Goal: Task Accomplishment & Management: Complete application form

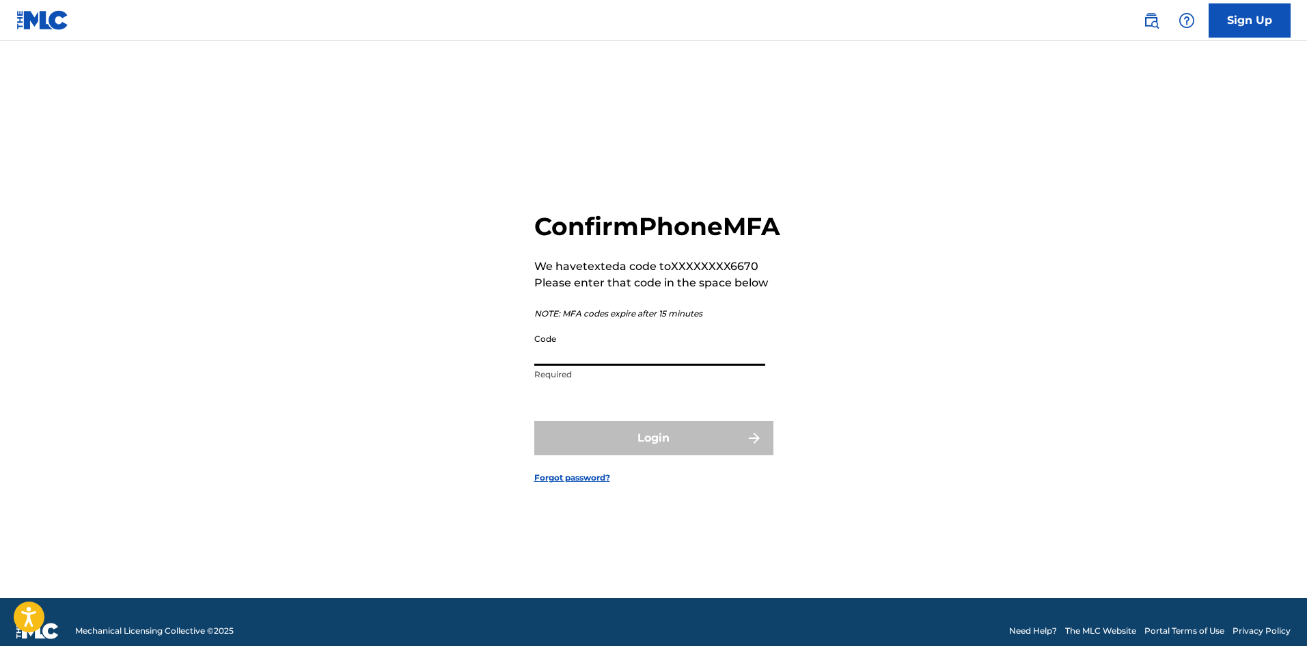
click at [613, 366] on input "Code" at bounding box center [649, 346] width 231 height 39
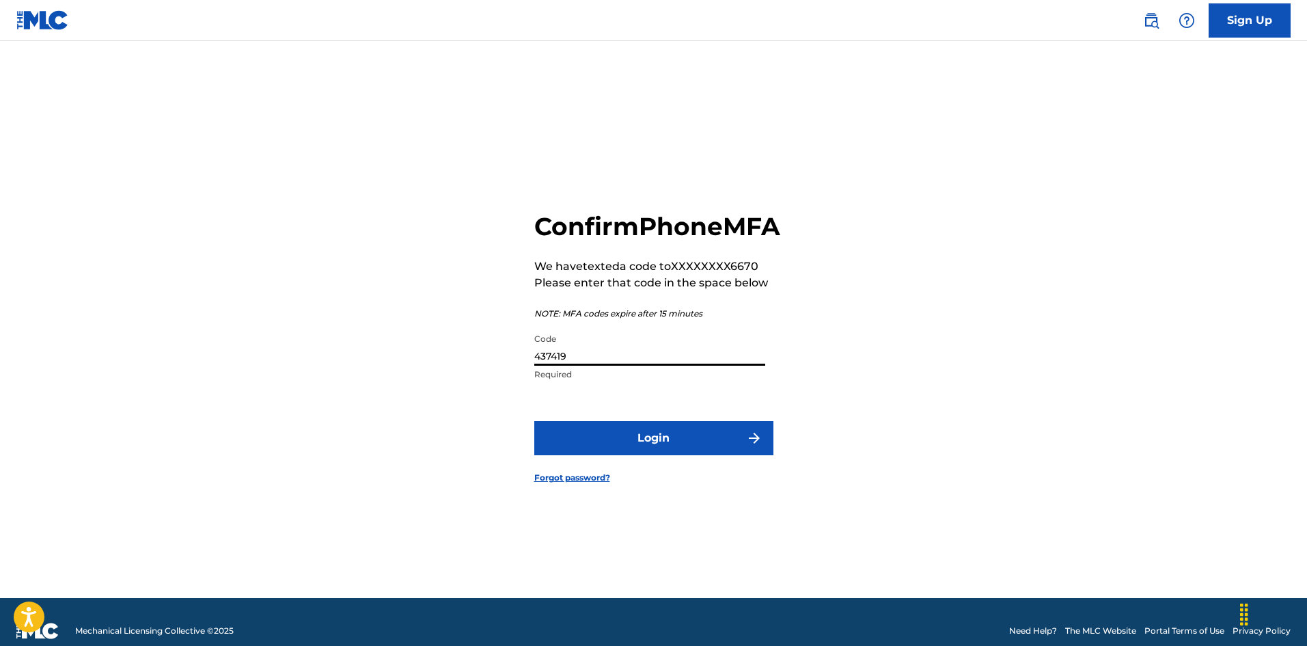
type input "437419"
click at [655, 455] on button "Login" at bounding box center [653, 438] width 239 height 34
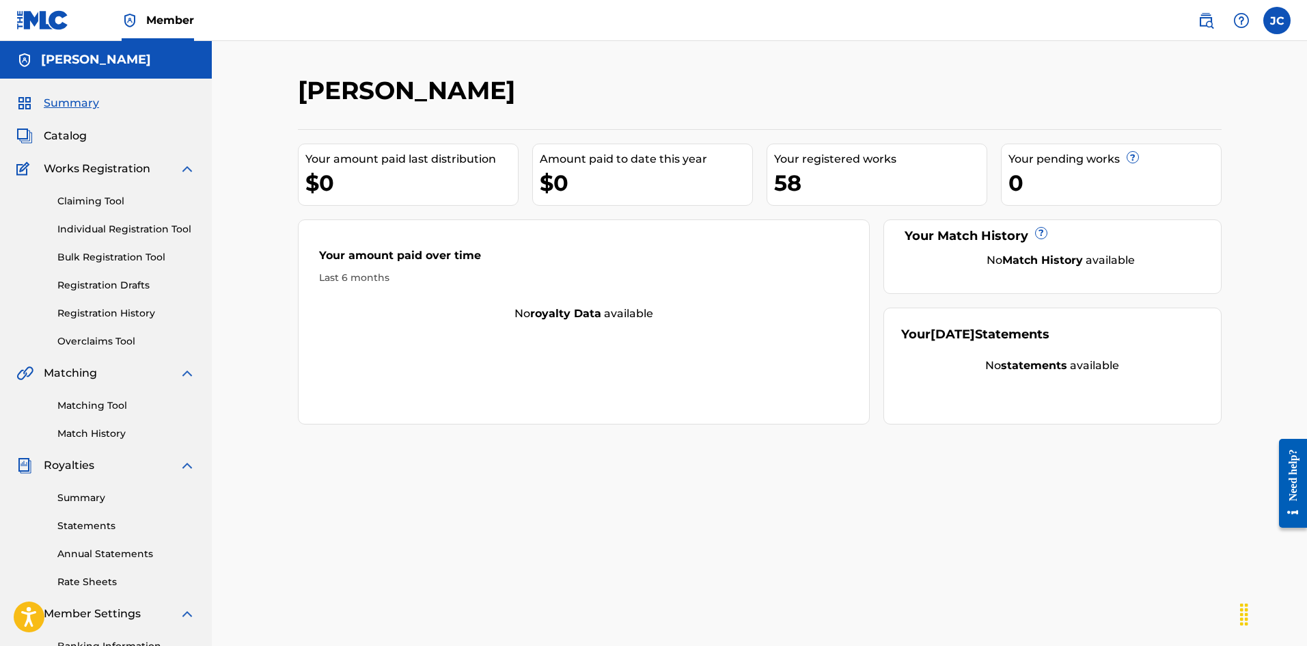
click at [107, 223] on link "Individual Registration Tool" at bounding box center [126, 229] width 138 height 14
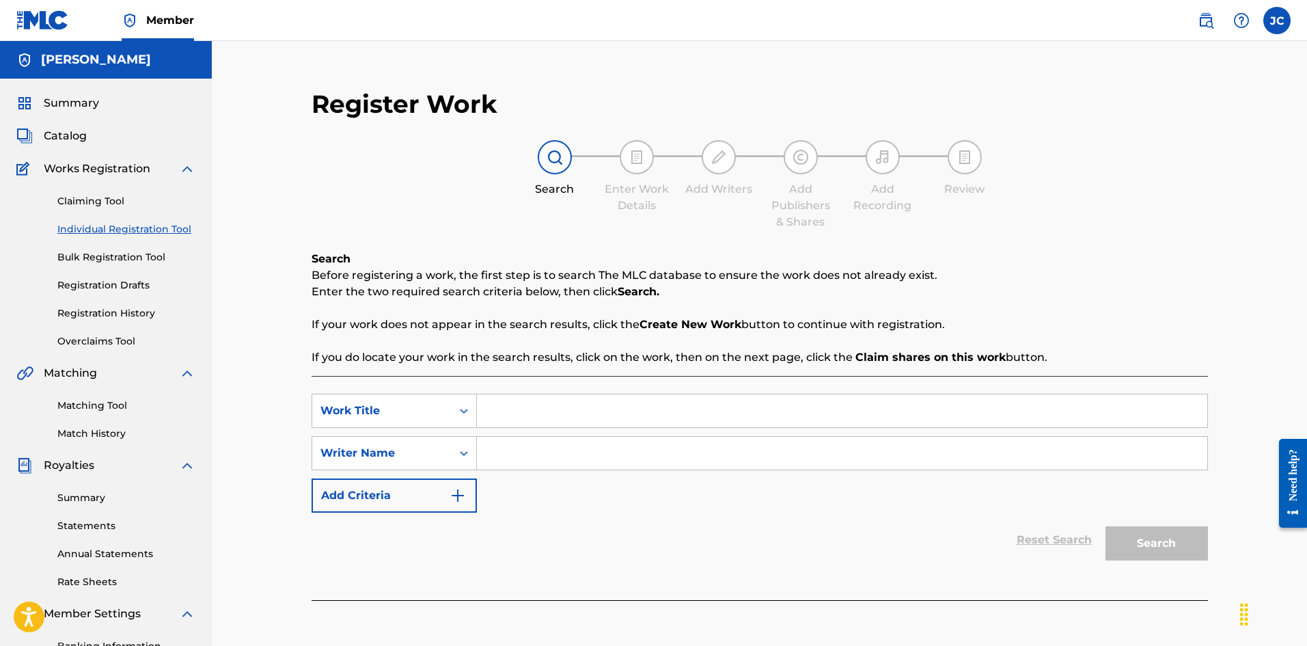
click at [81, 137] on span "Catalog" at bounding box center [65, 136] width 43 height 16
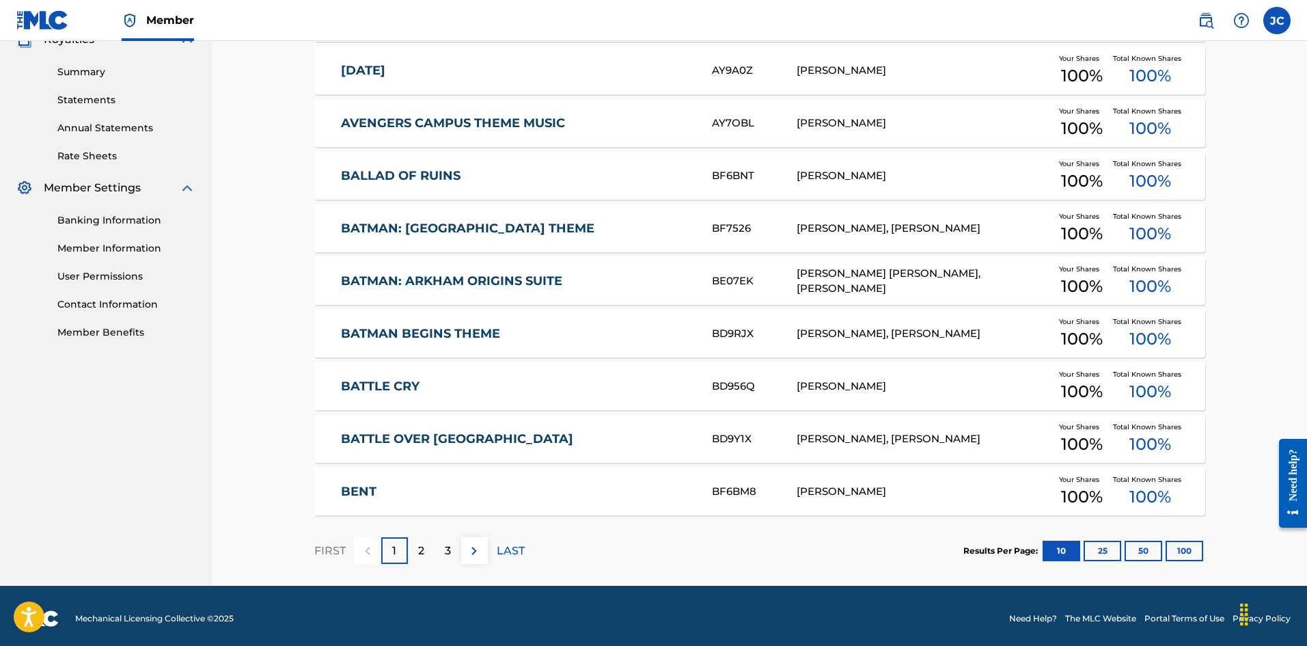
scroll to position [431, 0]
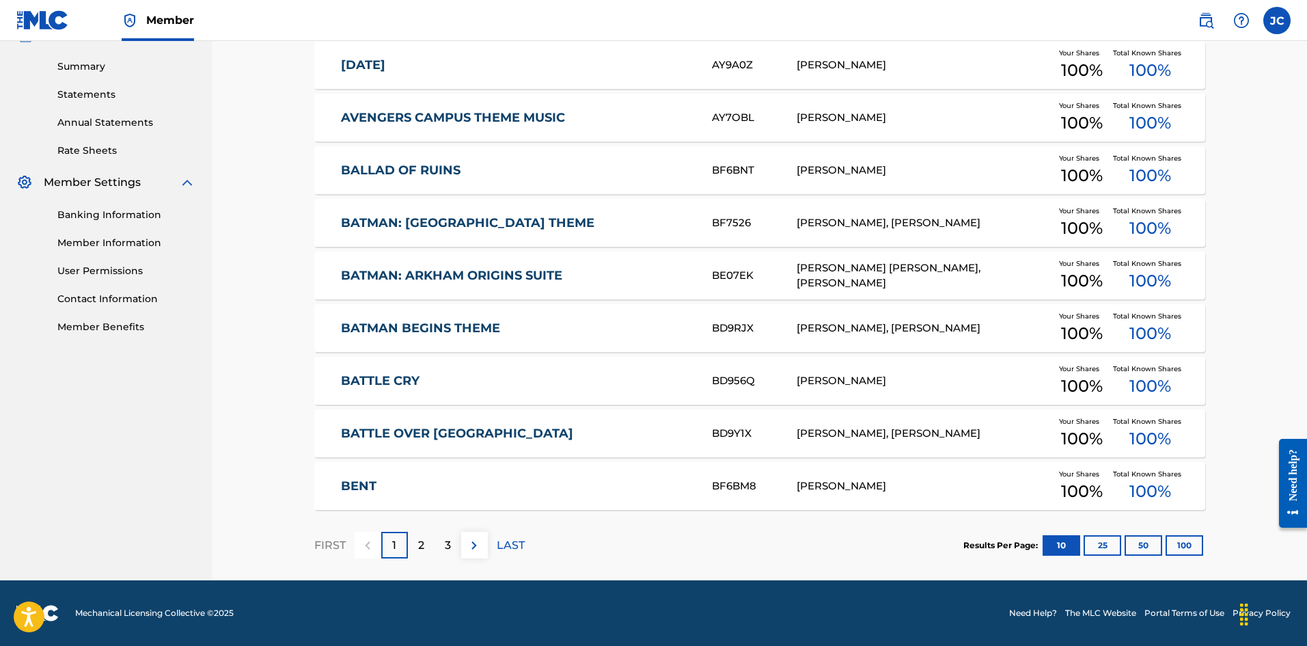
click at [1188, 547] on button "100" at bounding box center [1185, 545] width 38 height 20
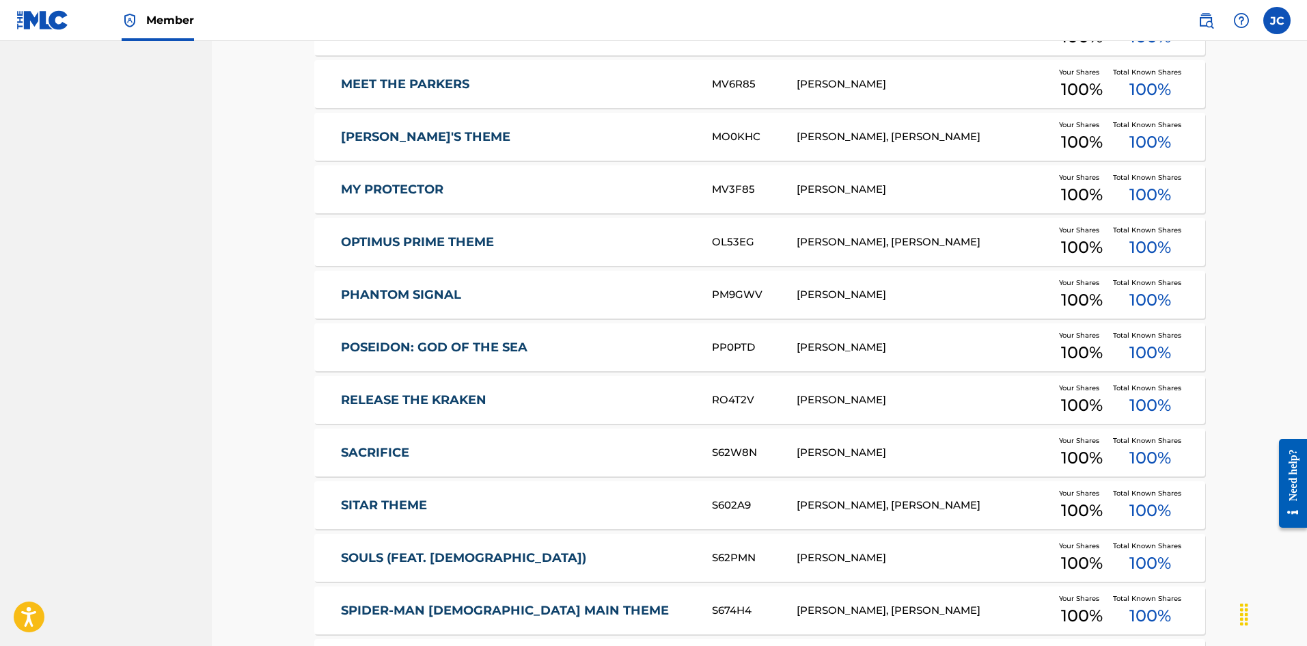
scroll to position [2208, 0]
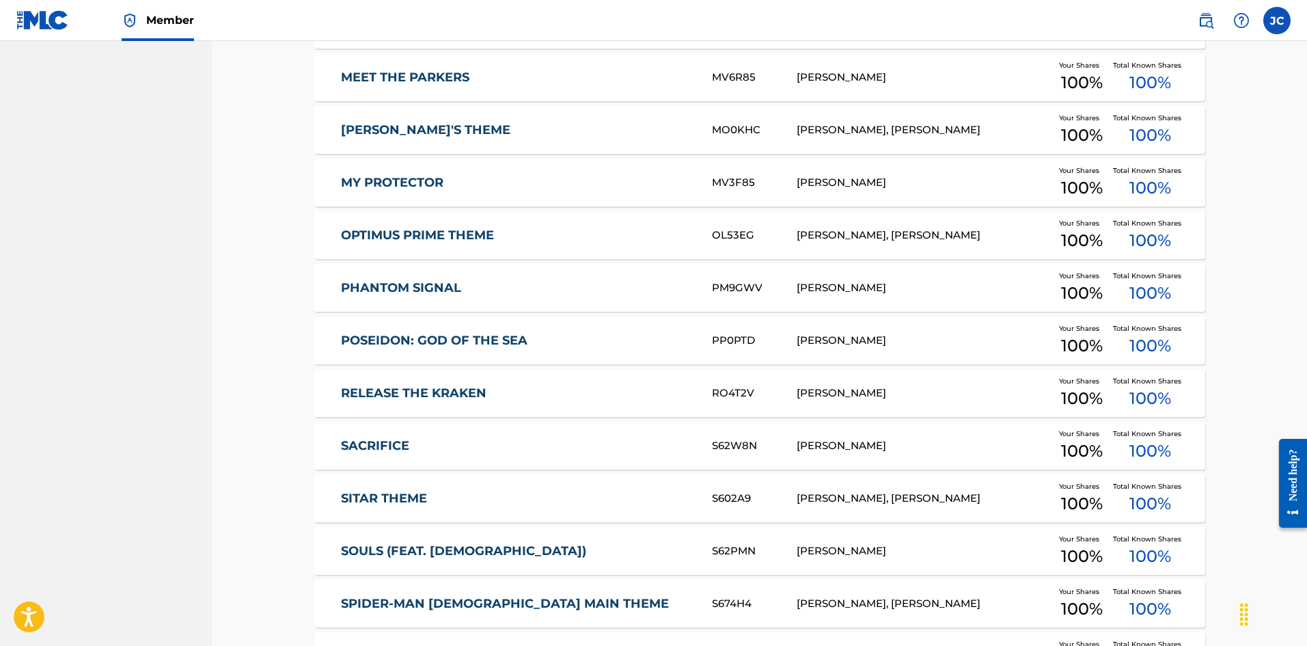
click at [460, 220] on div "OPTIMUS PRIME THEME OL53EG [PERSON_NAME], [PERSON_NAME] Your Shares 100 % Total…" at bounding box center [759, 235] width 891 height 48
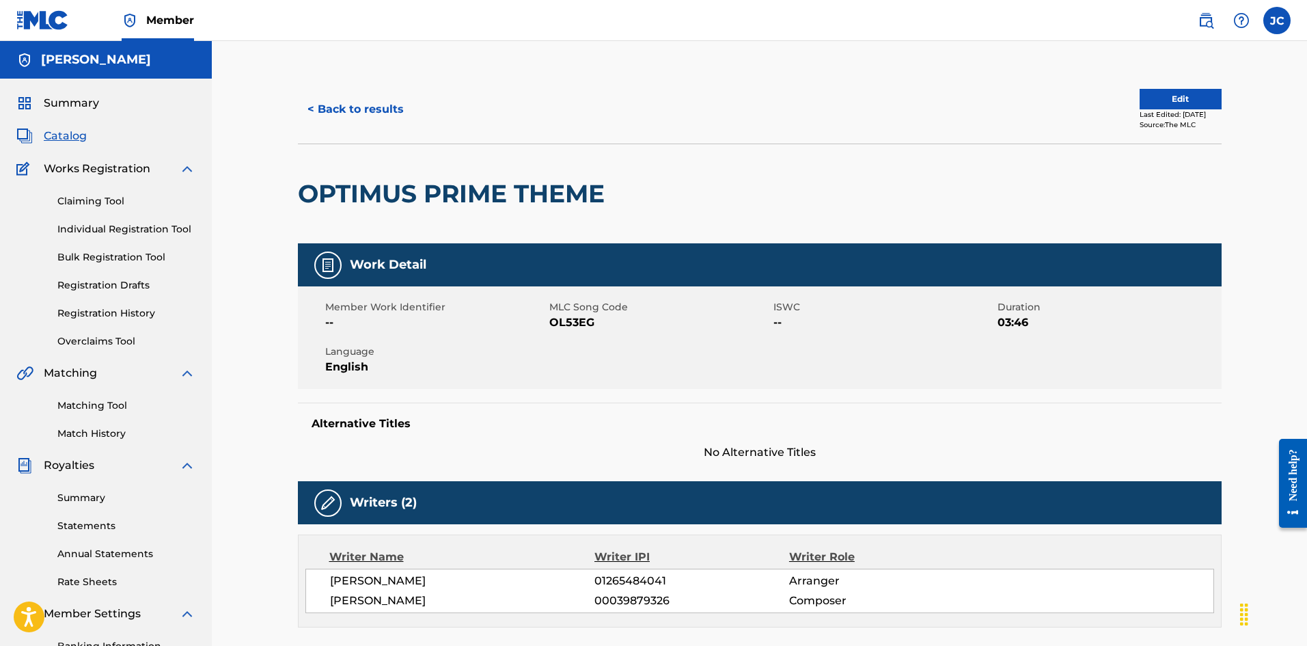
click at [1187, 98] on button "Edit" at bounding box center [1181, 99] width 82 height 20
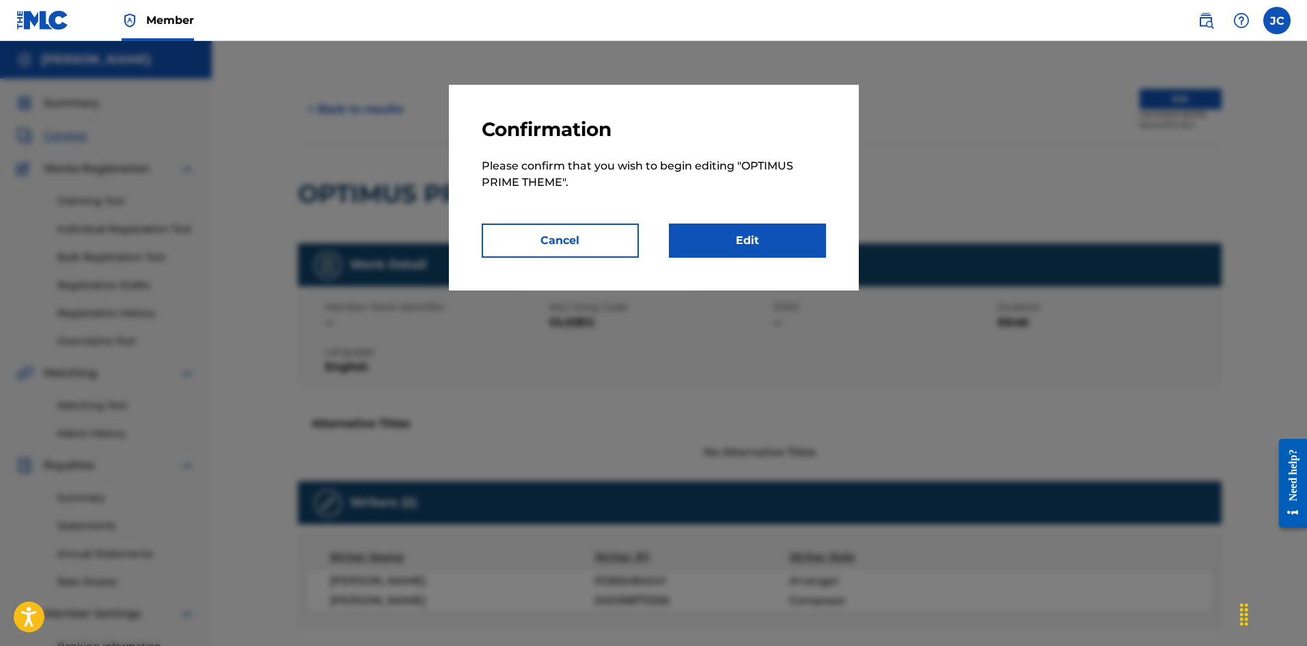
click at [760, 232] on link "Edit" at bounding box center [747, 240] width 157 height 34
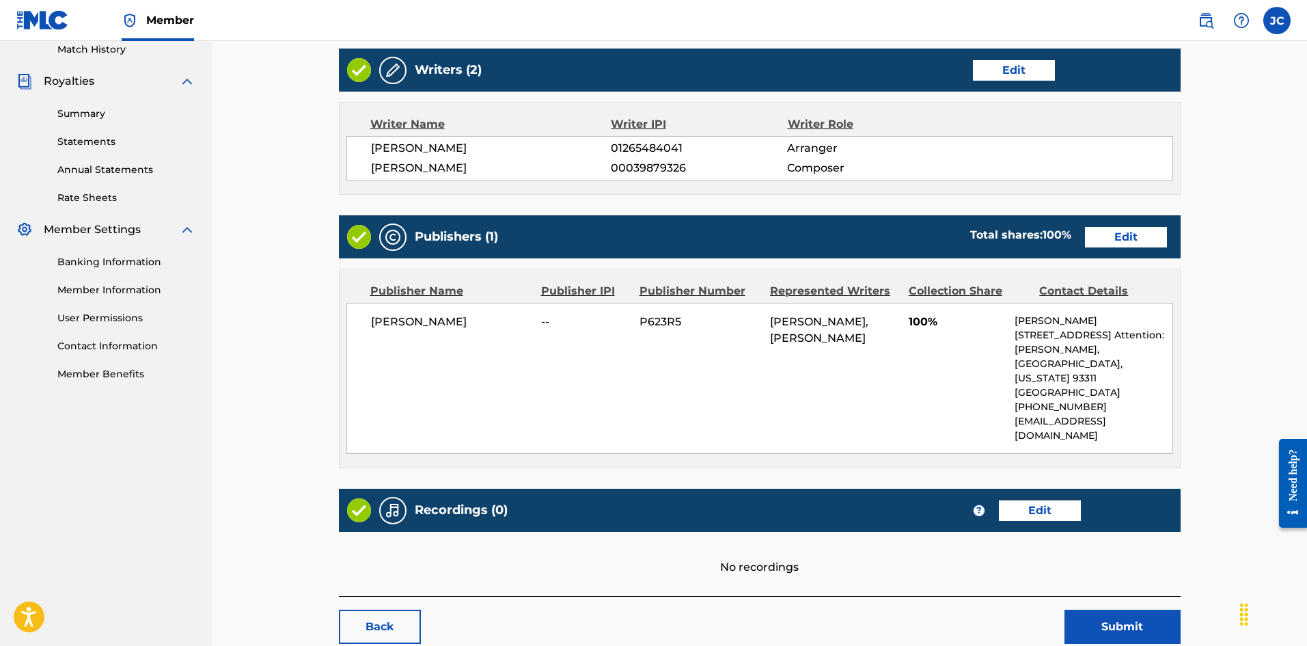
scroll to position [439, 0]
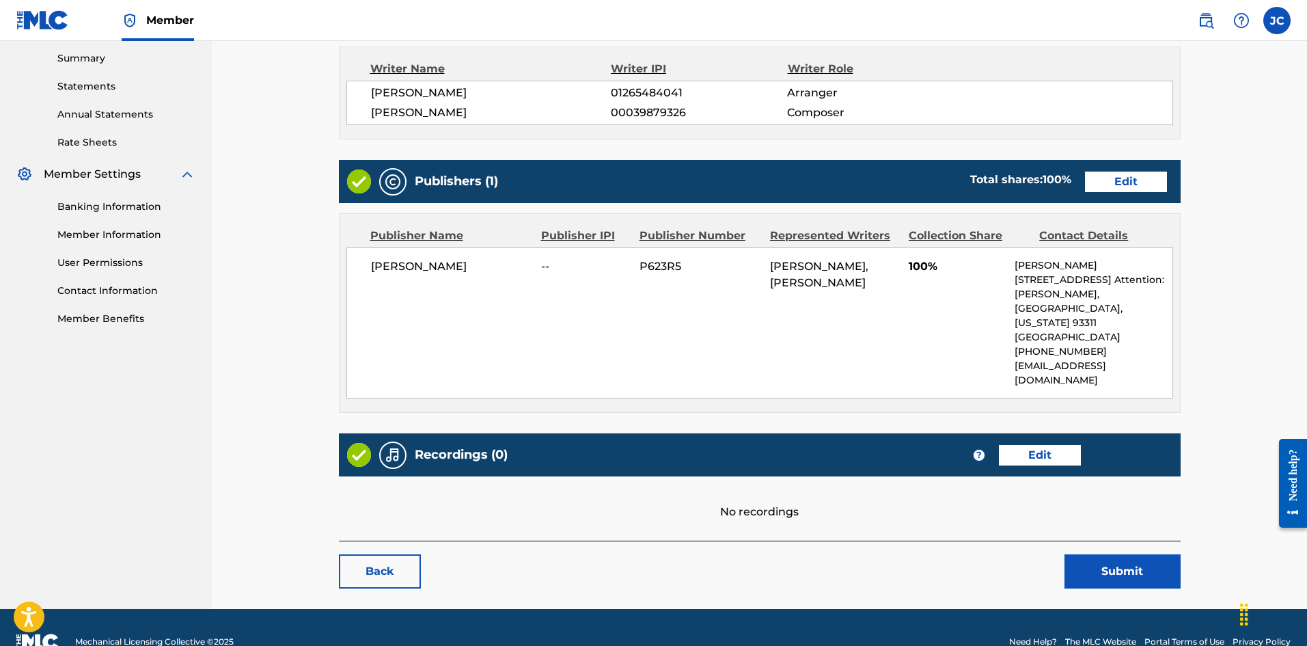
click at [1034, 445] on link "Edit" at bounding box center [1040, 455] width 82 height 20
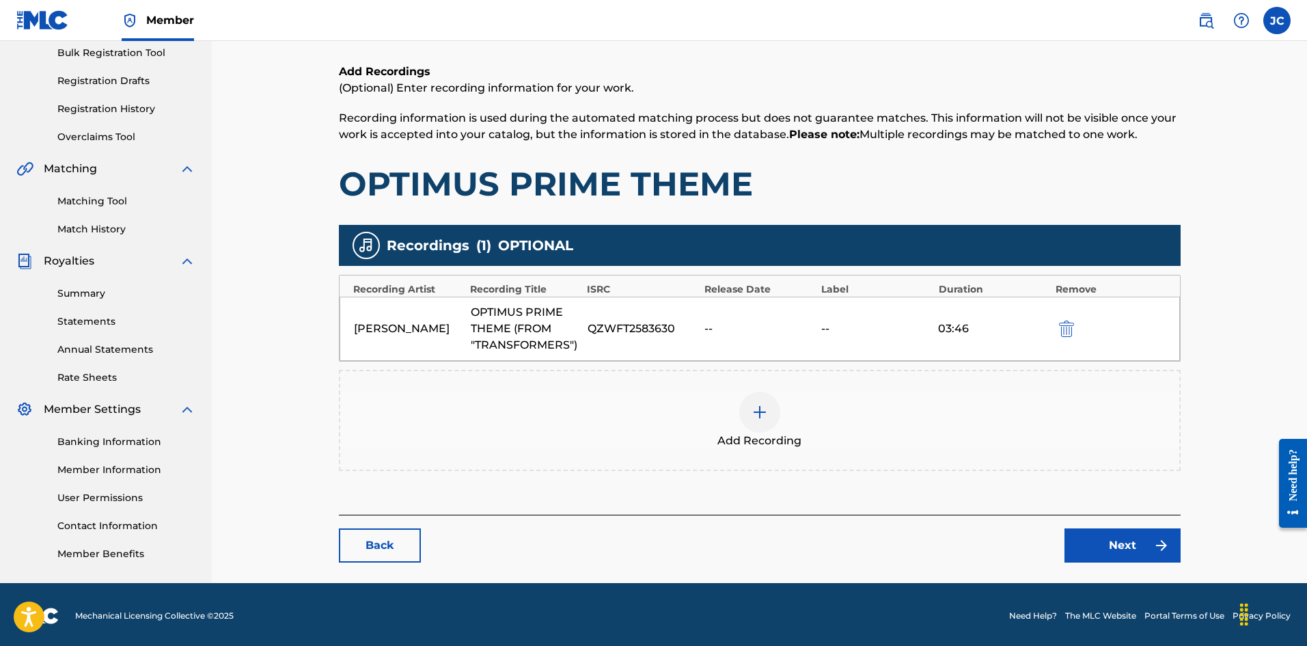
scroll to position [205, 0]
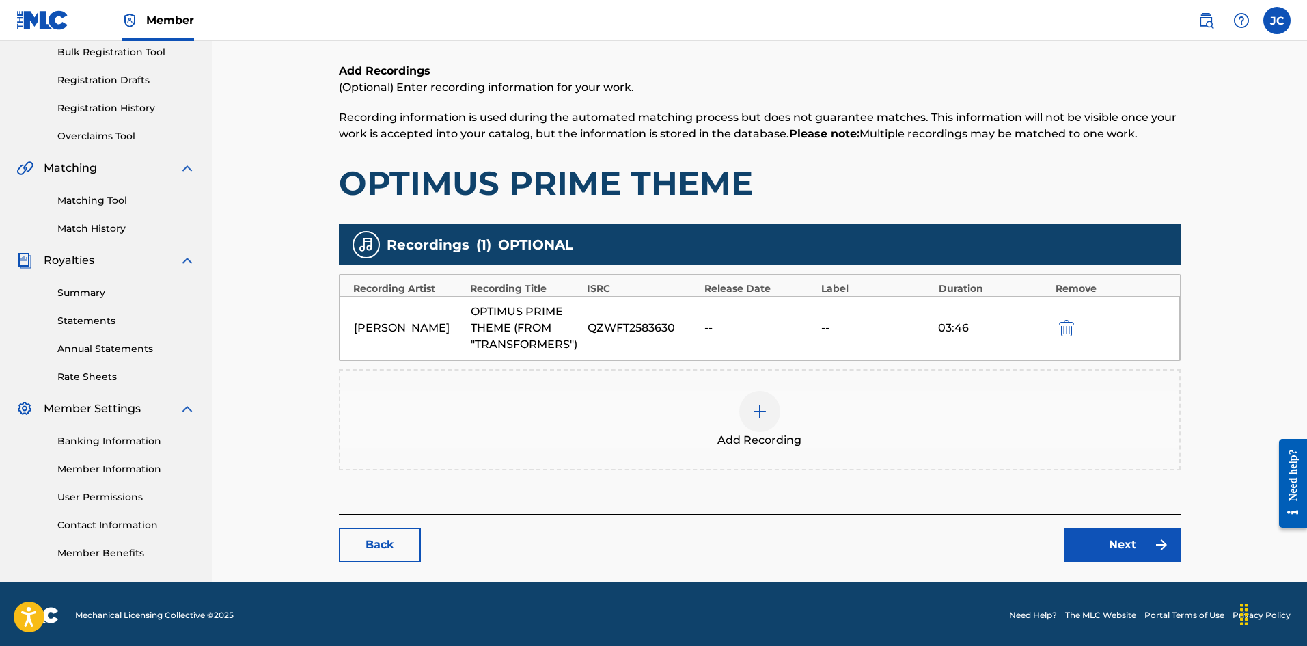
click at [741, 395] on div "Add Recording" at bounding box center [759, 419] width 839 height 57
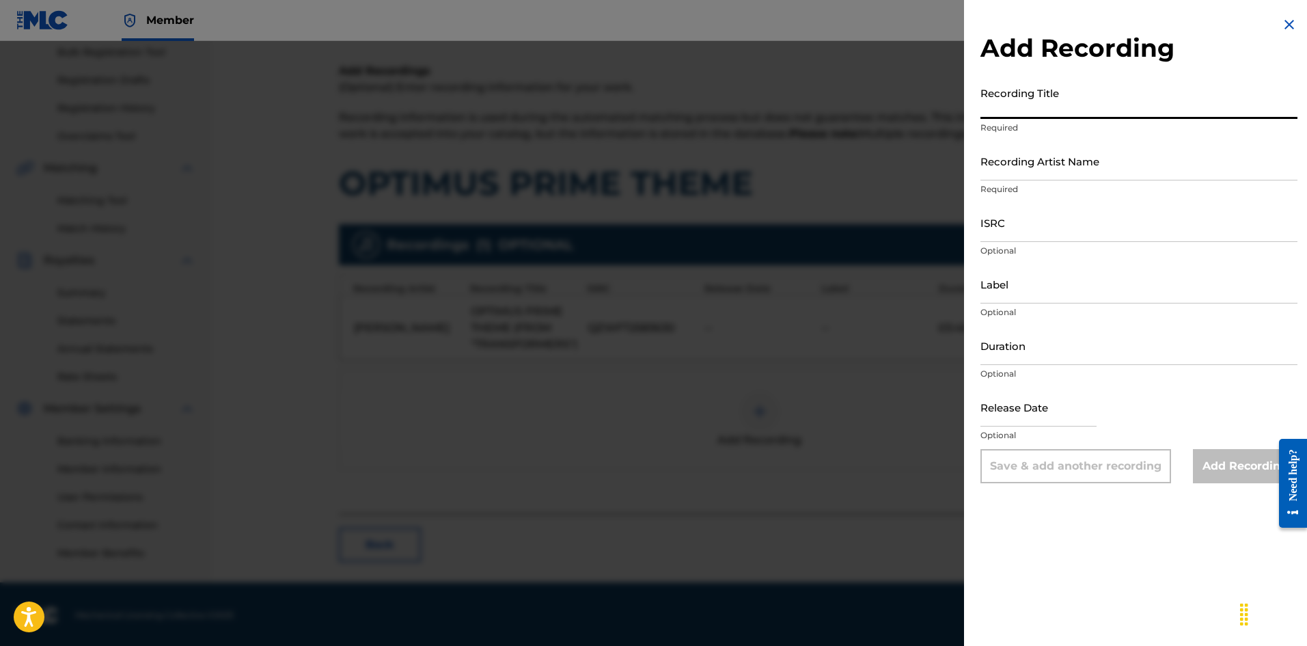
click at [1012, 112] on input "Recording Title" at bounding box center [1139, 99] width 317 height 39
click at [1056, 105] on input "Recording Title" at bounding box center [1139, 99] width 317 height 39
paste input "Optimus Prime Theme (from "Transformers")"
type input "Optimus Prime Theme (from "Transformers")"
click at [1076, 175] on input "Recording Artist Name" at bounding box center [1139, 160] width 317 height 39
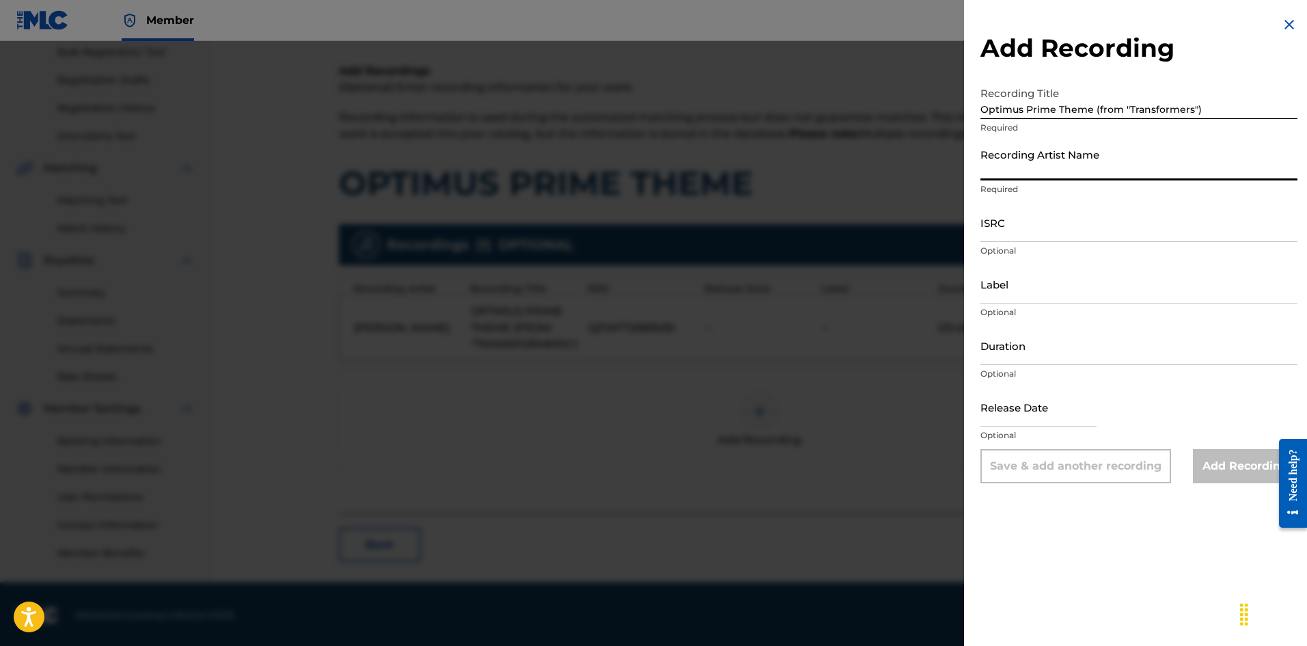
type input "[PERSON_NAME]"
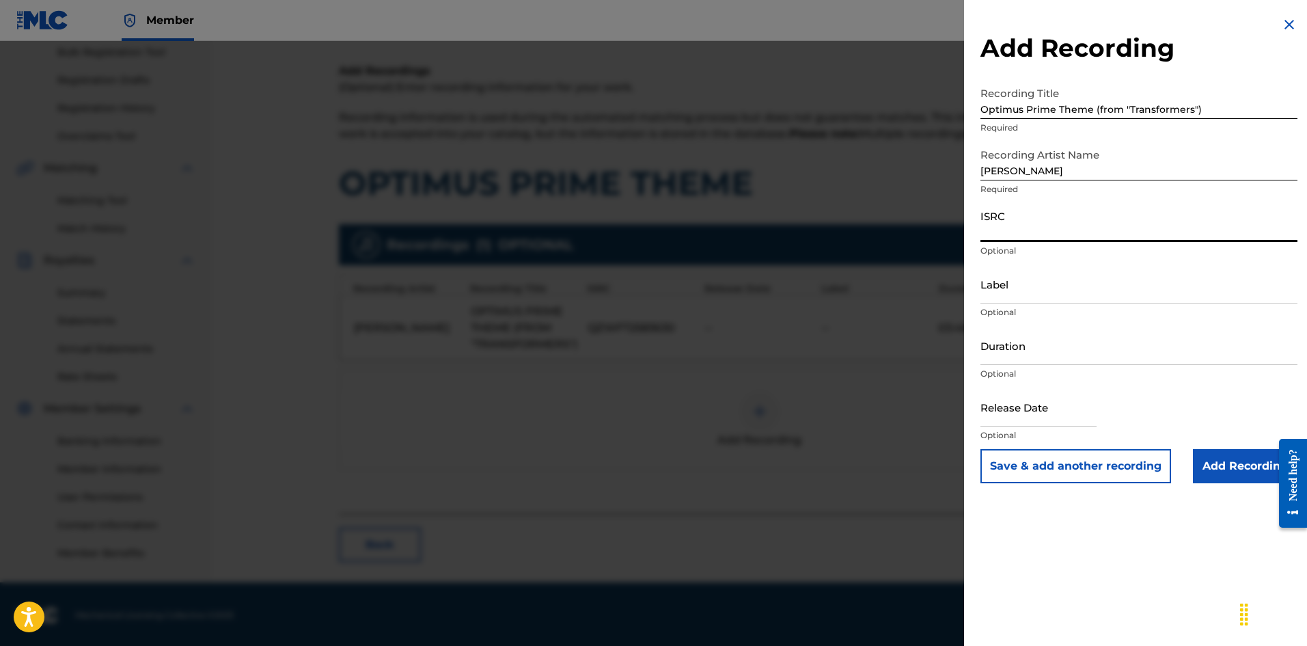
click at [1063, 230] on input "ISRC" at bounding box center [1139, 222] width 317 height 39
click at [1014, 220] on input "ISRC" at bounding box center [1139, 222] width 317 height 39
paste input "QZWFT2583630"
type input "QZWFT2583630"
click at [1231, 467] on input "Add Recording" at bounding box center [1245, 466] width 105 height 34
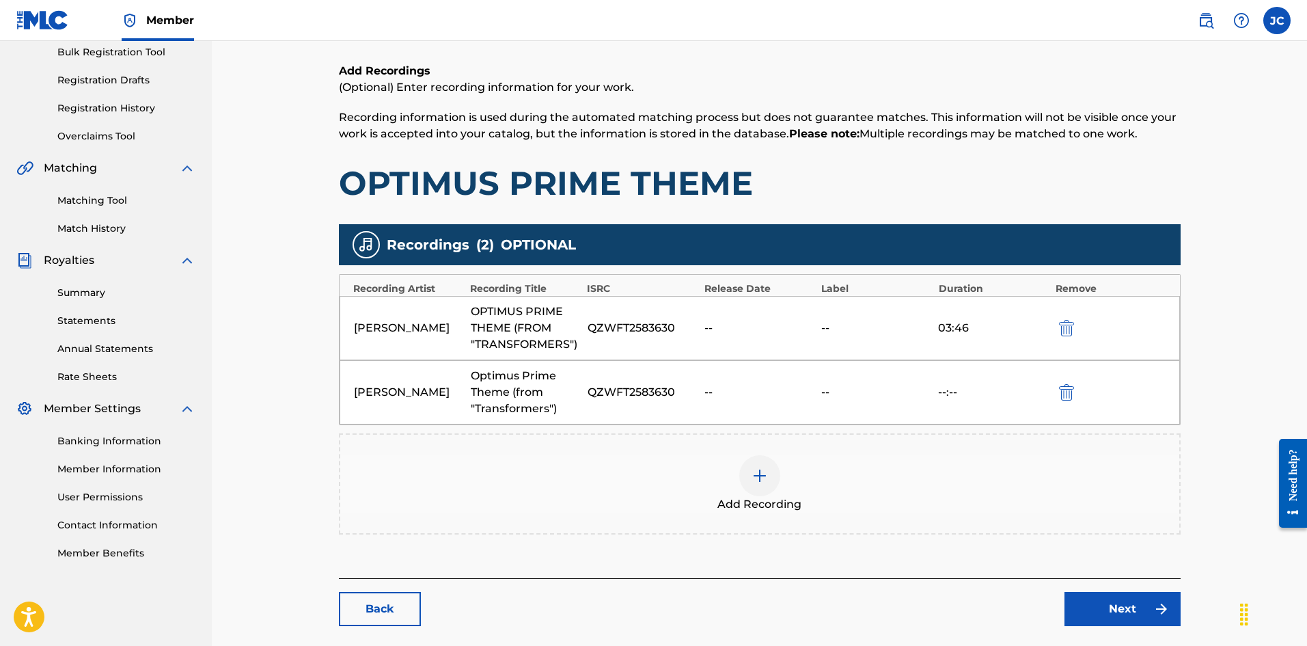
click at [1116, 600] on link "Next" at bounding box center [1123, 609] width 116 height 34
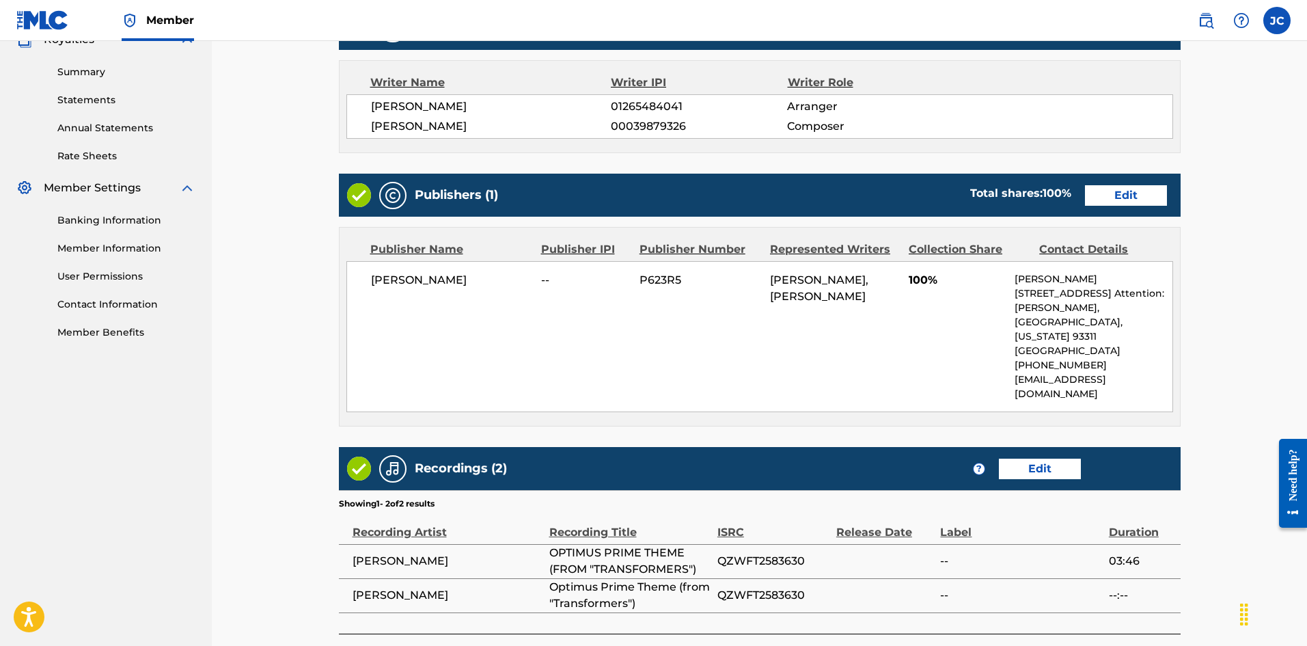
scroll to position [519, 0]
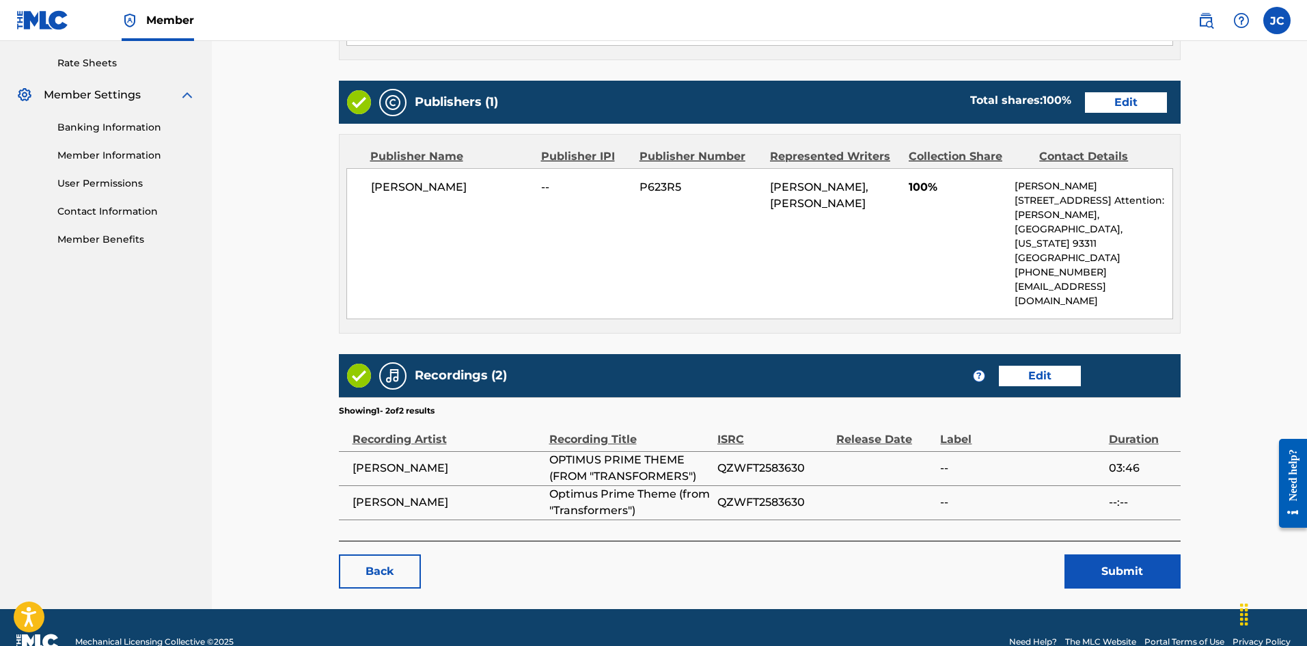
click at [1116, 554] on button "Submit" at bounding box center [1123, 571] width 116 height 34
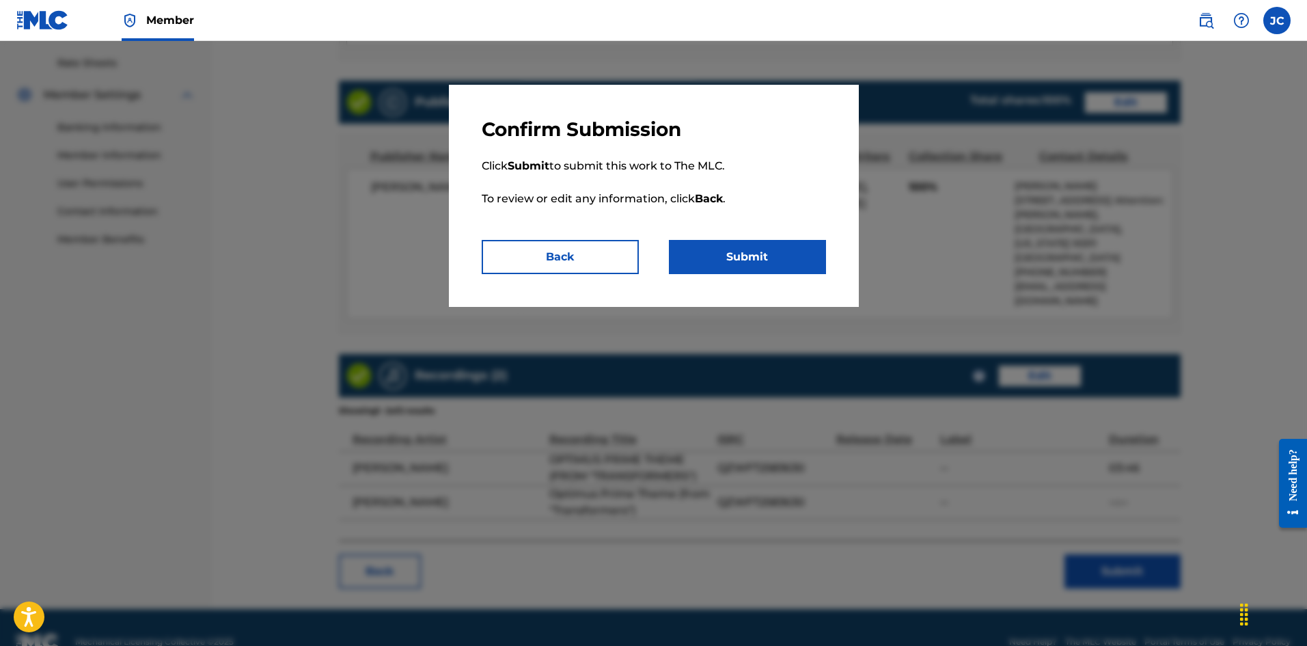
click at [802, 265] on button "Submit" at bounding box center [747, 257] width 157 height 34
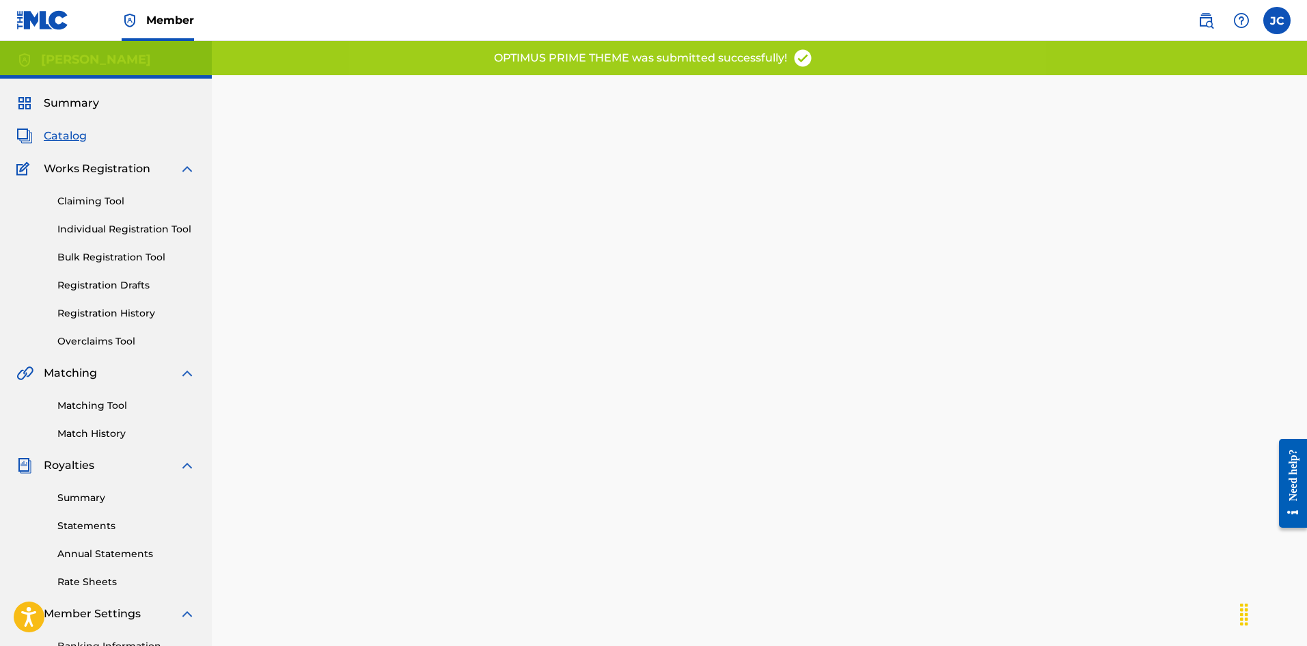
click at [63, 133] on span "Catalog" at bounding box center [65, 136] width 43 height 16
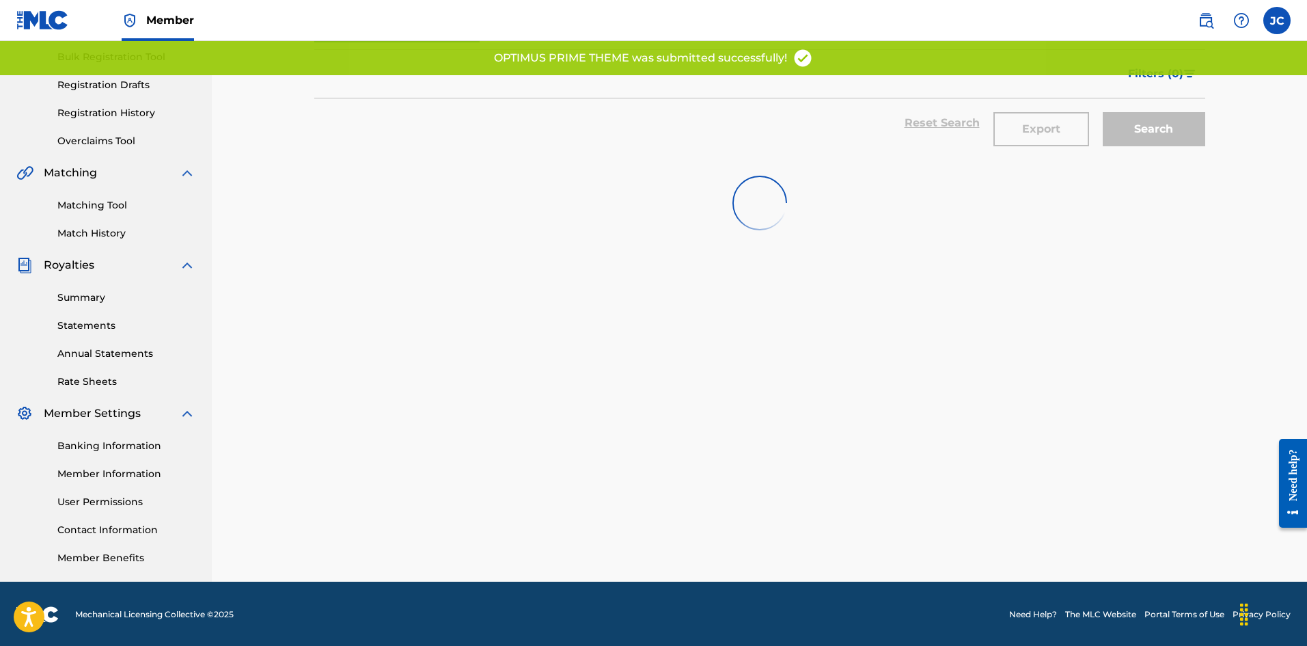
scroll to position [202, 0]
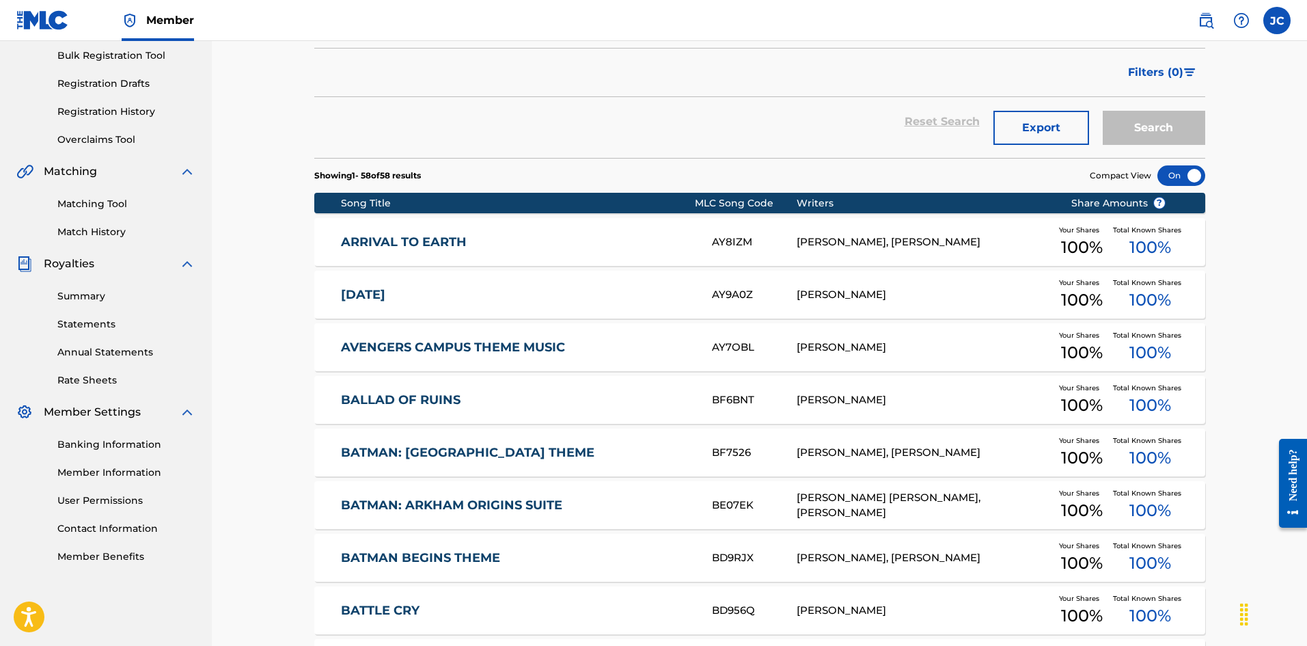
click at [426, 238] on link "ARRIVAL TO EARTH" at bounding box center [517, 242] width 353 height 16
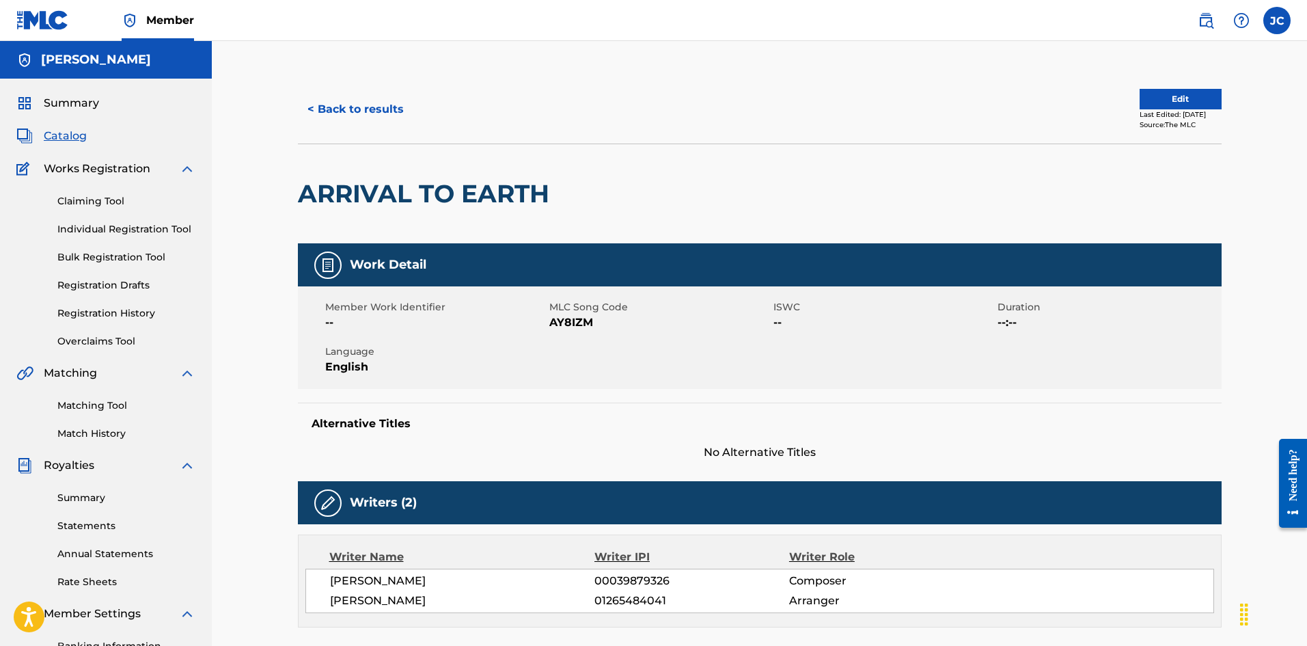
click at [1162, 100] on button "Edit" at bounding box center [1181, 99] width 82 height 20
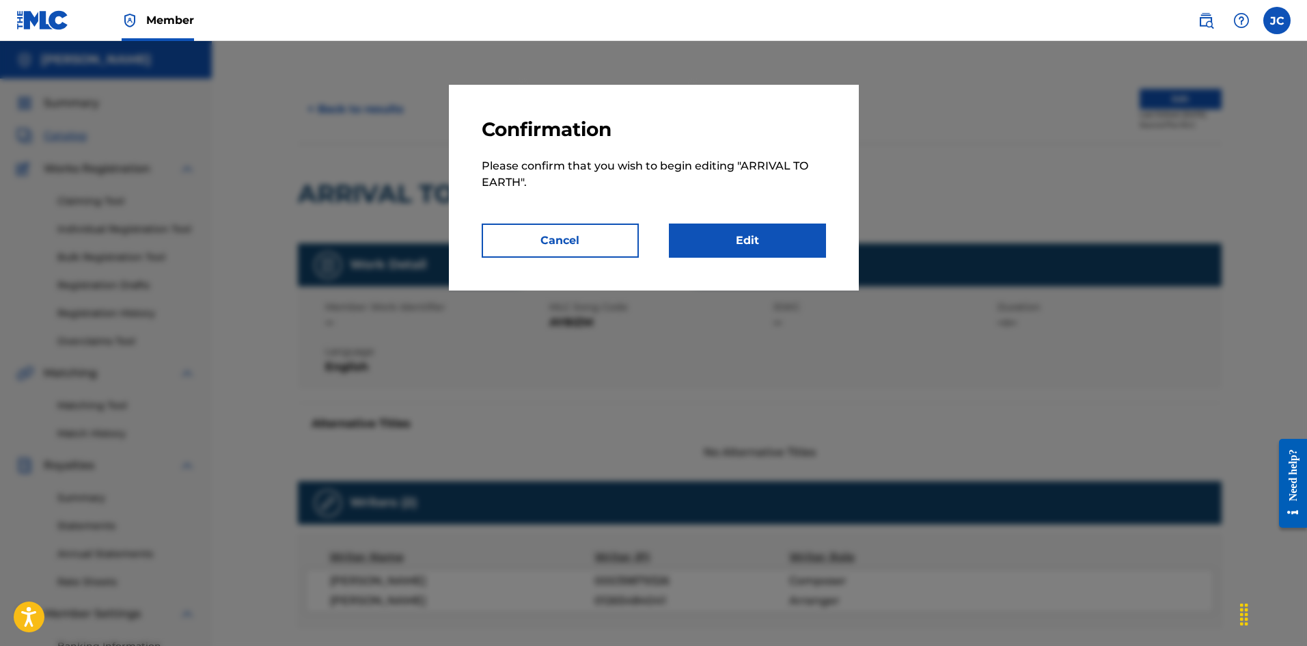
click at [785, 225] on link "Edit" at bounding box center [747, 240] width 157 height 34
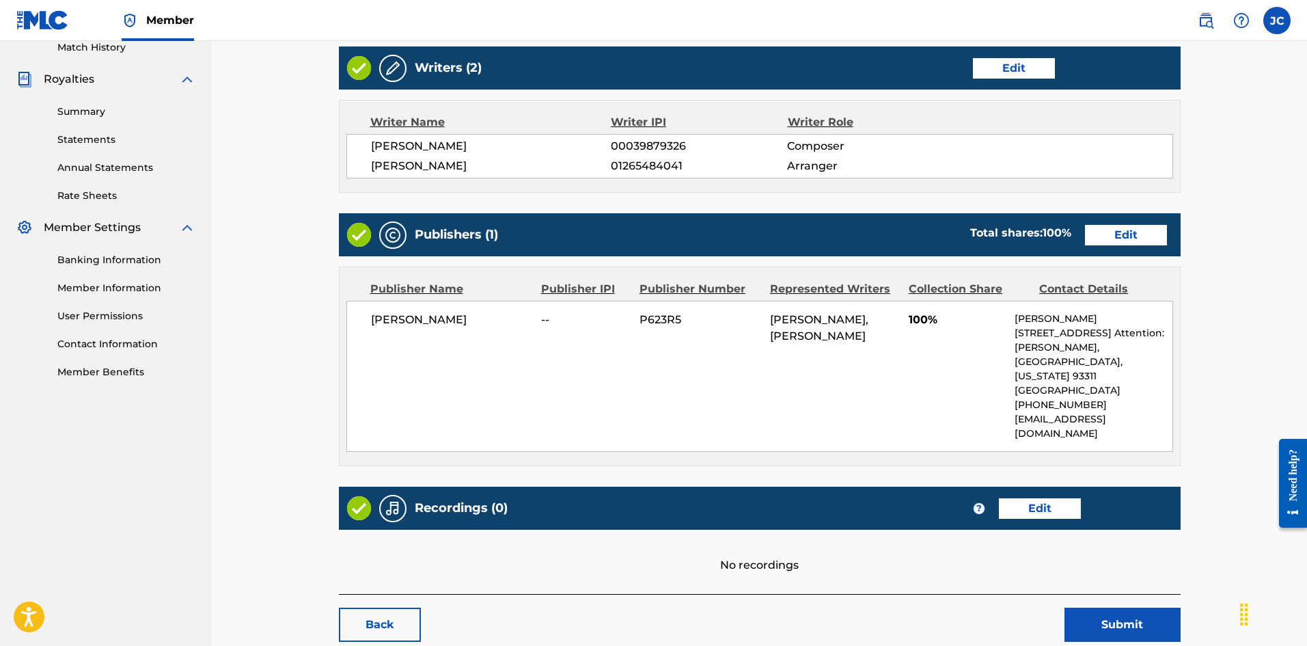
scroll to position [439, 0]
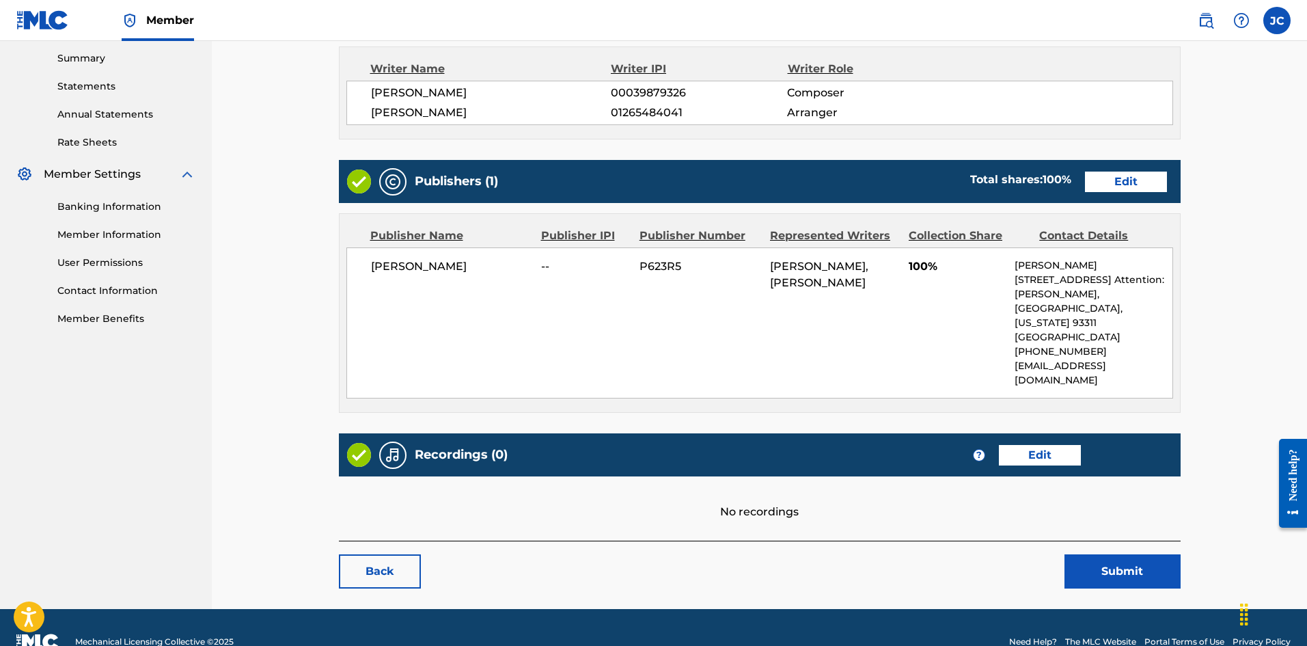
click at [1056, 445] on link "Edit" at bounding box center [1040, 455] width 82 height 20
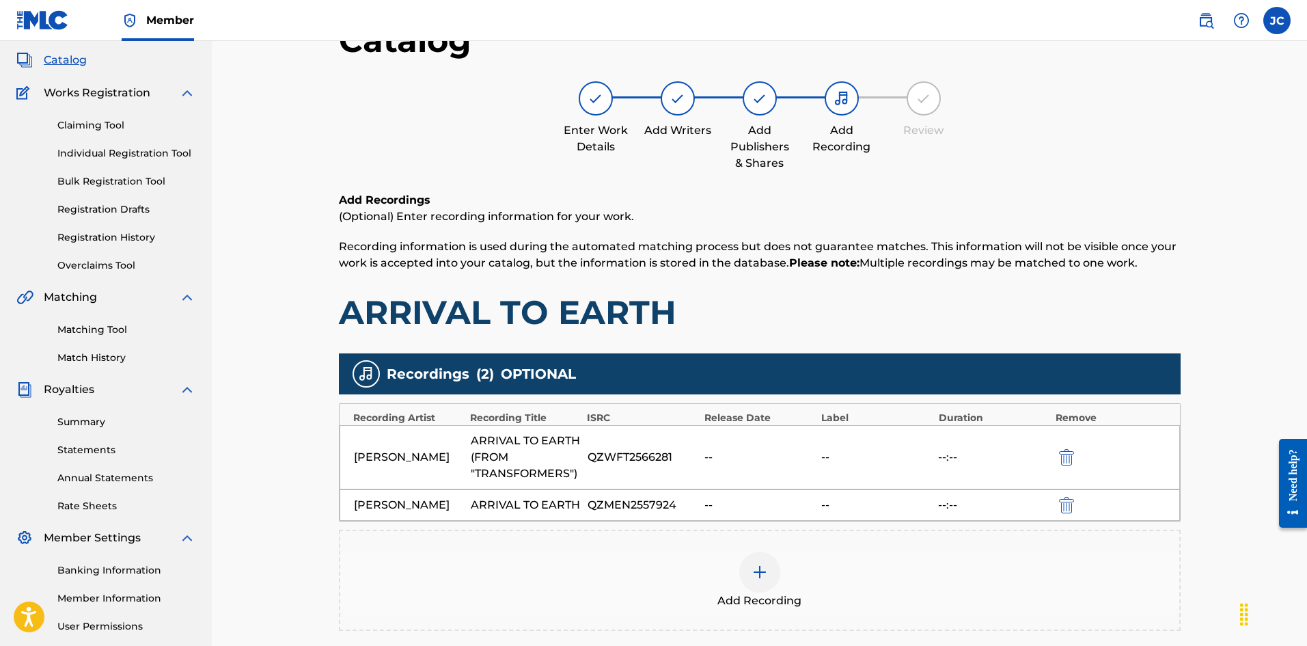
scroll to position [238, 0]
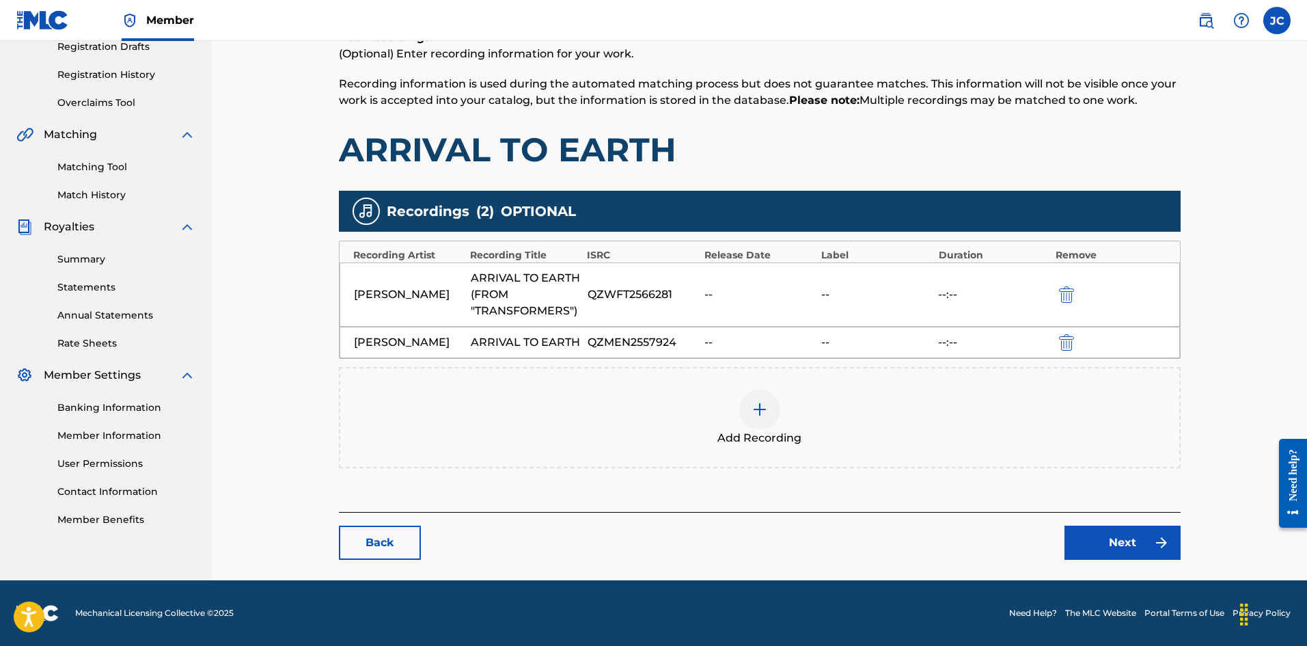
click at [771, 411] on div at bounding box center [759, 409] width 41 height 41
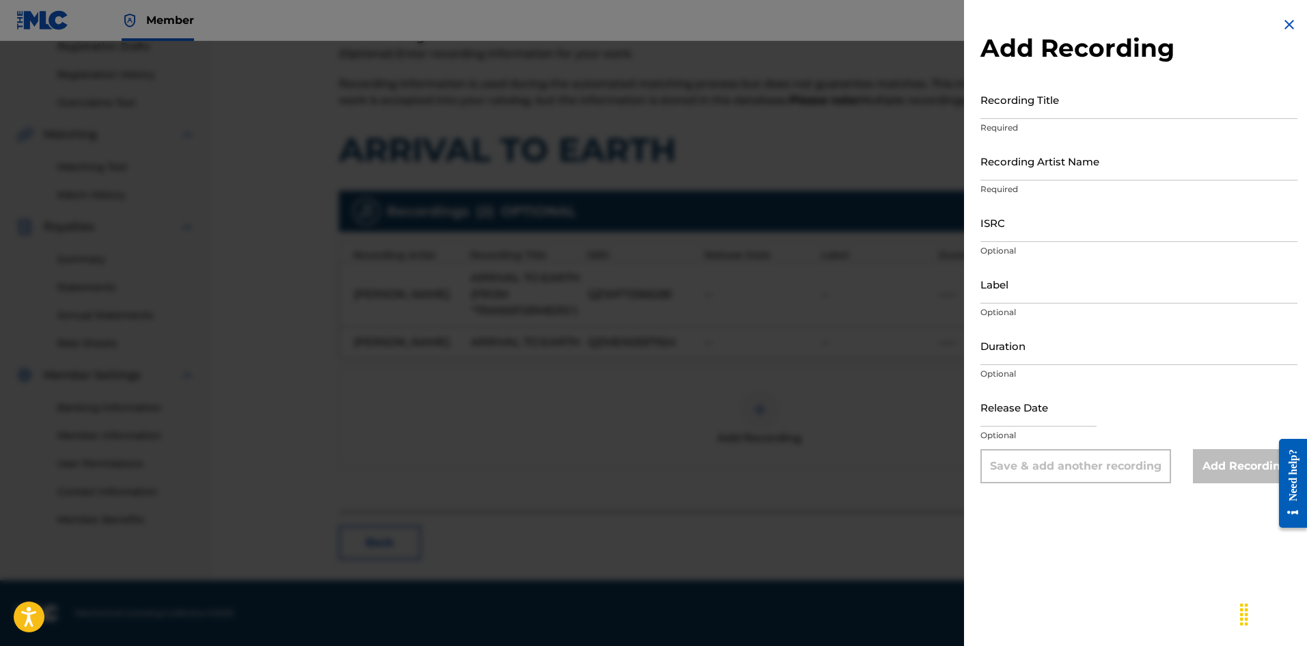
click at [1011, 117] on input "Recording Title" at bounding box center [1139, 99] width 317 height 39
click at [1022, 98] on input "Recording Title" at bounding box center [1139, 99] width 317 height 39
paste input "Arrival to Earth (from "Transformers")"
type input "Arrival to Earth (from "Transformers")"
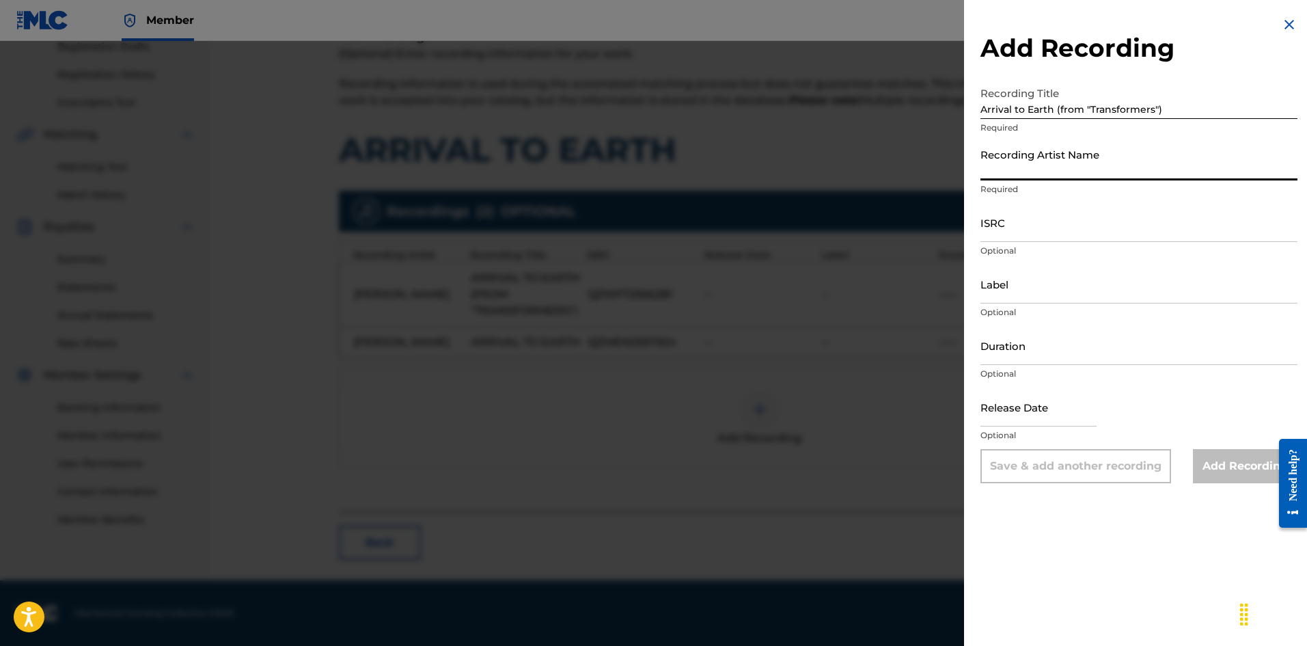
click at [1048, 167] on input "Recording Artist Name" at bounding box center [1139, 160] width 317 height 39
type input "[PERSON_NAME]"
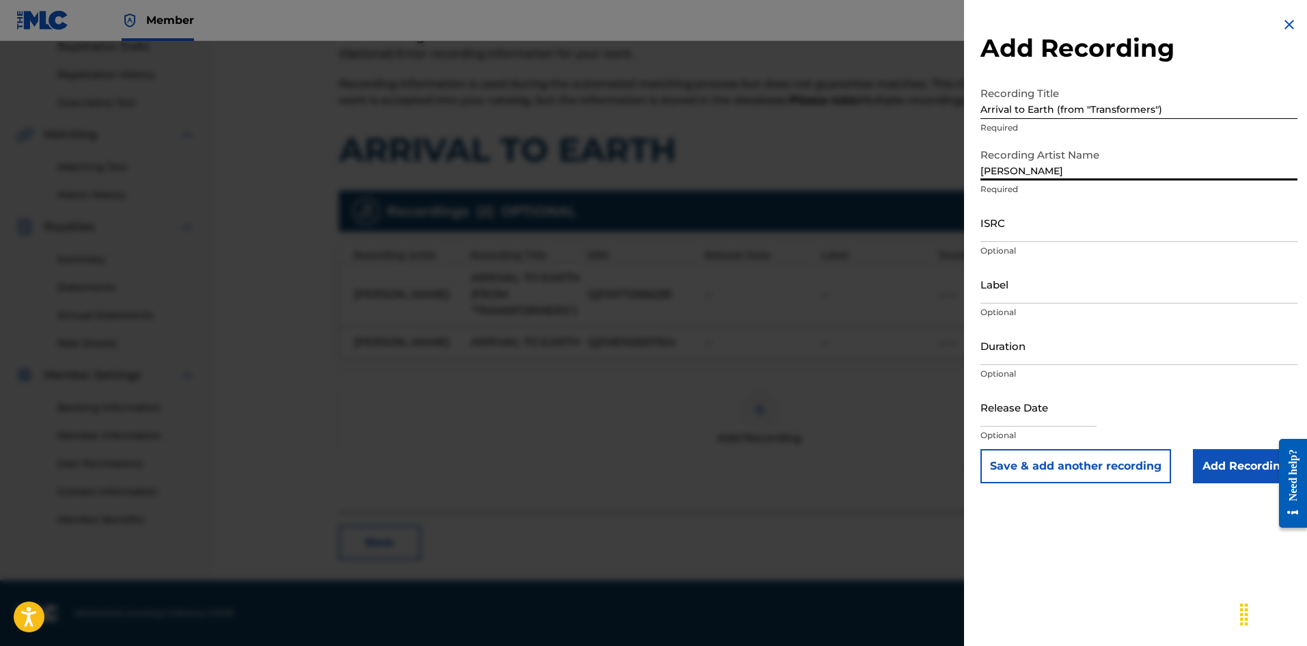
drag, startPoint x: 1052, startPoint y: 234, endPoint x: 999, endPoint y: 212, distance: 57.2
click at [1052, 234] on input "ISRC" at bounding box center [1139, 222] width 317 height 39
click at [1017, 238] on input "ISRC" at bounding box center [1139, 222] width 317 height 39
paste input "QZWFT2566281"
type input "QZWFT2566281"
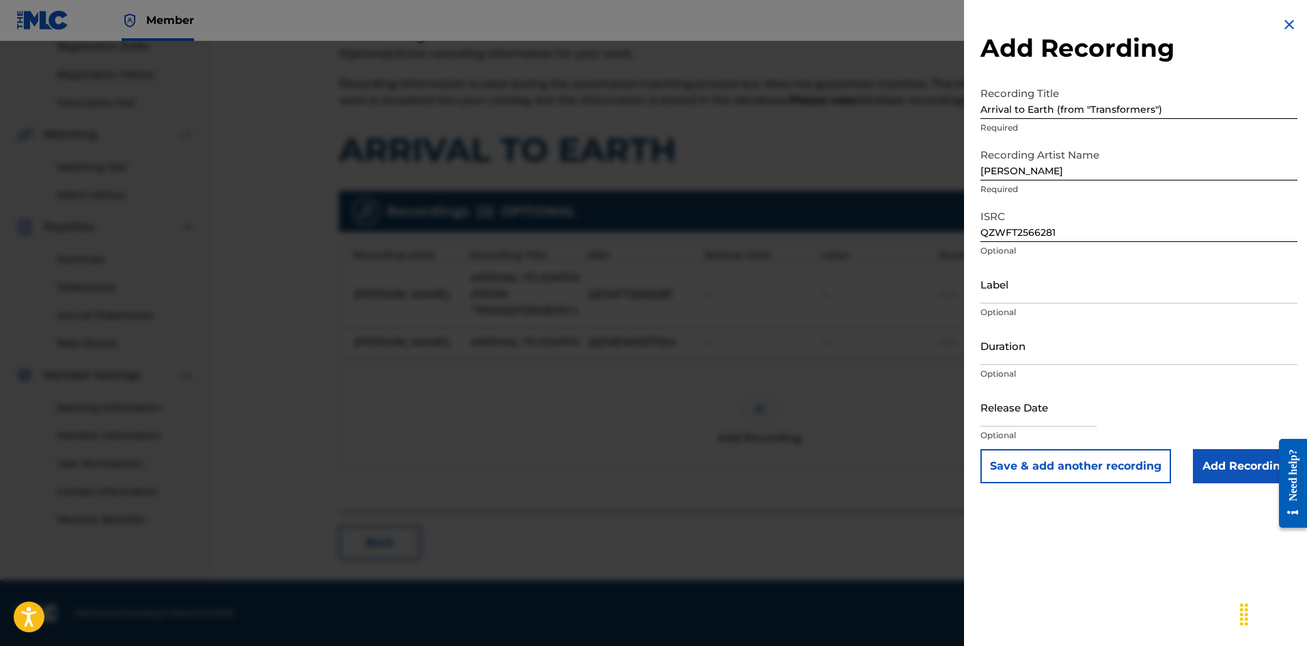
click at [1231, 450] on input "Add Recording" at bounding box center [1245, 466] width 105 height 34
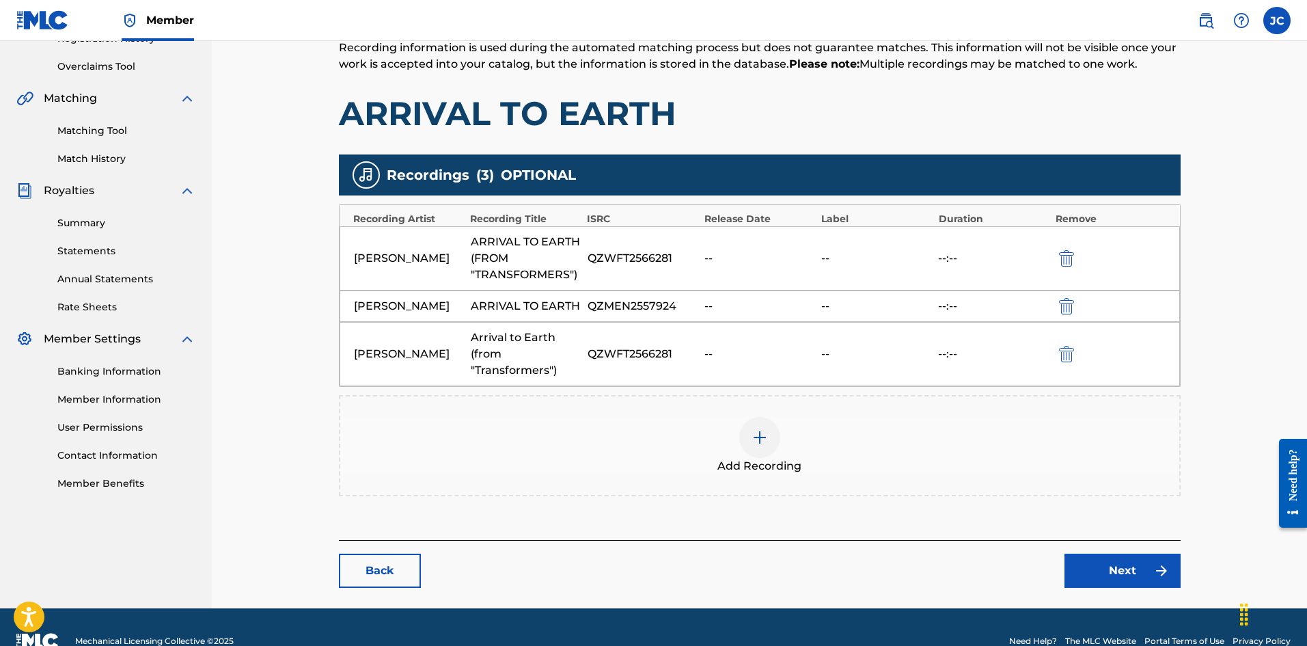
scroll to position [303, 0]
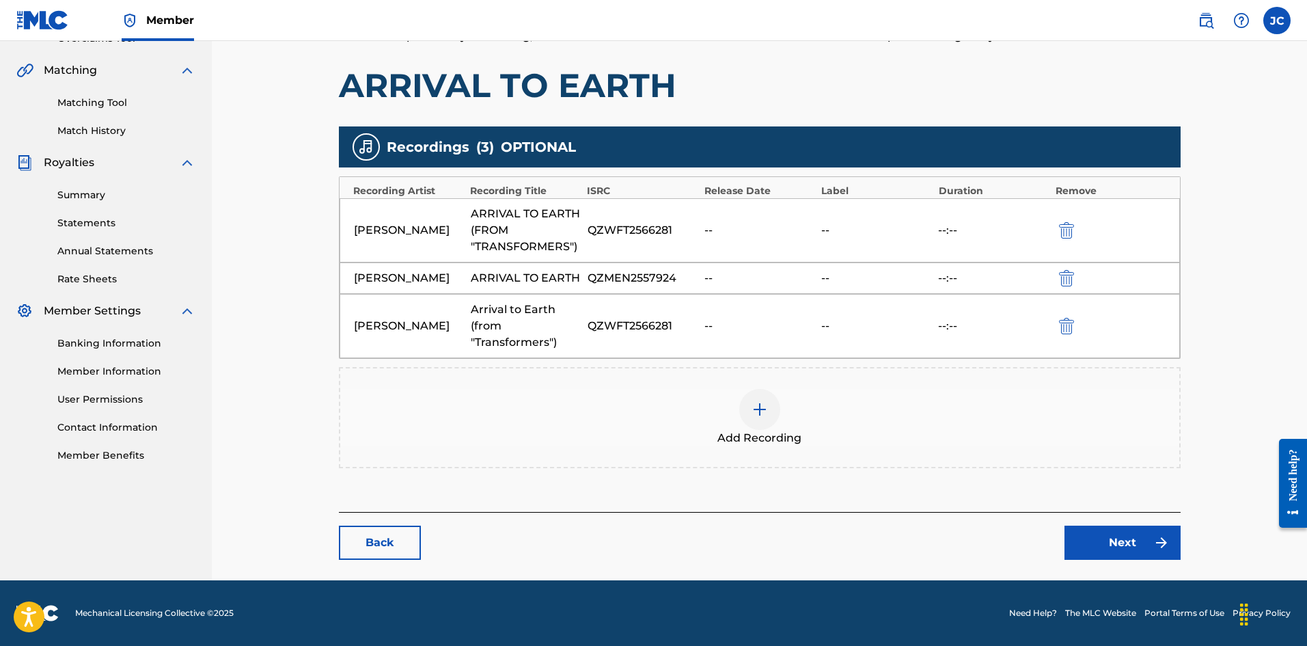
click at [1124, 529] on link "Next" at bounding box center [1123, 542] width 116 height 34
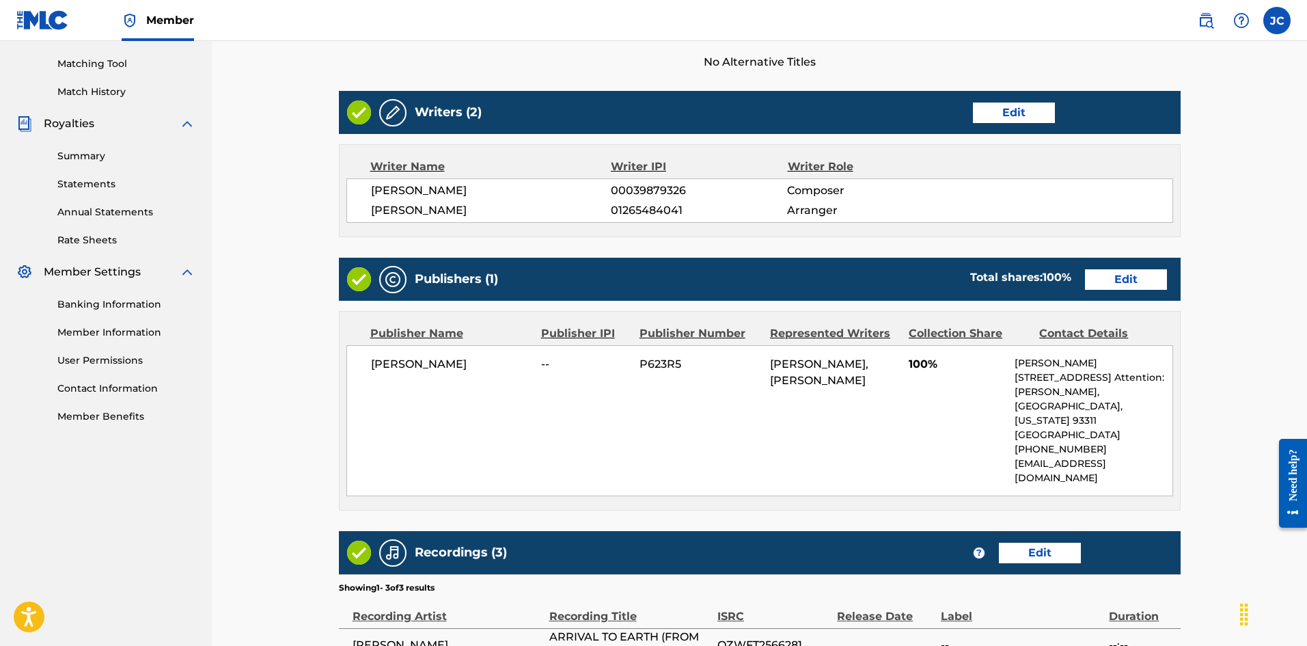
scroll to position [553, 0]
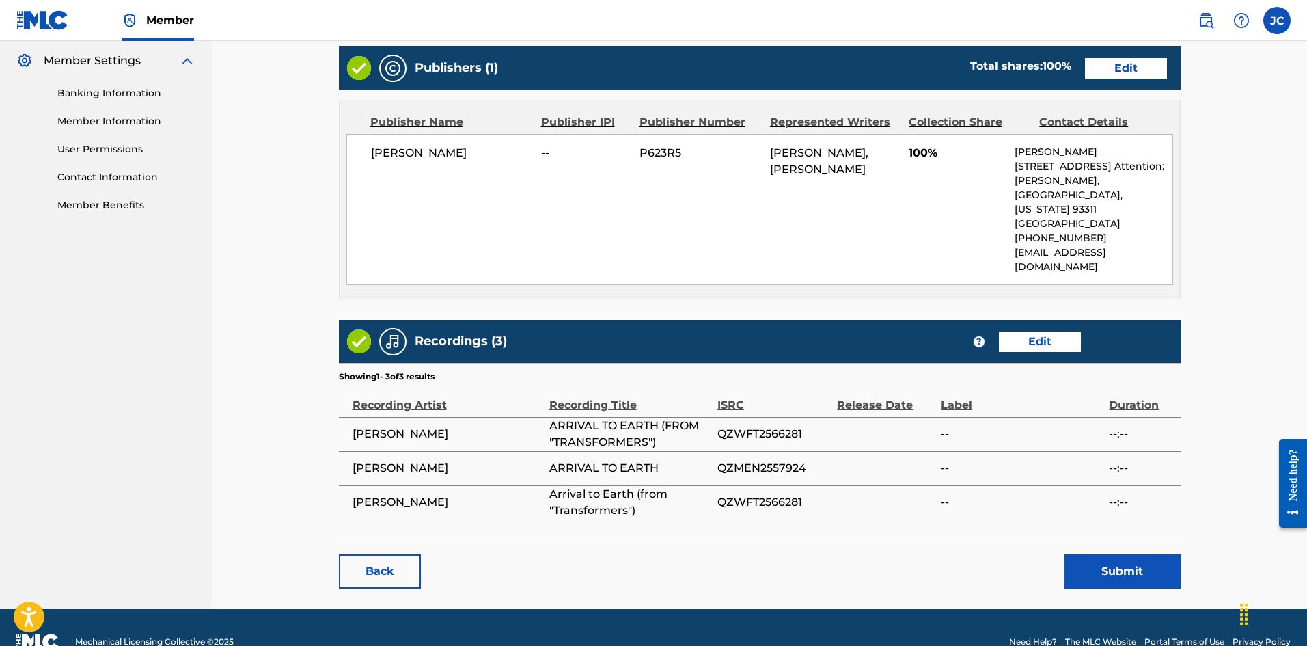
click at [1142, 554] on button "Submit" at bounding box center [1123, 571] width 116 height 34
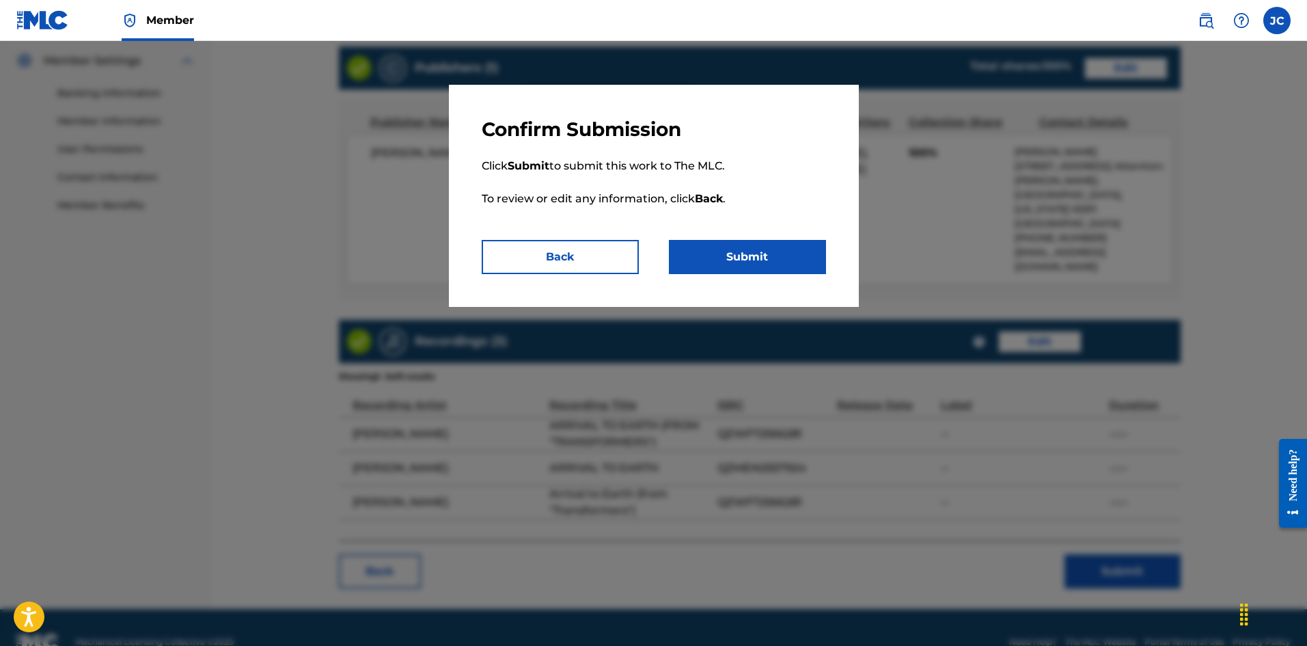
click at [733, 247] on button "Submit" at bounding box center [747, 257] width 157 height 34
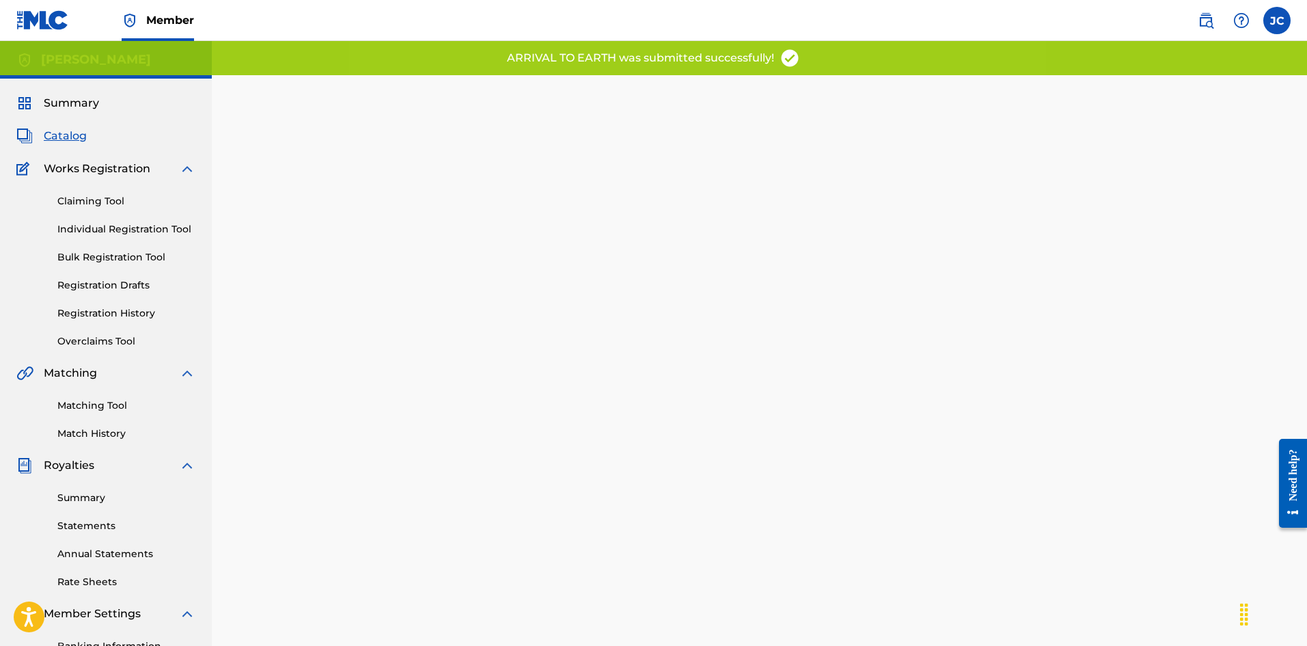
click at [64, 136] on span "Catalog" at bounding box center [65, 136] width 43 height 16
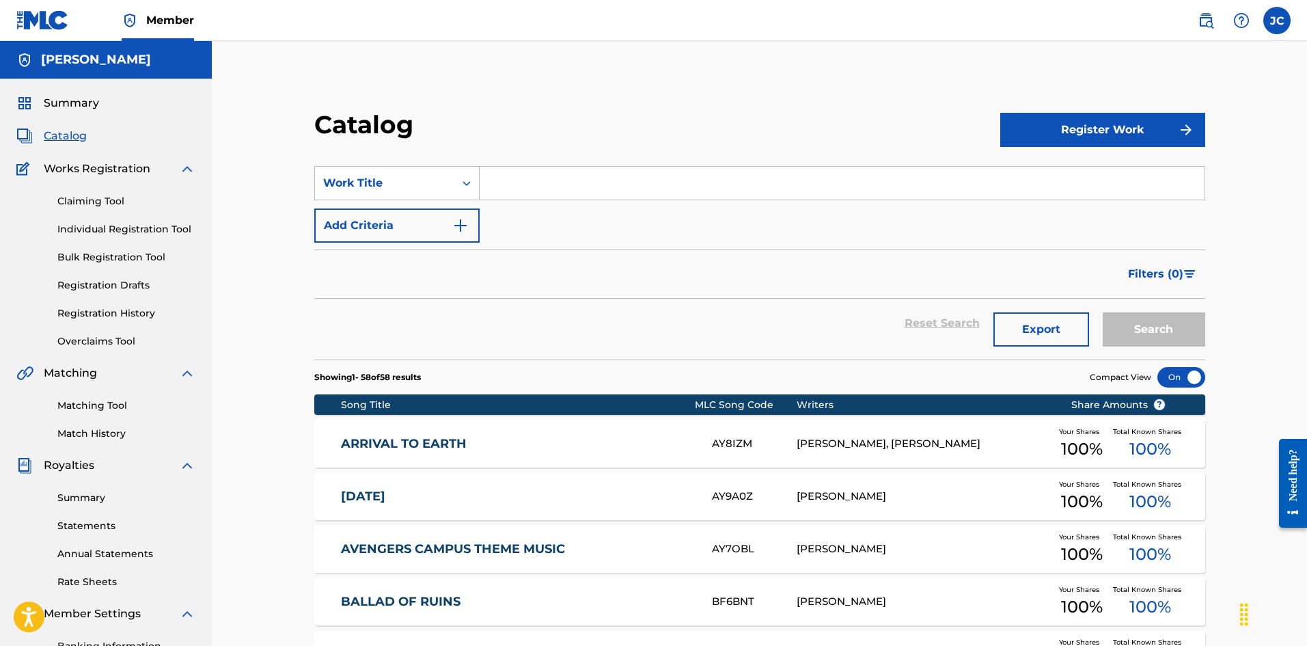
click at [95, 316] on link "Registration History" at bounding box center [126, 313] width 138 height 14
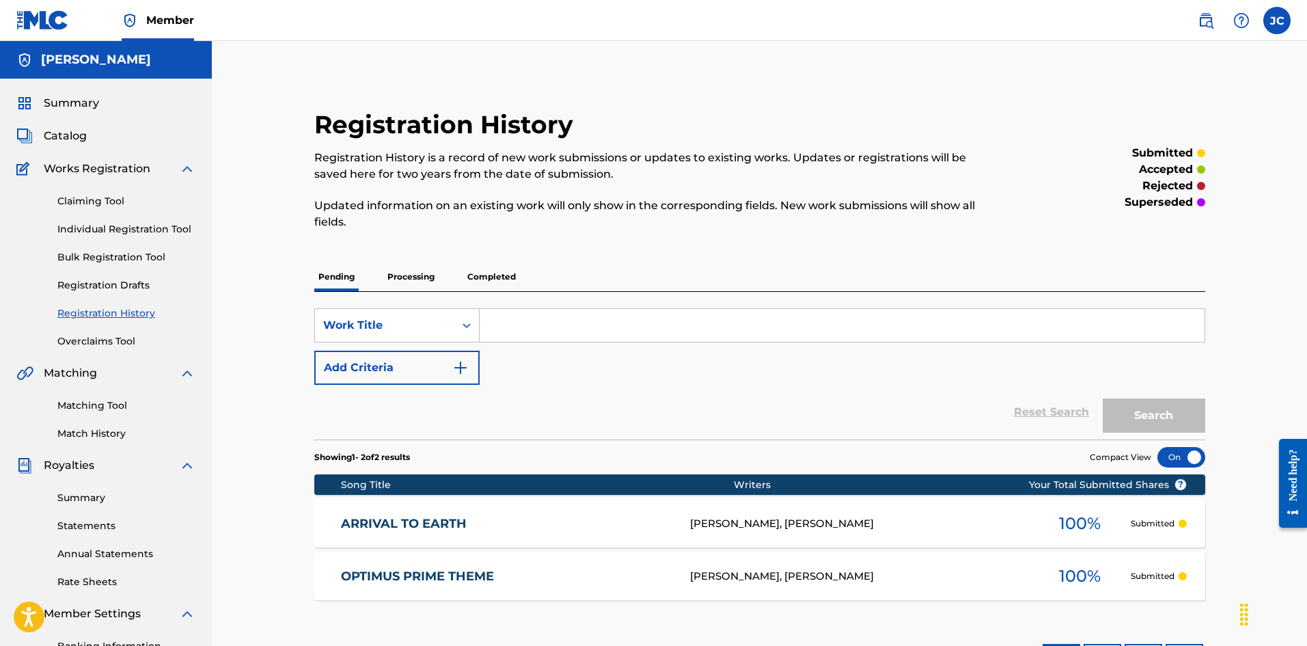
click at [98, 228] on link "Individual Registration Tool" at bounding box center [126, 229] width 138 height 14
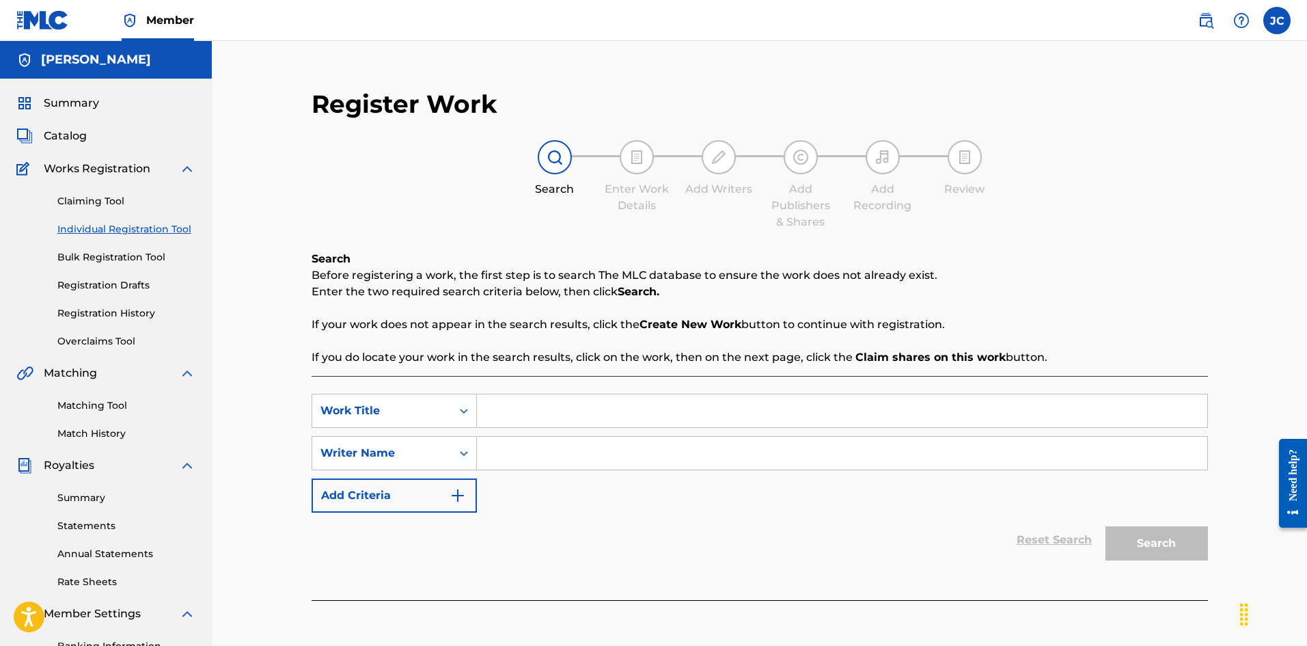
click at [579, 417] on input "Search Form" at bounding box center [842, 410] width 730 height 33
paste input "QZWFV2572688"
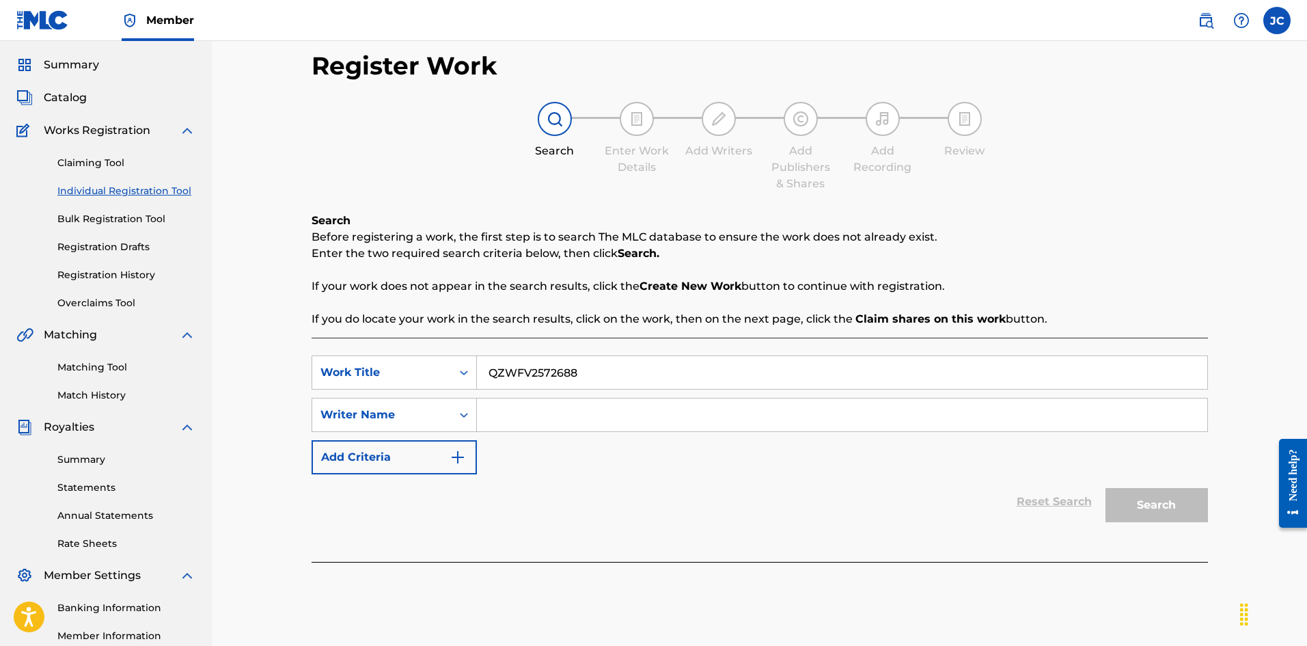
scroll to position [68, 0]
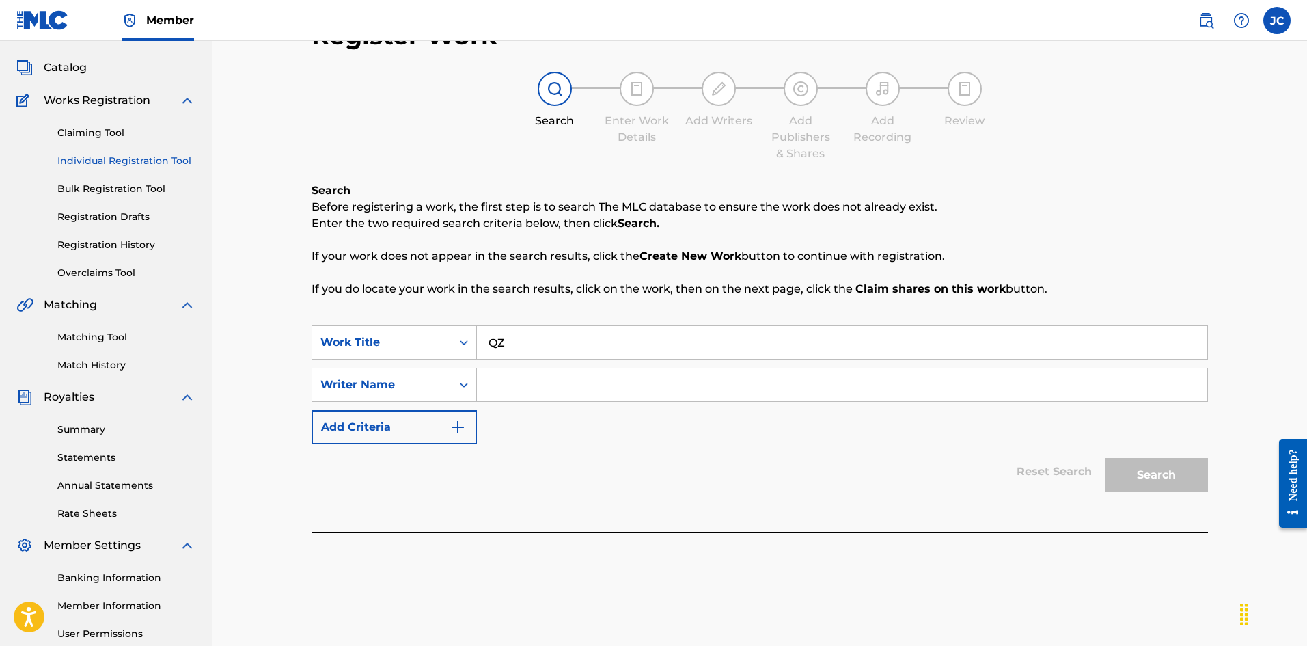
type input "Q"
drag, startPoint x: 516, startPoint y: 316, endPoint x: 519, endPoint y: 329, distance: 12.6
click at [517, 318] on div "SearchWithCriteria894dfe50-7e4e-4e11-a2c3-7d63dccc310f Work Title SearchWithCri…" at bounding box center [760, 419] width 896 height 224
click at [519, 338] on input "Search Form" at bounding box center [842, 342] width 730 height 33
paste input "Transformers One Theme"
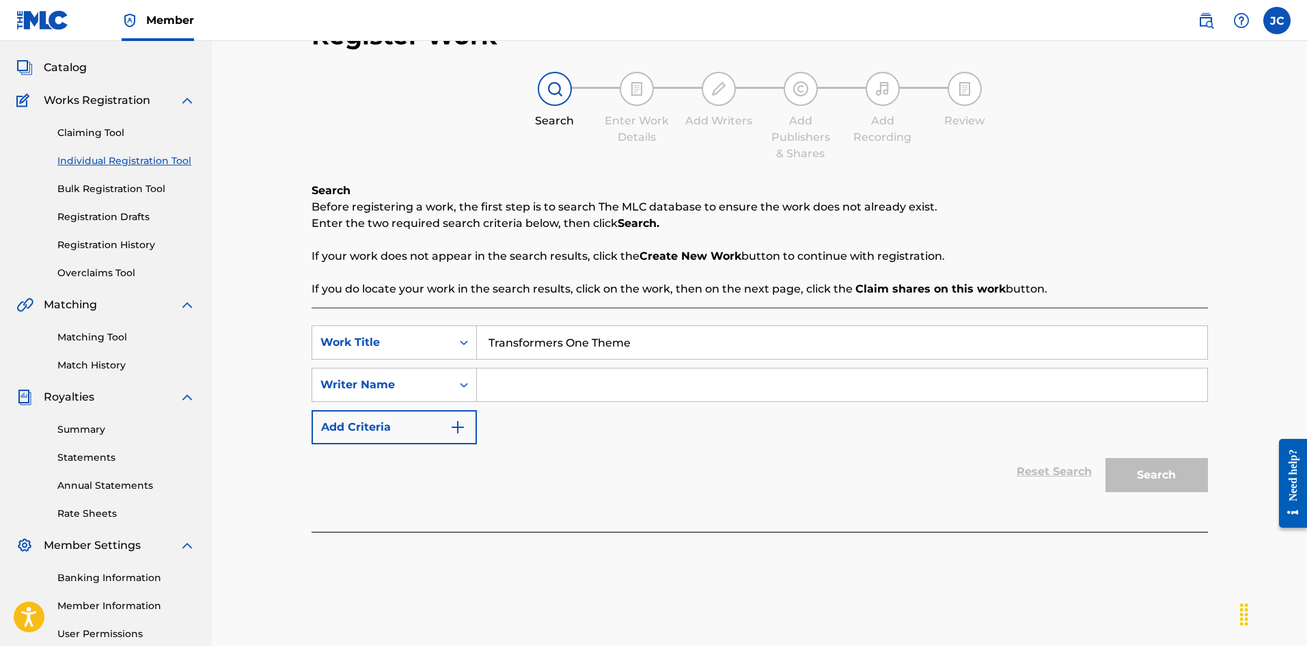
type input "Transformers One Theme"
click at [562, 375] on input "Search Form" at bounding box center [842, 384] width 730 height 33
type input "[PERSON_NAME]"
click at [448, 426] on button "Add Criteria" at bounding box center [394, 427] width 165 height 34
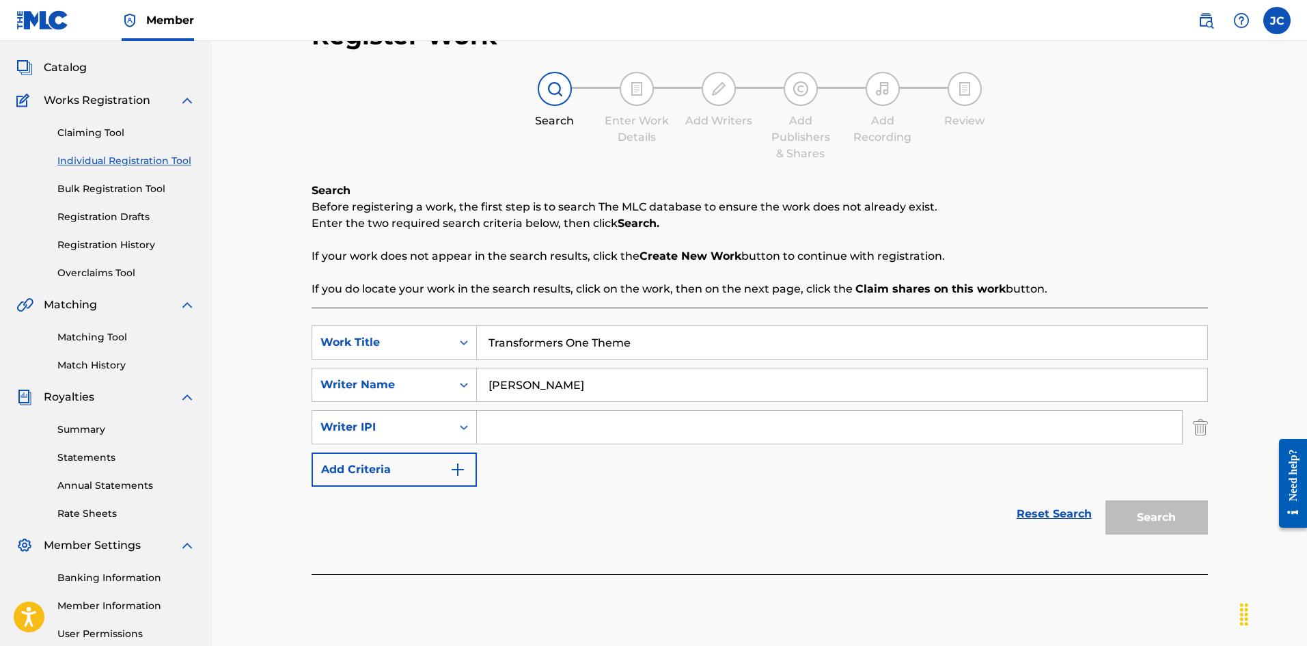
drag, startPoint x: 499, startPoint y: 433, endPoint x: 515, endPoint y: 435, distance: 15.8
click at [499, 433] on input "Search Form" at bounding box center [829, 427] width 705 height 33
type input "1265484041"
click at [1147, 533] on button "Search" at bounding box center [1157, 517] width 102 height 34
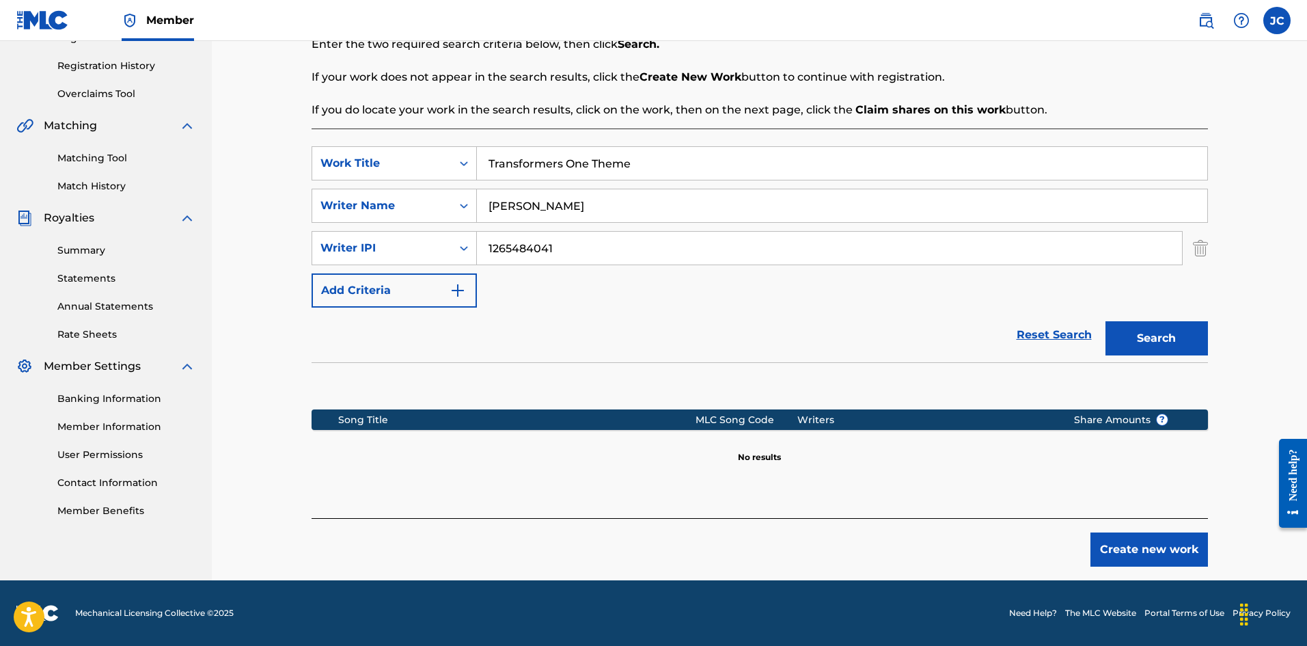
click at [1120, 554] on button "Create new work" at bounding box center [1150, 549] width 118 height 34
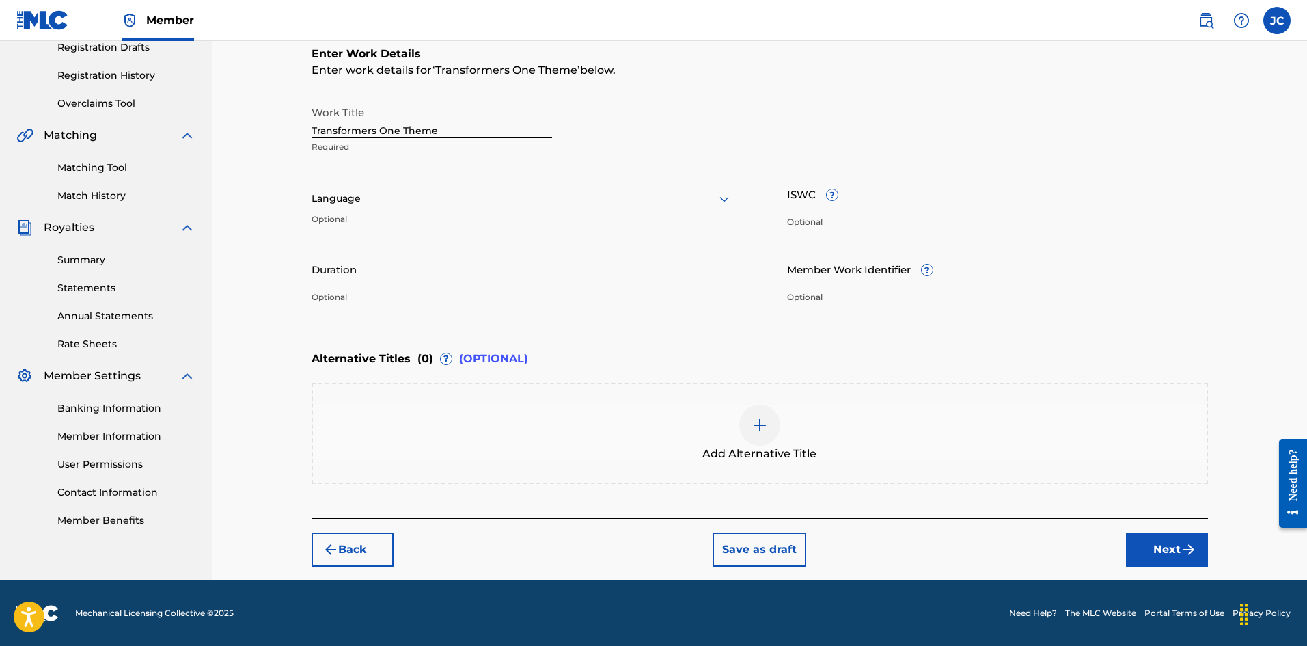
click at [1173, 549] on button "Next" at bounding box center [1167, 549] width 82 height 34
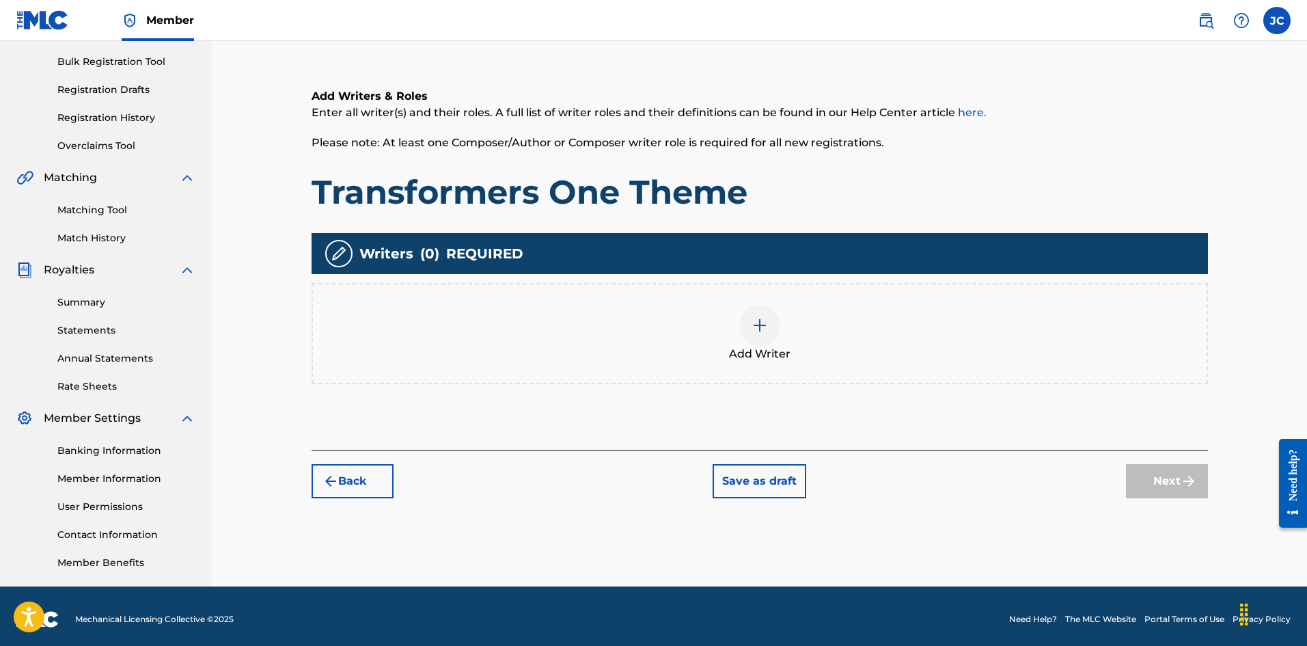
scroll to position [198, 0]
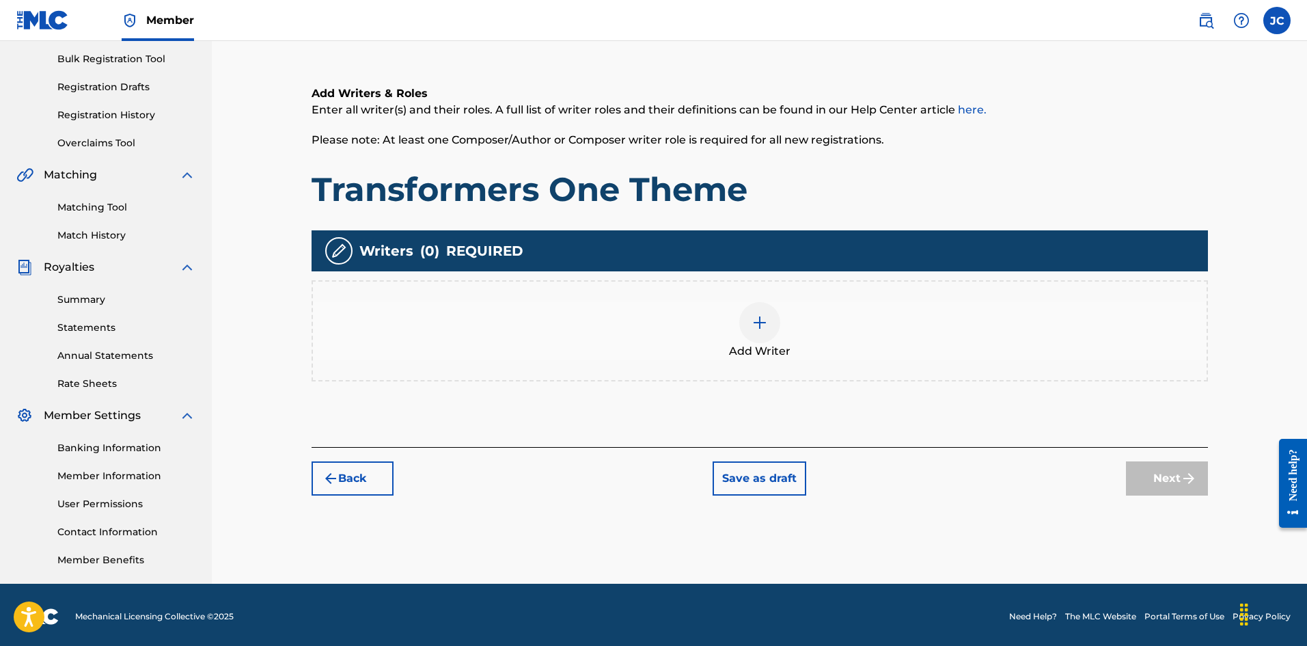
click at [774, 310] on div at bounding box center [759, 322] width 41 height 41
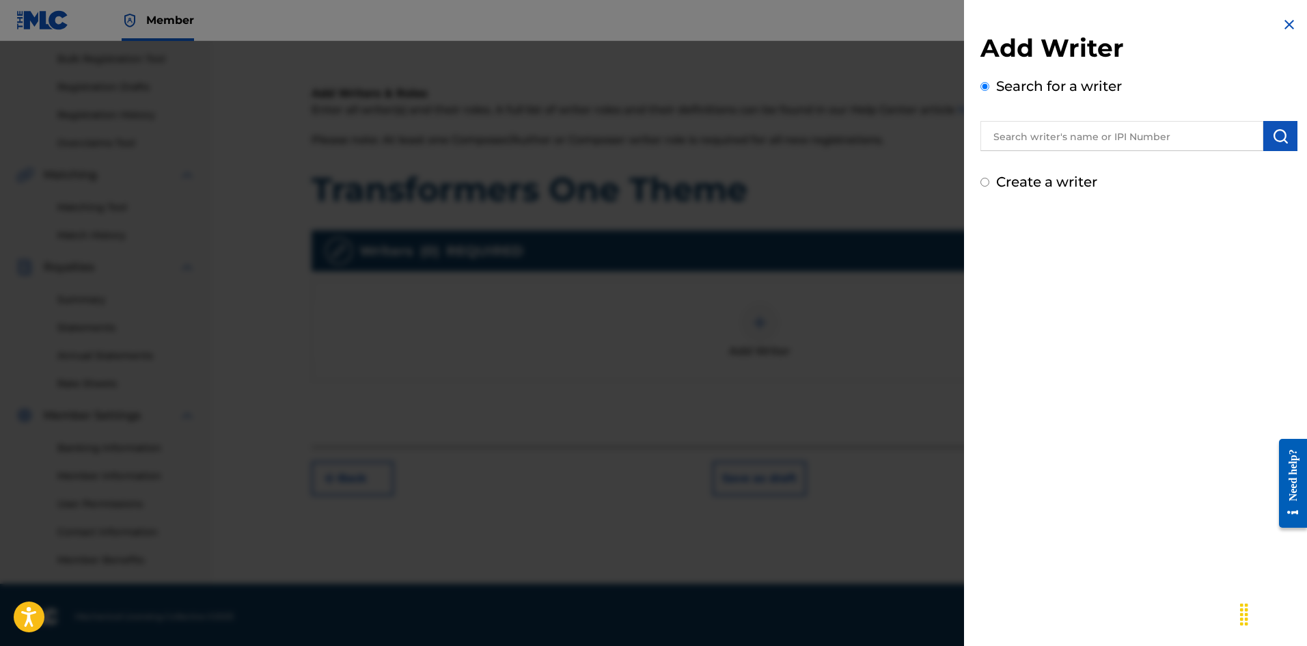
click at [1043, 145] on input "text" at bounding box center [1122, 136] width 283 height 30
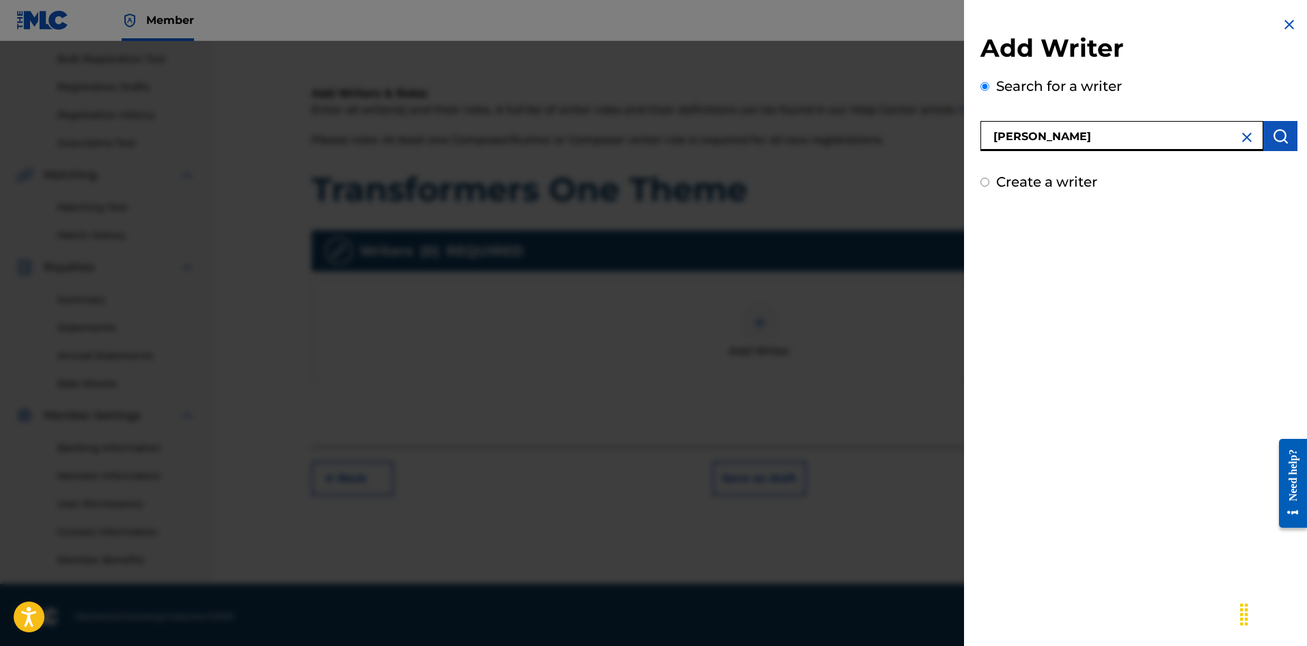
type input "[PERSON_NAME]"
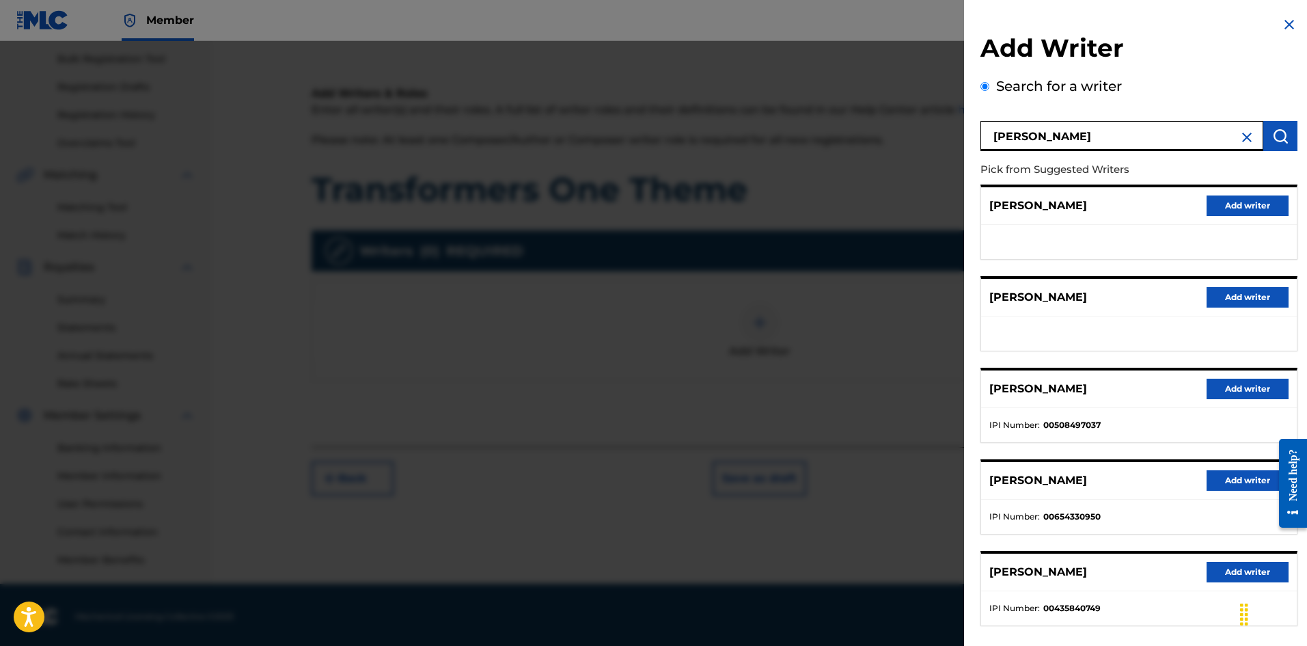
click at [1222, 389] on button "Add writer" at bounding box center [1248, 389] width 82 height 20
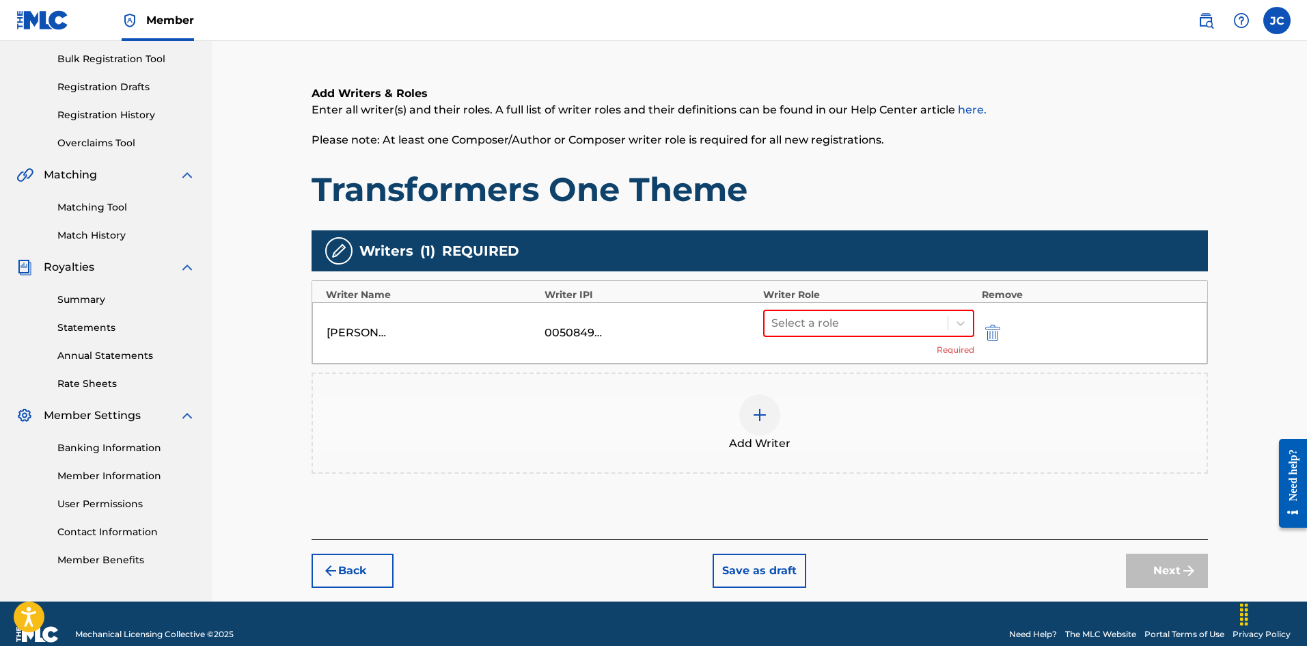
click at [929, 338] on div "Select a role Required" at bounding box center [869, 333] width 212 height 46
click at [914, 329] on div at bounding box center [856, 323] width 170 height 19
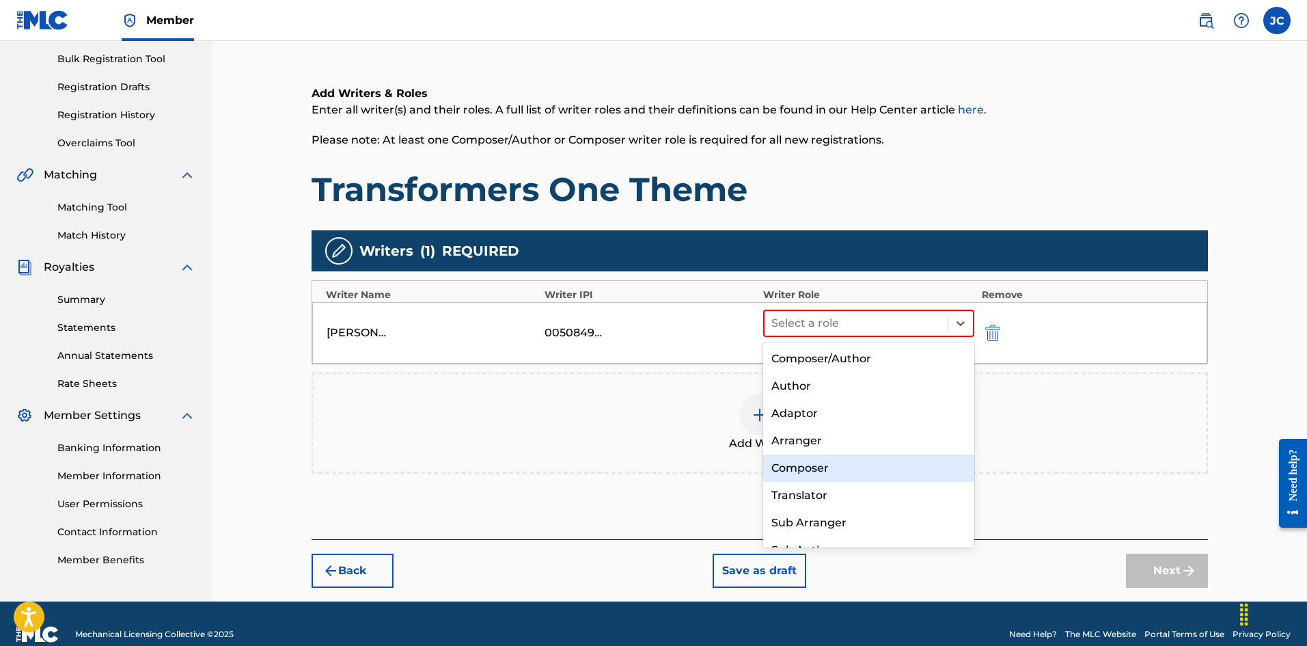
click at [836, 469] on div "Composer" at bounding box center [869, 467] width 212 height 27
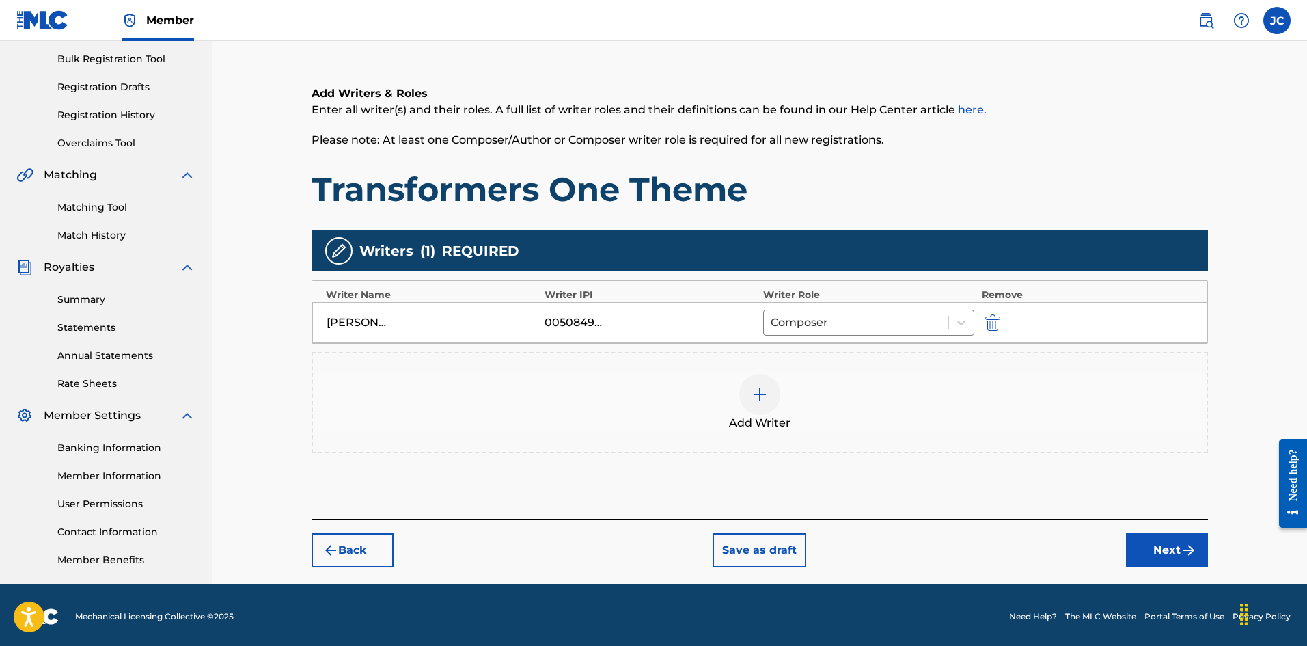
click at [825, 398] on div "Add Writer" at bounding box center [760, 402] width 894 height 57
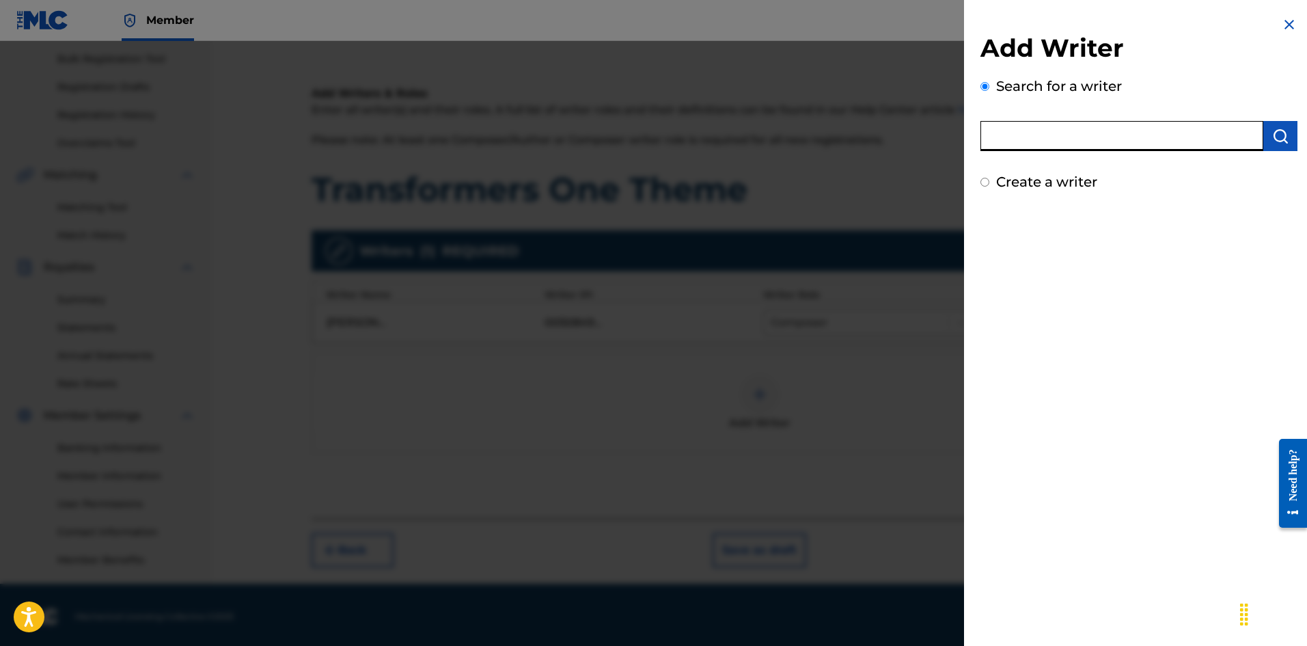
click at [1091, 146] on input "text" at bounding box center [1122, 136] width 283 height 30
type input "[PERSON_NAME]"
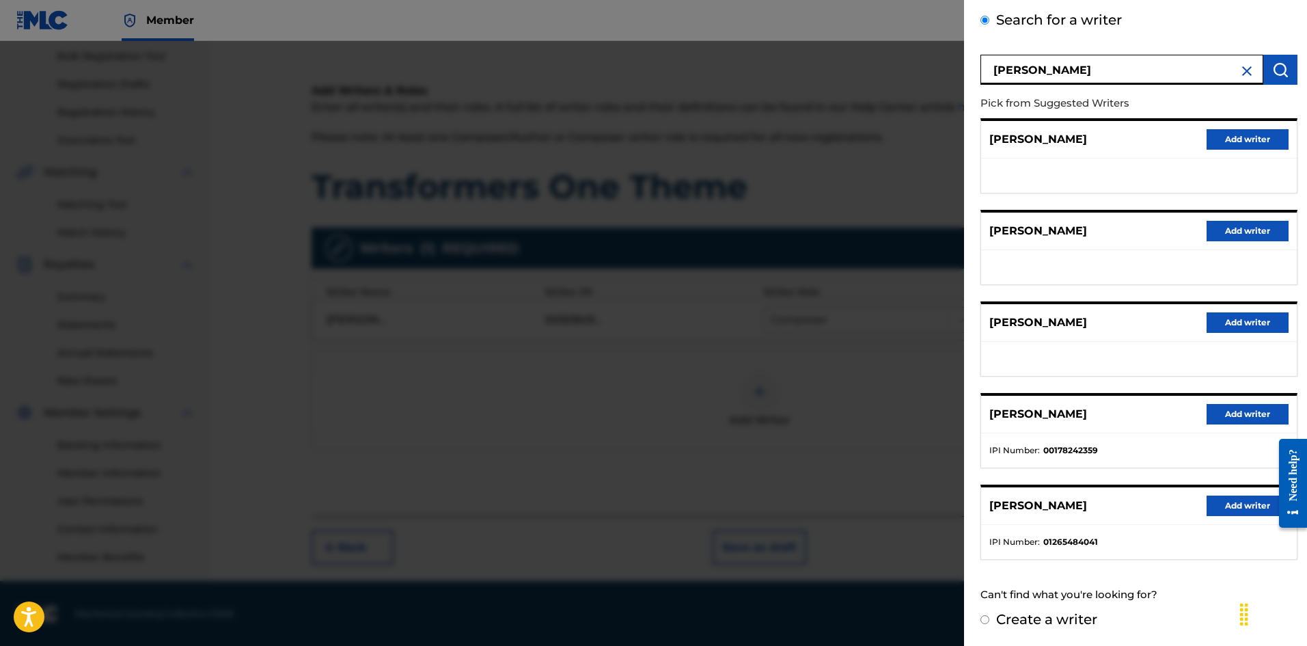
scroll to position [202, 0]
click at [983, 617] on input "Create a writer" at bounding box center [985, 619] width 9 height 9
radio input "false"
radio input "true"
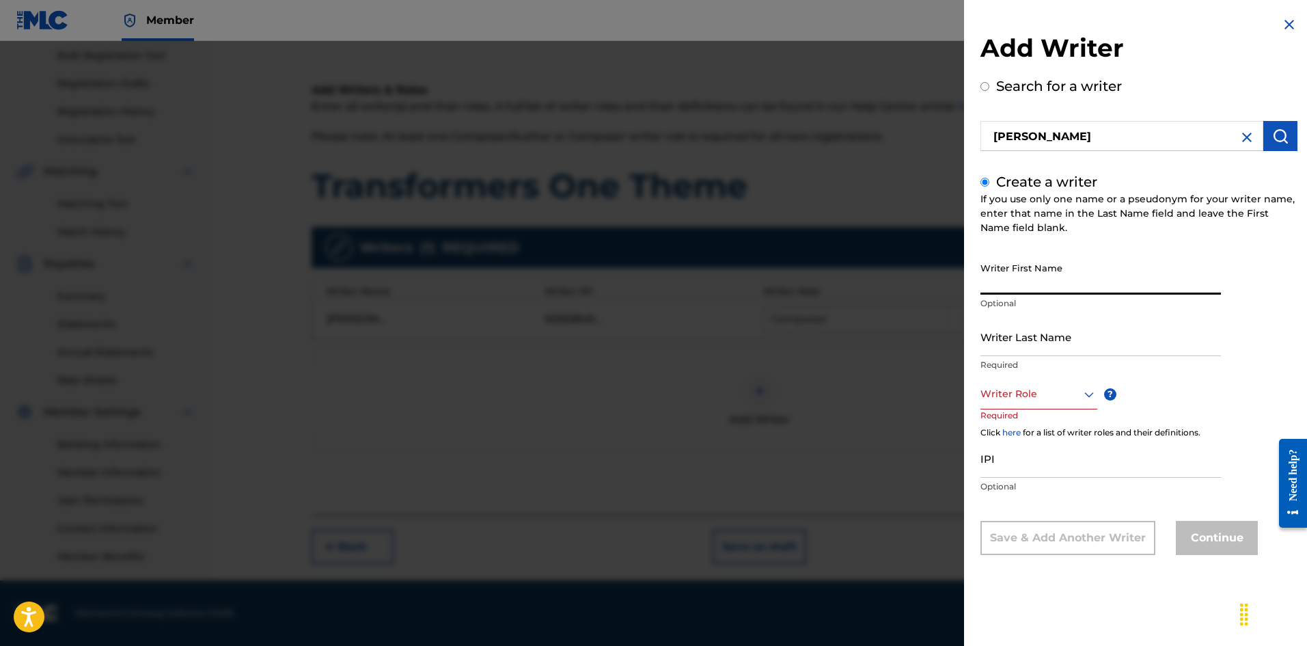
click at [1034, 282] on input "Writer First Name" at bounding box center [1101, 275] width 241 height 39
type input "[PERSON_NAME]"
click at [1028, 392] on div at bounding box center [1039, 393] width 117 height 17
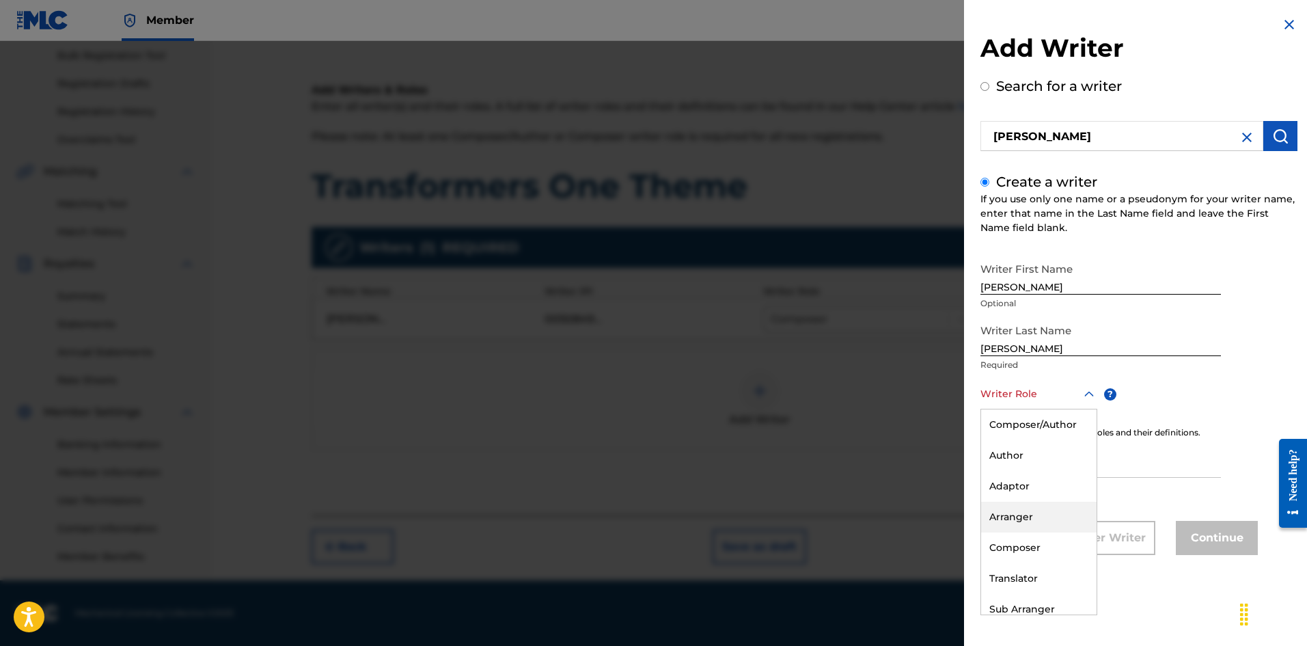
click at [1019, 517] on div "Arranger" at bounding box center [1038, 517] width 115 height 31
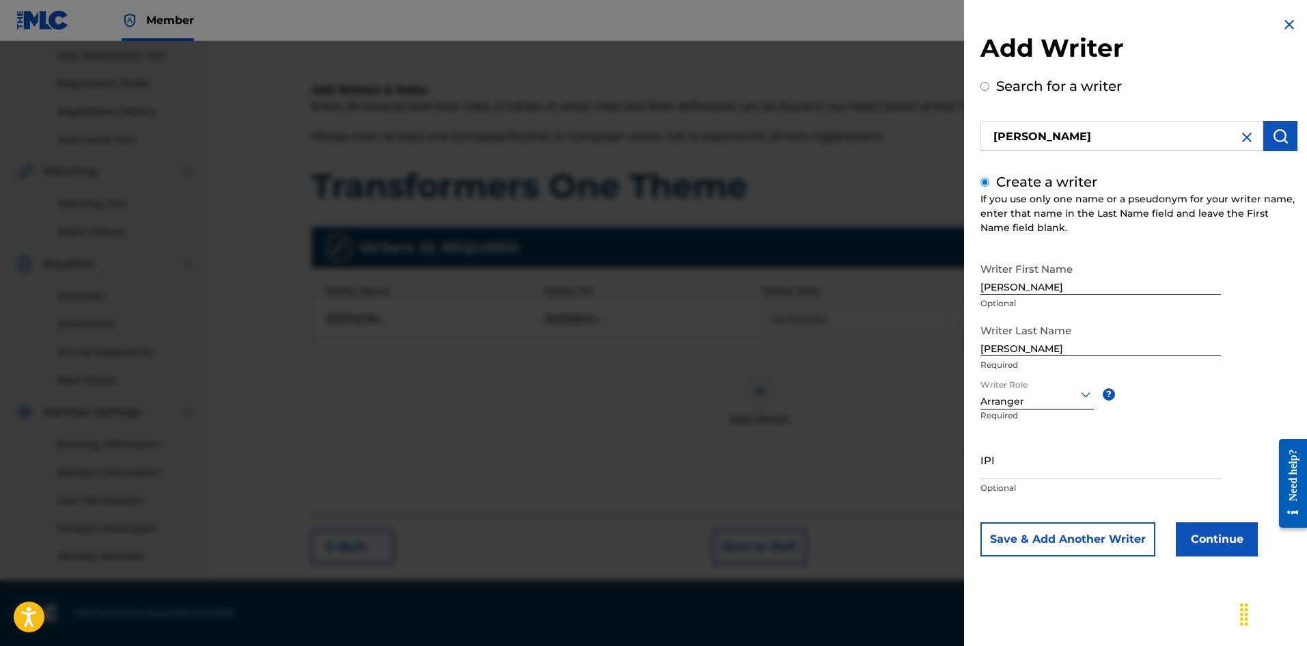
click at [1015, 454] on input "IPI" at bounding box center [1101, 459] width 241 height 39
type input "1265484041"
click at [1232, 540] on button "Continue" at bounding box center [1217, 539] width 82 height 34
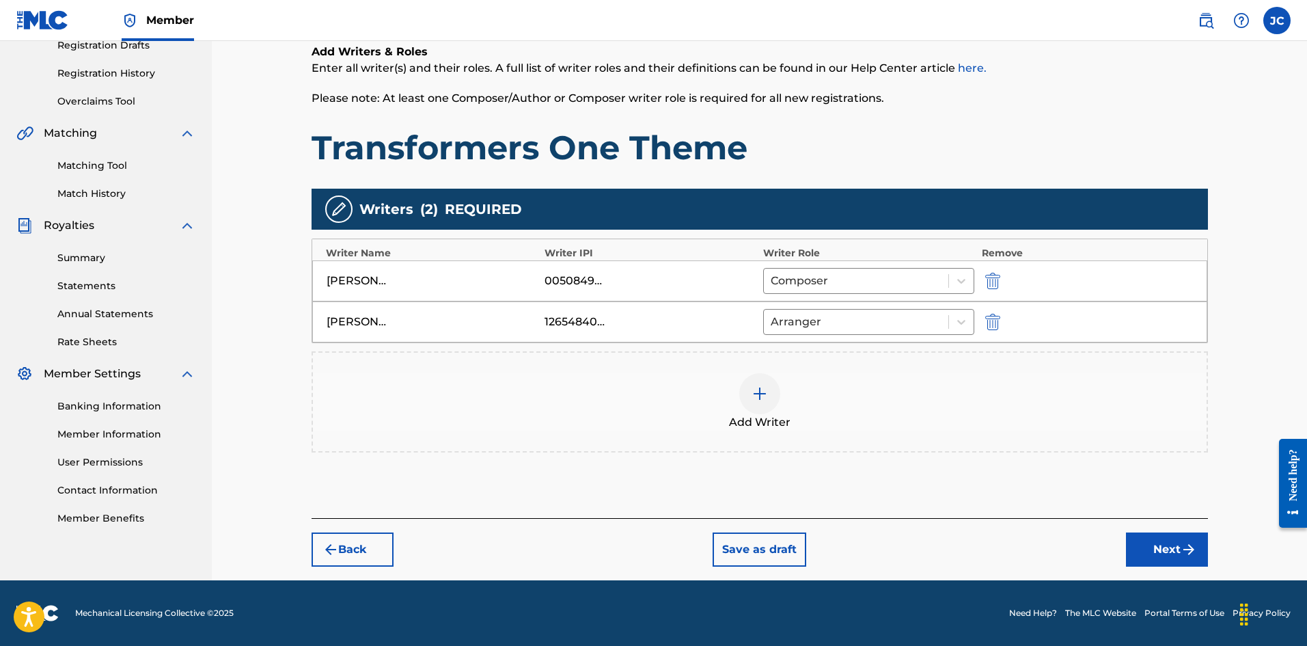
click at [1145, 553] on button "Next" at bounding box center [1167, 549] width 82 height 34
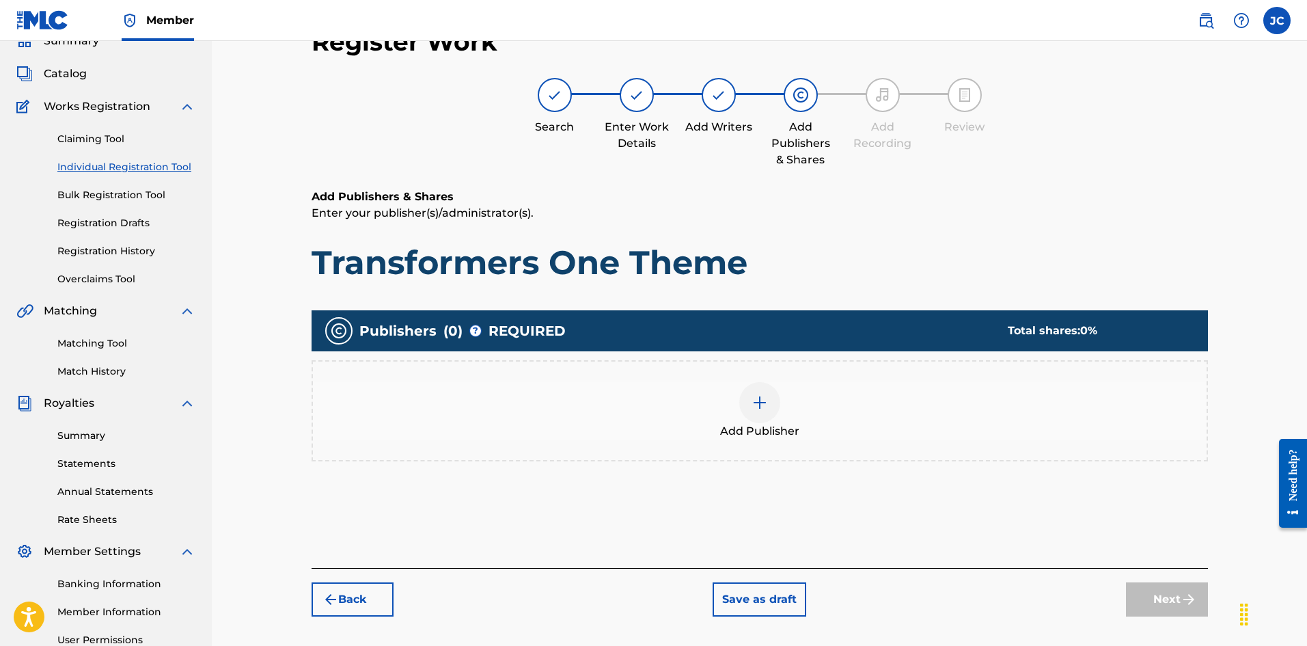
scroll to position [61, 0]
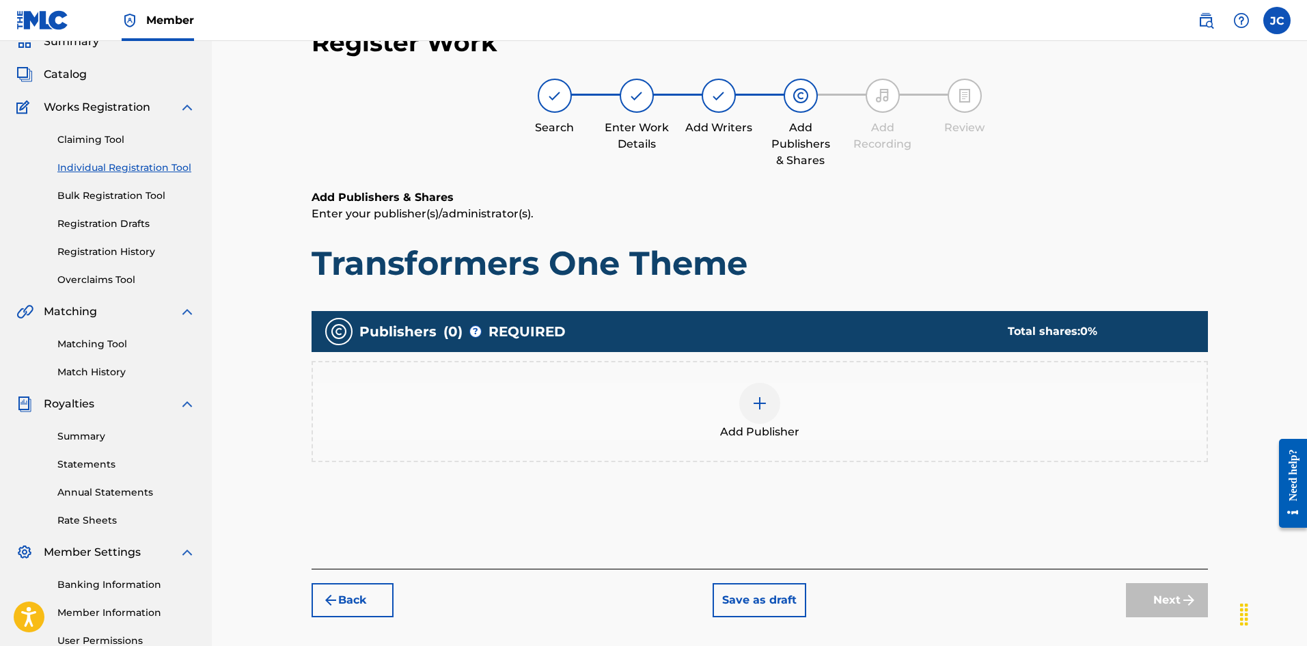
click at [883, 429] on div "Add Publisher" at bounding box center [760, 411] width 894 height 57
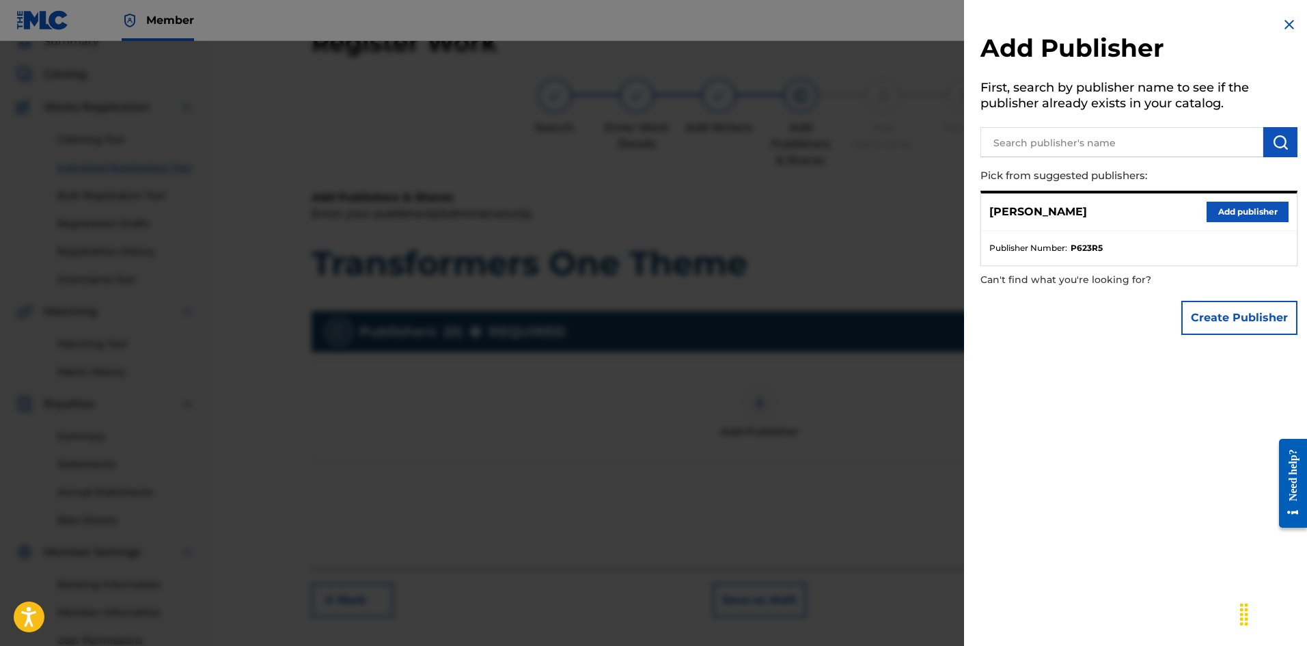
click at [1251, 217] on button "Add publisher" at bounding box center [1248, 212] width 82 height 20
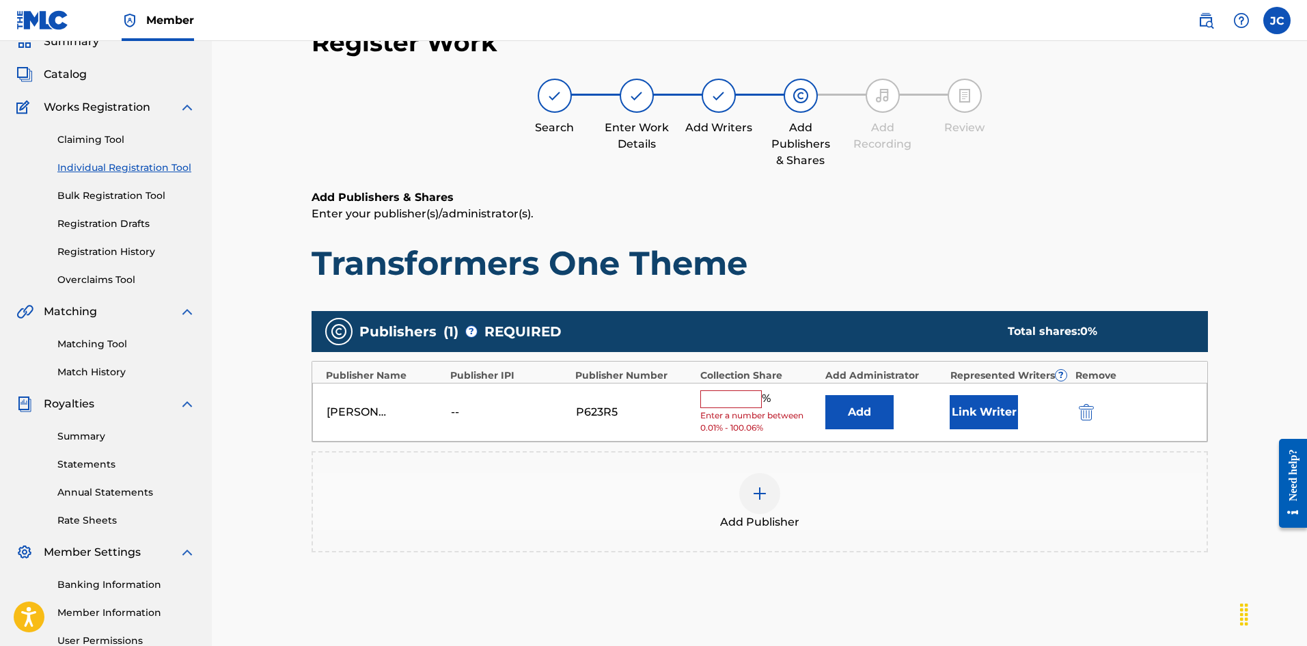
click at [747, 399] on input "text" at bounding box center [730, 399] width 61 height 18
type input "100"
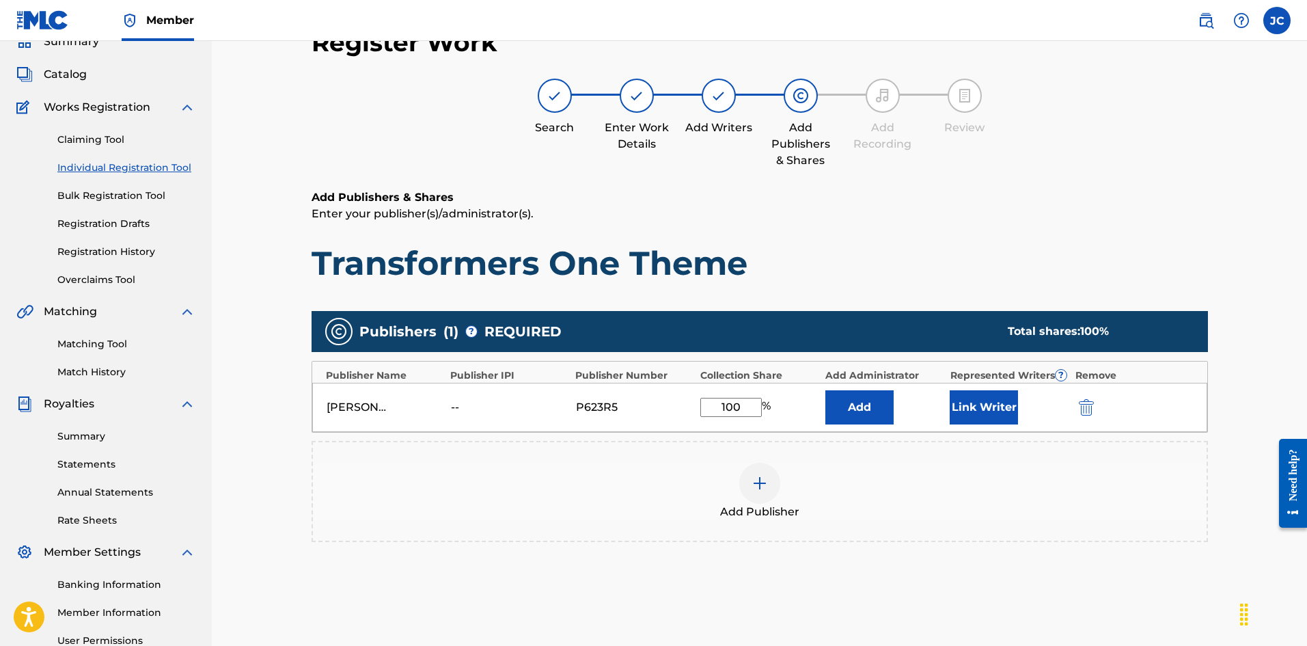
click at [972, 410] on button "Link Writer" at bounding box center [984, 407] width 68 height 34
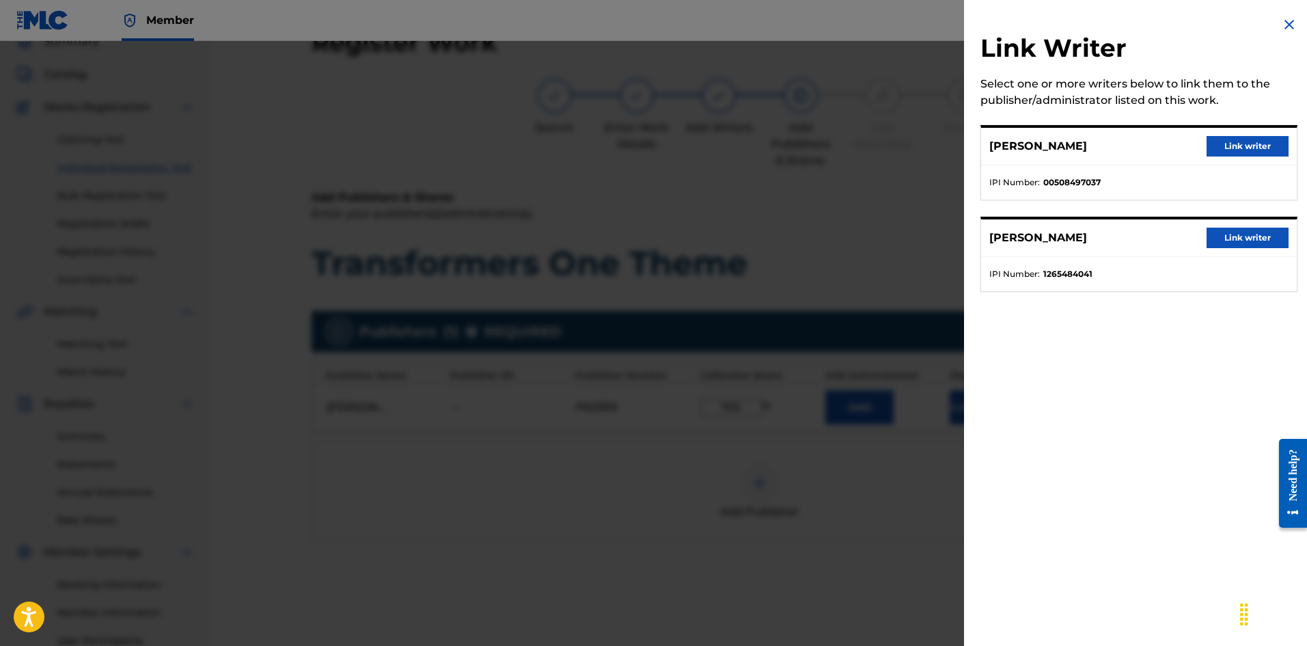
click at [1250, 146] on button "Link writer" at bounding box center [1248, 146] width 82 height 20
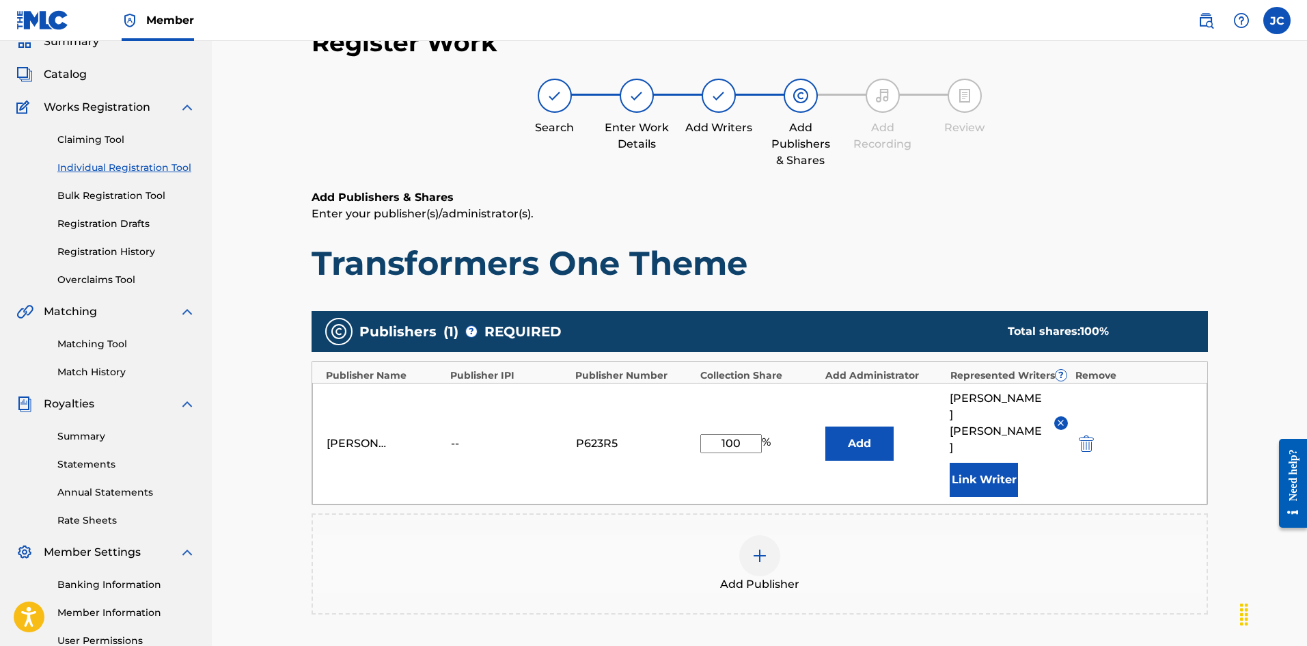
click at [993, 463] on button "Link Writer" at bounding box center [984, 480] width 68 height 34
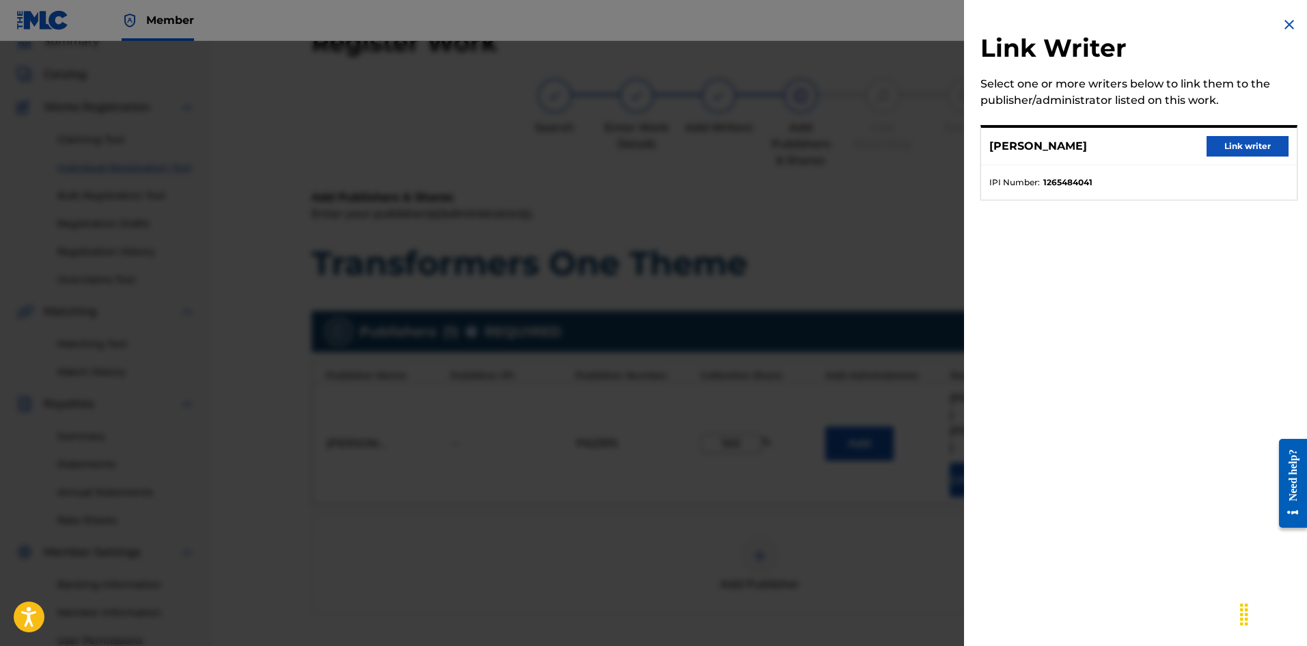
click at [1235, 147] on button "Link writer" at bounding box center [1248, 146] width 82 height 20
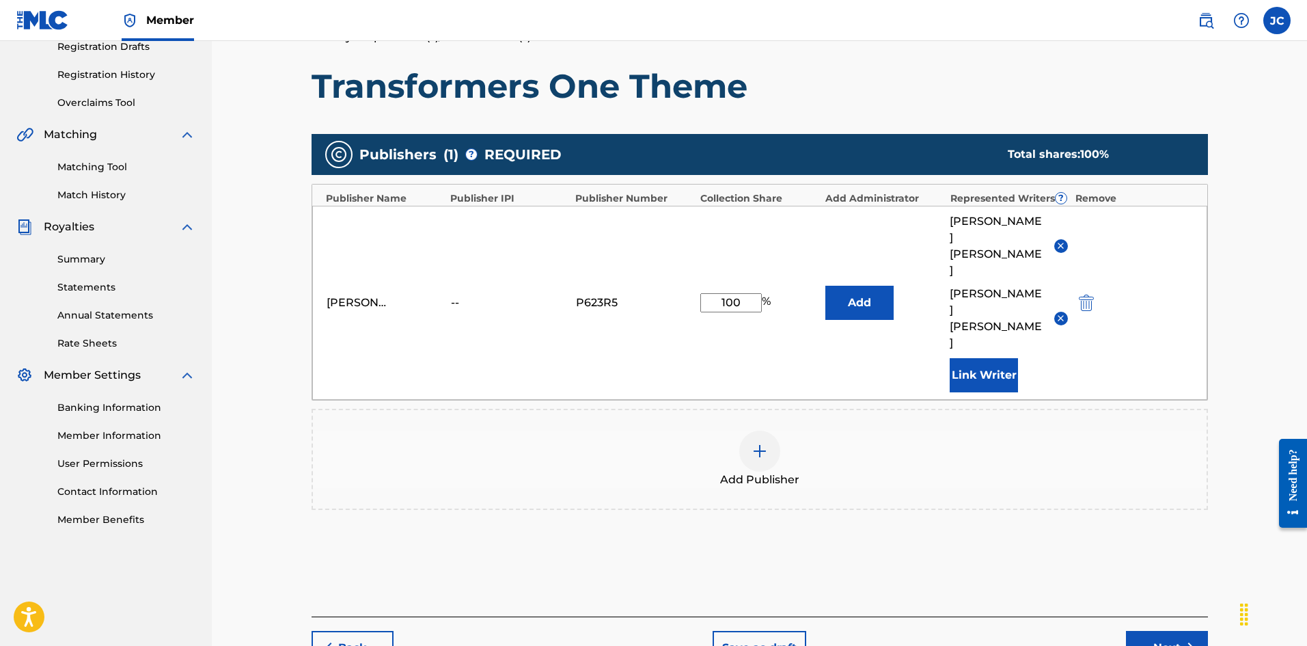
click at [1170, 631] on button "Next" at bounding box center [1167, 648] width 82 height 34
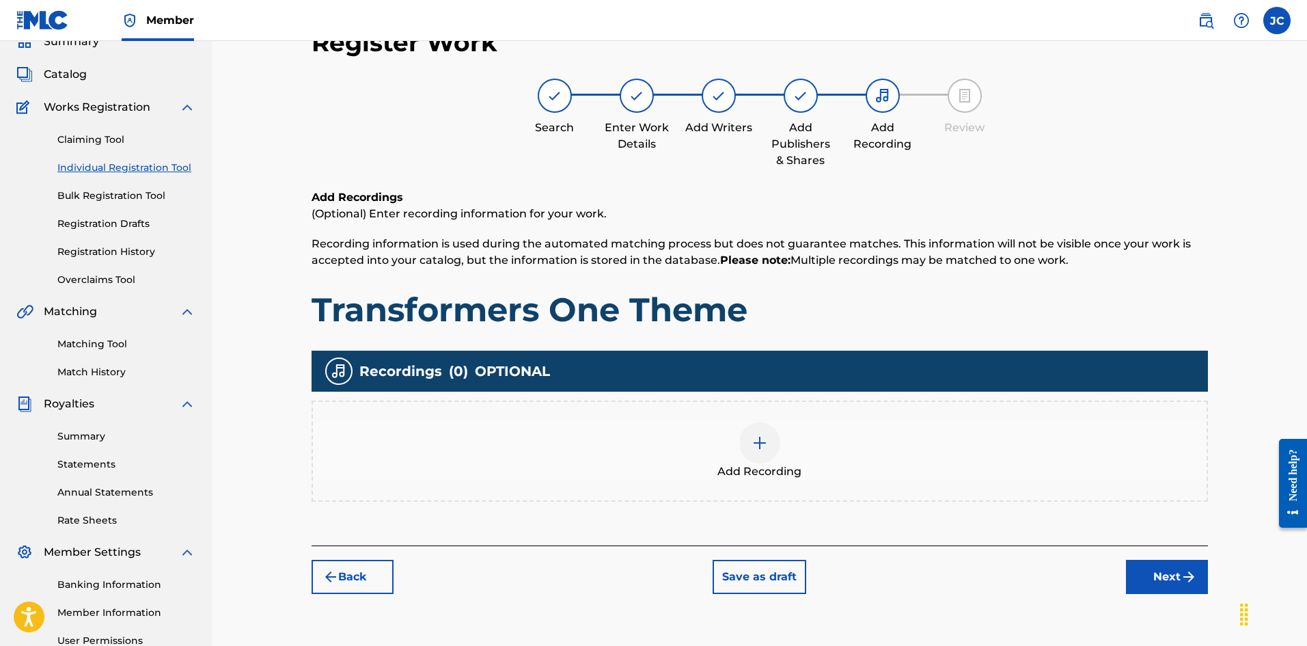
click at [842, 459] on div "Add Recording" at bounding box center [760, 450] width 894 height 57
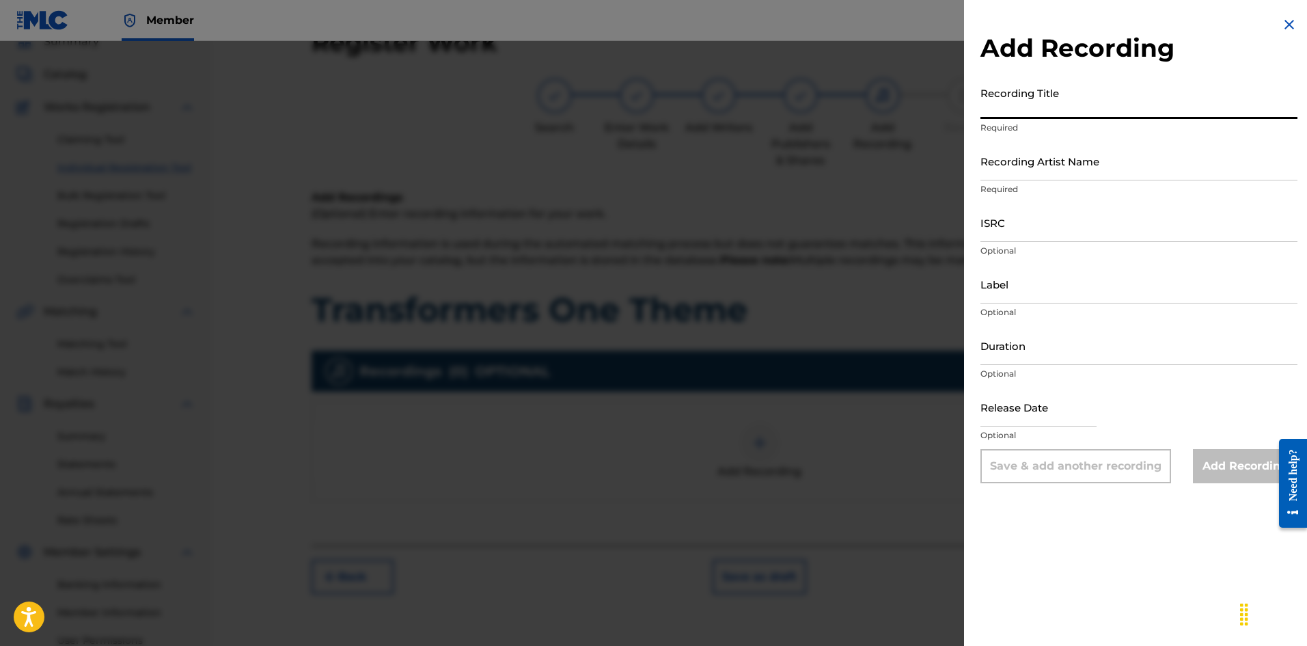
click at [1056, 113] on input "Recording Title" at bounding box center [1139, 99] width 317 height 39
paste input "Transformers One Theme"
type input "Transformers One Theme"
click at [1052, 176] on input "Recording Artist Name" at bounding box center [1139, 160] width 317 height 39
type input "[PERSON_NAME]"
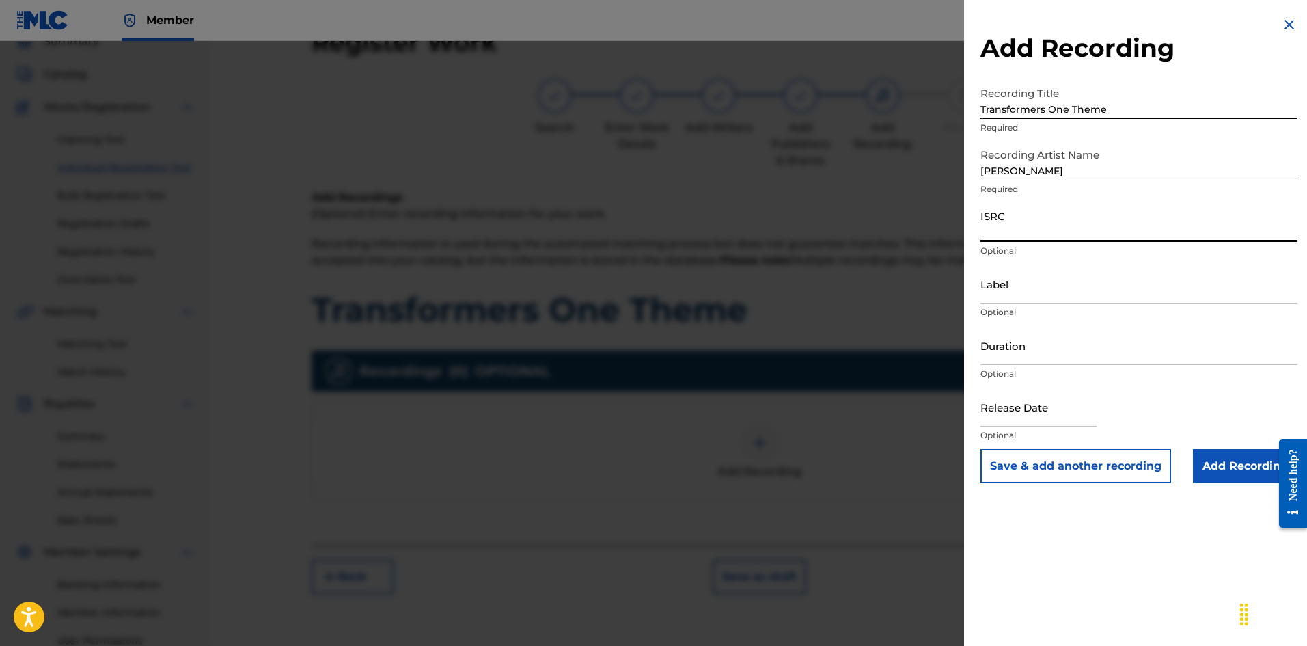
click at [1032, 236] on input "ISRC" at bounding box center [1139, 222] width 317 height 39
click at [1005, 215] on input "ISRC" at bounding box center [1139, 222] width 317 height 39
paste input "QZWFV2572688"
type input "QZWFV2572688"
click at [1126, 469] on button "Save & add another recording" at bounding box center [1076, 466] width 191 height 34
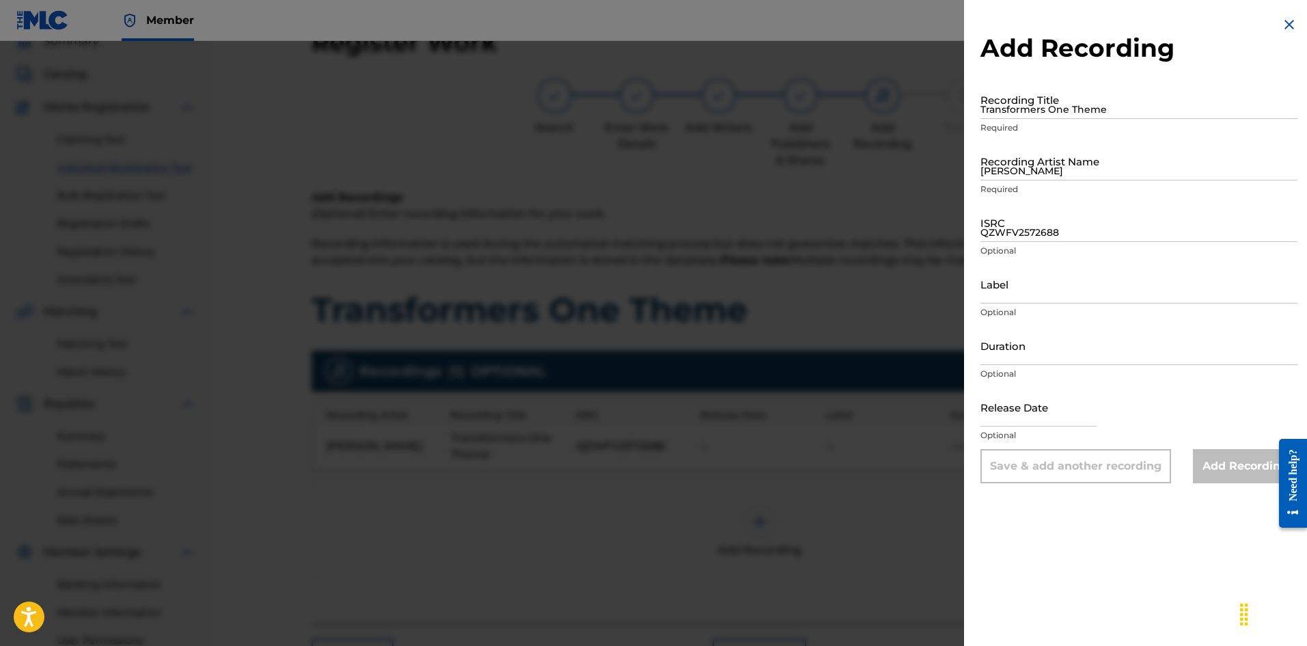
click at [1049, 108] on input "Transformers One Theme" at bounding box center [1139, 99] width 317 height 39
paste input "Transformers One Theme"
type input "Transformers One Theme"
click at [1084, 156] on input "[PERSON_NAME]" at bounding box center [1139, 160] width 317 height 39
type input "[PERSON_NAME]"
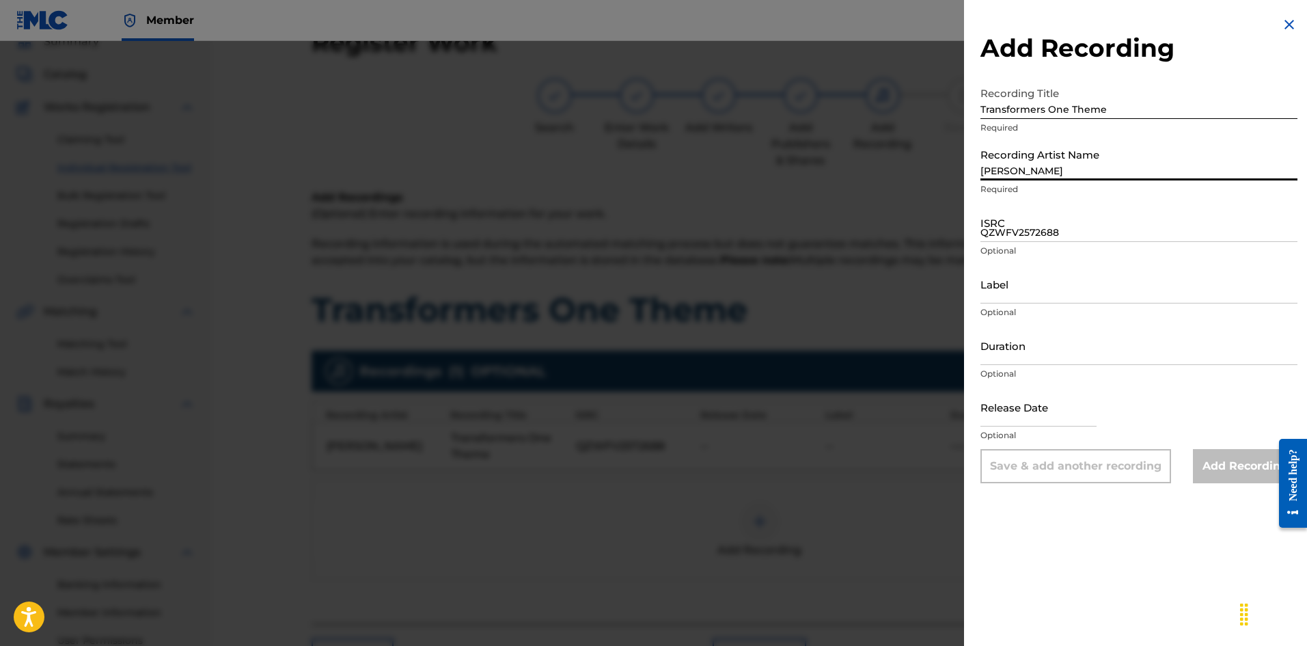
click at [1048, 224] on input "QZWFV2572688" at bounding box center [1139, 222] width 317 height 39
click at [1004, 235] on input "QZWFV2572688" at bounding box center [1139, 222] width 317 height 39
paste input "QZWFH2421322"
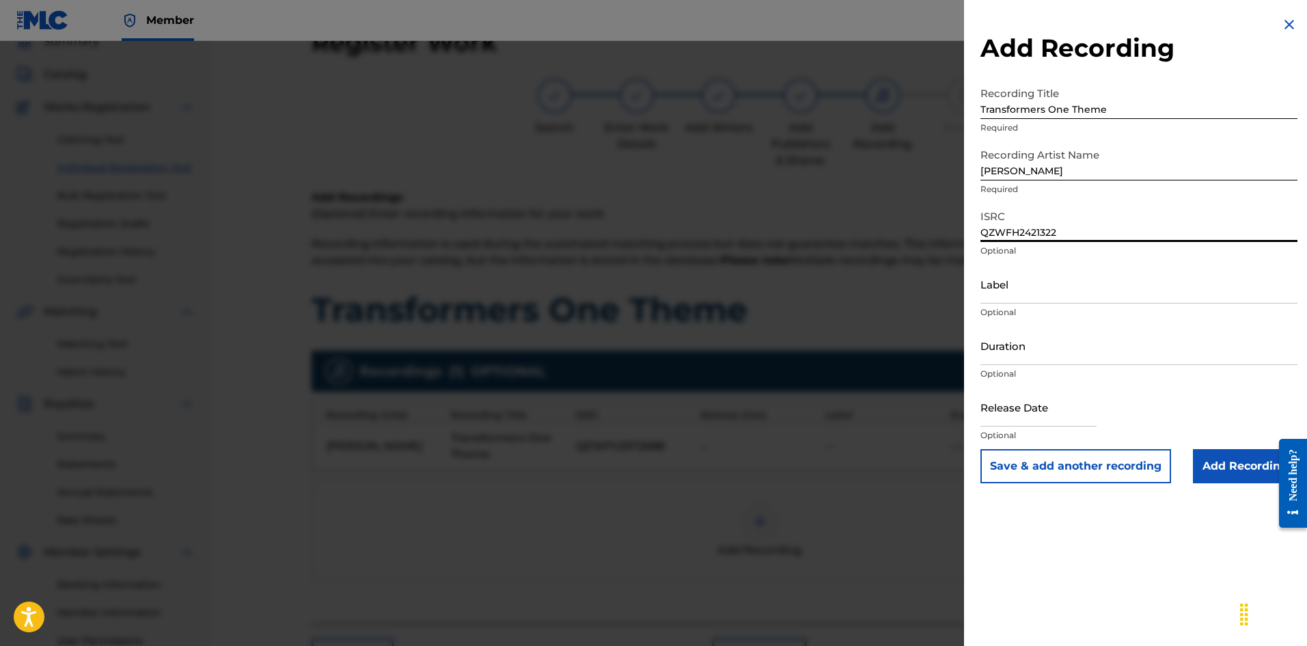
type input "QZWFH2421322"
click at [1214, 463] on input "Add Recording" at bounding box center [1245, 466] width 105 height 34
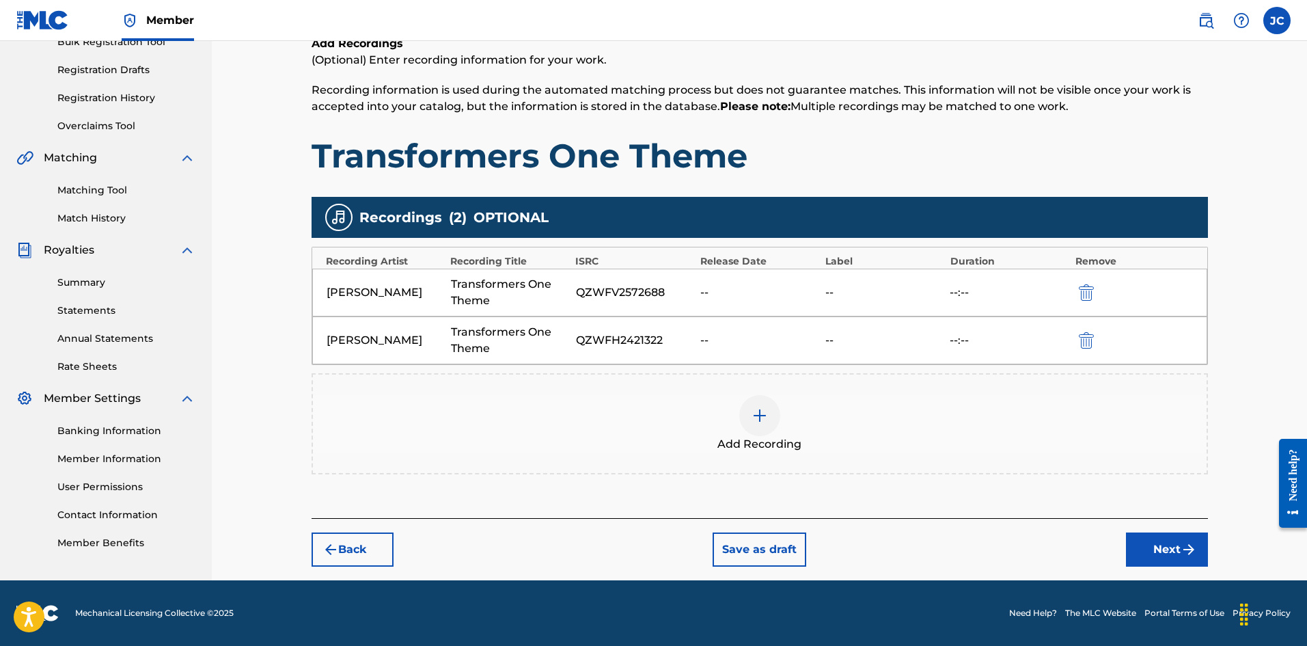
click at [1164, 540] on button "Next" at bounding box center [1167, 549] width 82 height 34
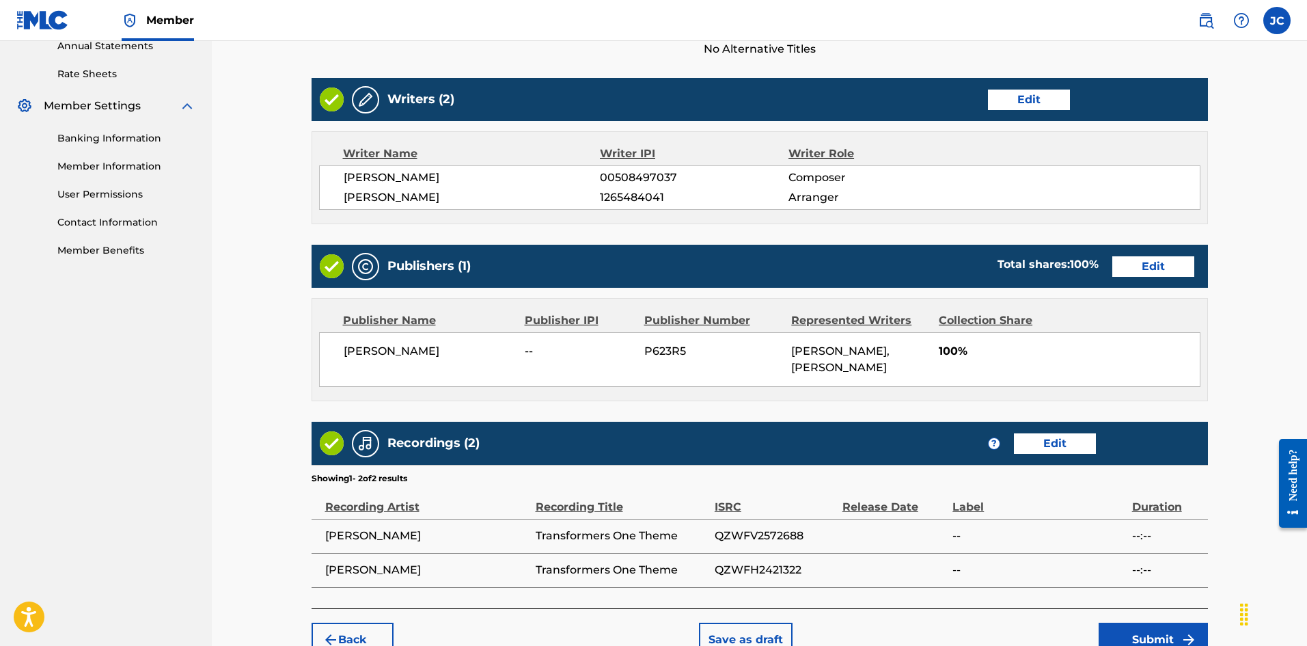
scroll to position [598, 0]
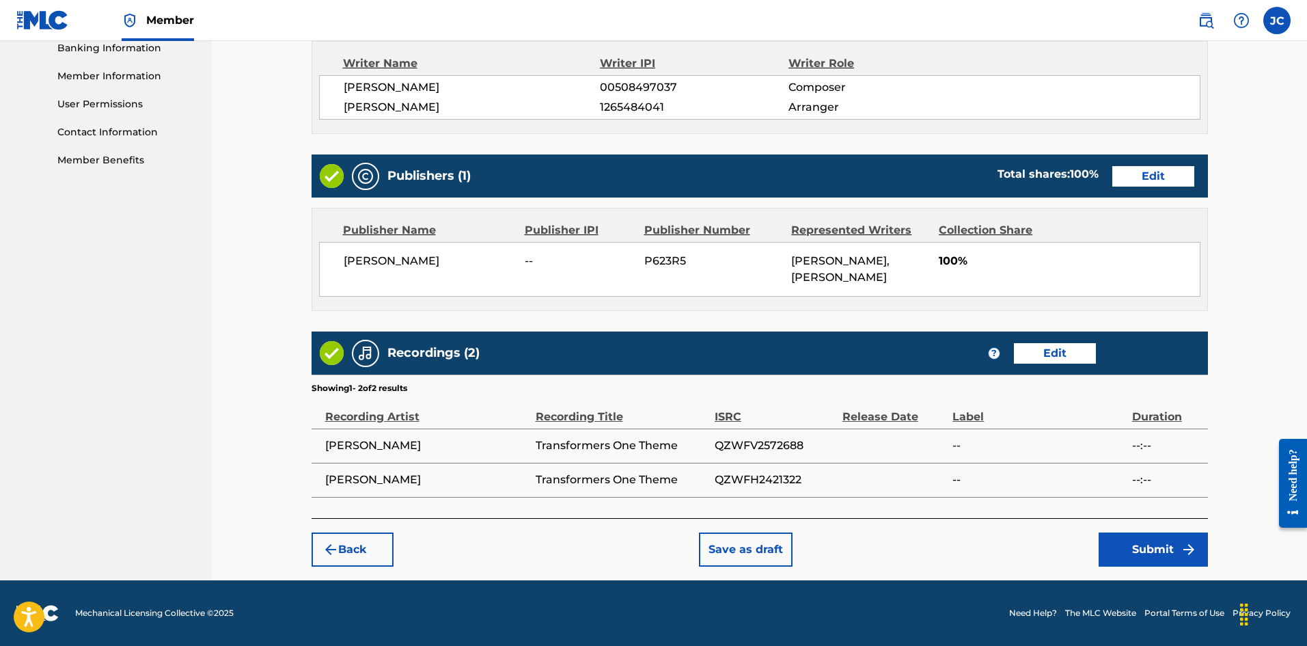
click at [1169, 553] on button "Submit" at bounding box center [1153, 549] width 109 height 34
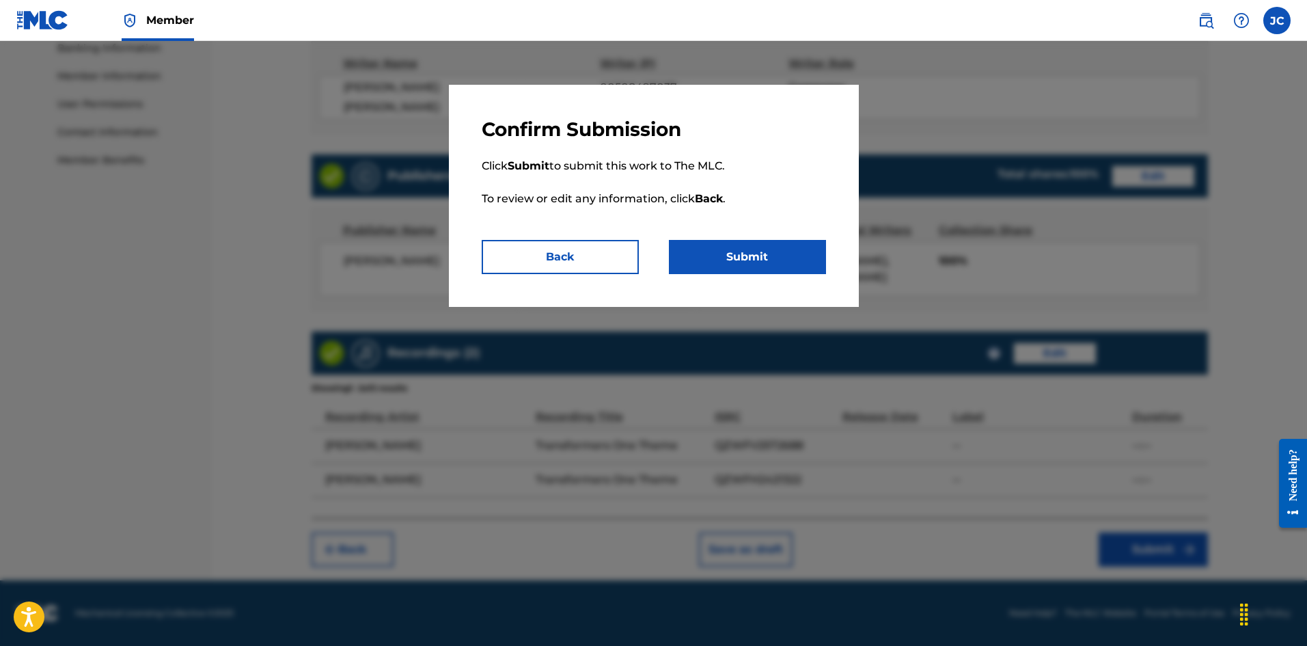
click at [744, 254] on button "Submit" at bounding box center [747, 257] width 157 height 34
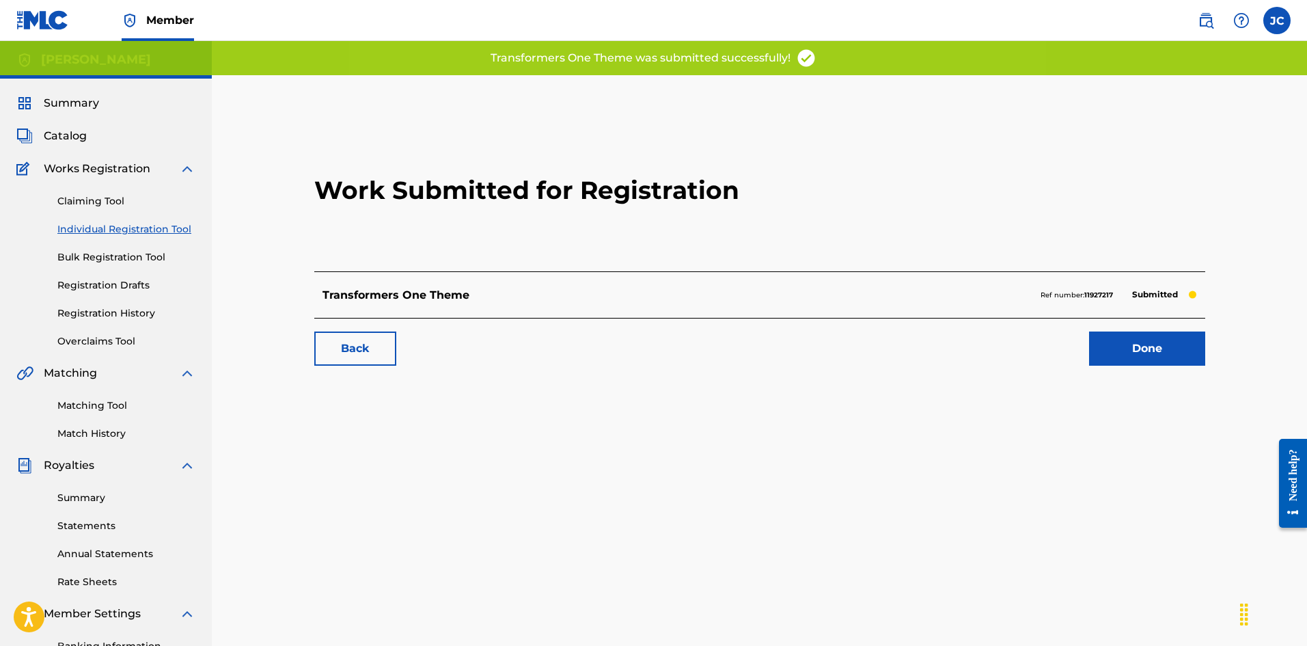
click at [1117, 327] on div "Back Done" at bounding box center [759, 342] width 891 height 48
click at [1131, 346] on link "Done" at bounding box center [1147, 348] width 116 height 34
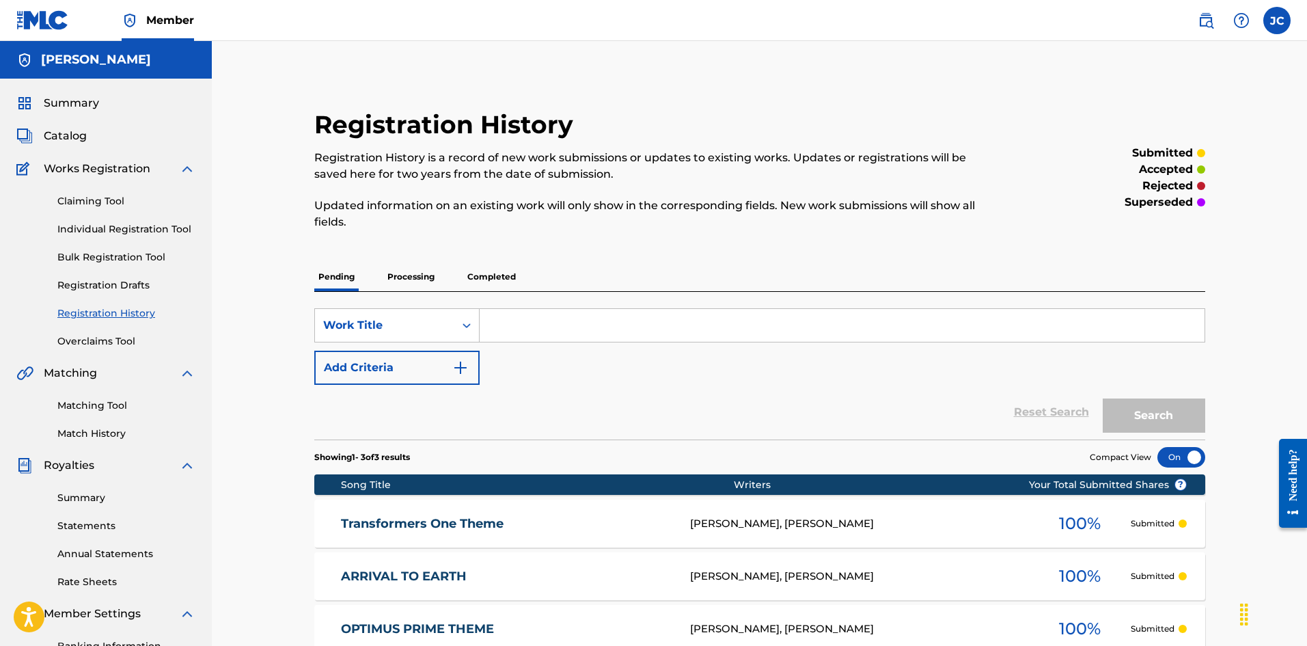
click at [490, 275] on p "Completed" at bounding box center [491, 276] width 57 height 29
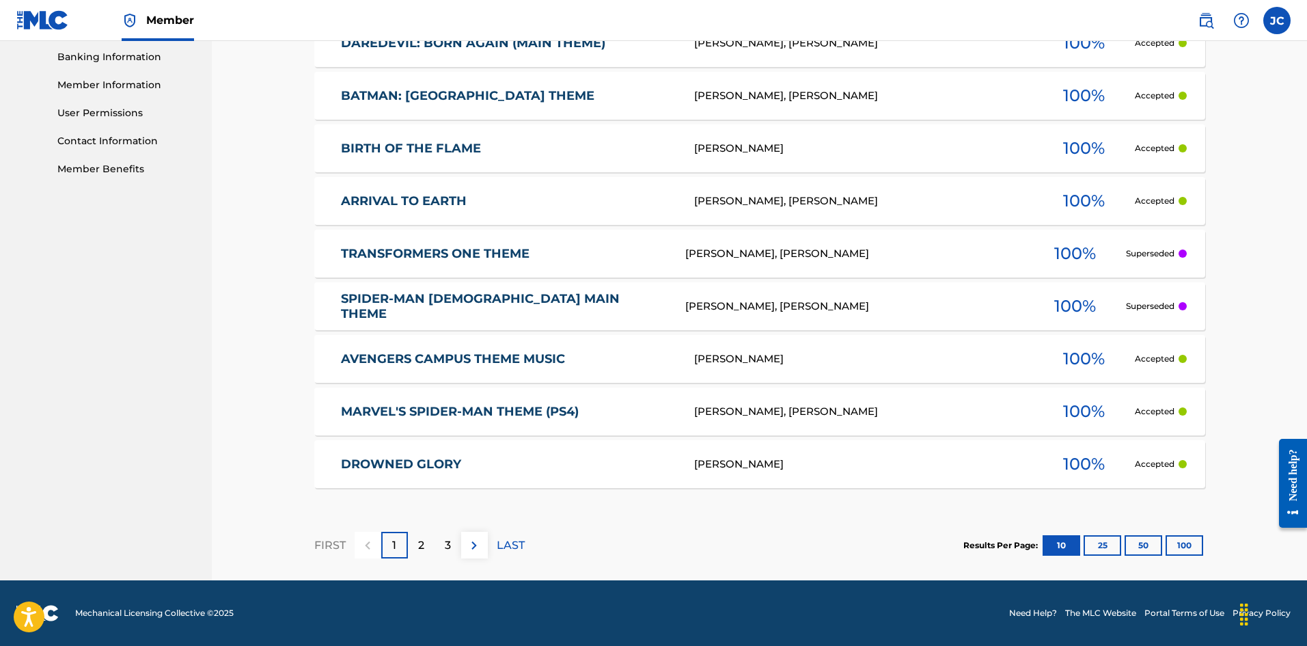
click at [1188, 549] on button "100" at bounding box center [1185, 545] width 38 height 20
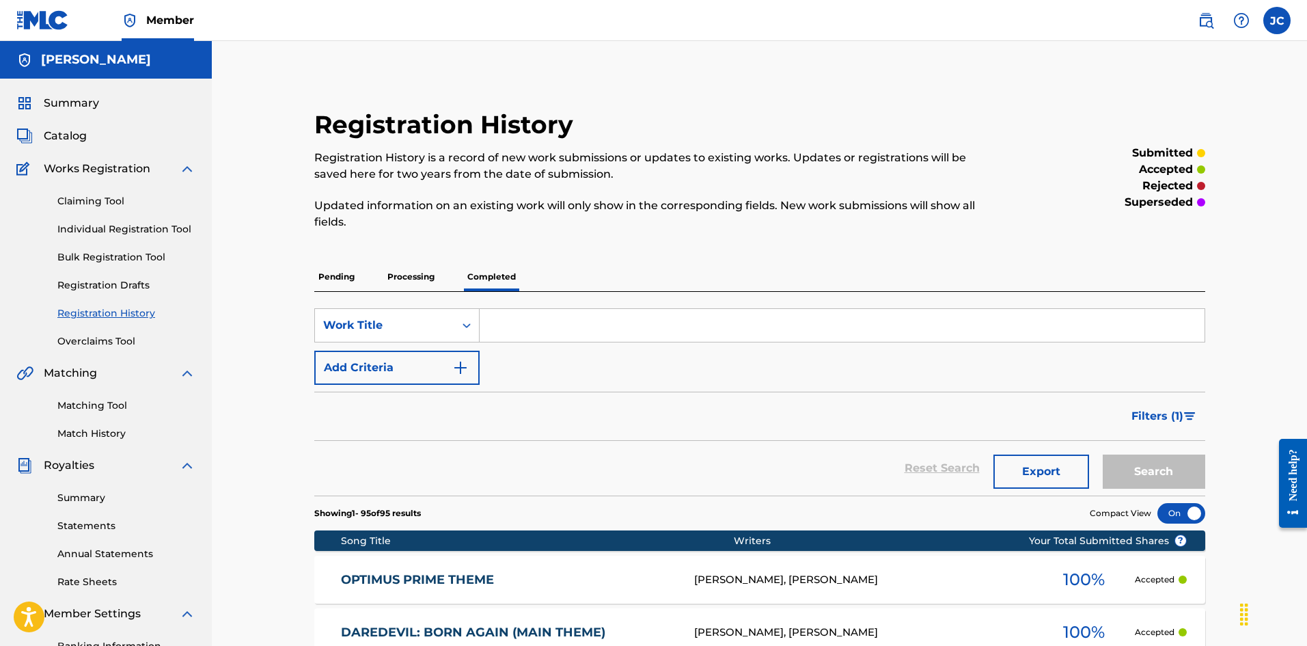
click at [136, 234] on link "Individual Registration Tool" at bounding box center [126, 229] width 138 height 14
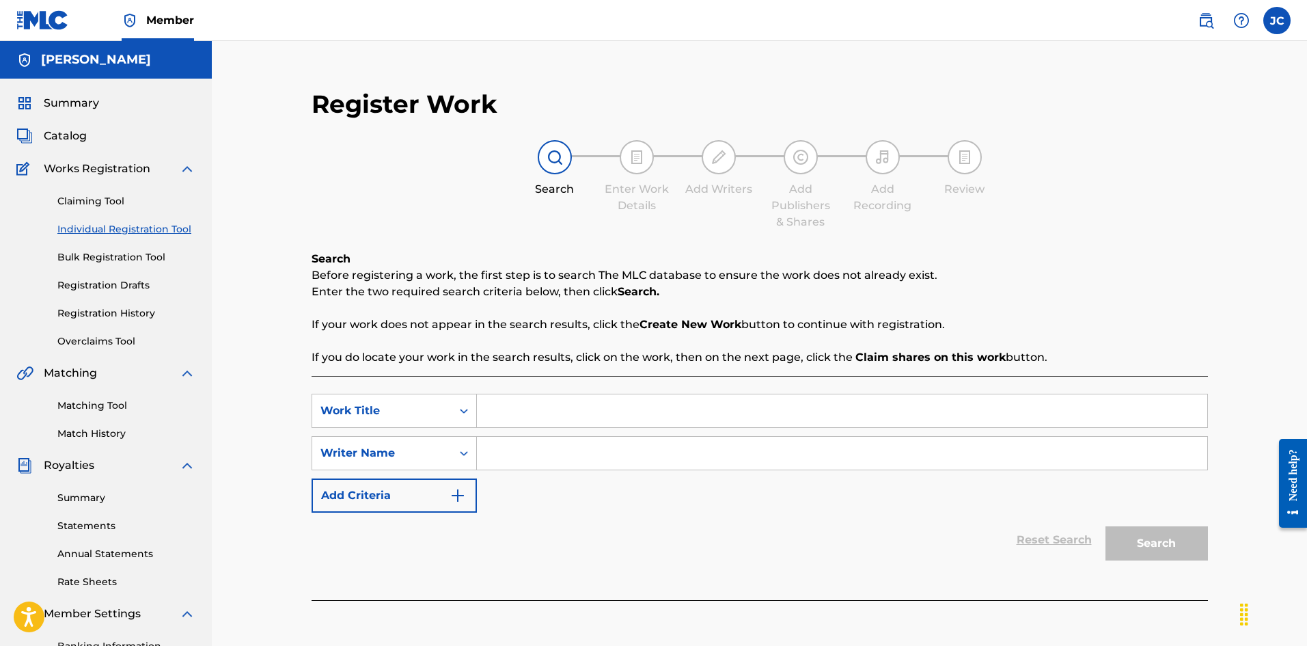
click at [537, 413] on input "Search Form" at bounding box center [842, 410] width 730 height 33
paste input "Bumblebee Theme (from "Transformers")"
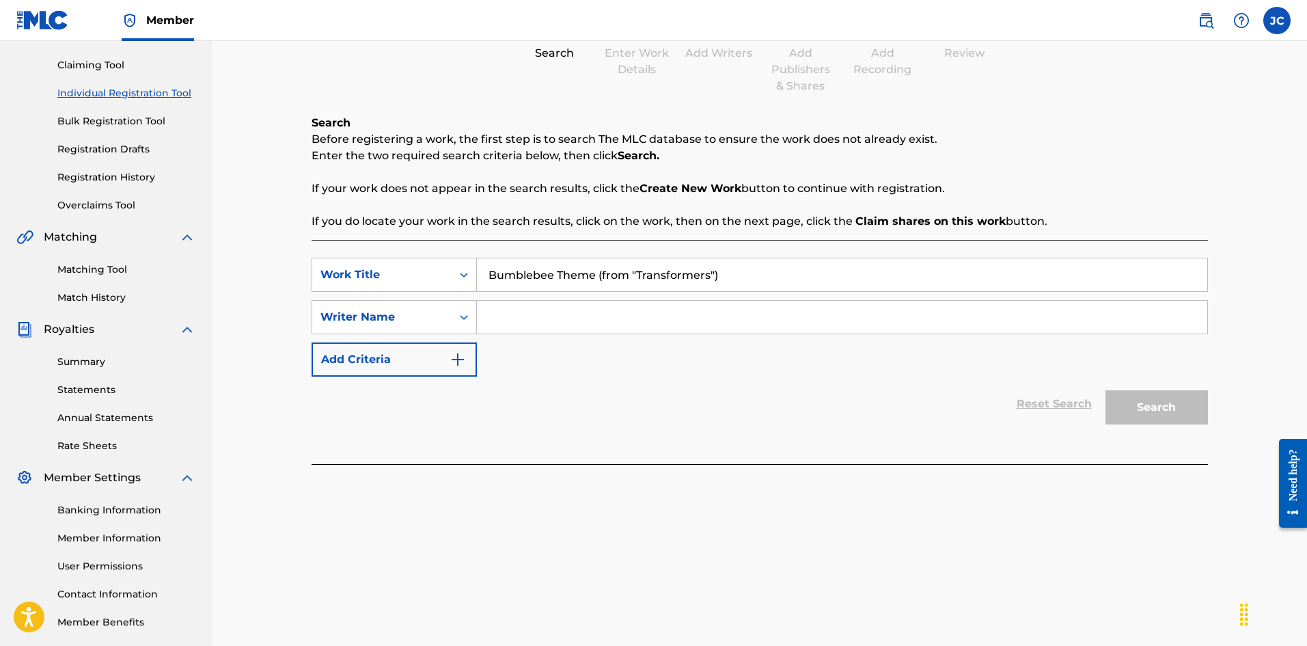
scroll to position [137, 0]
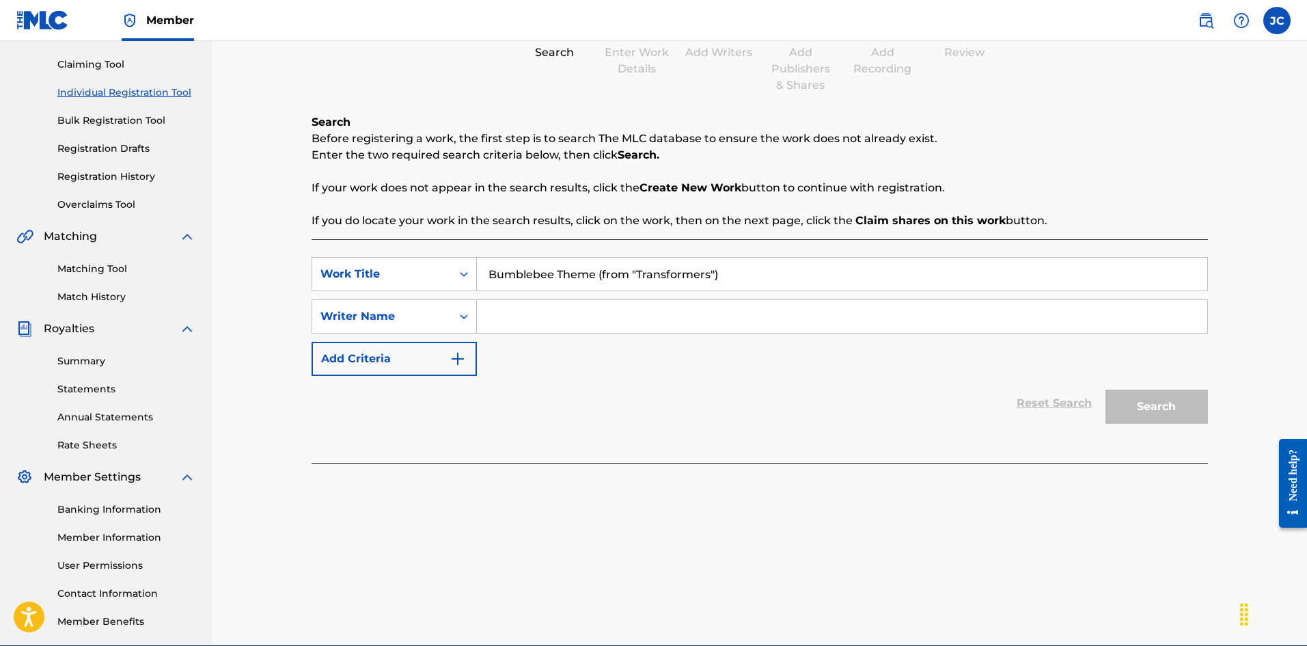
type input "Bumblebee Theme (from "Transformers")"
click at [499, 307] on input "Search Form" at bounding box center [842, 316] width 730 height 33
type input "[PERSON_NAME]"
click at [441, 362] on button "Add Criteria" at bounding box center [394, 359] width 165 height 34
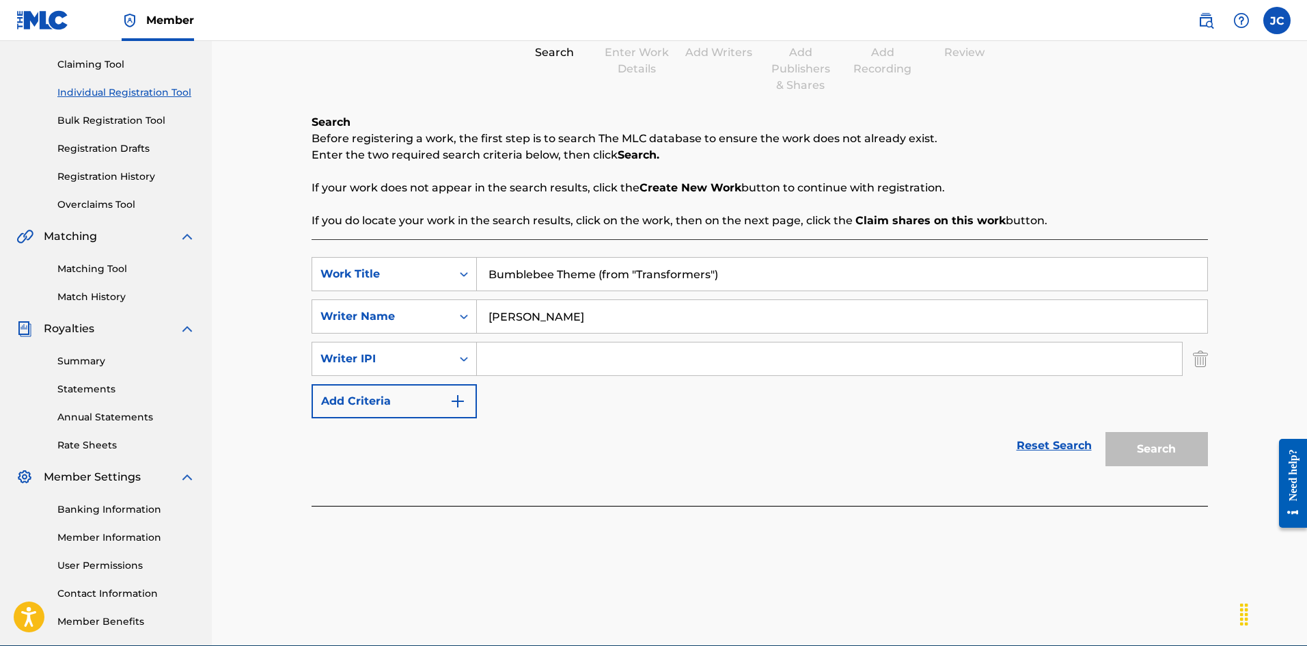
click at [574, 362] on input "Search Form" at bounding box center [829, 358] width 705 height 33
type input "1265484041"
click at [1153, 438] on button "Search" at bounding box center [1157, 449] width 102 height 34
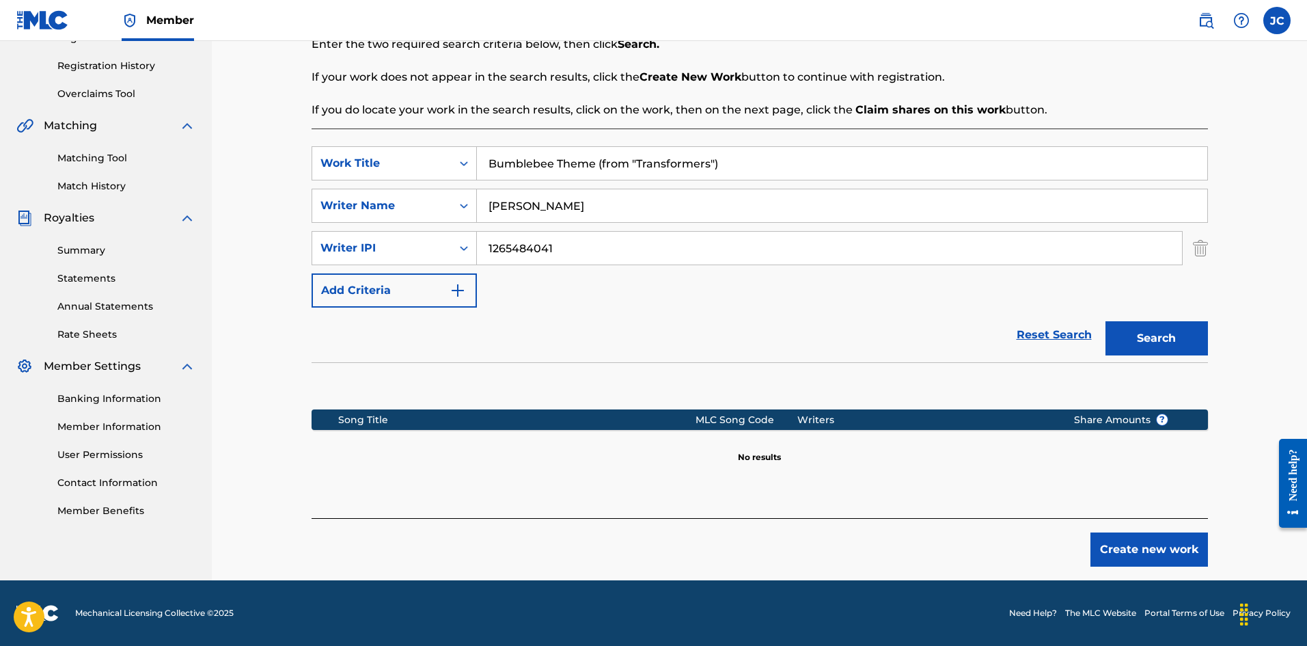
click at [1162, 562] on button "Create new work" at bounding box center [1150, 549] width 118 height 34
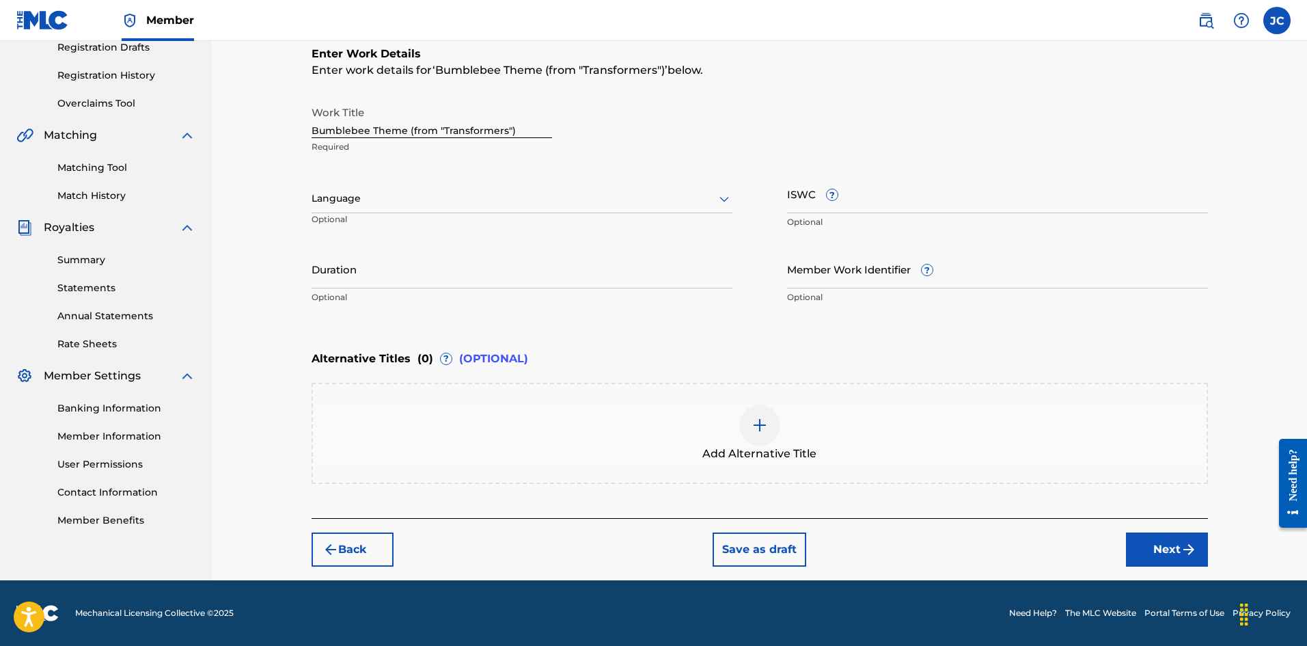
click at [1189, 545] on img "submit" at bounding box center [1189, 549] width 16 height 16
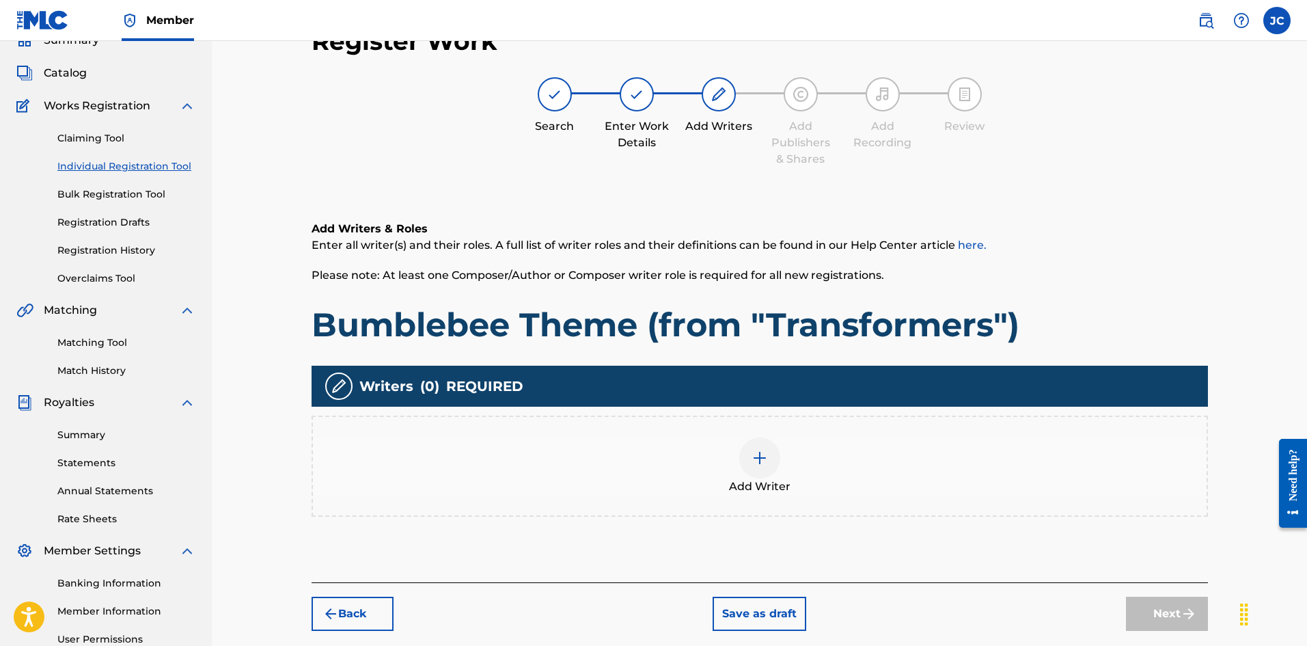
scroll to position [61, 0]
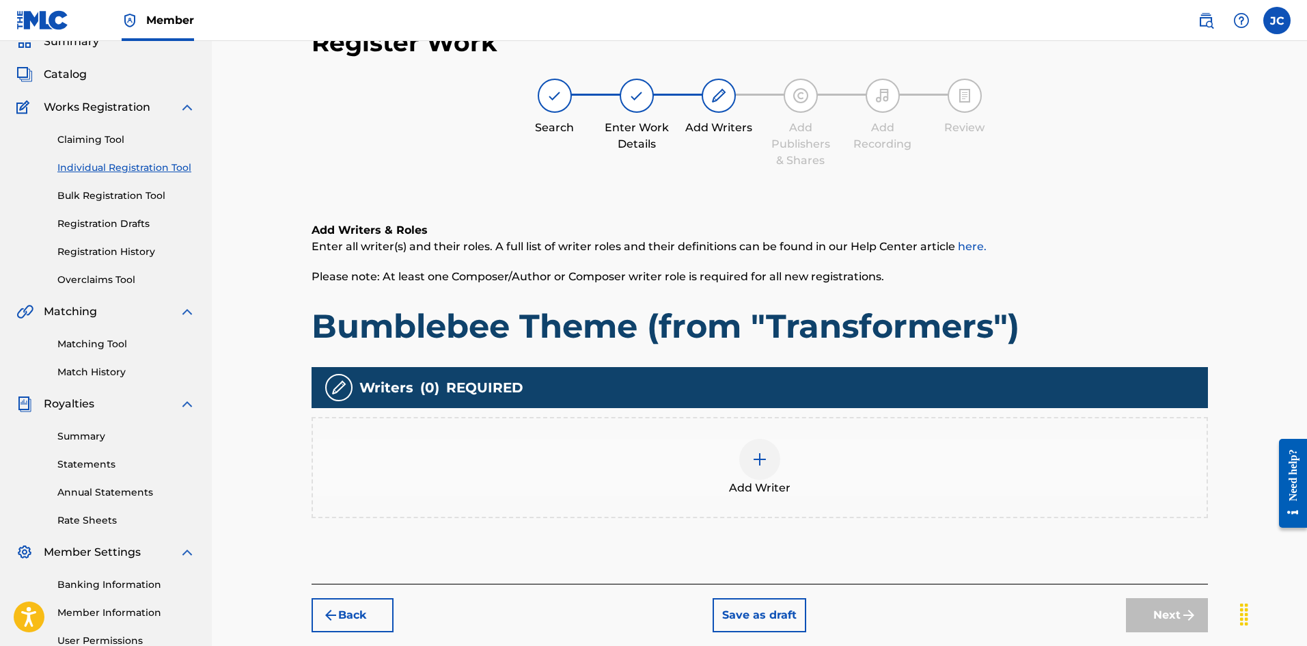
click at [810, 428] on div "Add Writer" at bounding box center [760, 467] width 896 height 101
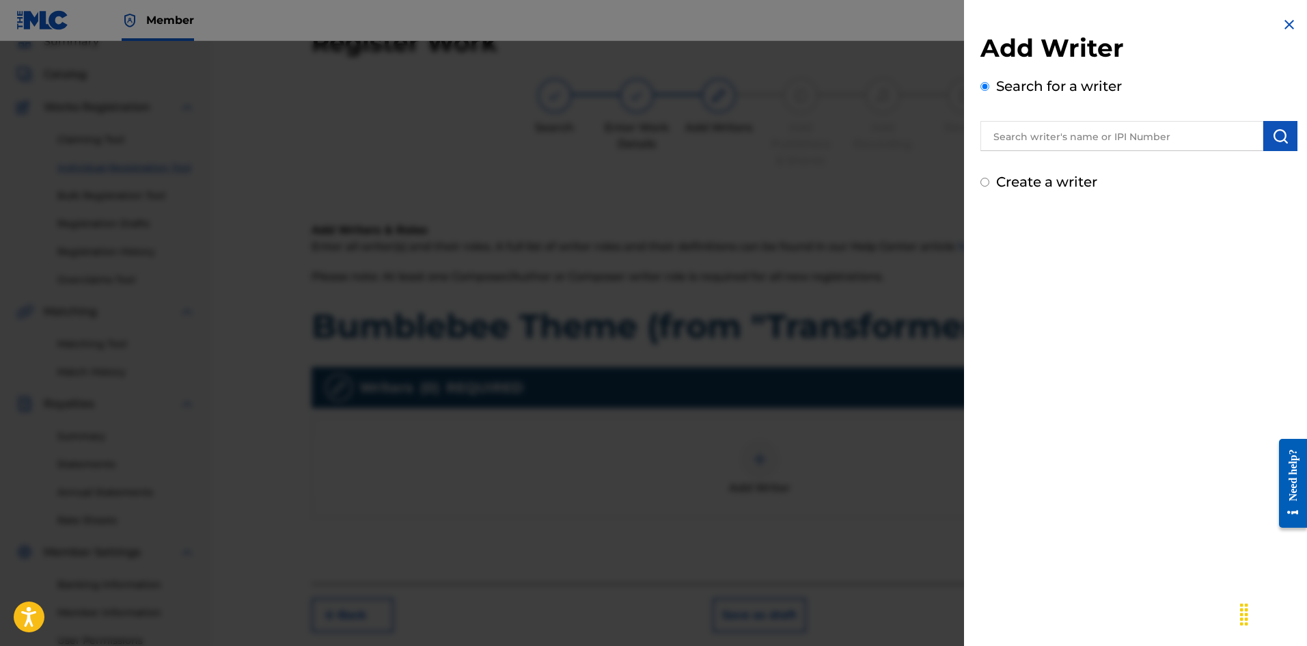
click at [1037, 136] on input "text" at bounding box center [1122, 136] width 283 height 30
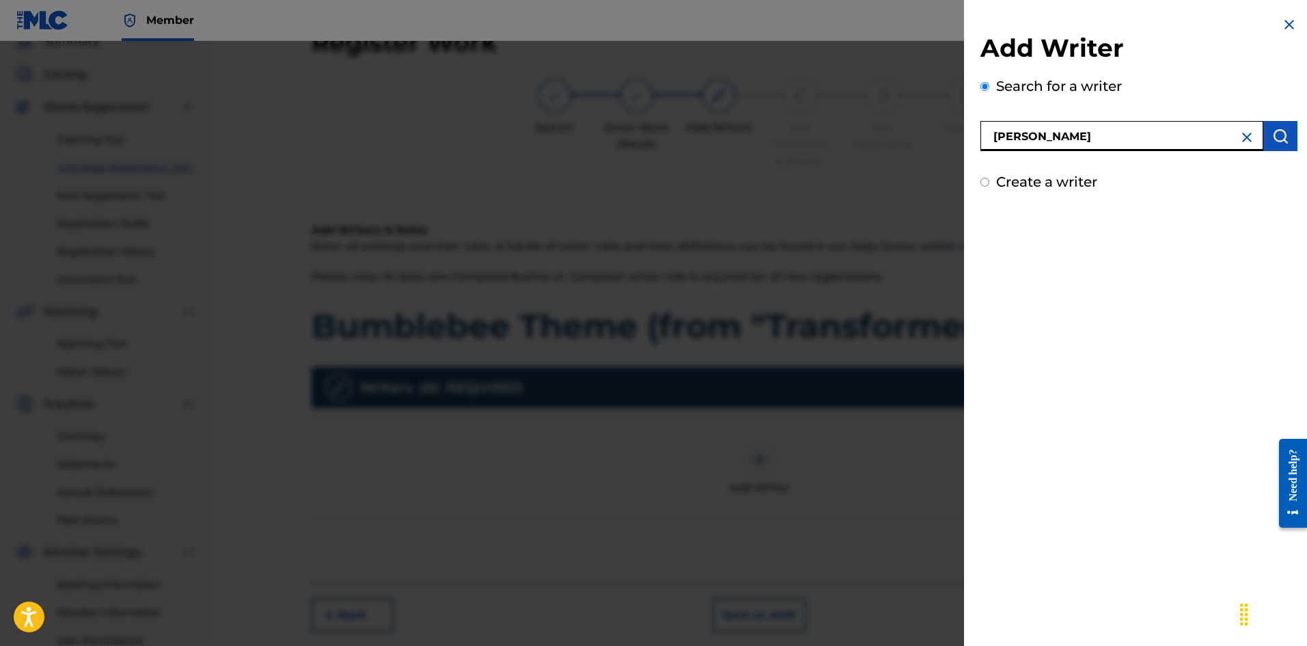
type input "[PERSON_NAME]"
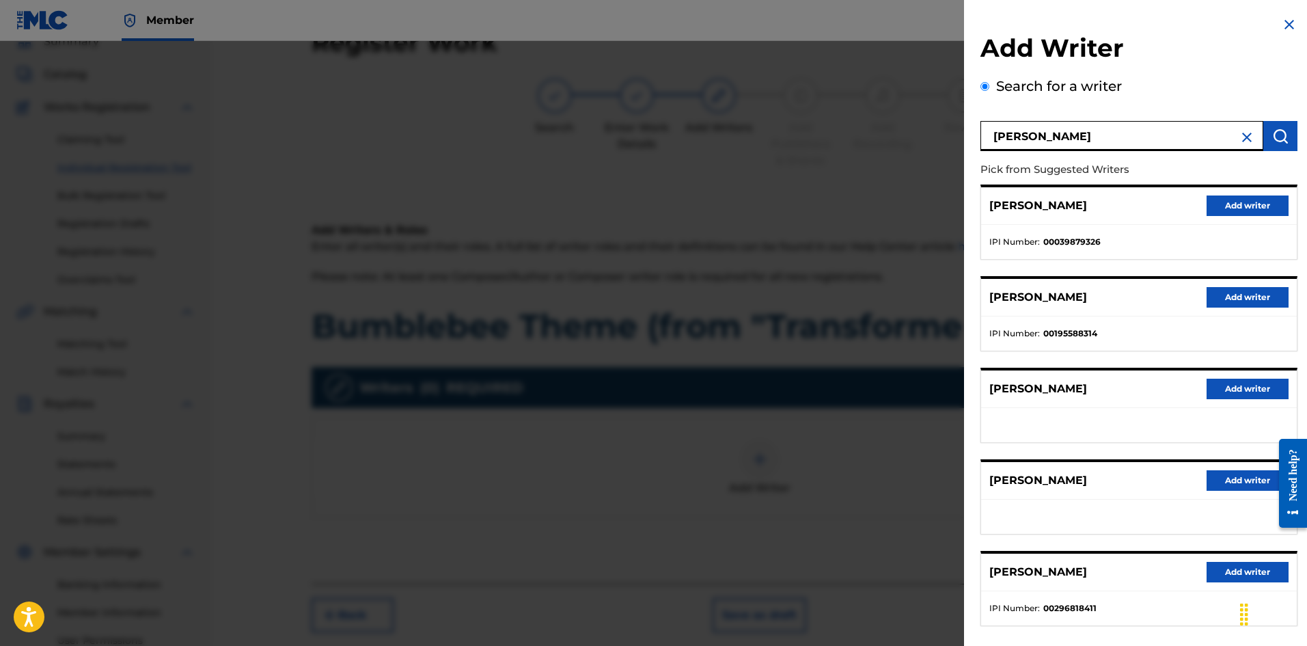
click at [1226, 210] on button "Add writer" at bounding box center [1248, 205] width 82 height 20
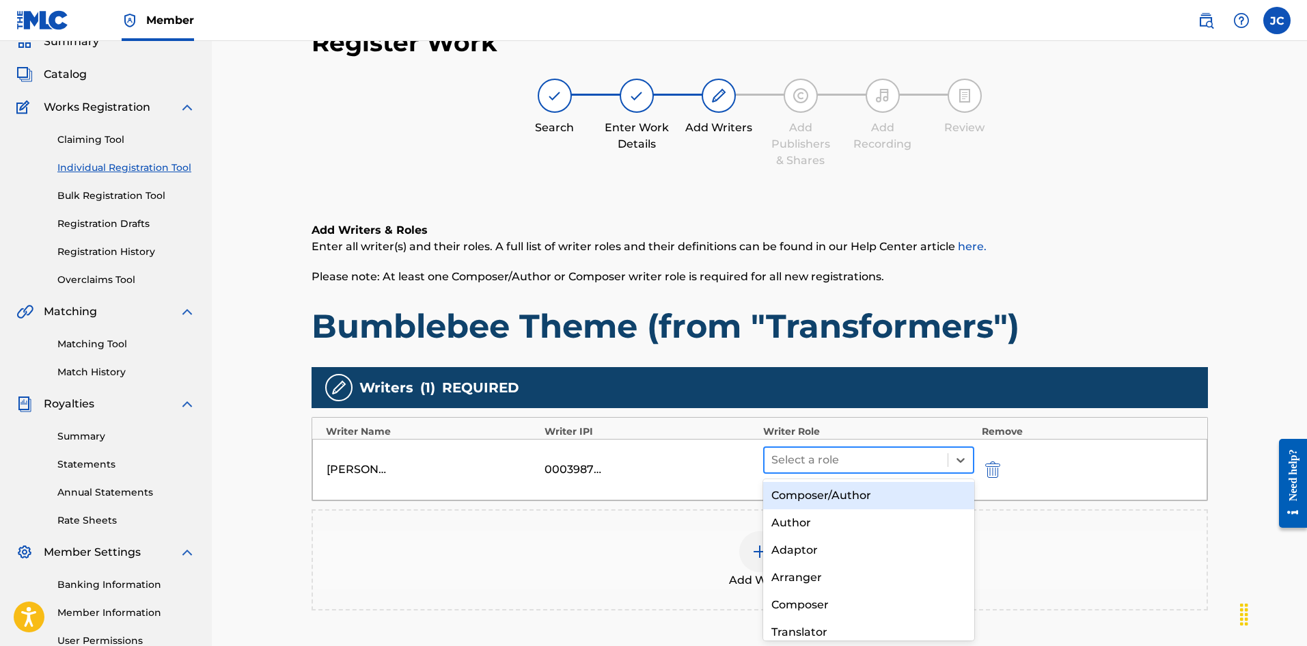
click at [814, 460] on div at bounding box center [856, 459] width 170 height 19
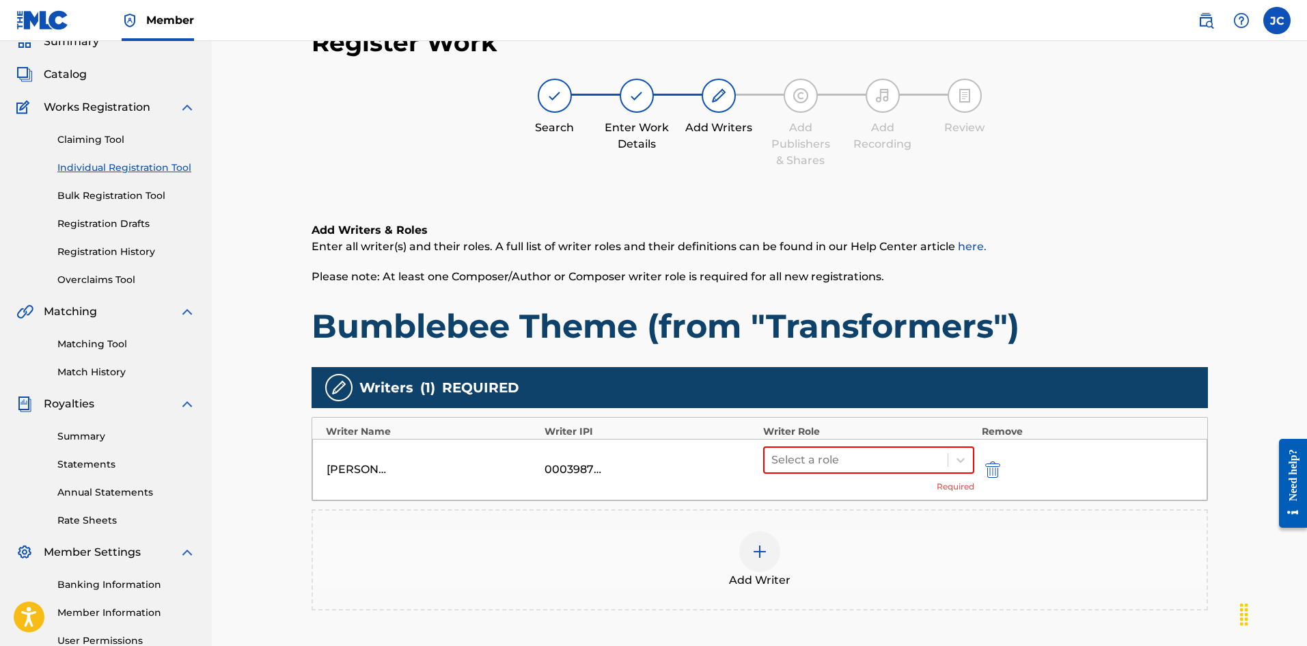
click at [661, 522] on div "Add Writer" at bounding box center [760, 559] width 896 height 101
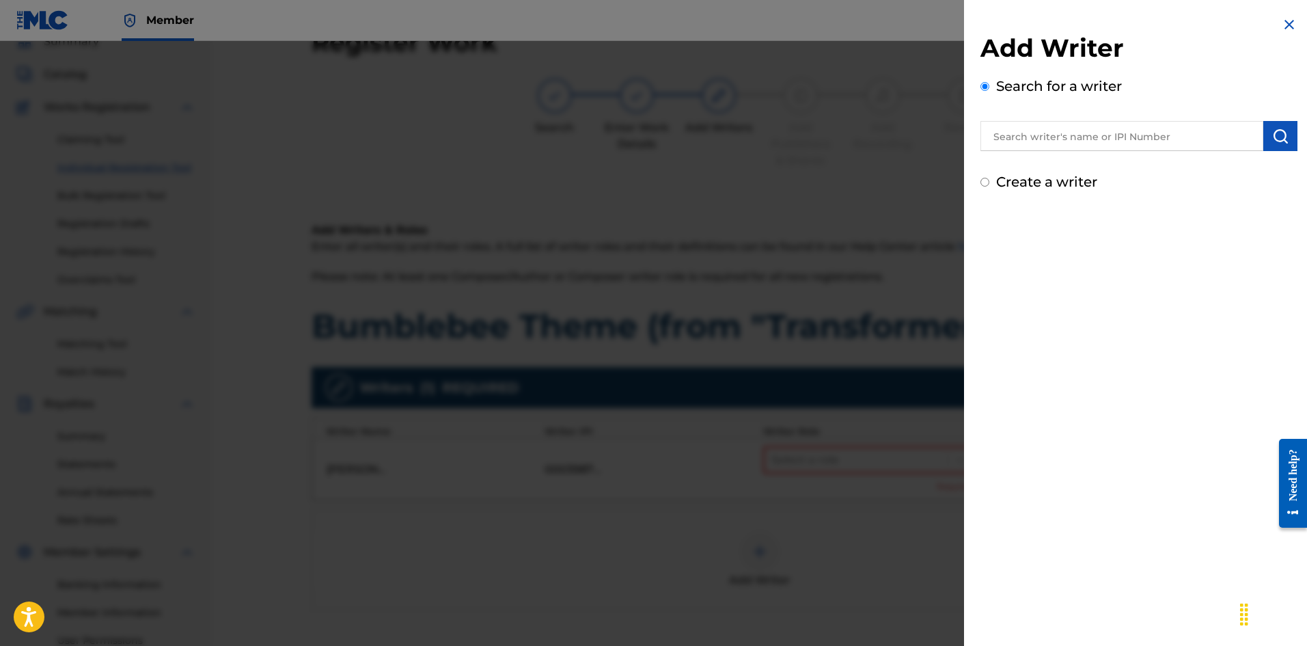
click at [778, 451] on div at bounding box center [653, 364] width 1307 height 646
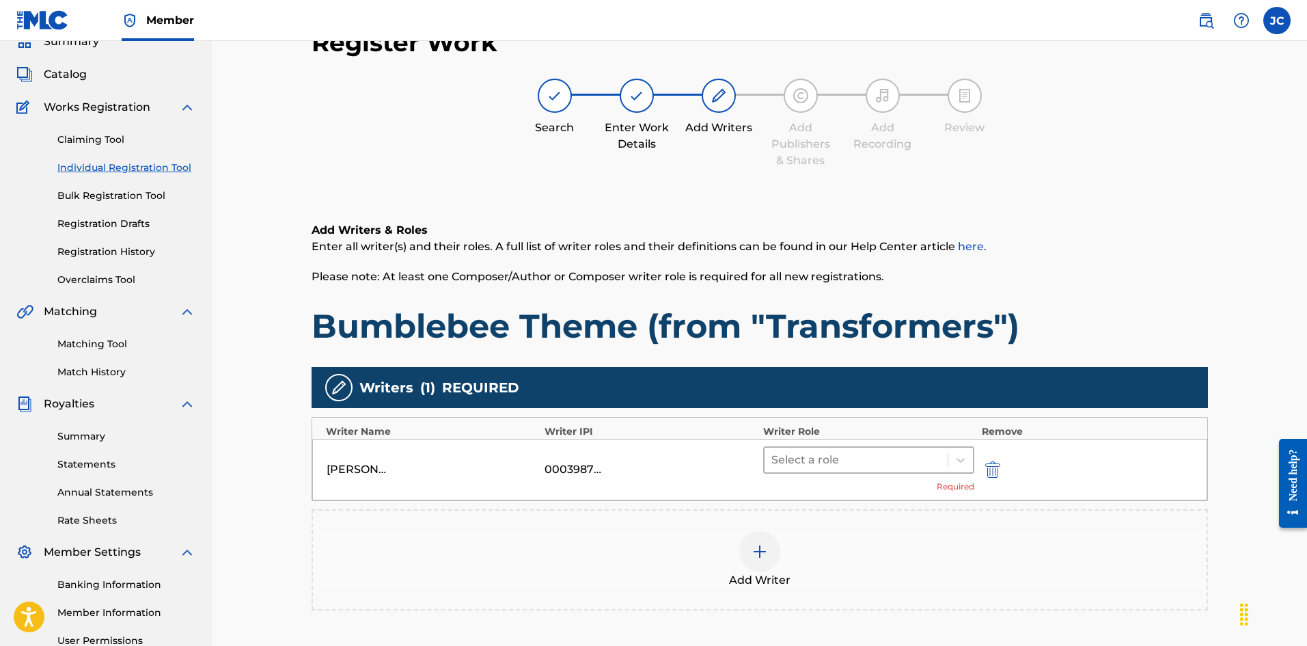
click at [824, 465] on div at bounding box center [856, 459] width 170 height 19
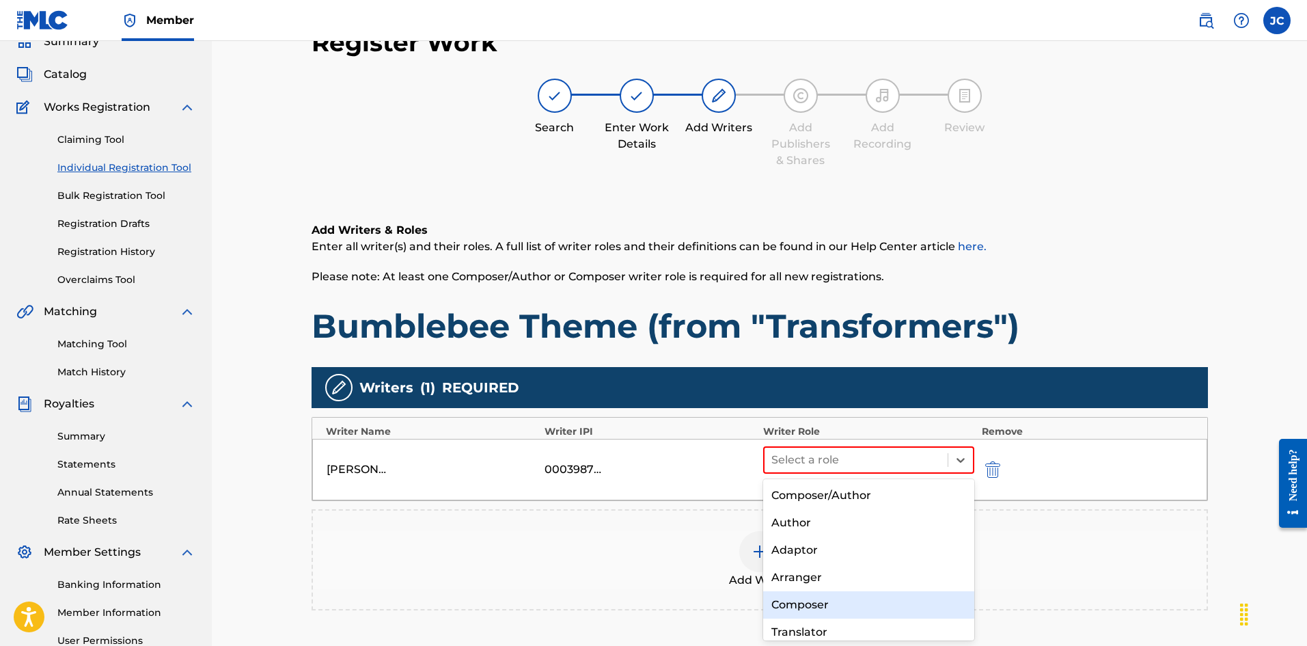
click at [808, 603] on div "Composer" at bounding box center [869, 604] width 212 height 27
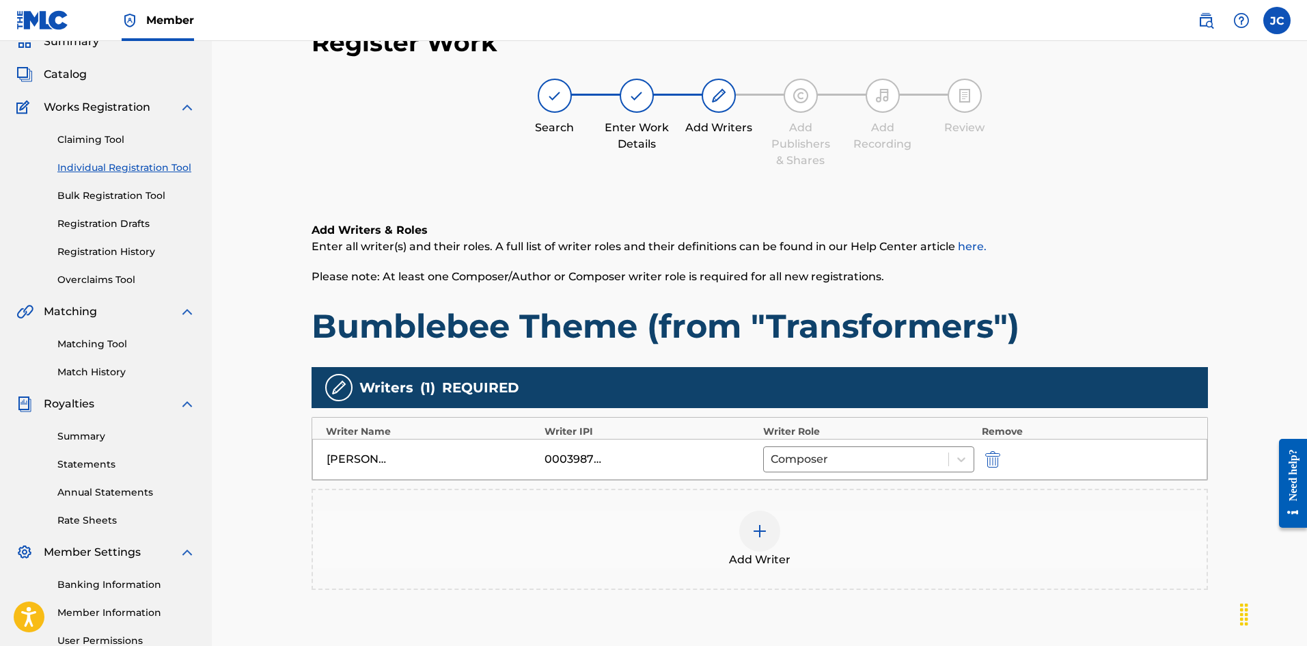
click at [789, 521] on div "Add Writer" at bounding box center [760, 538] width 894 height 57
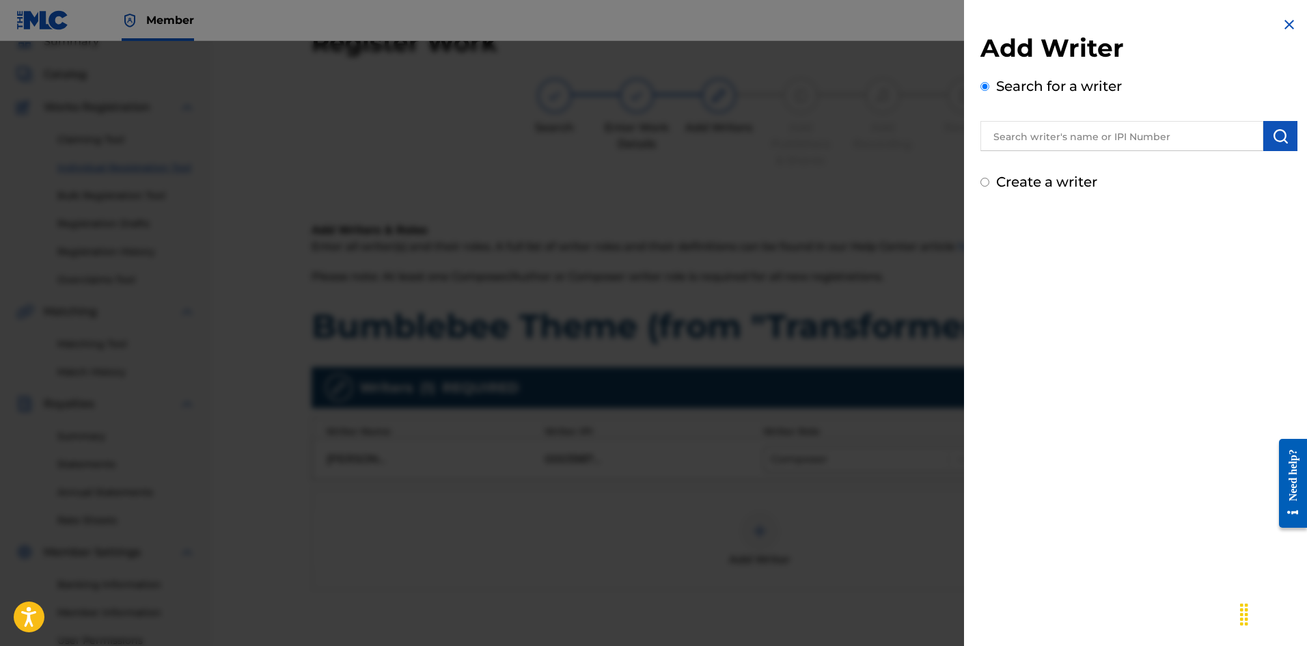
click at [1109, 137] on input "text" at bounding box center [1122, 136] width 283 height 30
click at [991, 185] on div "Create a writer" at bounding box center [1139, 182] width 317 height 20
click at [989, 180] on div "Create a writer" at bounding box center [1139, 182] width 317 height 20
click at [983, 182] on input "Create a writer" at bounding box center [985, 182] width 9 height 9
radio input "false"
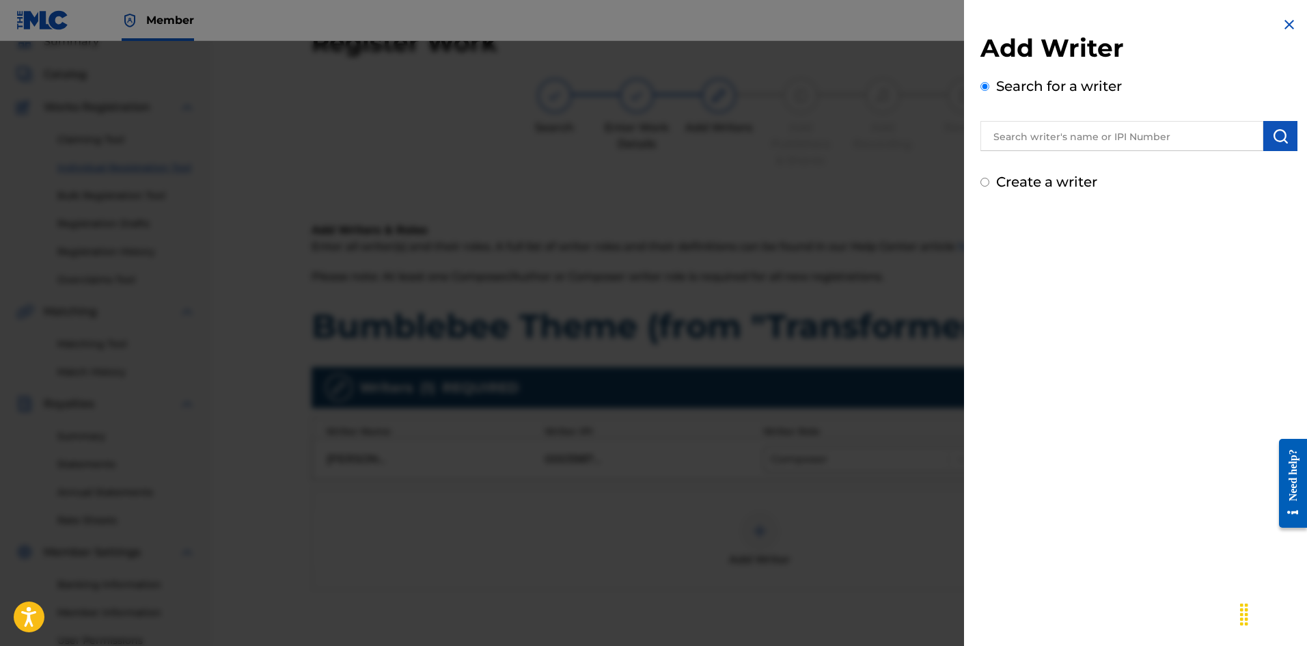
radio input "true"
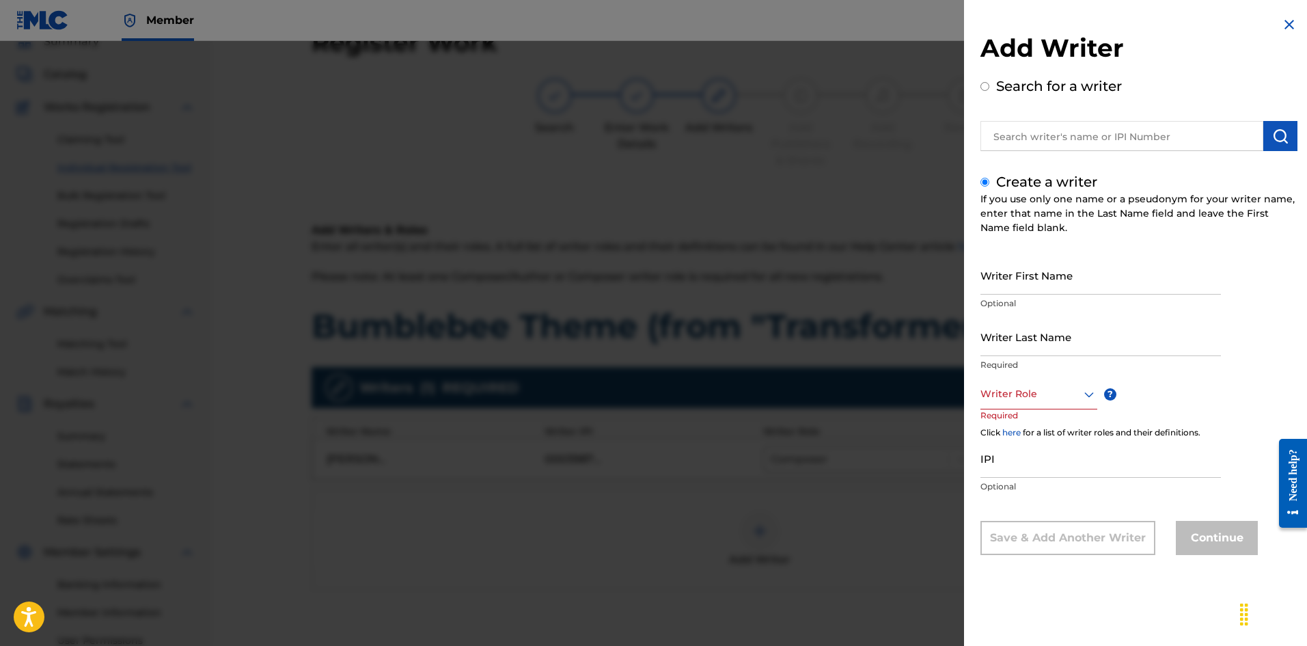
click at [1047, 280] on input "Writer First Name" at bounding box center [1101, 275] width 241 height 39
type input "[PERSON_NAME]"
click at [1036, 392] on div at bounding box center [1039, 393] width 117 height 17
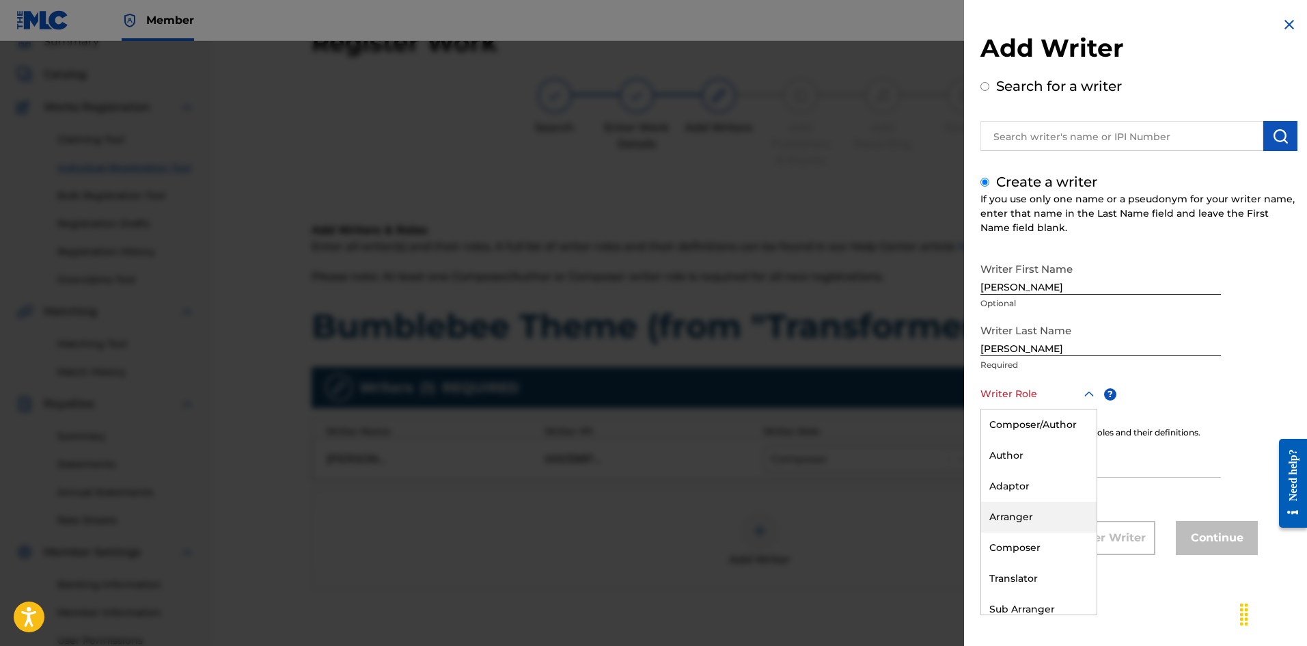
click at [1013, 527] on div "Arranger" at bounding box center [1038, 517] width 115 height 31
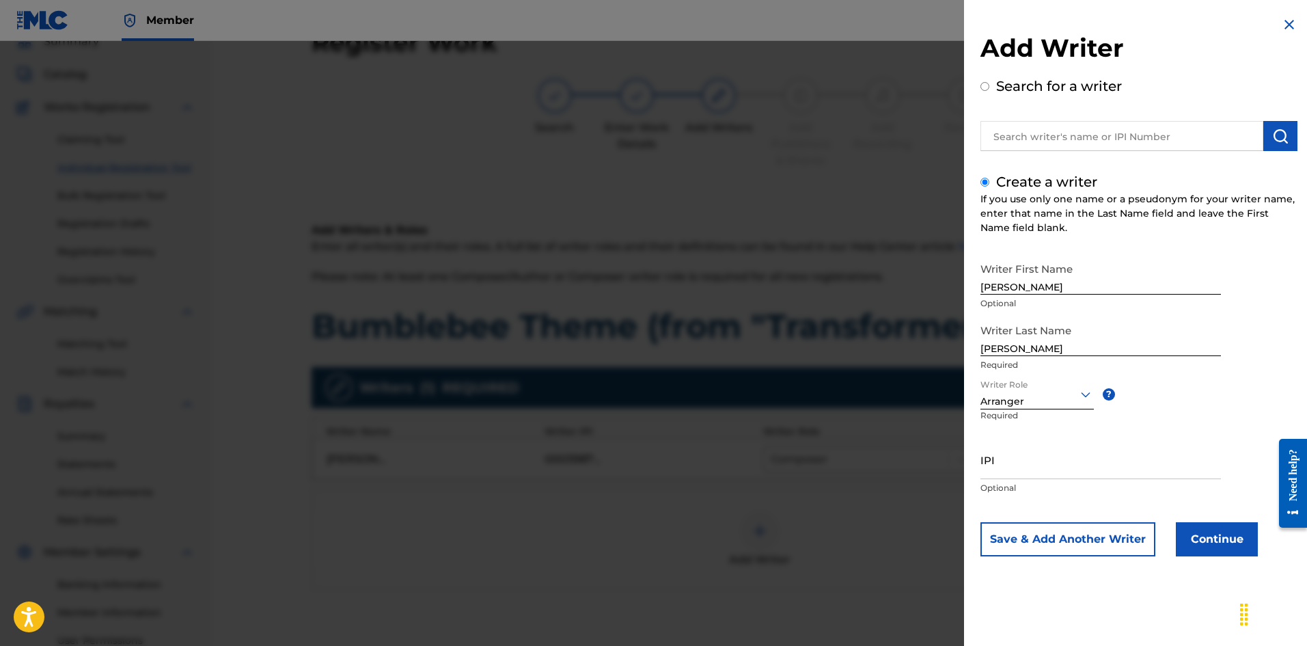
click at [1013, 453] on input "IPI" at bounding box center [1101, 459] width 241 height 39
type input "1265484041"
click at [1206, 541] on button "Continue" at bounding box center [1217, 539] width 82 height 34
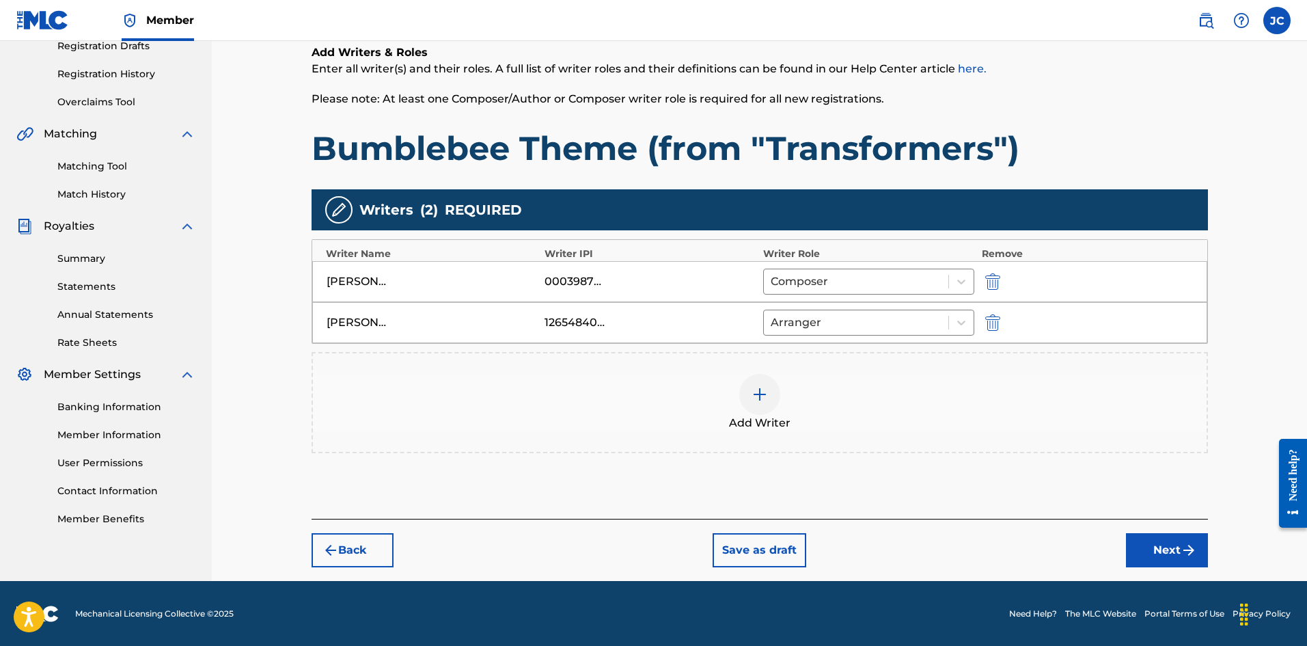
scroll to position [240, 0]
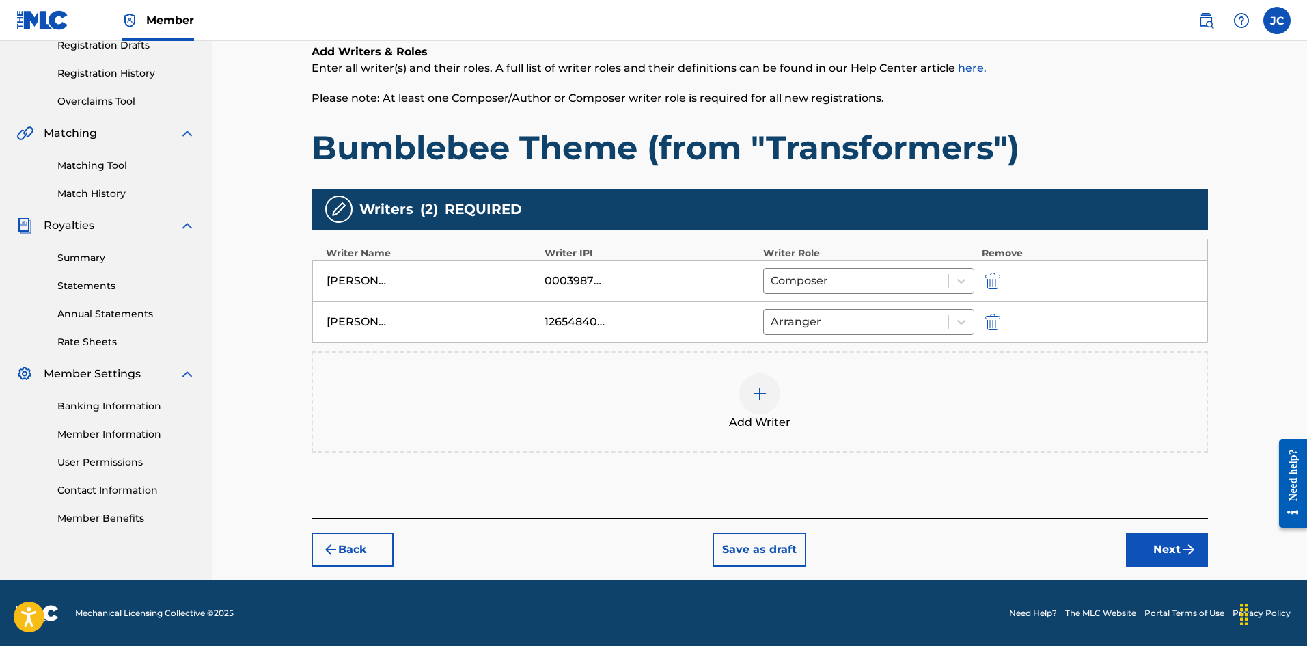
click at [1179, 549] on button "Next" at bounding box center [1167, 549] width 82 height 34
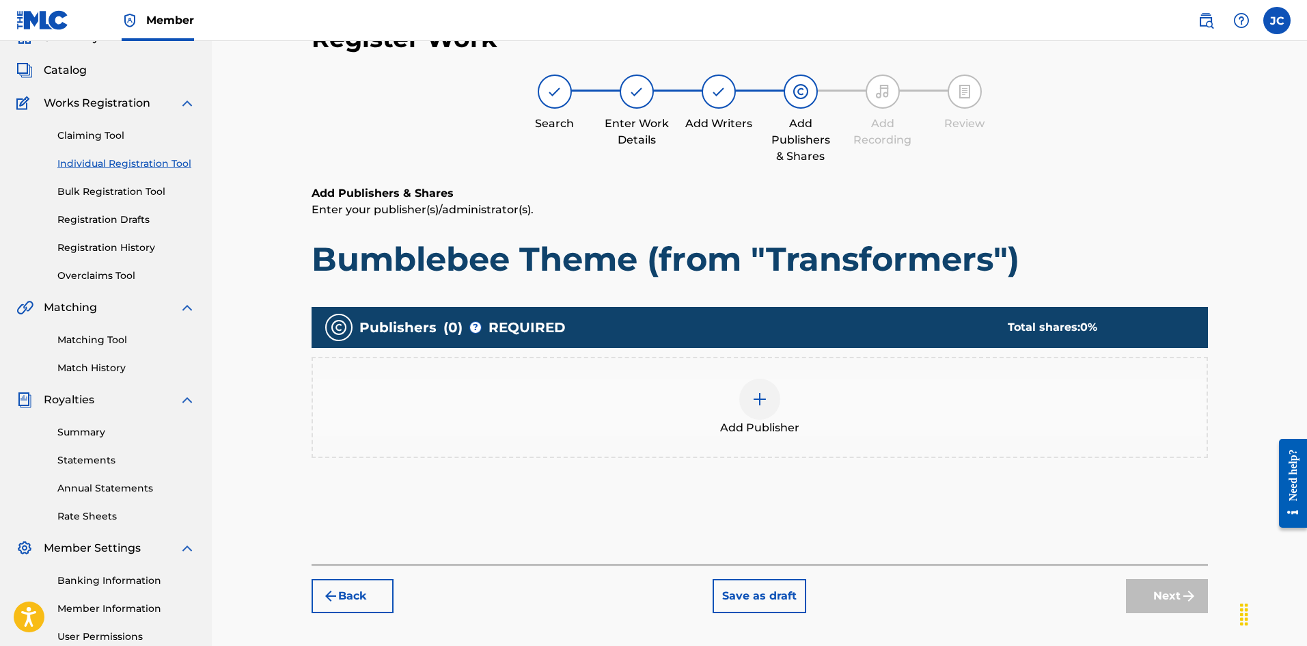
scroll to position [61, 0]
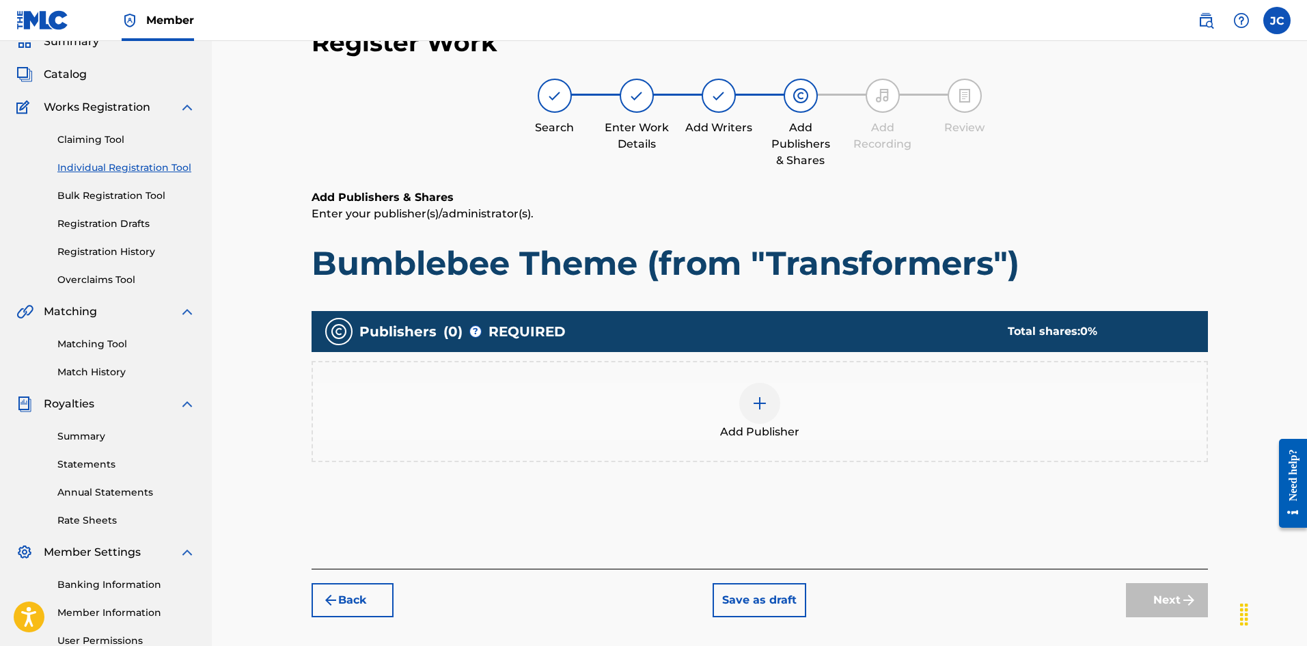
click at [826, 413] on div "Add Publisher" at bounding box center [760, 411] width 894 height 57
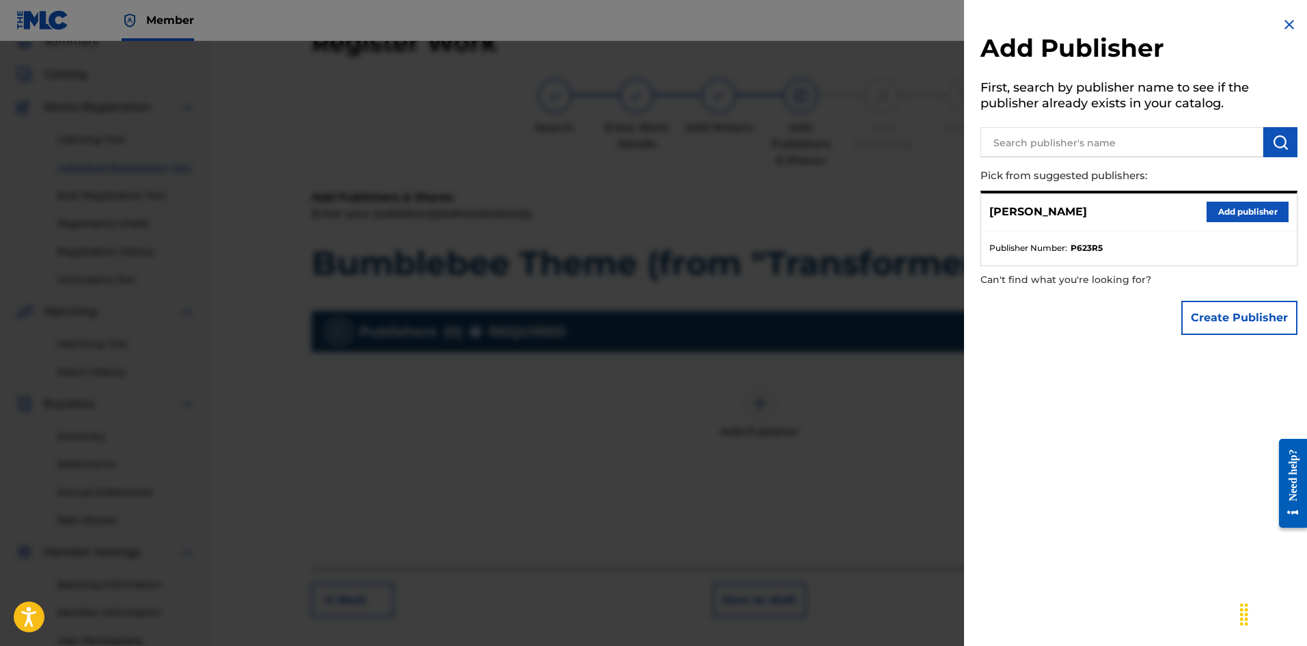
click at [1240, 205] on button "Add publisher" at bounding box center [1248, 212] width 82 height 20
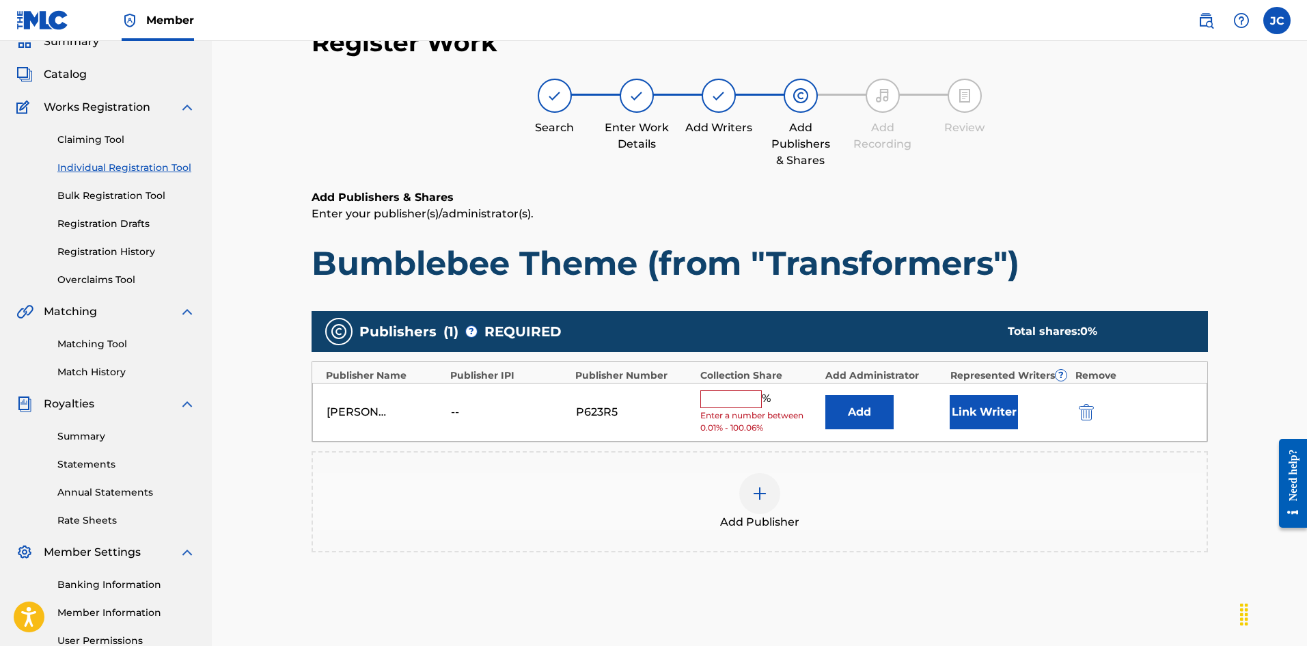
click at [748, 407] on input "text" at bounding box center [730, 399] width 61 height 18
type input "100"
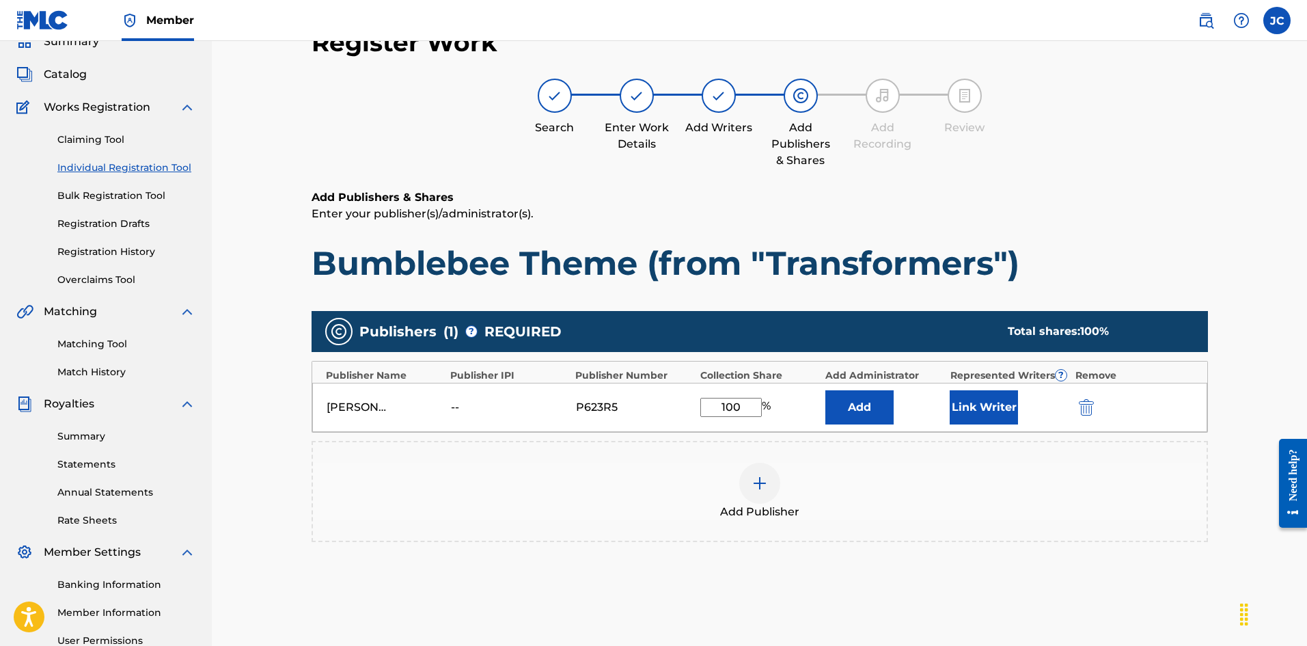
click at [989, 409] on button "Link Writer" at bounding box center [984, 407] width 68 height 34
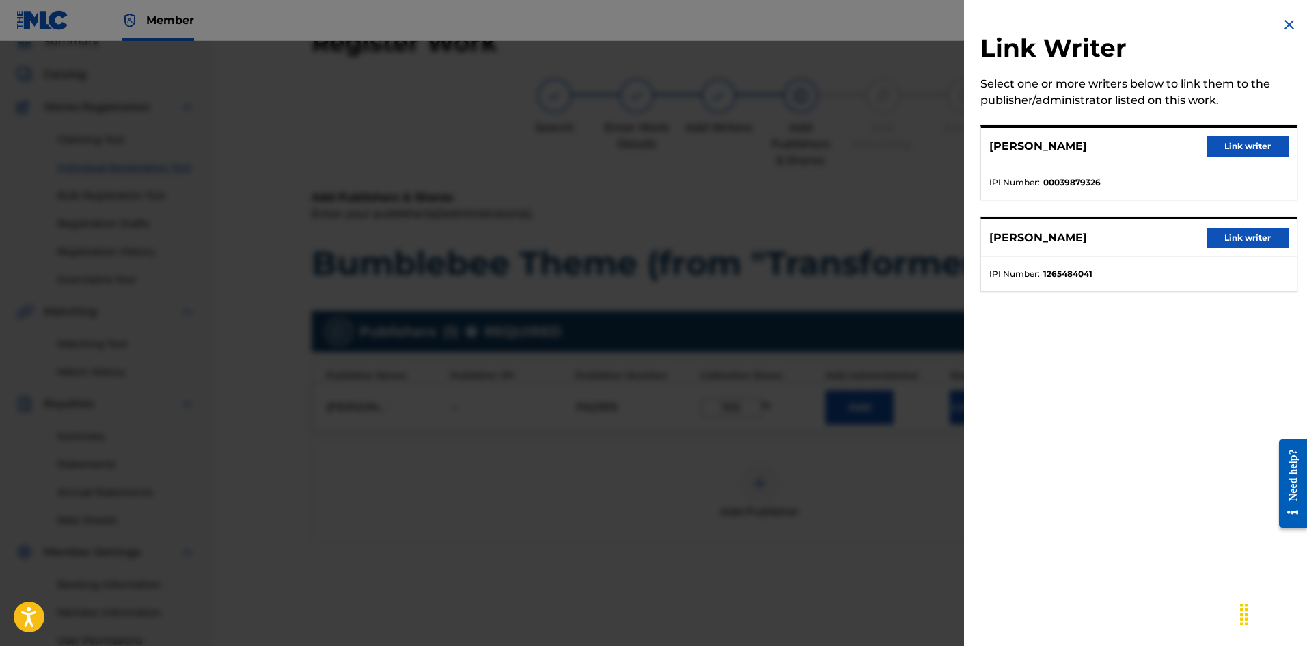
click at [1248, 139] on button "Link writer" at bounding box center [1248, 146] width 82 height 20
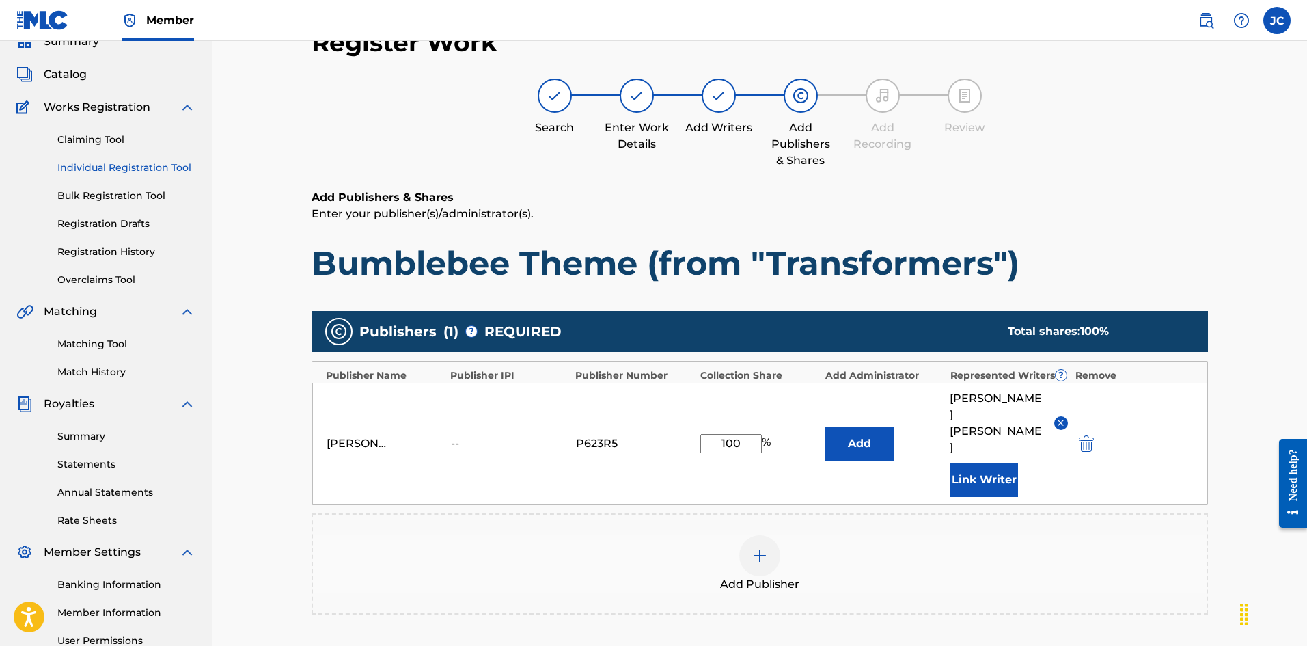
click at [985, 463] on button "Link Writer" at bounding box center [984, 480] width 68 height 34
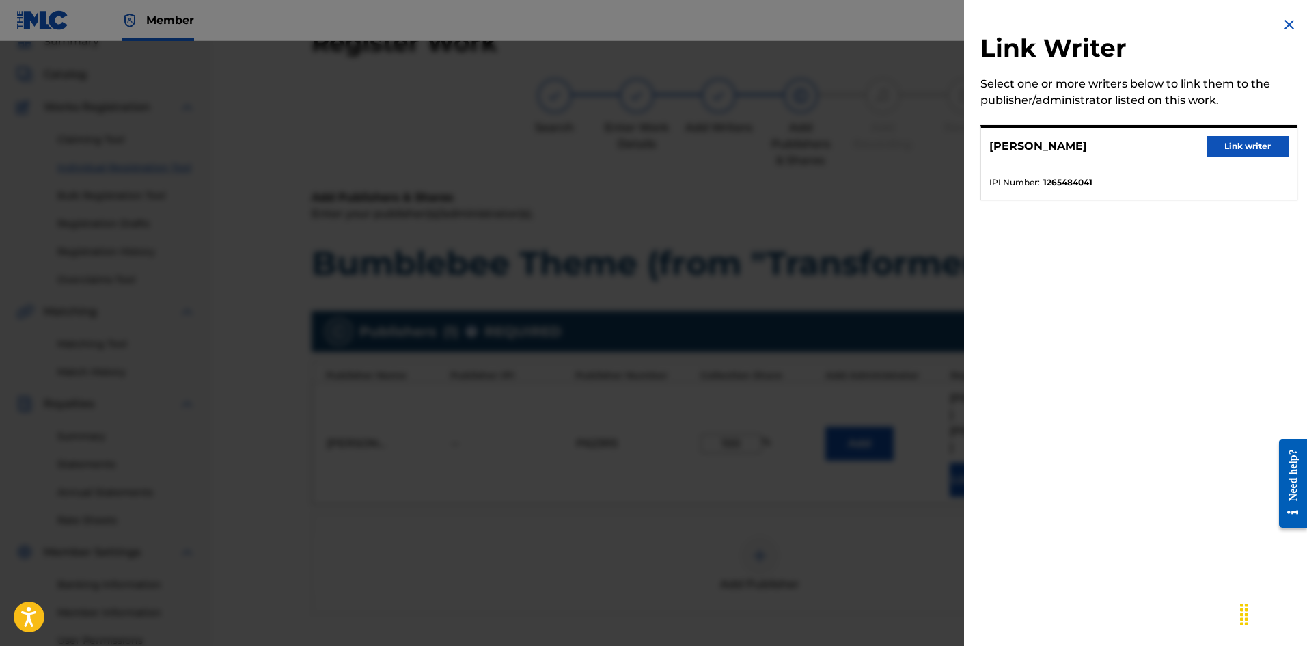
click at [1249, 139] on button "Link writer" at bounding box center [1248, 146] width 82 height 20
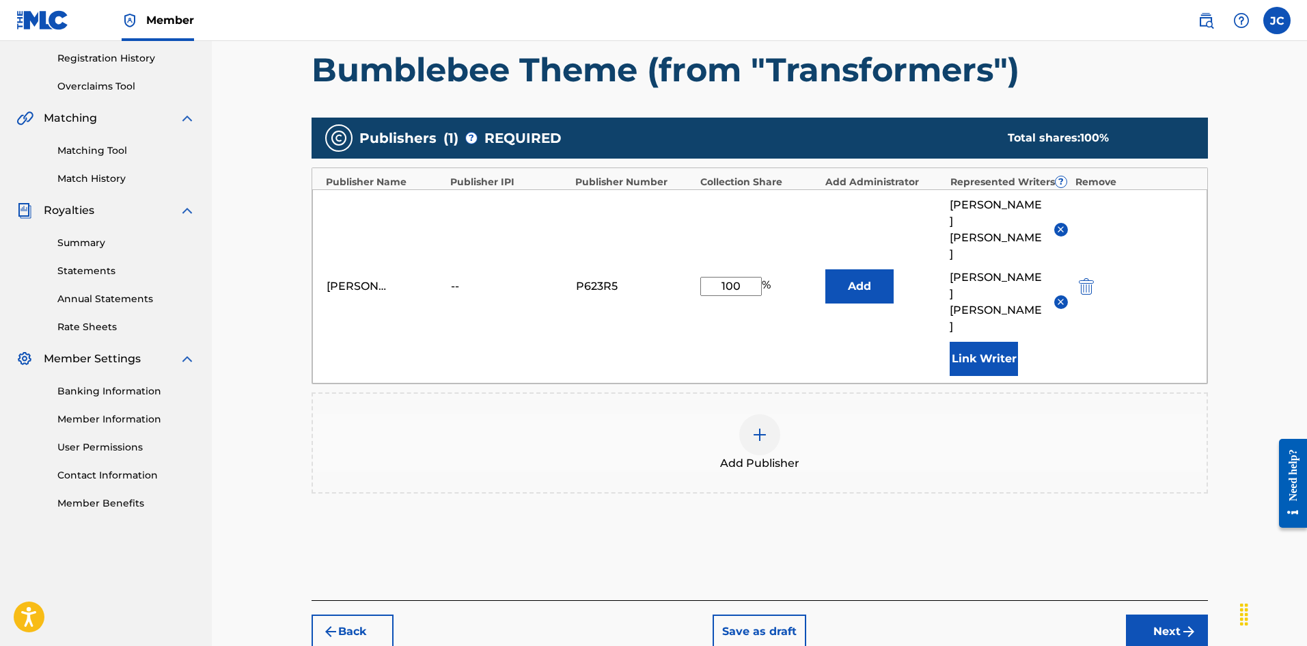
click at [1162, 614] on button "Next" at bounding box center [1167, 631] width 82 height 34
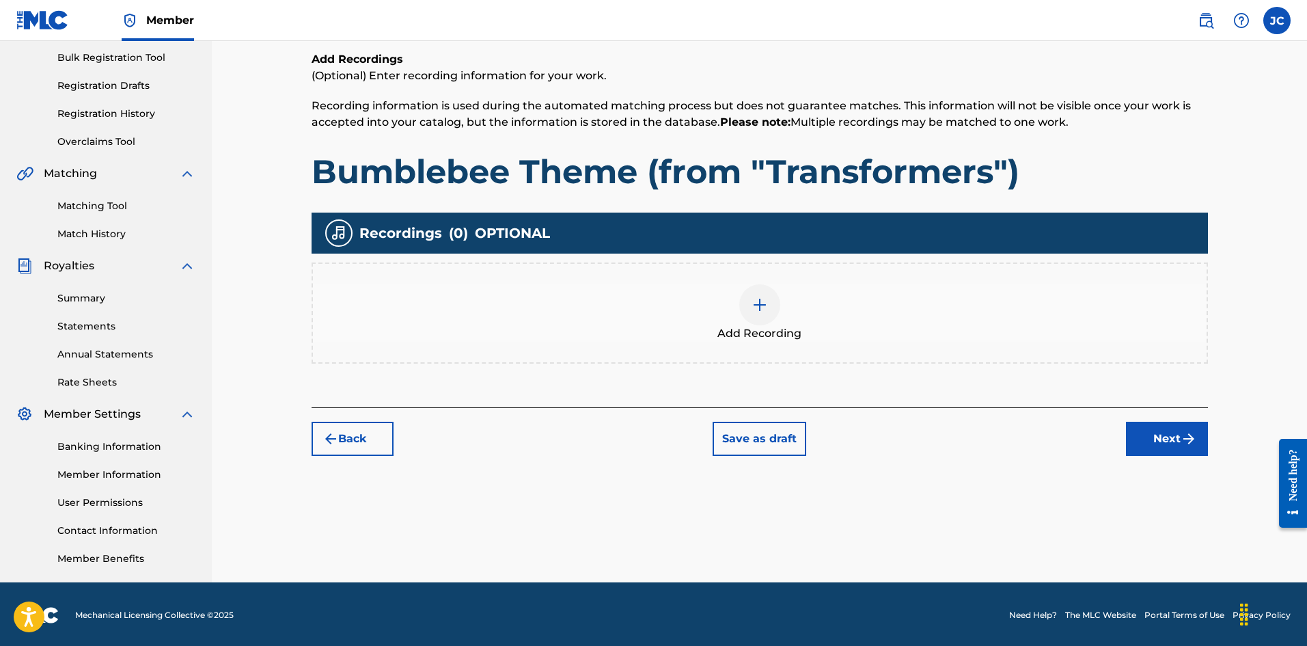
scroll to position [202, 0]
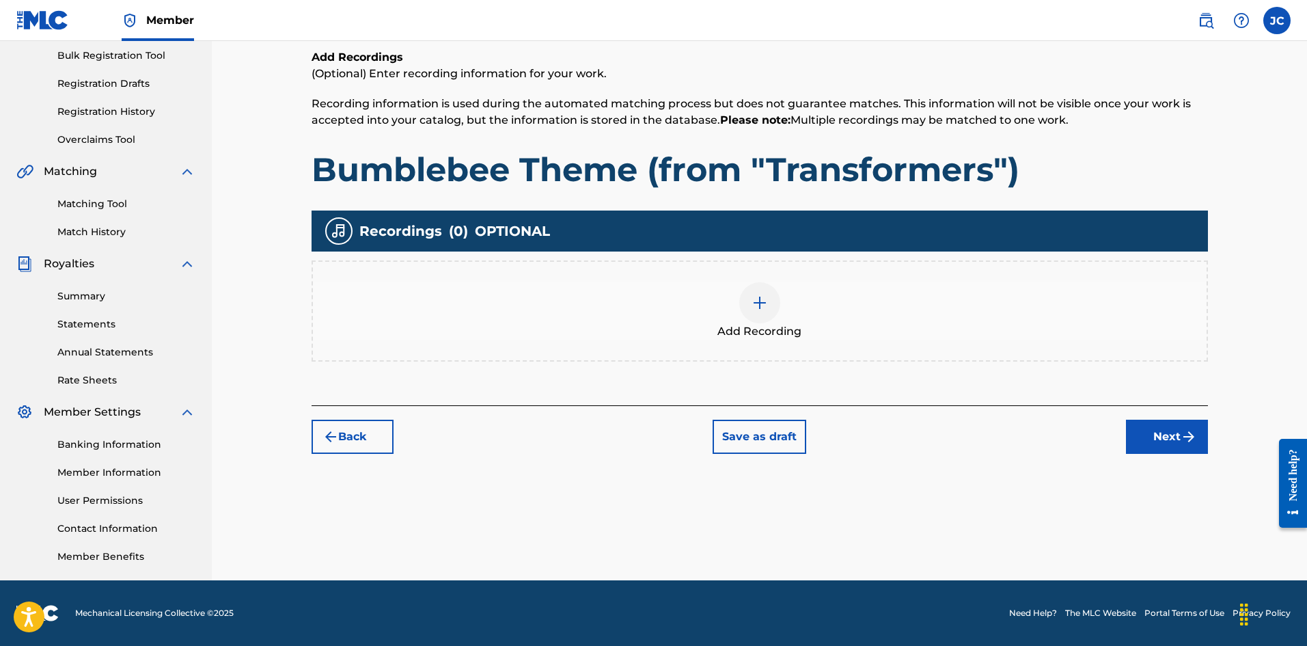
click at [998, 292] on div "Add Recording" at bounding box center [760, 310] width 894 height 57
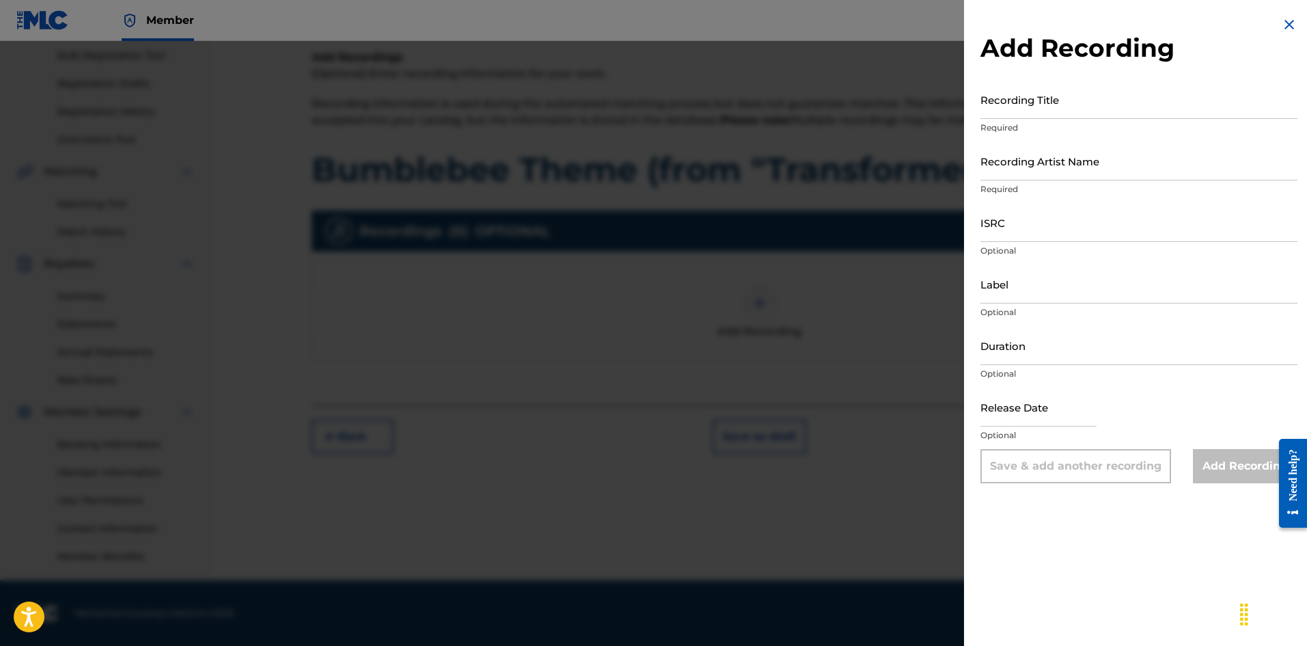
click at [1045, 118] on input "Recording Title" at bounding box center [1139, 99] width 317 height 39
click at [1037, 107] on input "Recording Title" at bounding box center [1139, 99] width 317 height 39
paste input "Bumblebee Theme (from "Transformers")"
type input "Bumblebee Theme (from "Transformers")"
drag, startPoint x: 1048, startPoint y: 165, endPoint x: 1055, endPoint y: 178, distance: 15.3
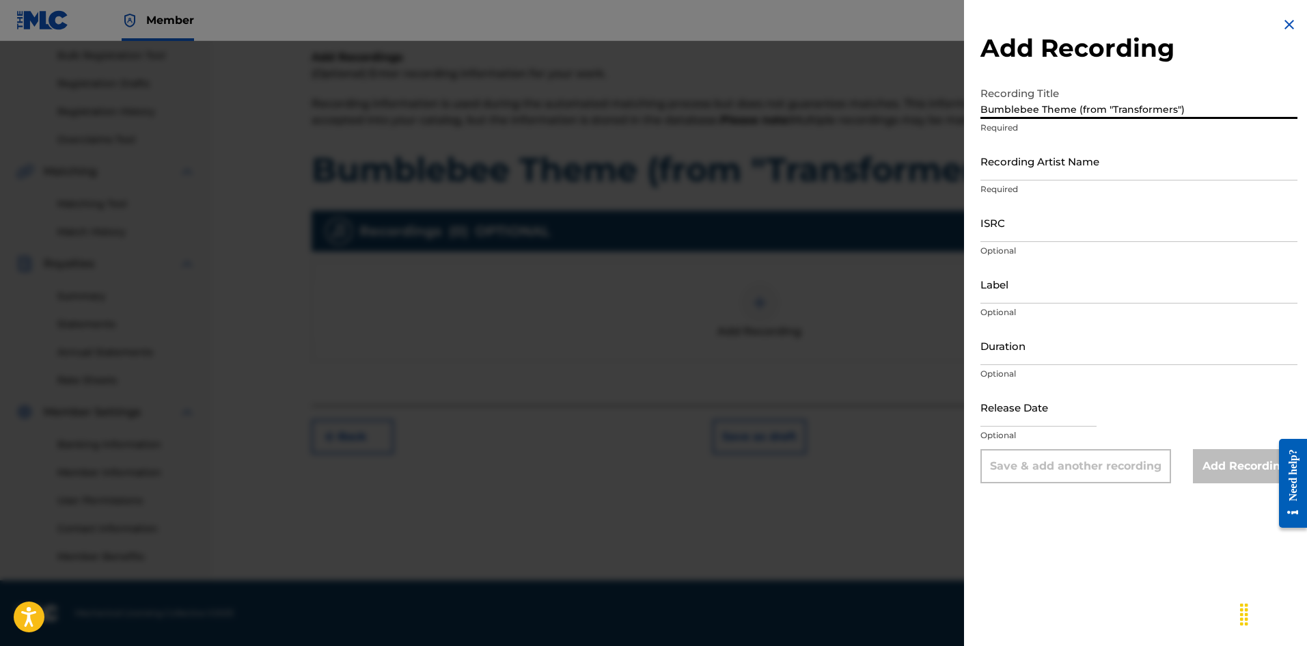
click at [1048, 165] on input "Recording Artist Name" at bounding box center [1139, 160] width 317 height 39
type input "[PERSON_NAME]"
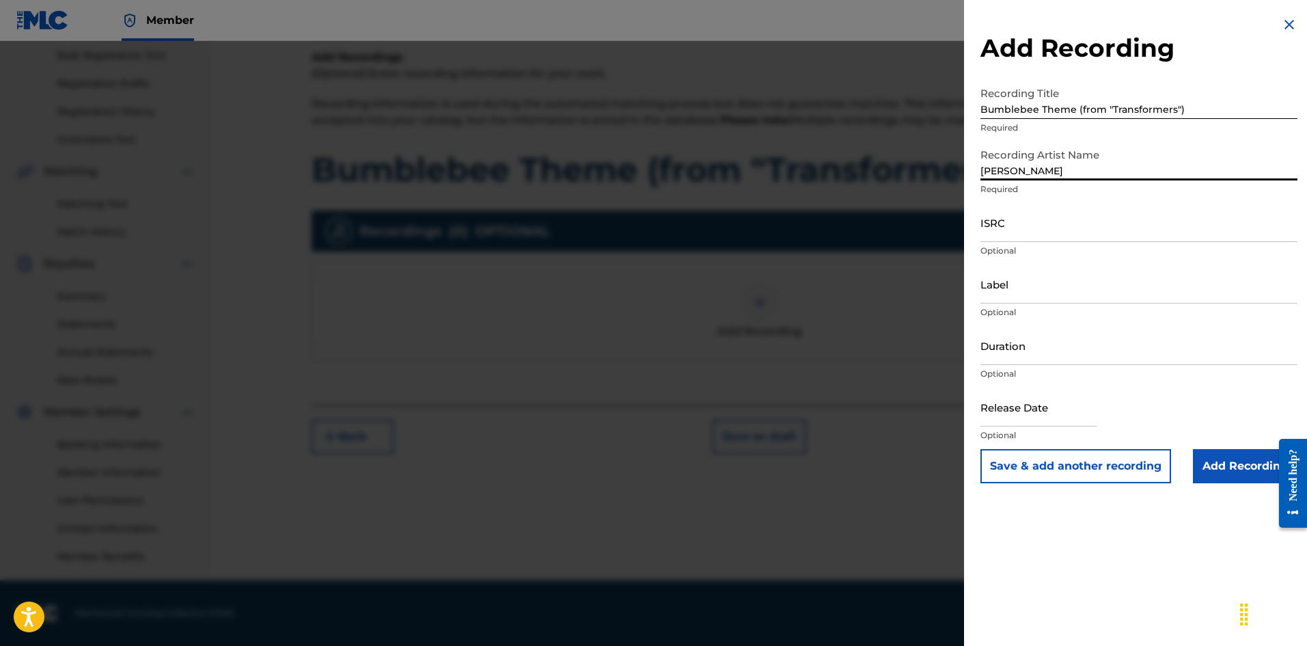
drag, startPoint x: 1077, startPoint y: 230, endPoint x: 968, endPoint y: 197, distance: 114.3
click at [1077, 230] on input "ISRC" at bounding box center [1139, 222] width 317 height 39
click at [1024, 239] on input "ISRC" at bounding box center [1139, 222] width 317 height 39
paste input "QZWFV2572683"
type input "QZWFV2572683"
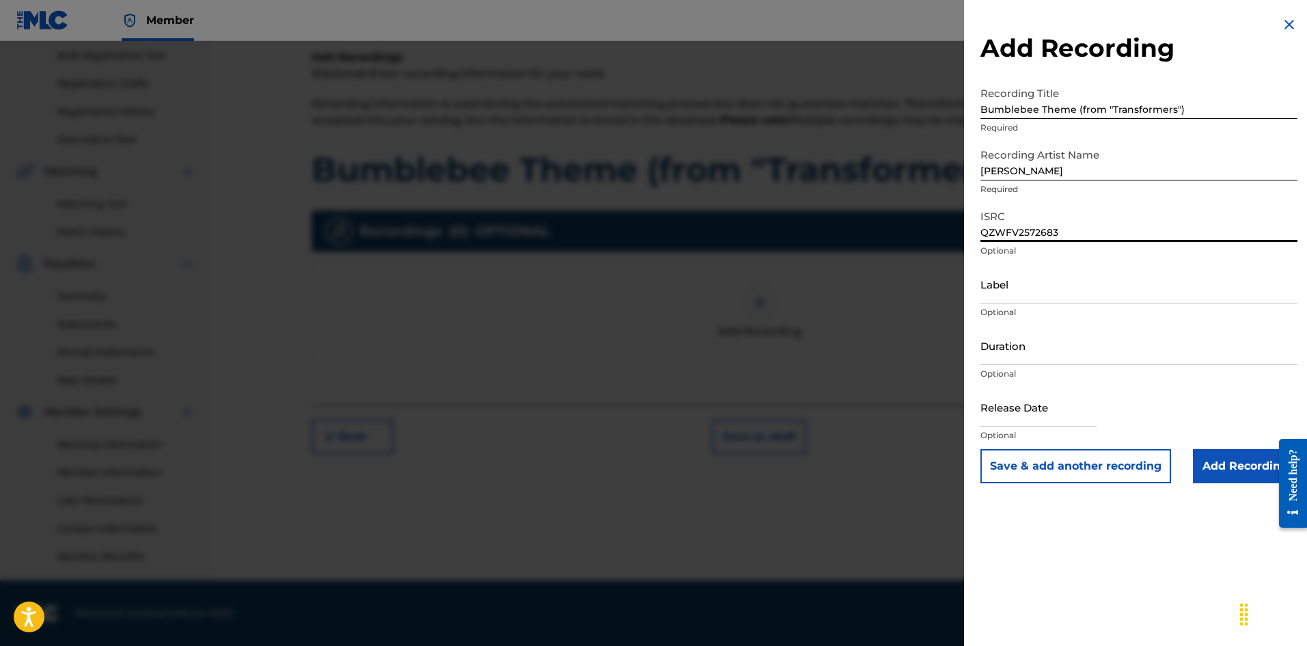
click at [1252, 466] on input "Add Recording" at bounding box center [1245, 466] width 105 height 34
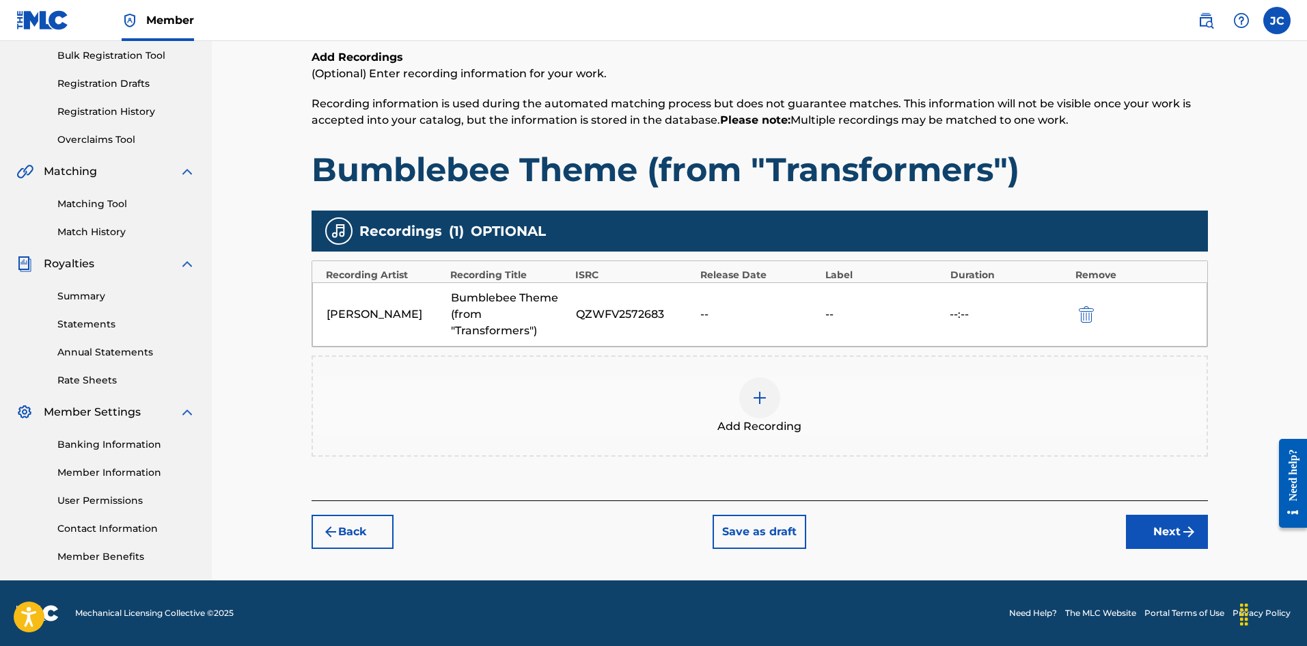
click at [1189, 534] on img "submit" at bounding box center [1189, 531] width 16 height 16
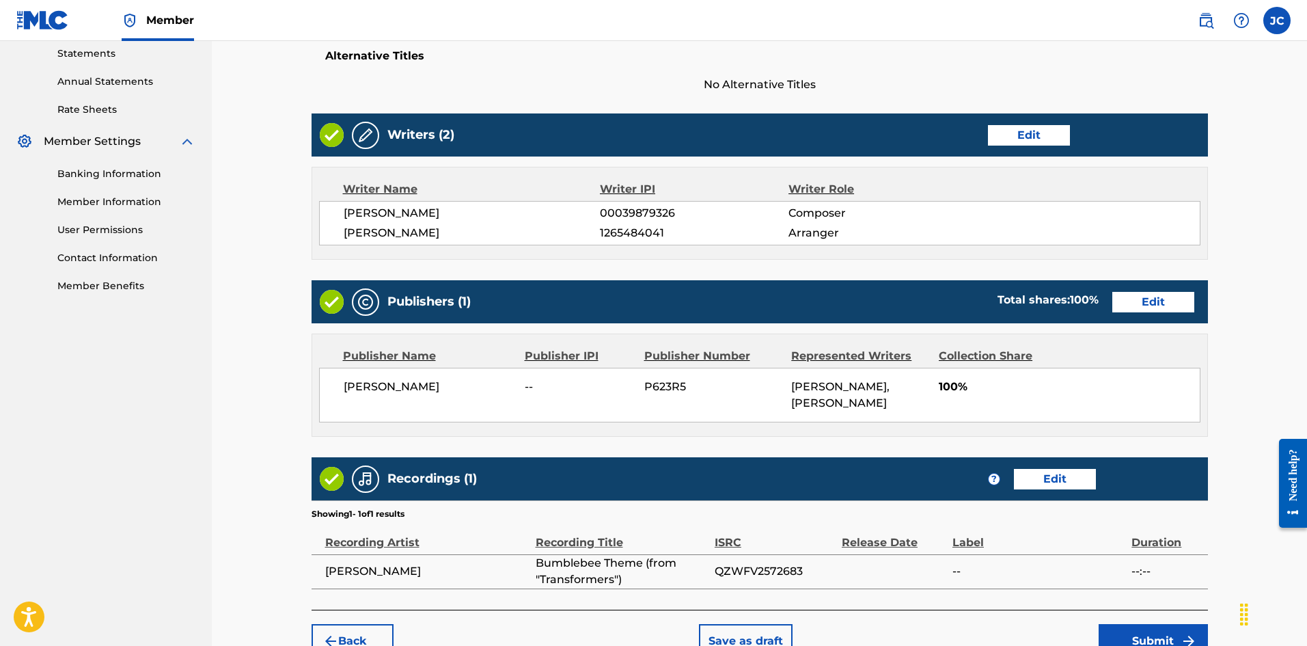
scroll to position [564, 0]
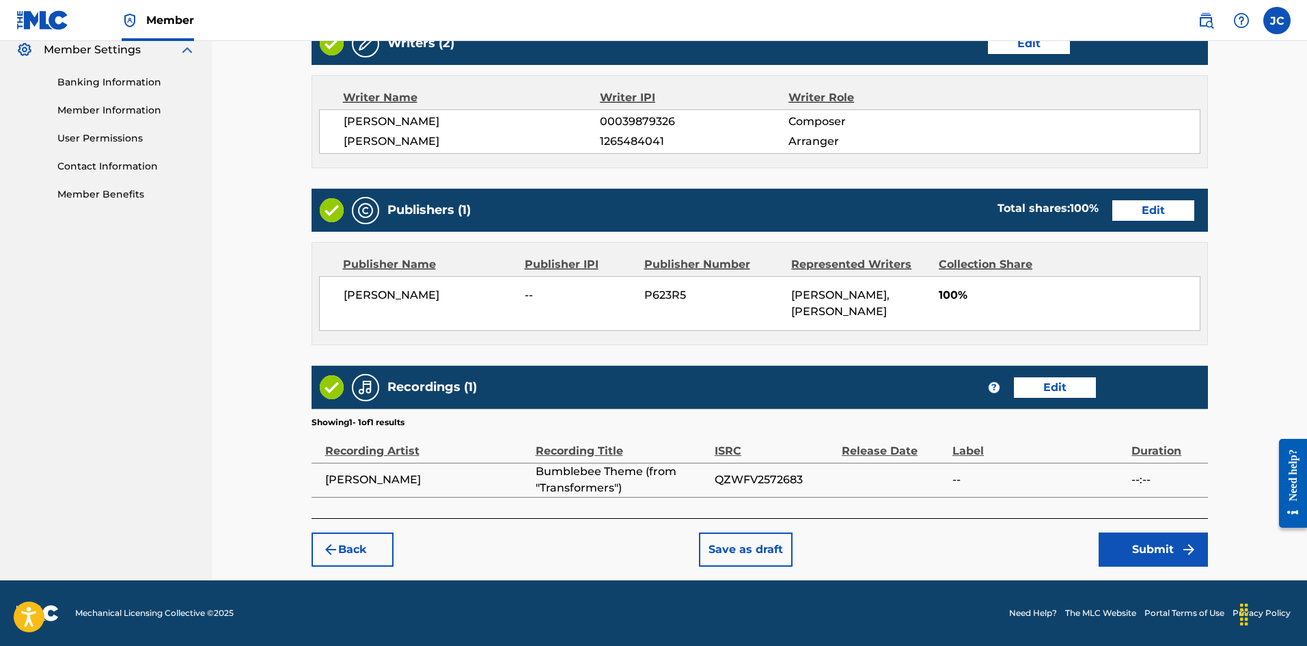
click at [1163, 560] on button "Submit" at bounding box center [1153, 549] width 109 height 34
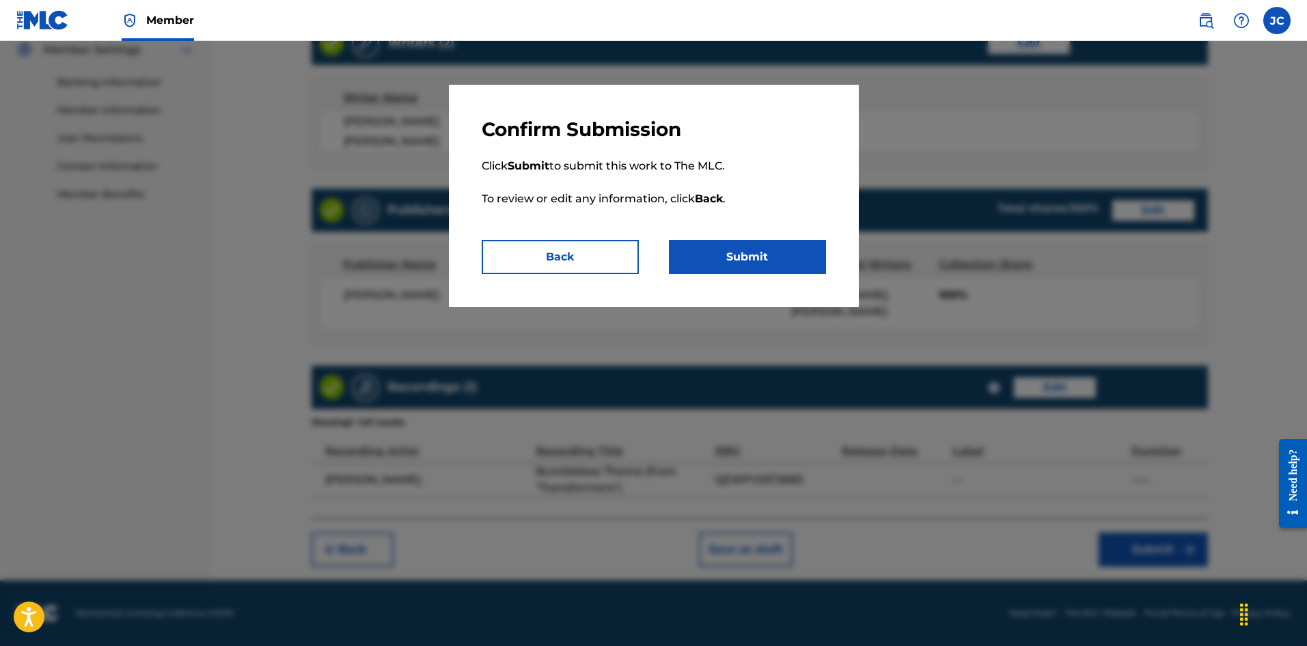
click at [771, 268] on button "Submit" at bounding box center [747, 257] width 157 height 34
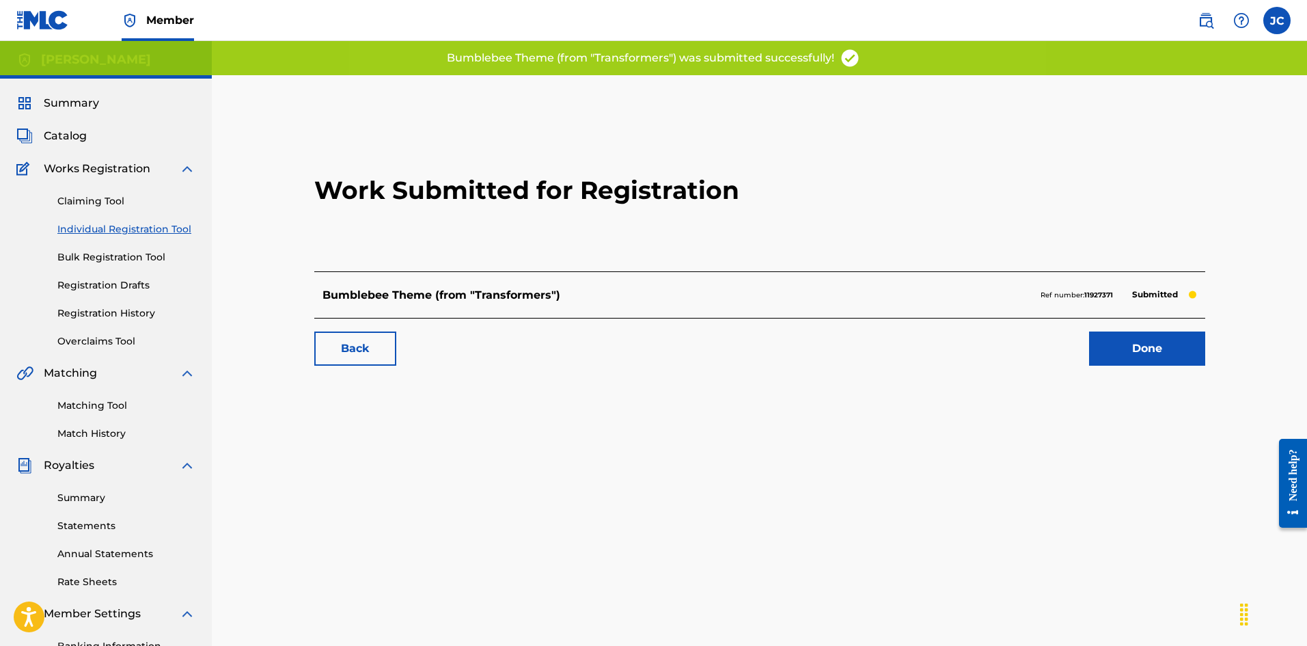
click at [1164, 348] on link "Done" at bounding box center [1147, 348] width 116 height 34
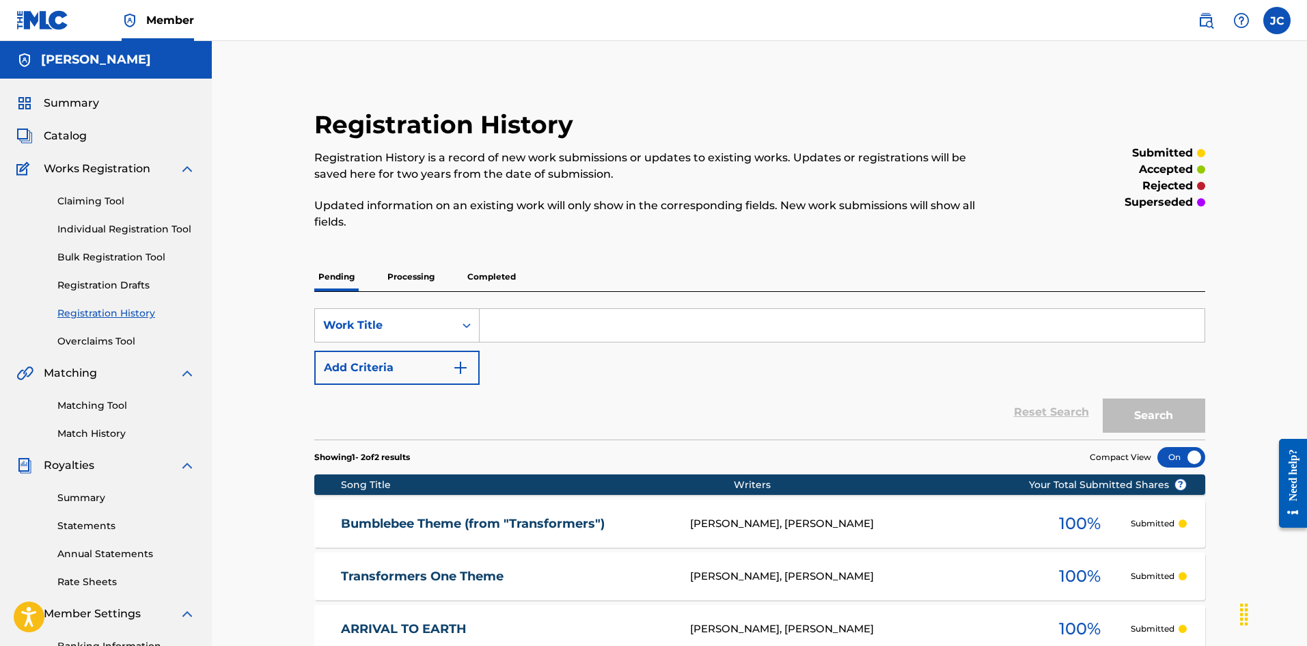
click at [113, 225] on link "Individual Registration Tool" at bounding box center [126, 229] width 138 height 14
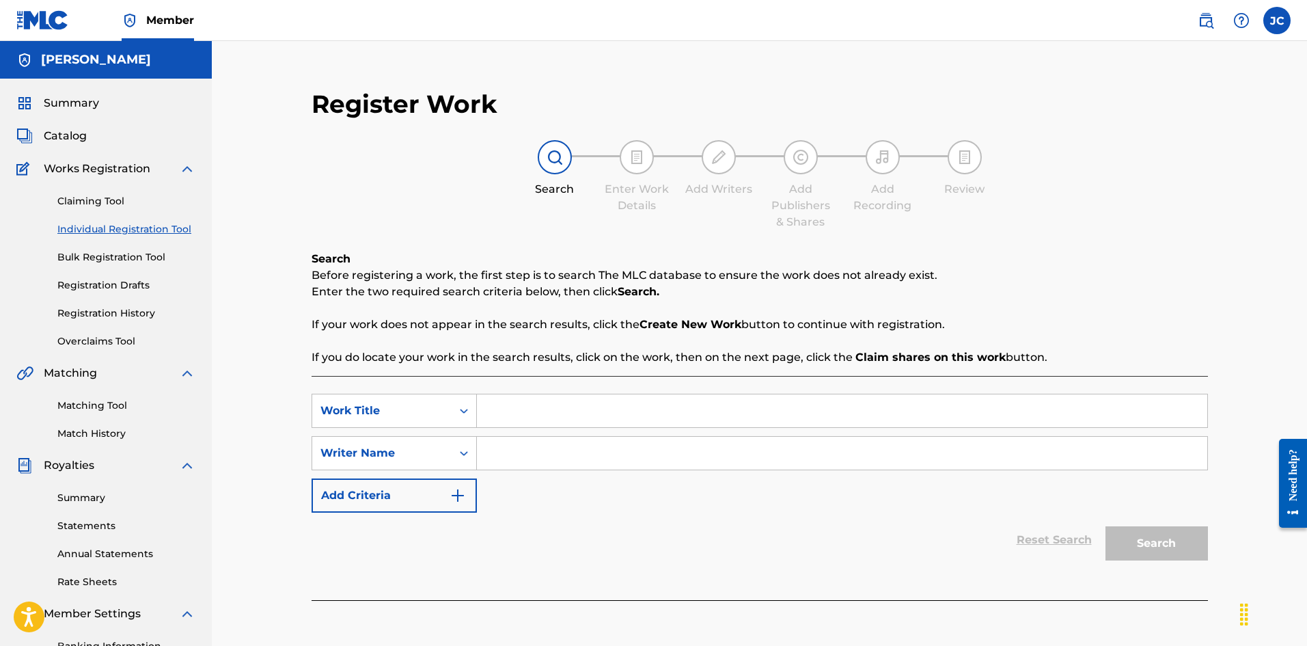
click at [618, 411] on input "Search Form" at bounding box center [842, 410] width 730 height 33
paste input "No Sacrifice No Victory (from "Transformers")"
type input "No Sacrifice No Victory (from "Transformers")"
click at [498, 458] on input "Search Form" at bounding box center [842, 453] width 730 height 33
type input "[PERSON_NAME]"
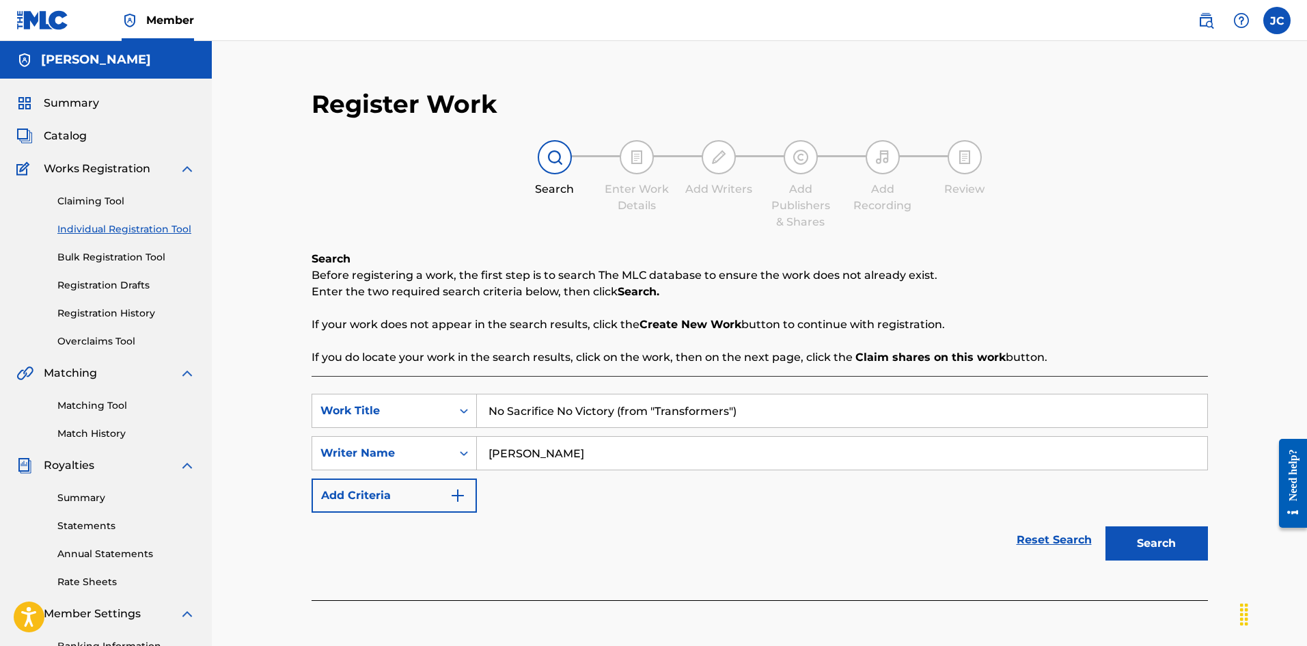
click at [1205, 542] on button "Search" at bounding box center [1157, 543] width 102 height 34
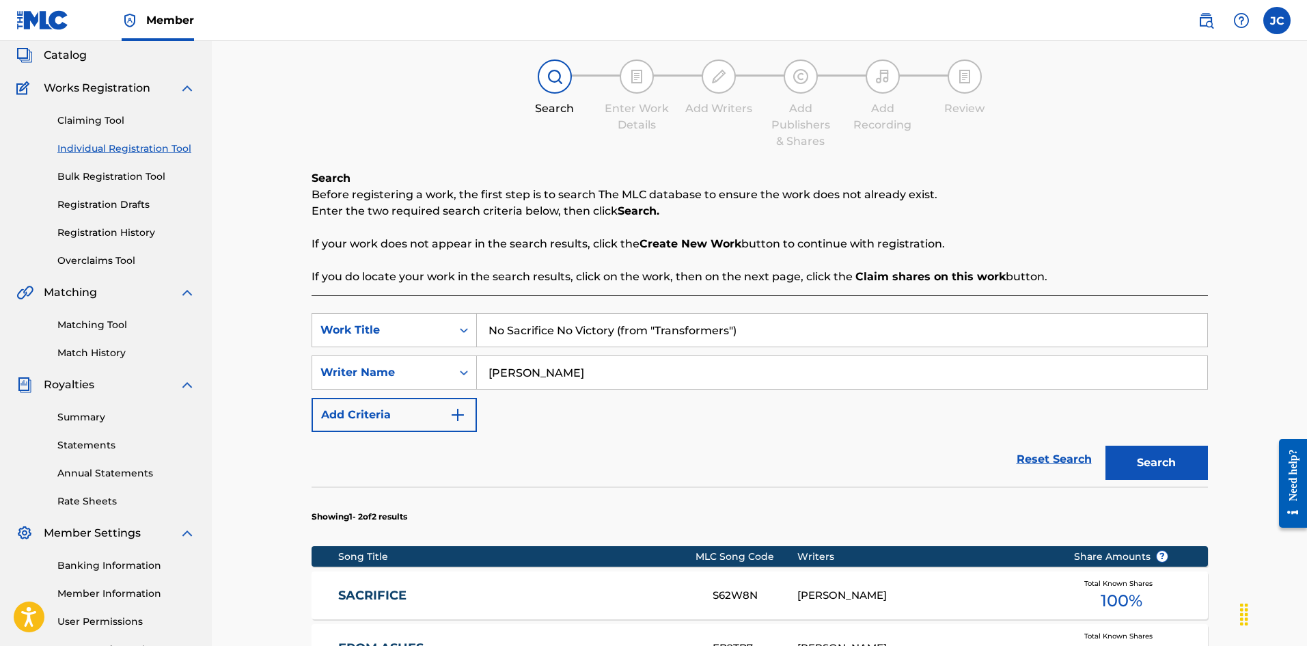
scroll to position [342, 0]
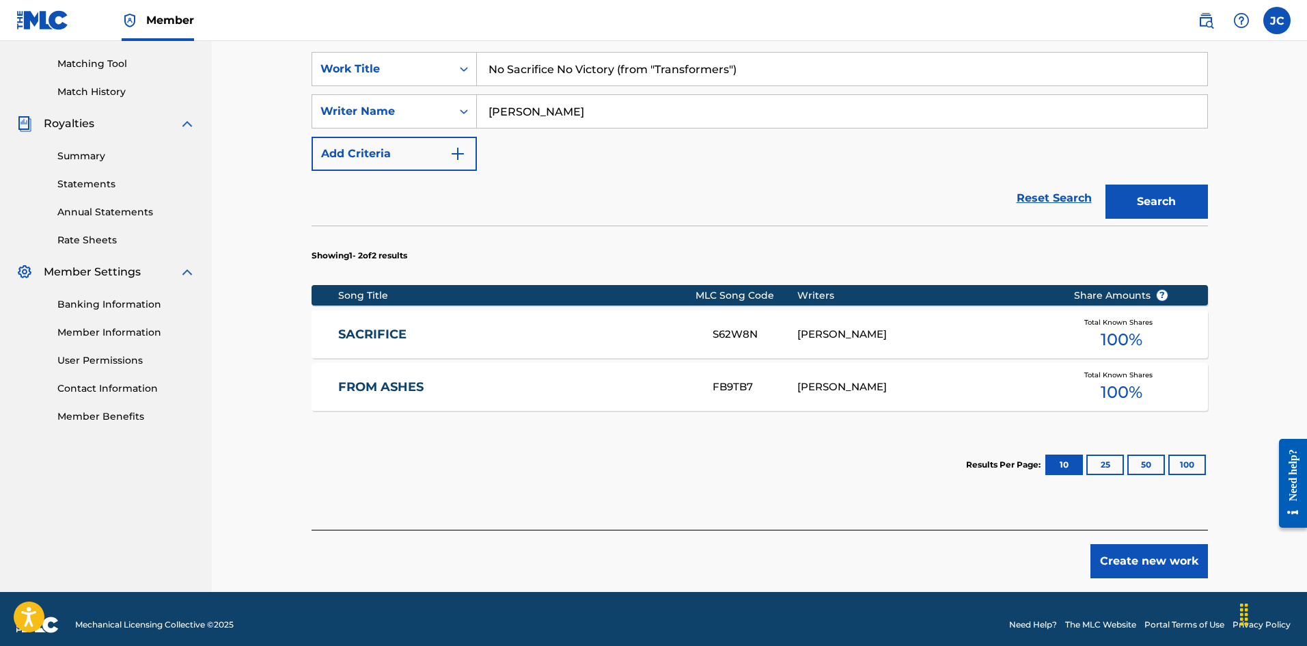
click at [1166, 560] on button "Create new work" at bounding box center [1150, 561] width 118 height 34
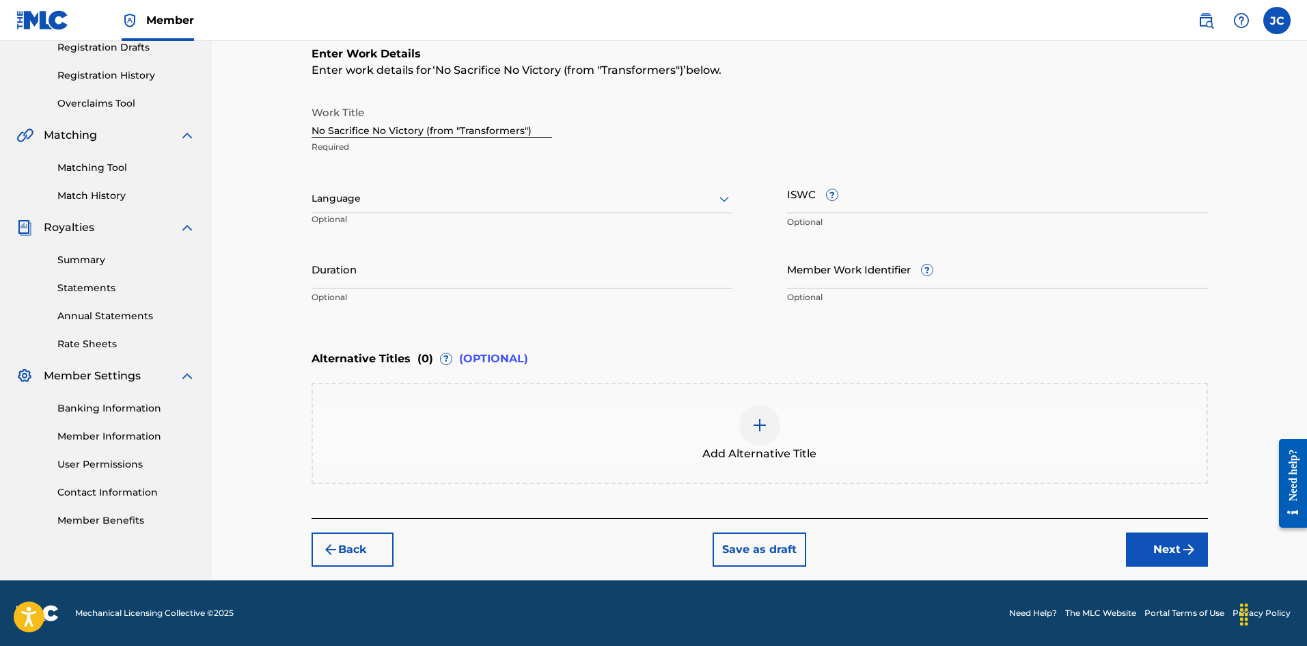
click at [893, 437] on div "Add Alternative Title" at bounding box center [760, 433] width 894 height 57
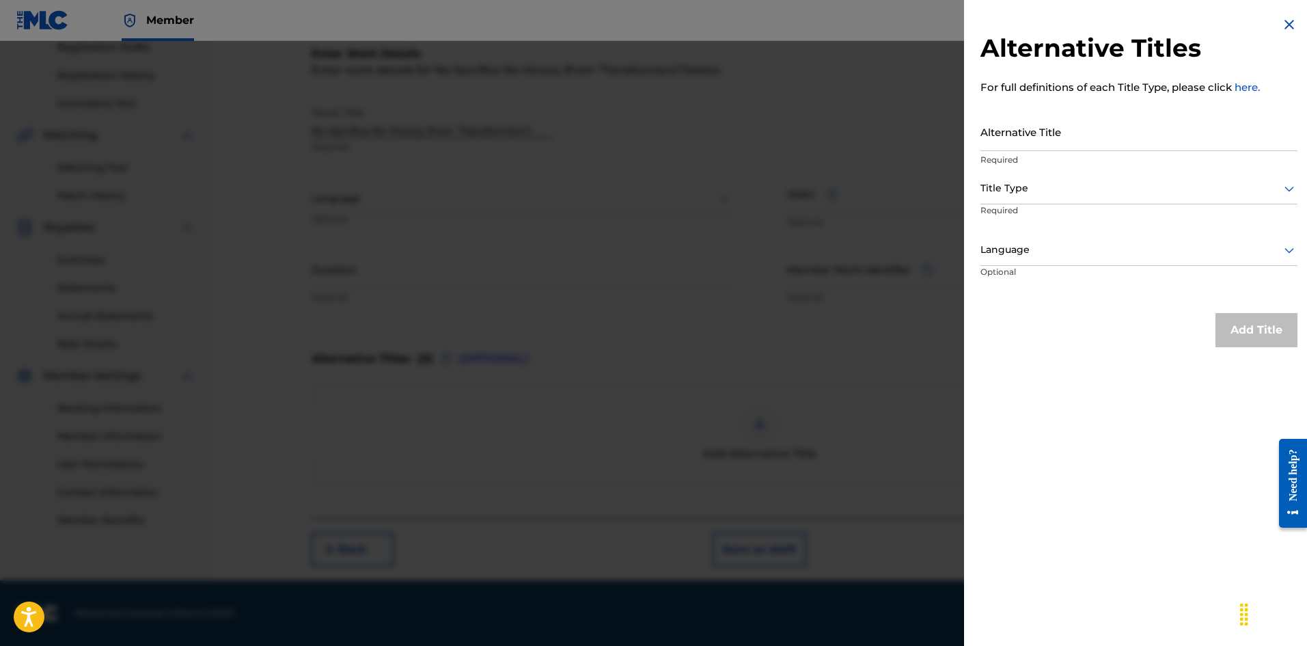
click at [885, 429] on div at bounding box center [653, 364] width 1307 height 646
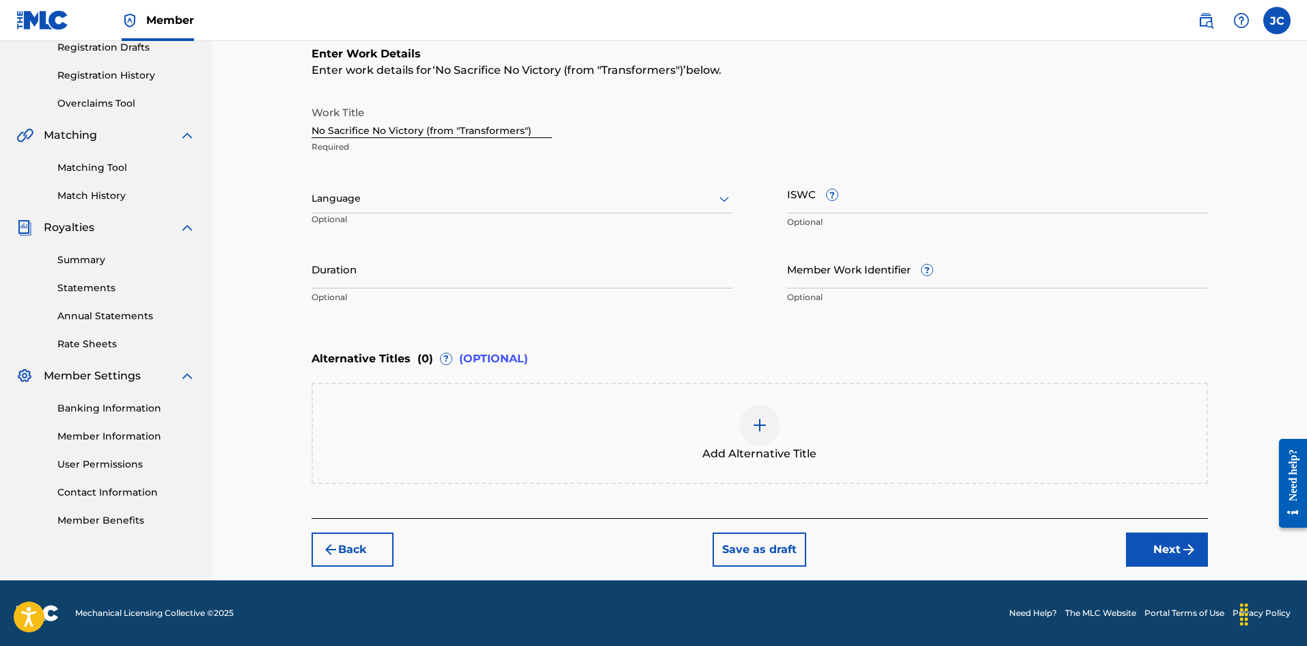
click at [1167, 562] on button "Next" at bounding box center [1167, 549] width 82 height 34
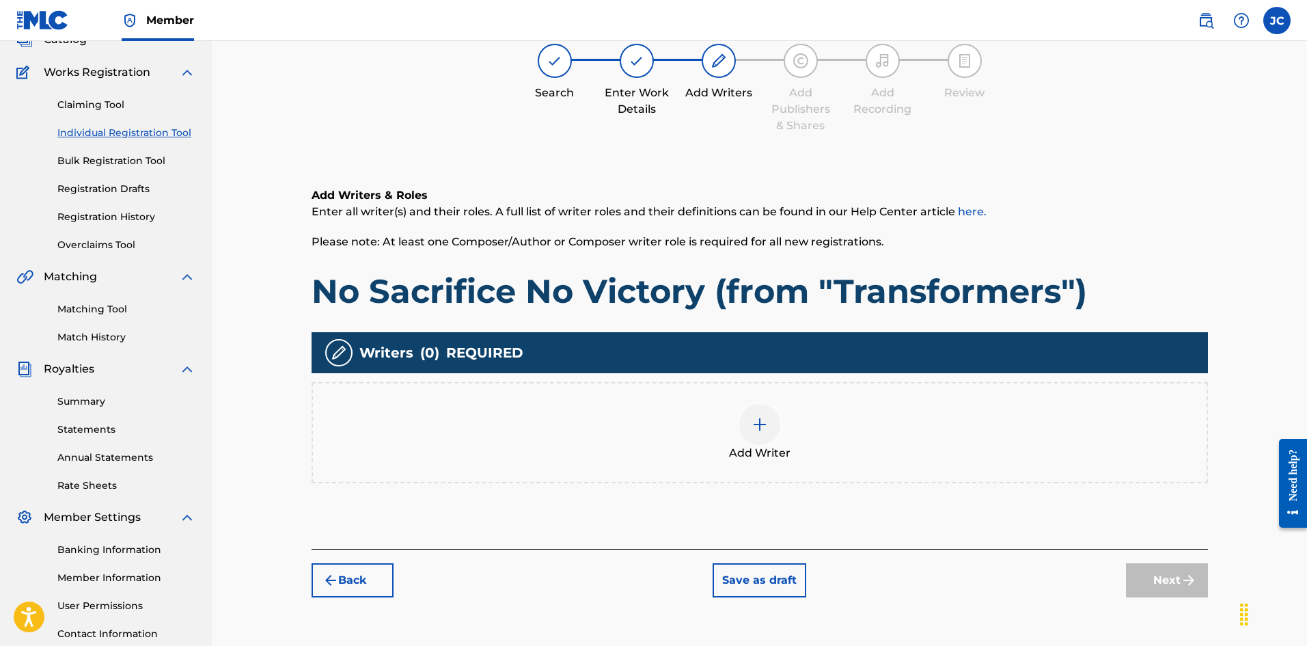
scroll to position [61, 0]
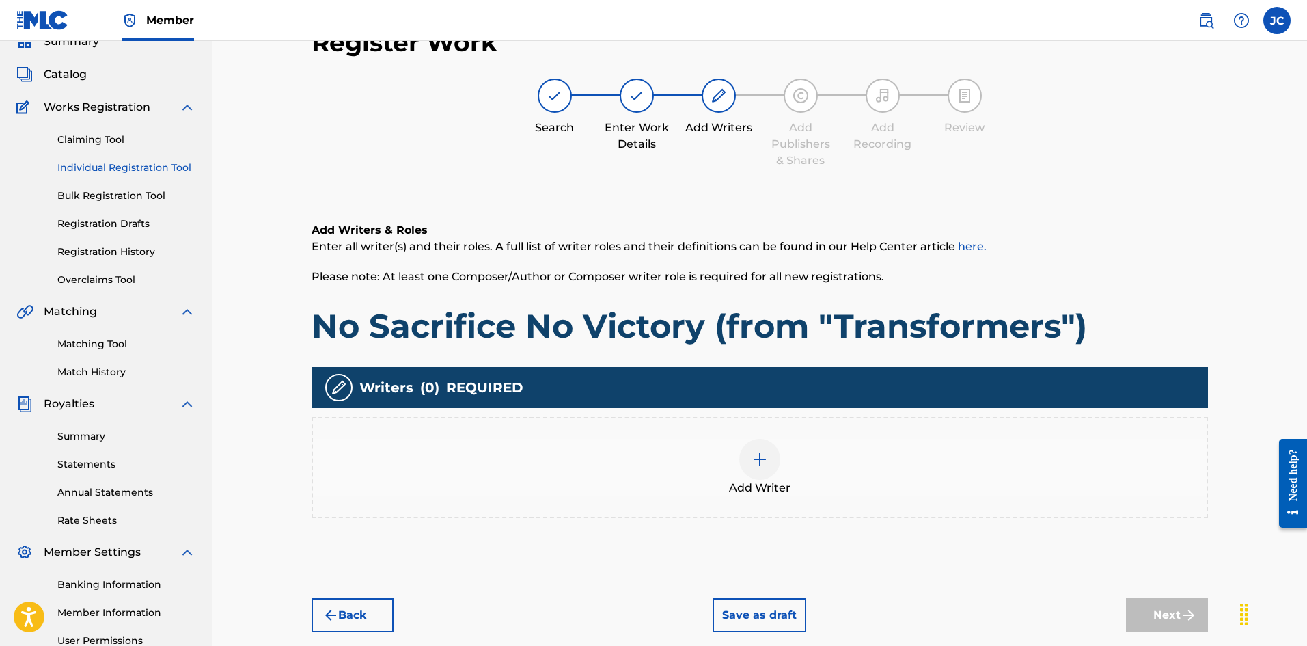
click at [825, 460] on div "Add Writer" at bounding box center [760, 467] width 894 height 57
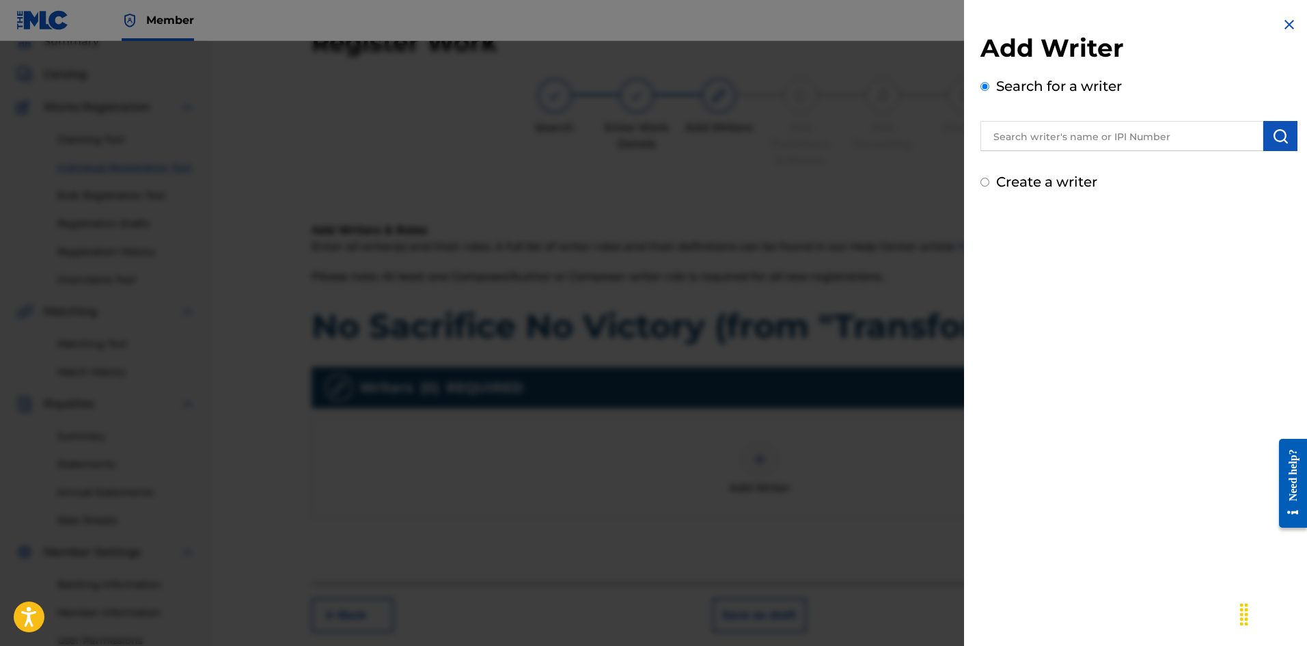
click at [1077, 145] on input "text" at bounding box center [1122, 136] width 283 height 30
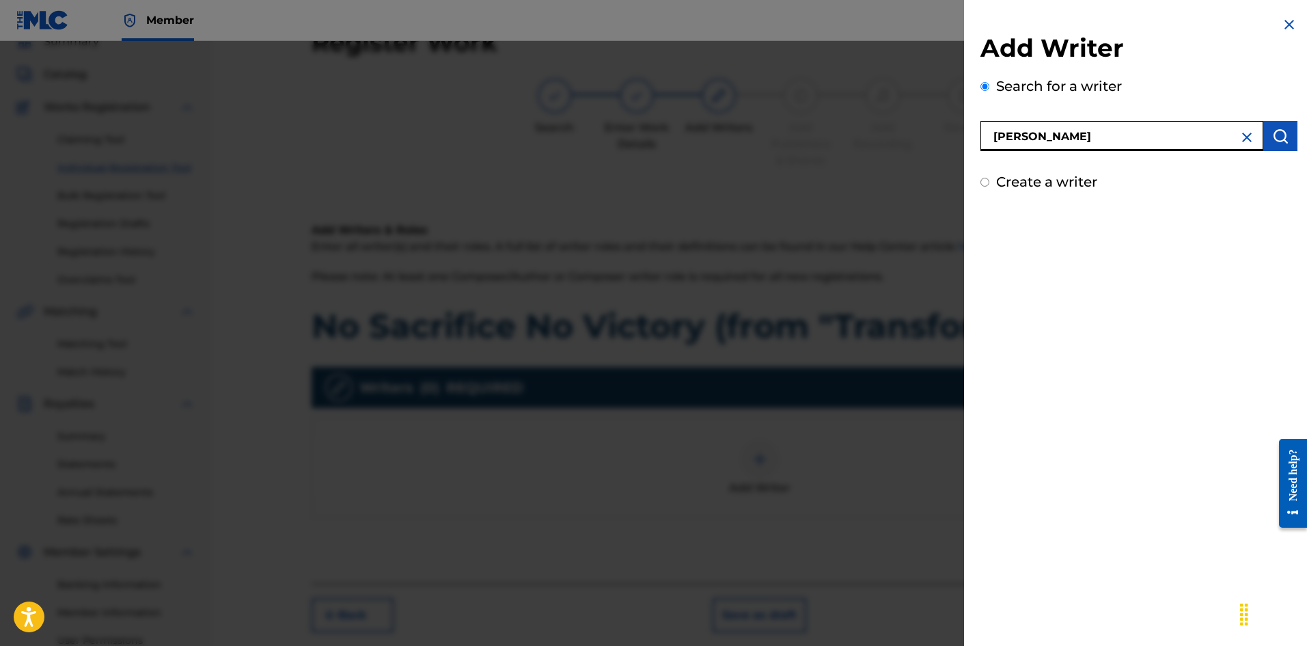
type input "[PERSON_NAME]"
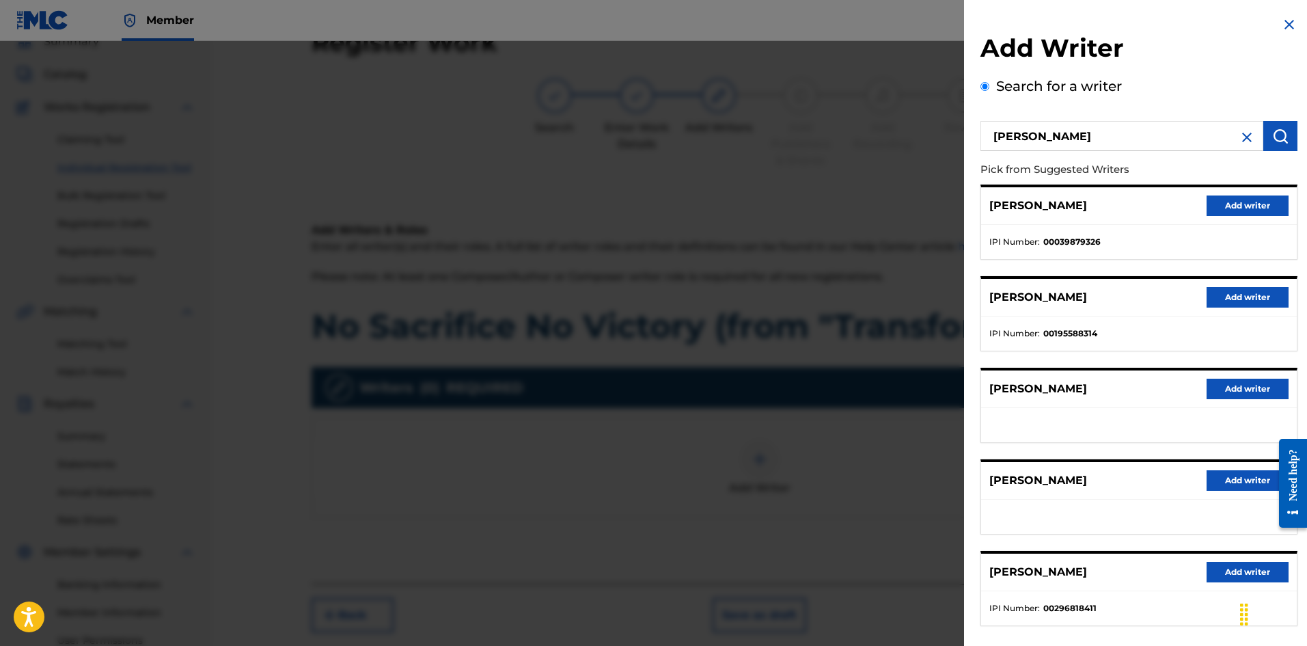
click at [1226, 206] on button "Add writer" at bounding box center [1248, 205] width 82 height 20
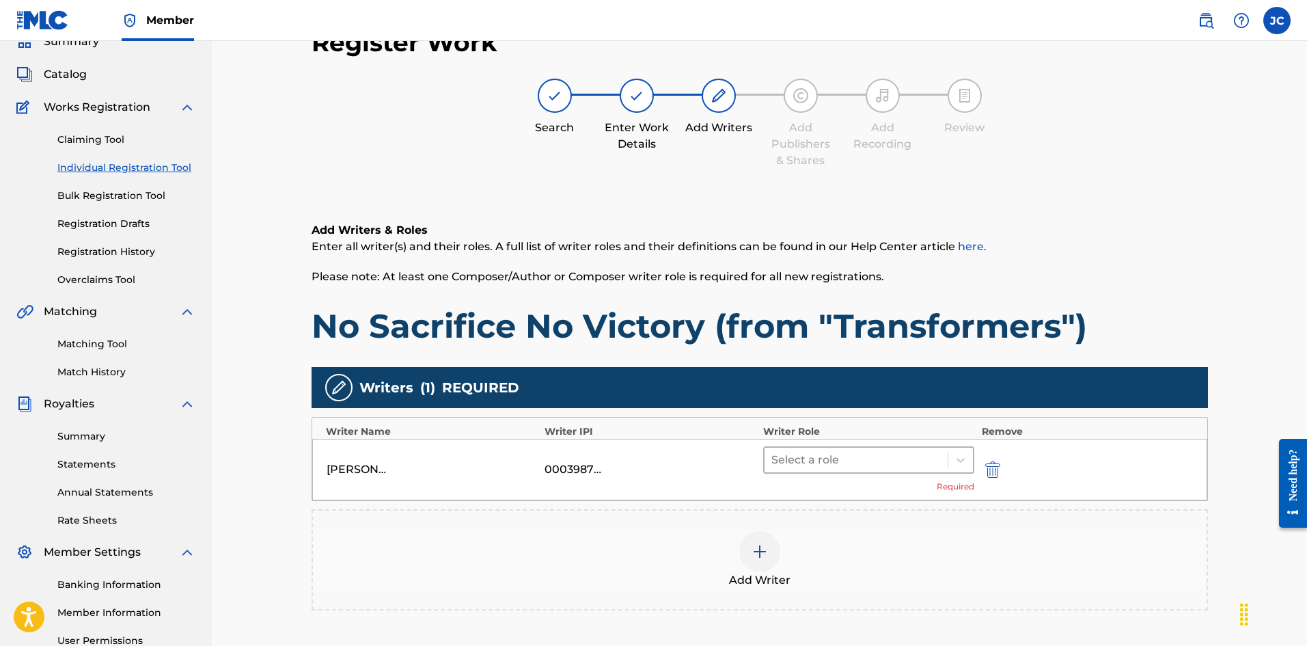
click at [880, 463] on div at bounding box center [856, 459] width 170 height 19
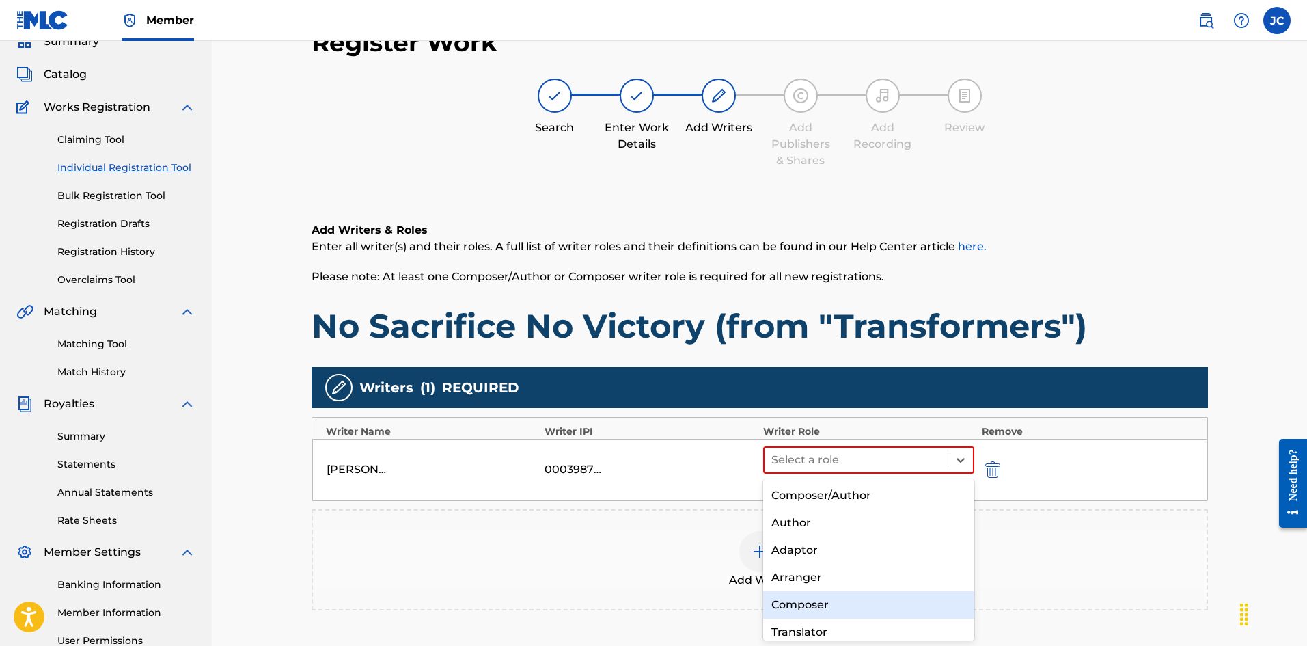
click at [867, 594] on div "Composer" at bounding box center [869, 604] width 212 height 27
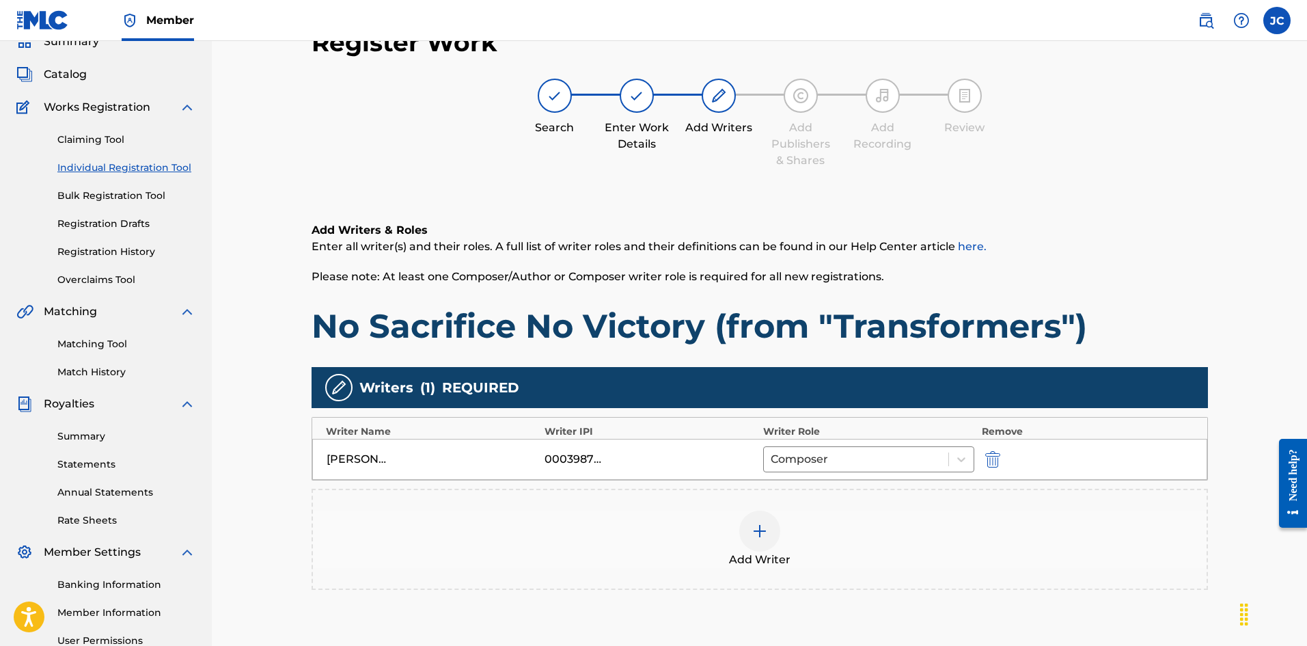
click at [803, 529] on div "Add Writer" at bounding box center [760, 538] width 894 height 57
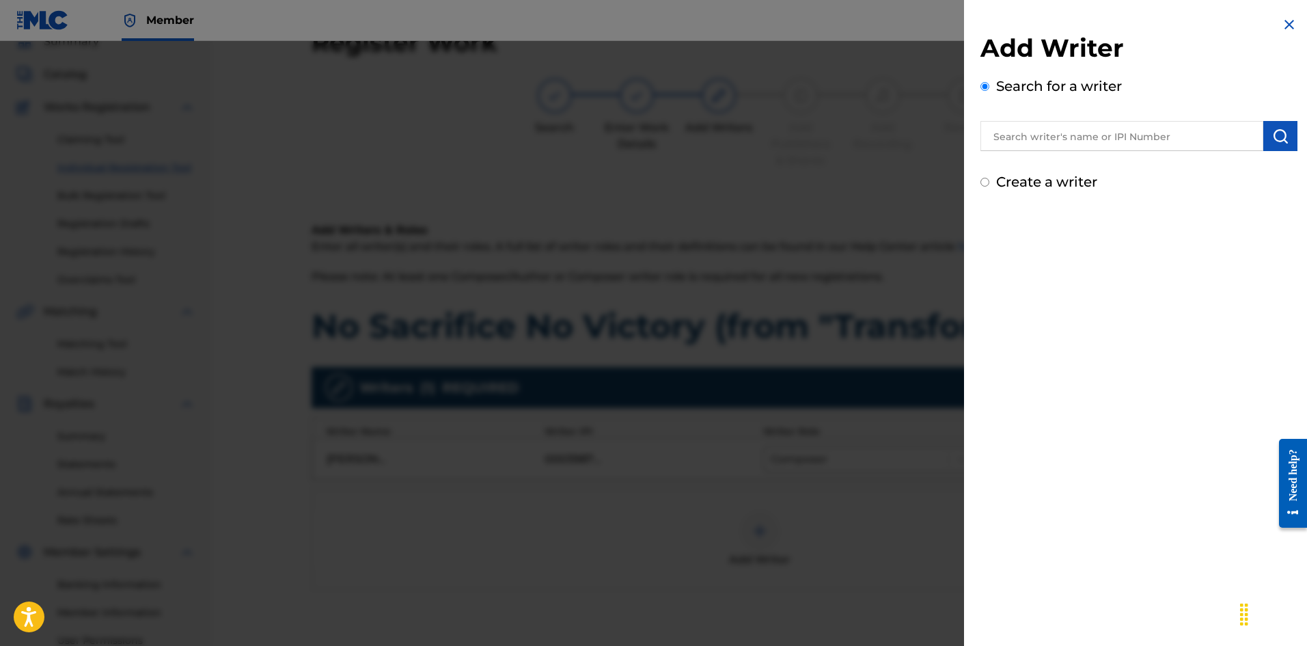
click at [1108, 148] on input "text" at bounding box center [1122, 136] width 283 height 30
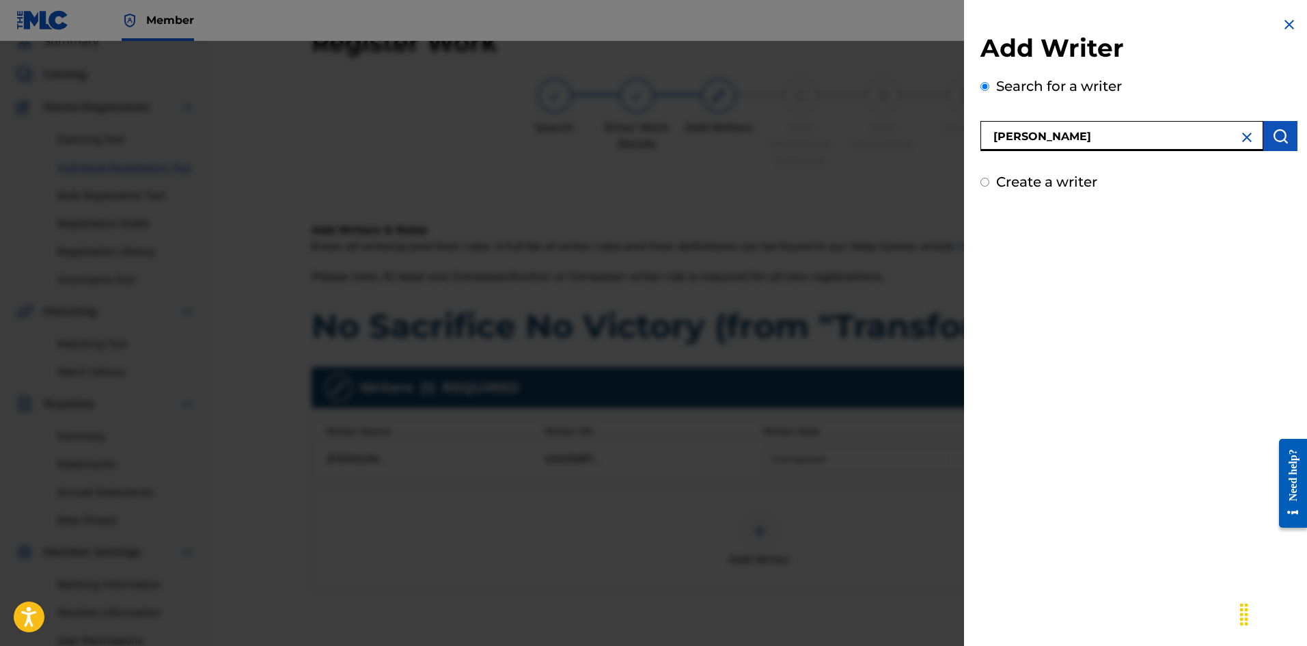
type input "[PERSON_NAME]"
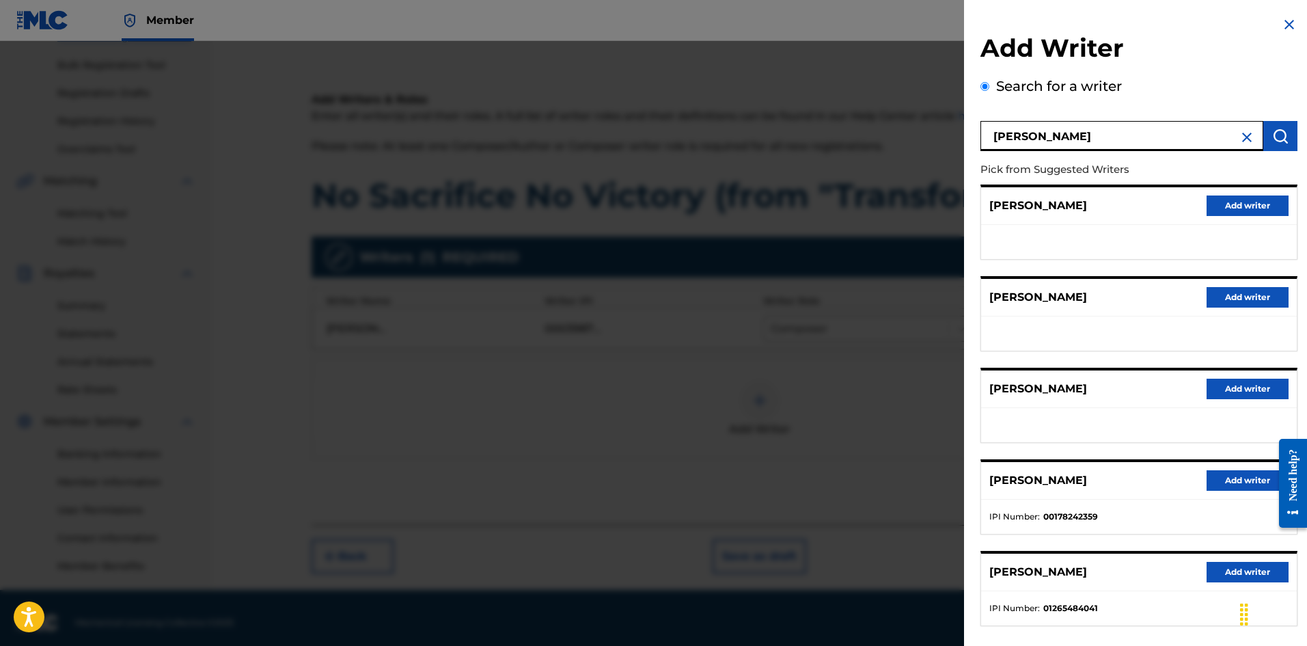
scroll to position [202, 0]
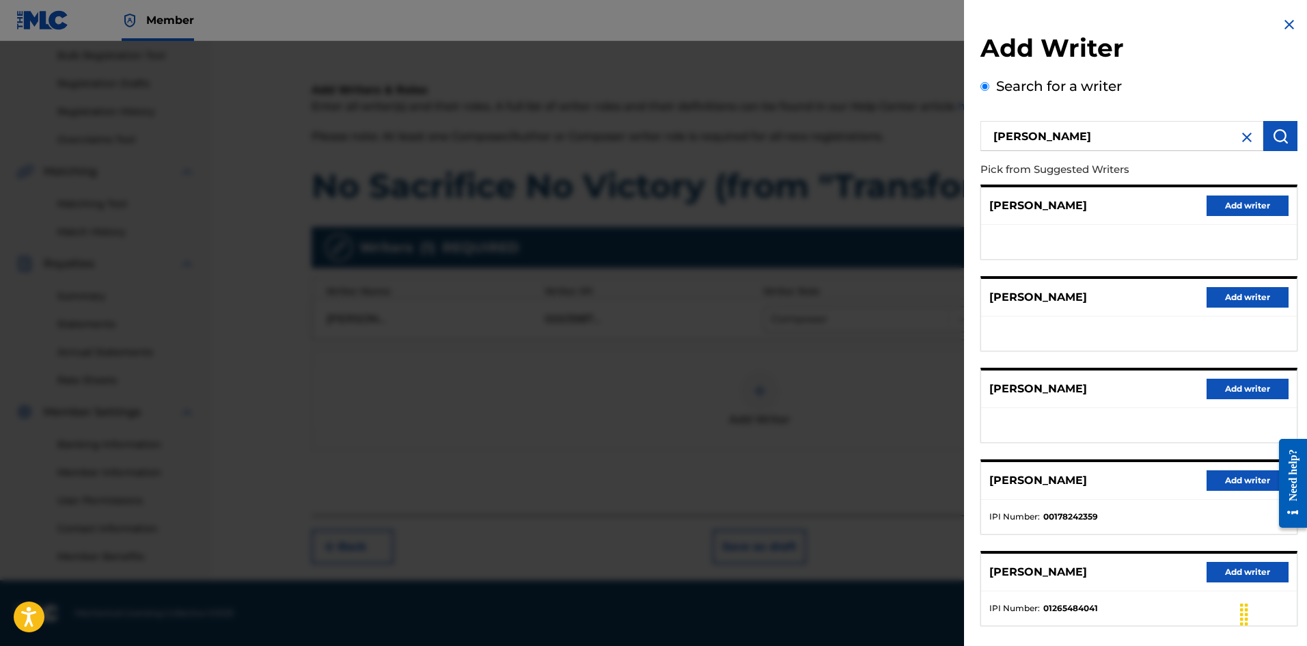
click at [1272, 135] on img "submit" at bounding box center [1280, 136] width 16 height 16
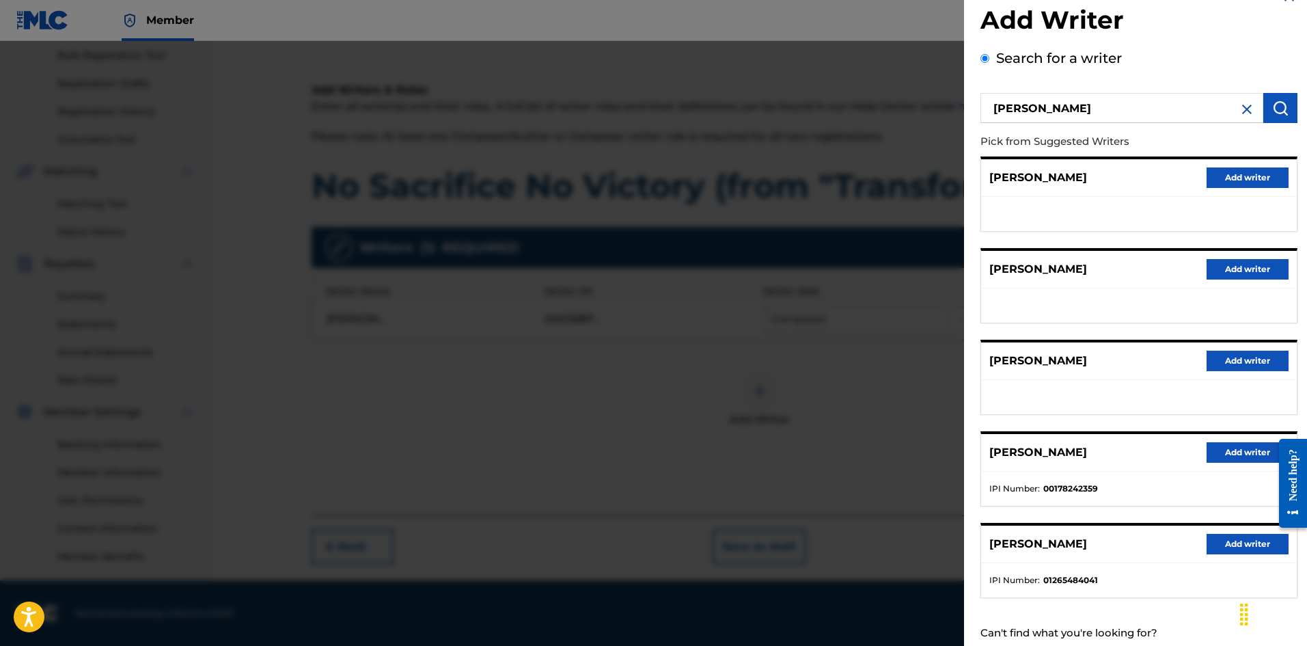
scroll to position [0, 0]
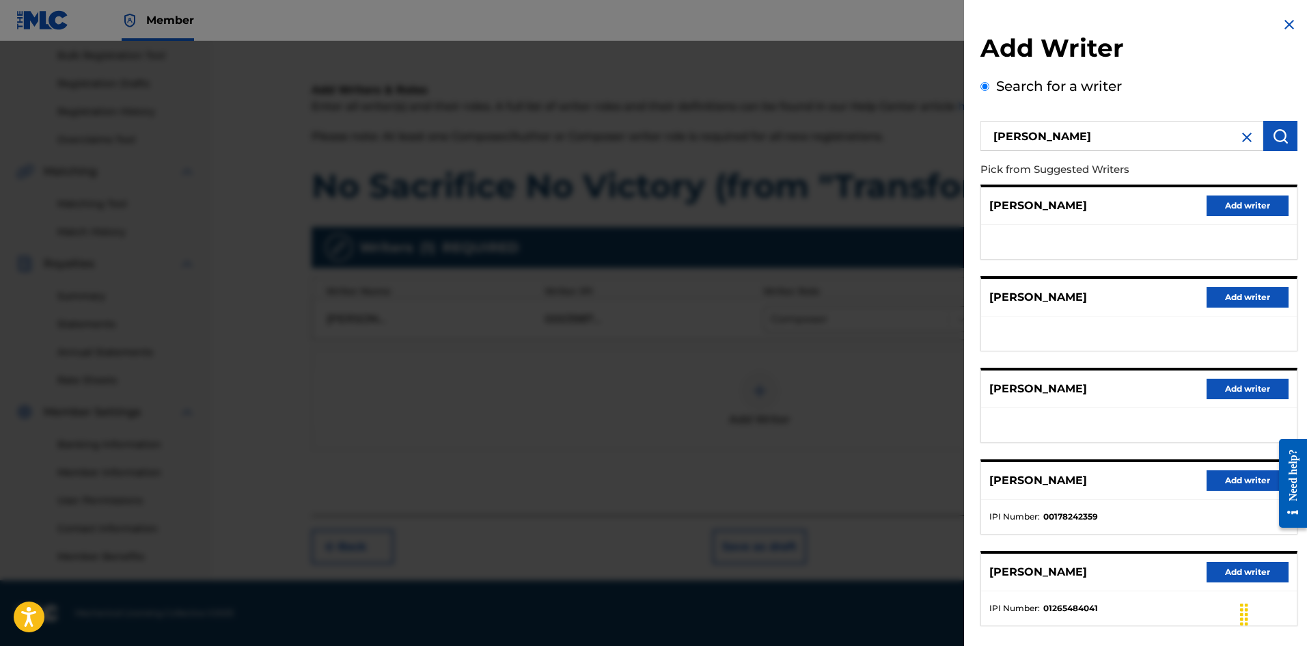
click at [1244, 131] on img at bounding box center [1247, 137] width 16 height 16
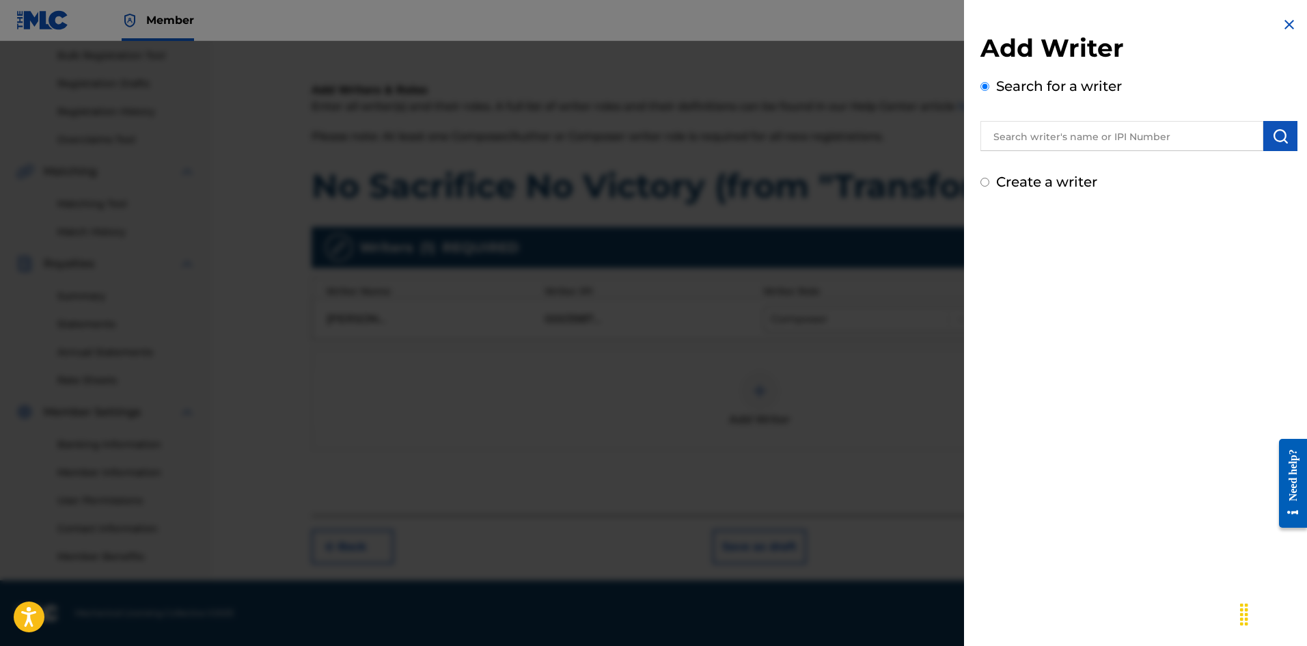
click at [1128, 140] on input "text" at bounding box center [1122, 136] width 283 height 30
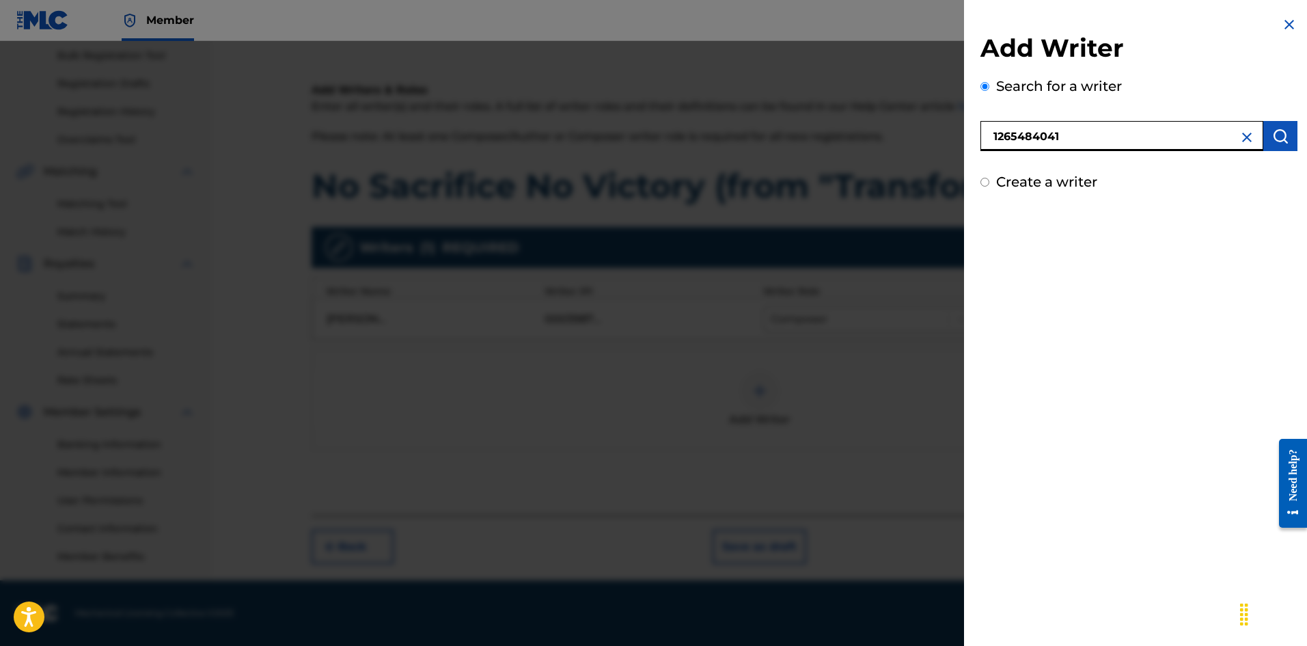
type input "1265484041"
click at [988, 248] on input "Create a writer" at bounding box center [985, 244] width 9 height 9
radio input "false"
radio input "true"
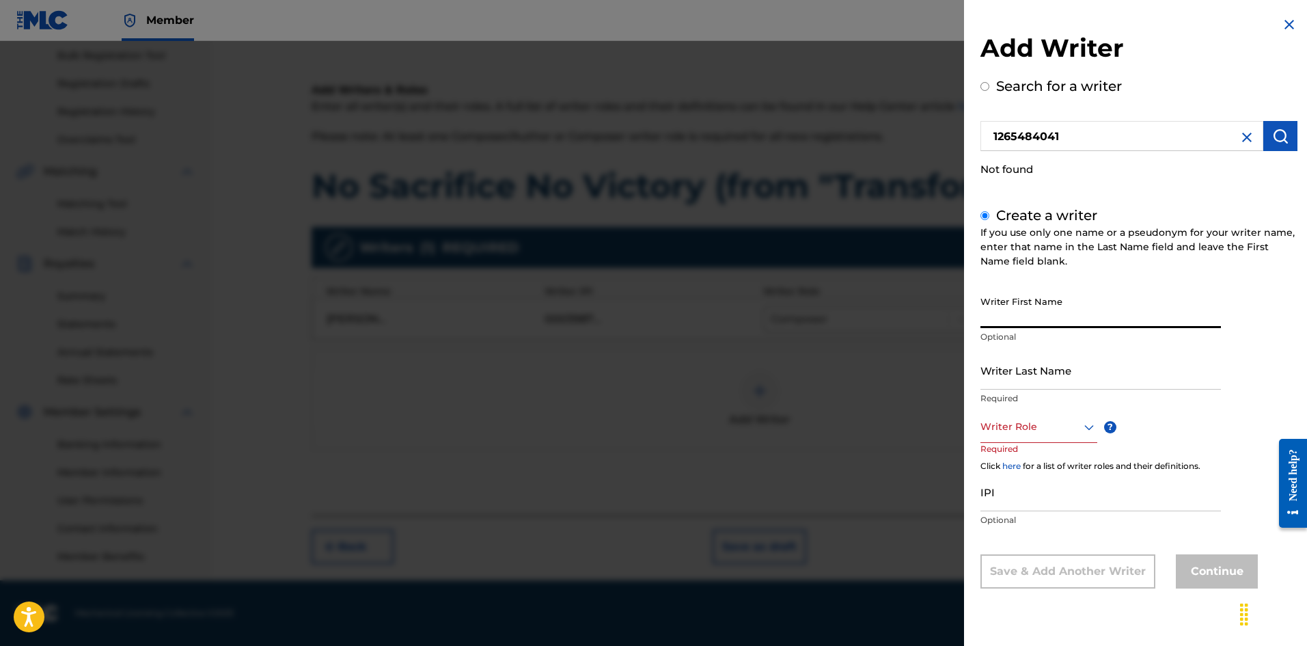
click at [993, 308] on input "Writer First Name" at bounding box center [1101, 308] width 241 height 39
click at [1036, 325] on input "Writer First Name" at bounding box center [1101, 308] width 241 height 39
type input "[PERSON_NAME]"
click at [1041, 366] on input "Writer Last Name" at bounding box center [1101, 370] width 241 height 39
type input "[PERSON_NAME]"
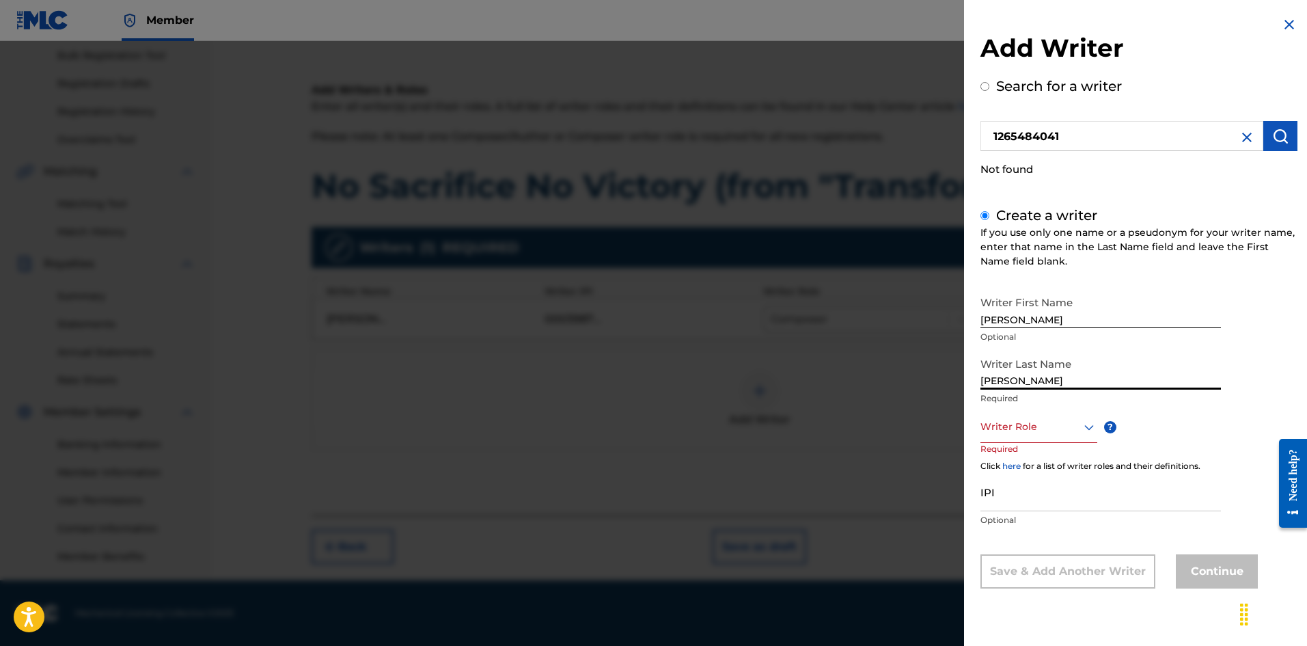
click at [1031, 424] on div at bounding box center [1039, 426] width 117 height 17
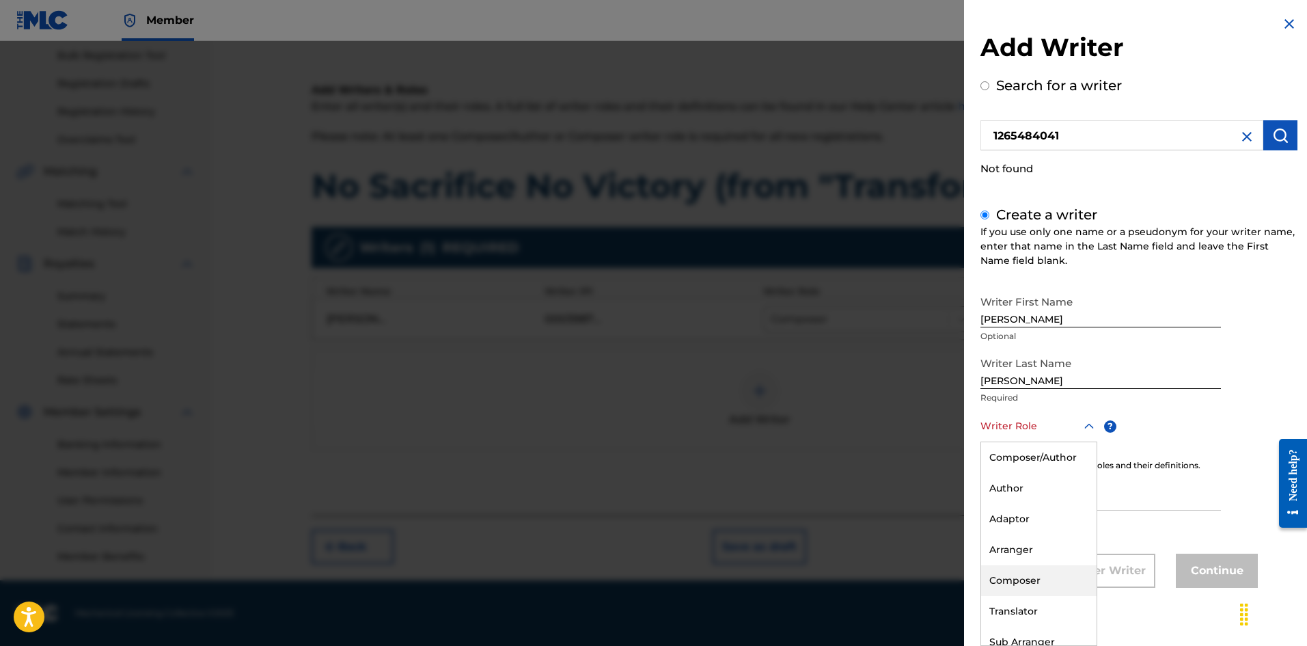
click at [1029, 572] on div "Composer" at bounding box center [1038, 580] width 115 height 31
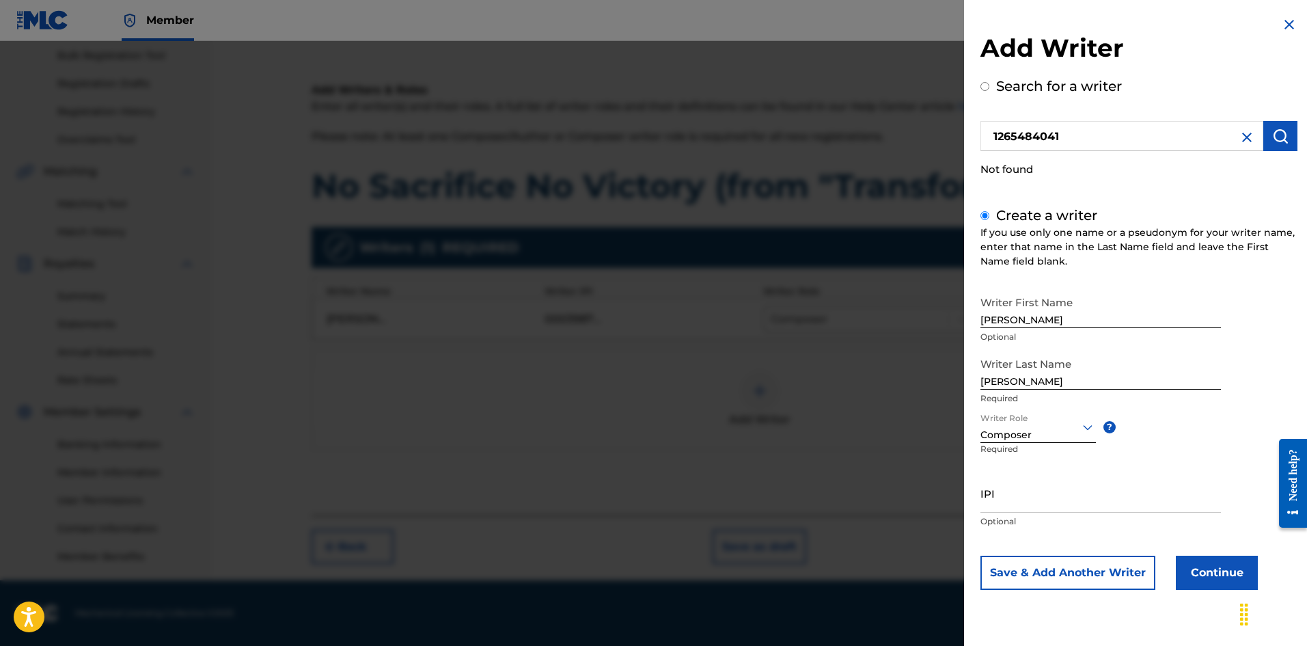
click at [1043, 432] on div at bounding box center [1038, 426] width 115 height 17
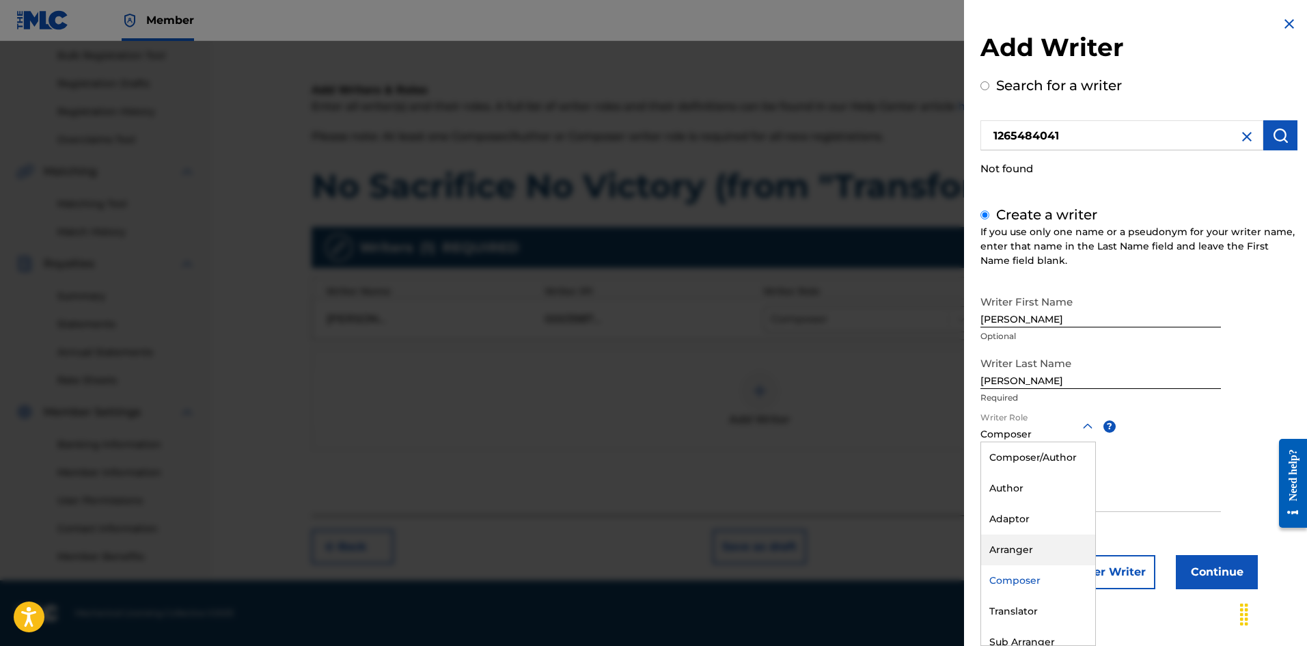
click at [1015, 547] on div "Arranger" at bounding box center [1038, 549] width 114 height 31
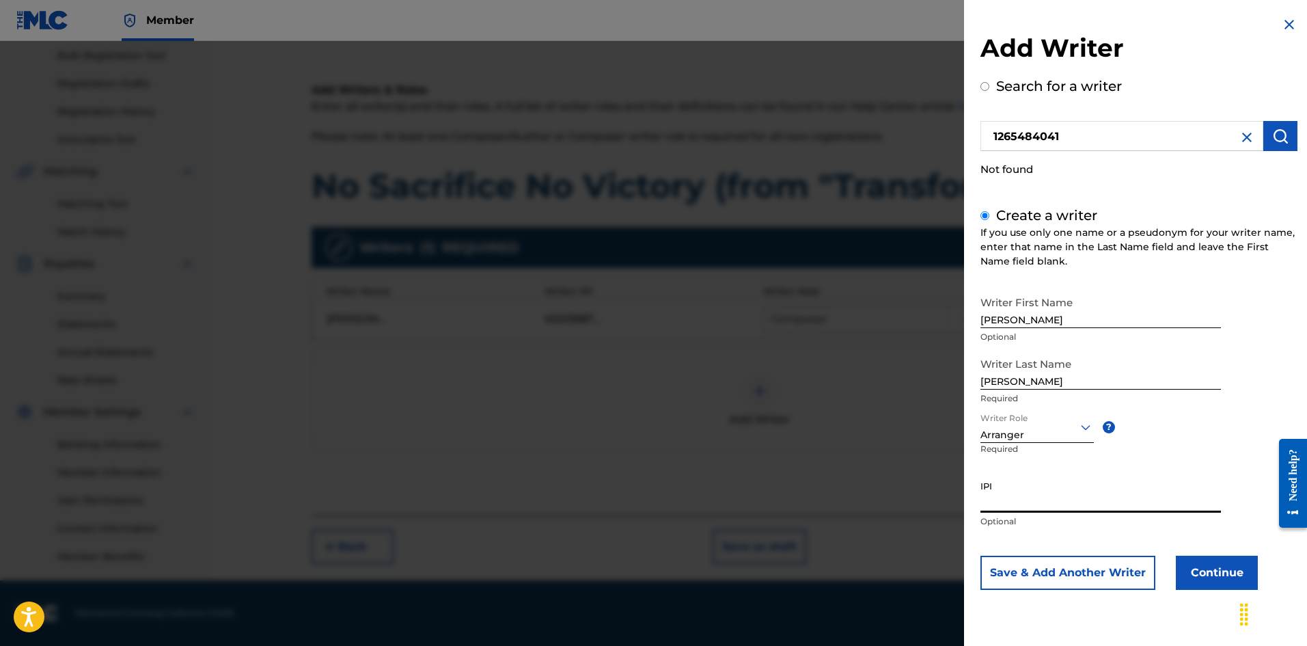
click at [1065, 504] on input "IPI" at bounding box center [1101, 493] width 241 height 39
type input "1265484041"
click at [1217, 576] on button "Continue" at bounding box center [1217, 573] width 82 height 34
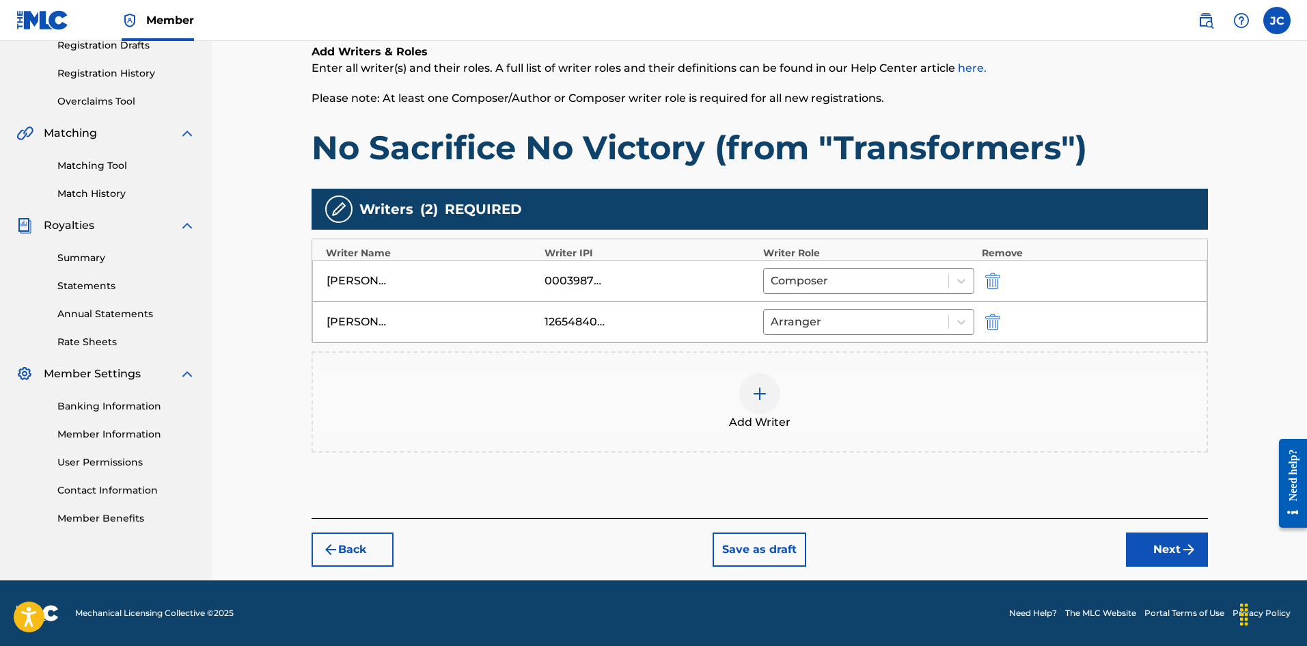
click at [1160, 545] on button "Next" at bounding box center [1167, 549] width 82 height 34
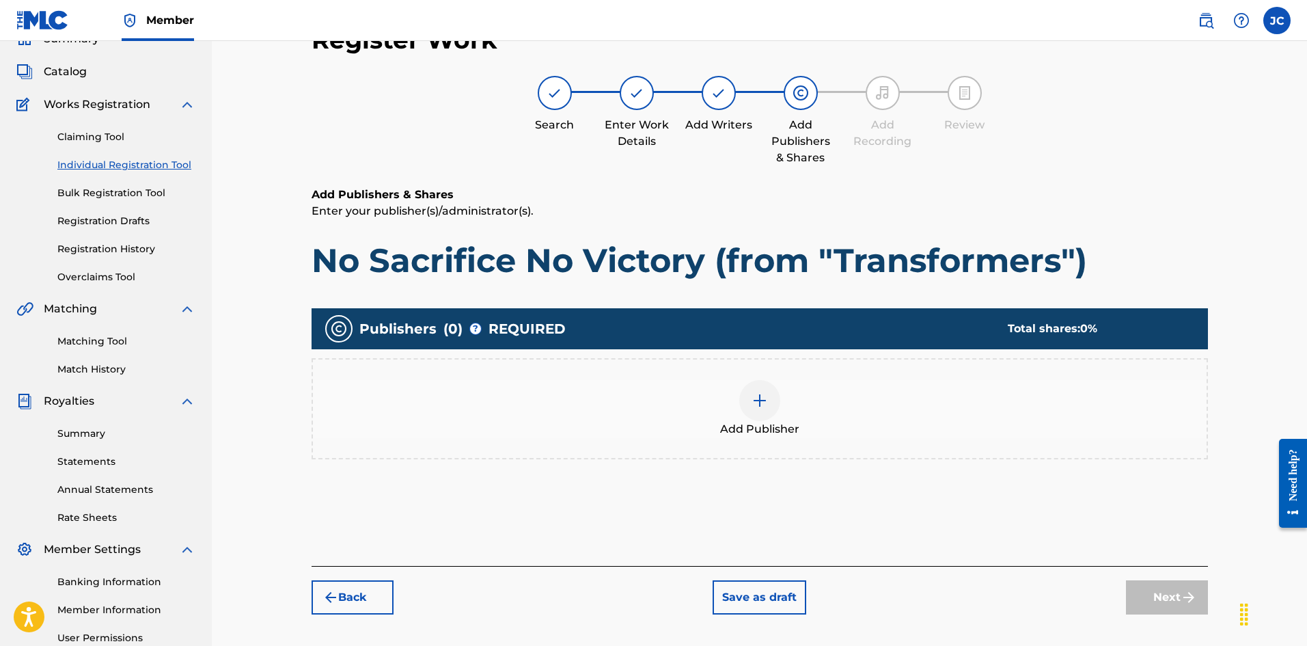
scroll to position [61, 0]
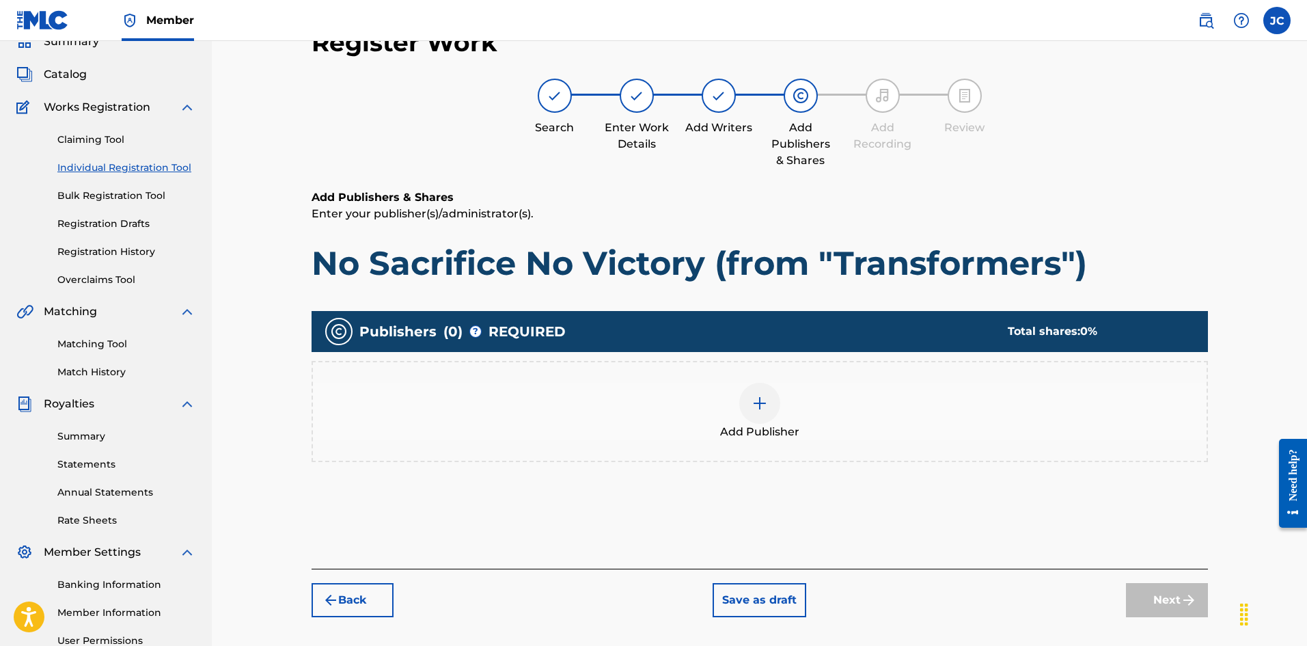
click at [847, 436] on div "Add Publisher" at bounding box center [760, 411] width 894 height 57
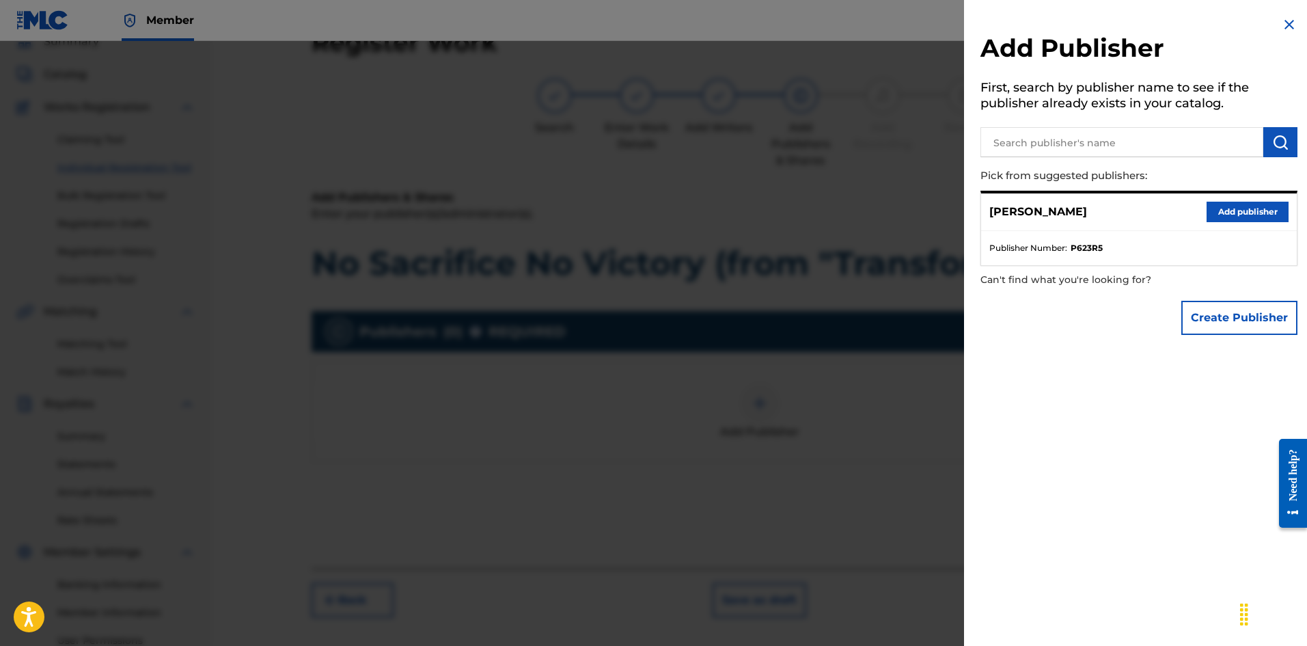
click at [1230, 217] on button "Add publisher" at bounding box center [1248, 212] width 82 height 20
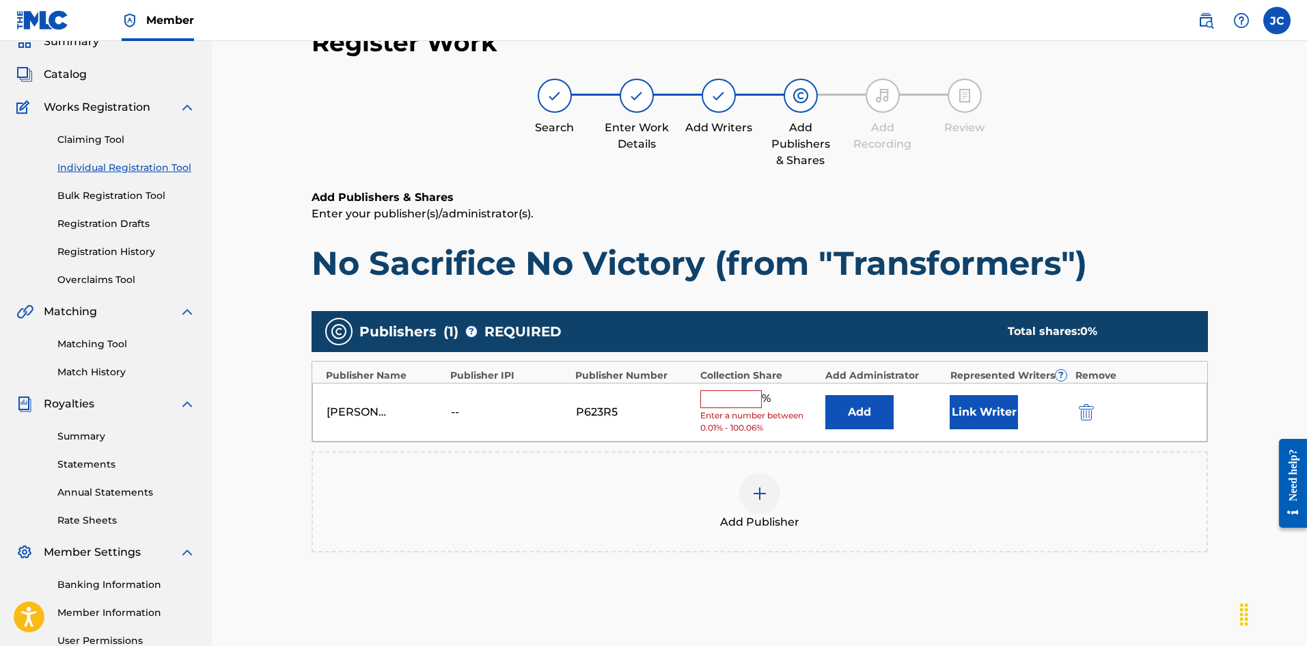
click at [741, 396] on input "text" at bounding box center [730, 399] width 61 height 18
type input "100"
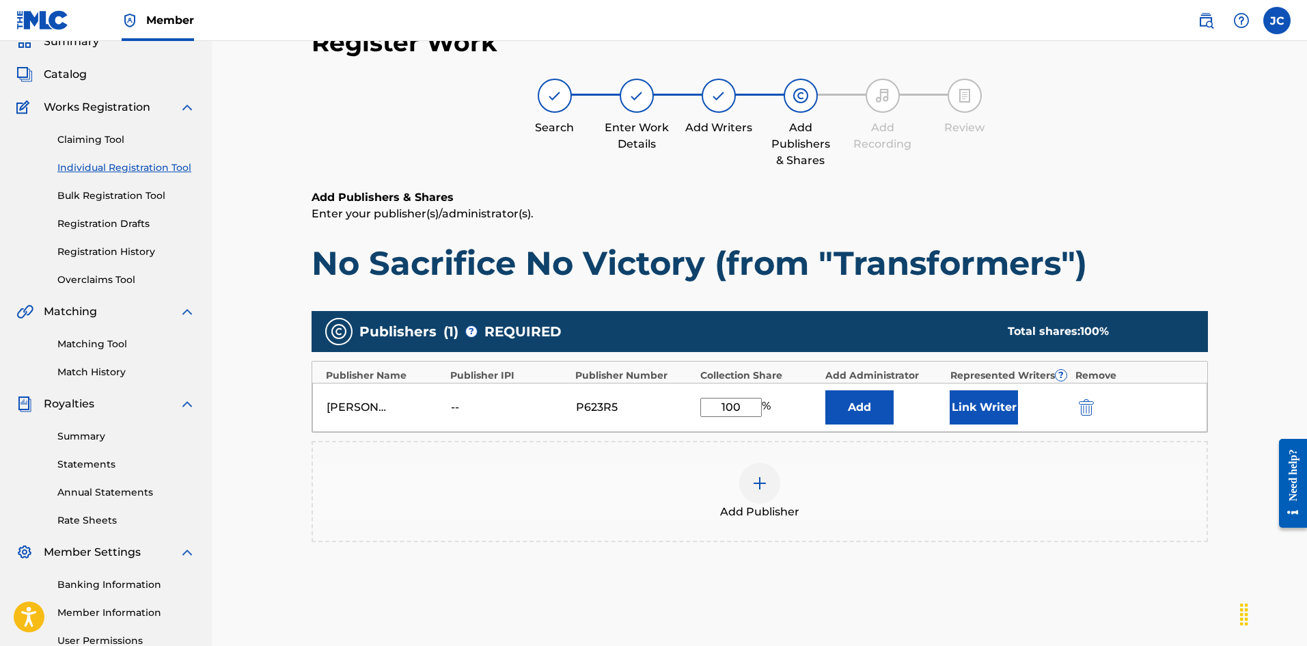
click at [949, 409] on div "[PERSON_NAME] -- P623R5 100 % Add Link Writer" at bounding box center [759, 407] width 895 height 49
click at [968, 412] on button "Link Writer" at bounding box center [984, 407] width 68 height 34
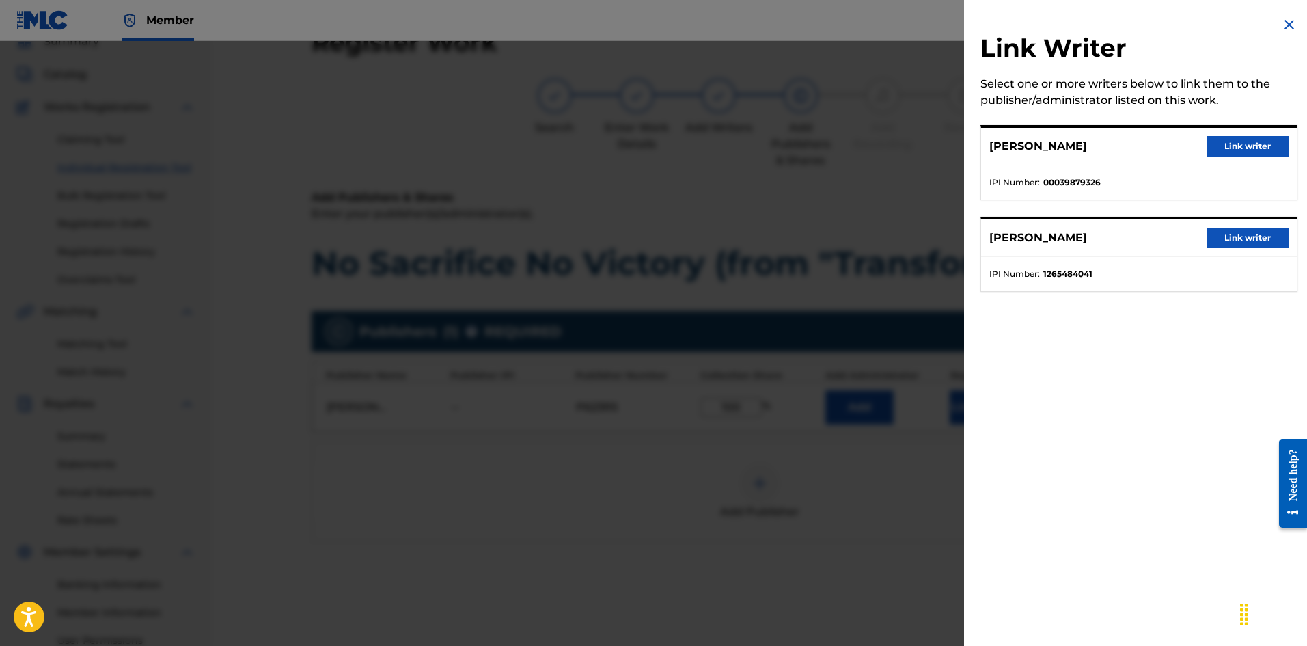
click at [1255, 148] on button "Link writer" at bounding box center [1248, 146] width 82 height 20
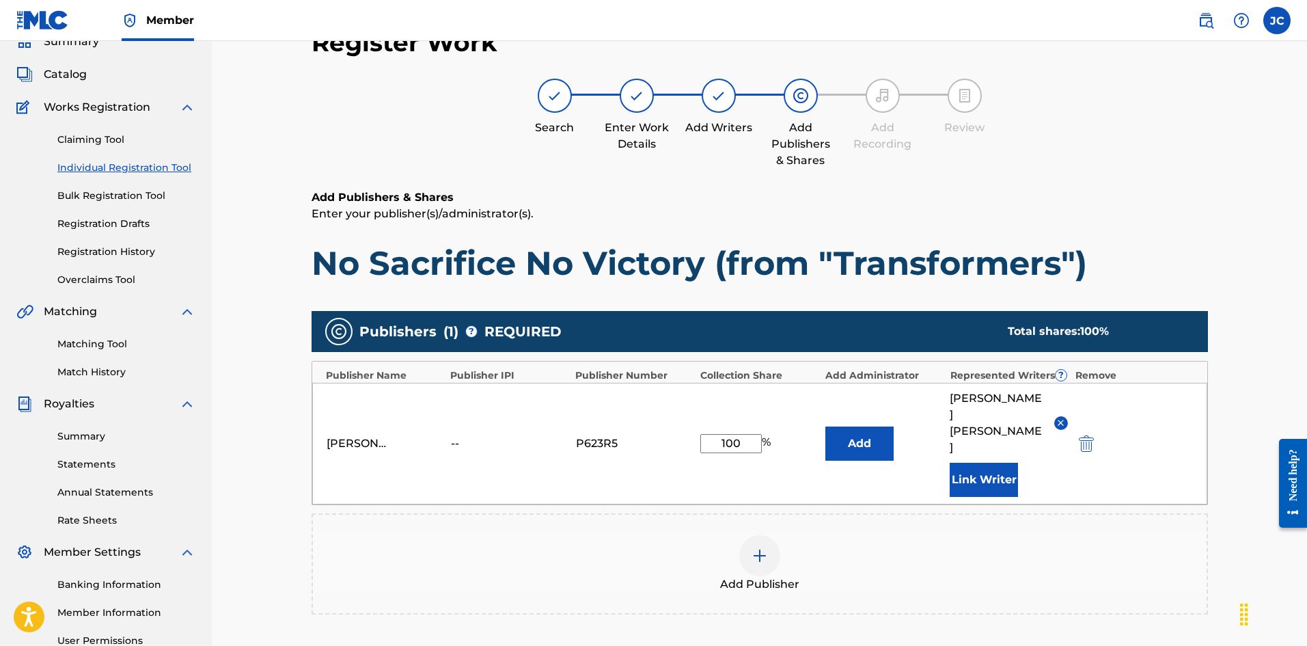
click at [978, 463] on button "Link Writer" at bounding box center [984, 480] width 68 height 34
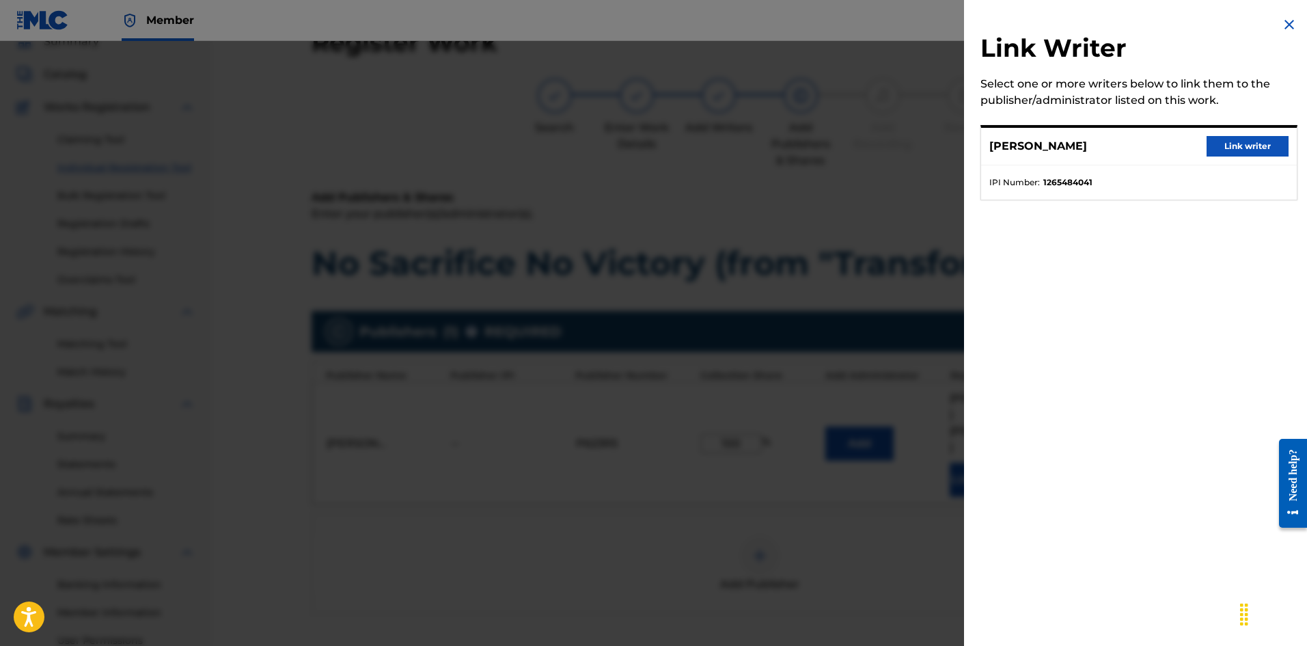
click at [1263, 148] on button "Link writer" at bounding box center [1248, 146] width 82 height 20
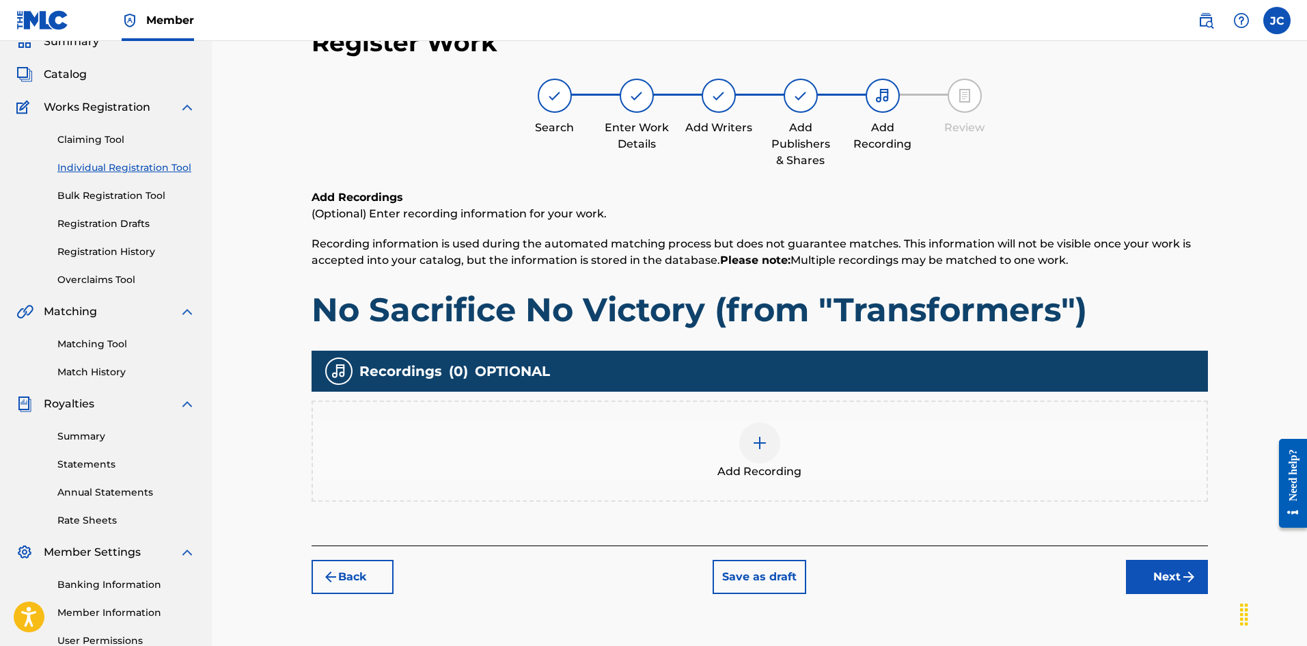
click at [875, 441] on div "Add Recording" at bounding box center [760, 450] width 894 height 57
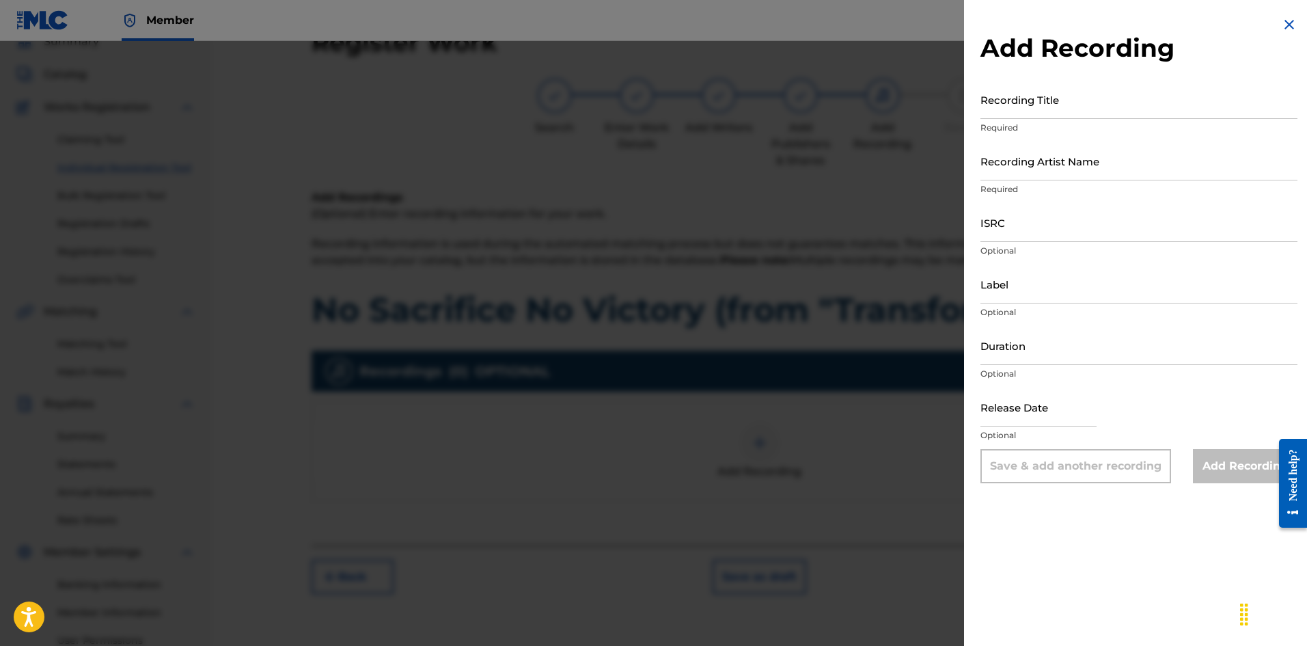
click at [1059, 104] on input "Recording Title" at bounding box center [1139, 99] width 317 height 39
click at [998, 101] on input "Recording Title" at bounding box center [1139, 99] width 317 height 39
paste input "No Sacrifice No Victory (from "Transformers")"
type input "No Sacrifice No Victory (from "Transformers")"
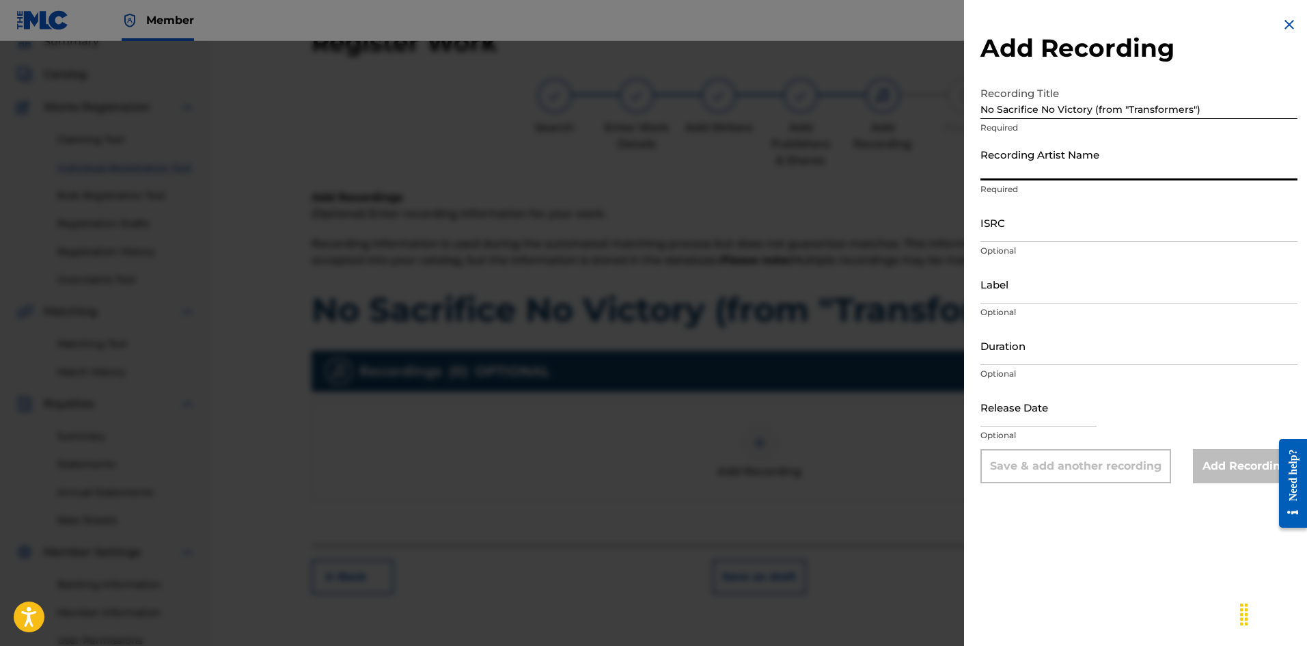
click at [1042, 172] on input "Recording Artist Name" at bounding box center [1139, 160] width 317 height 39
type input "[PERSON_NAME]"
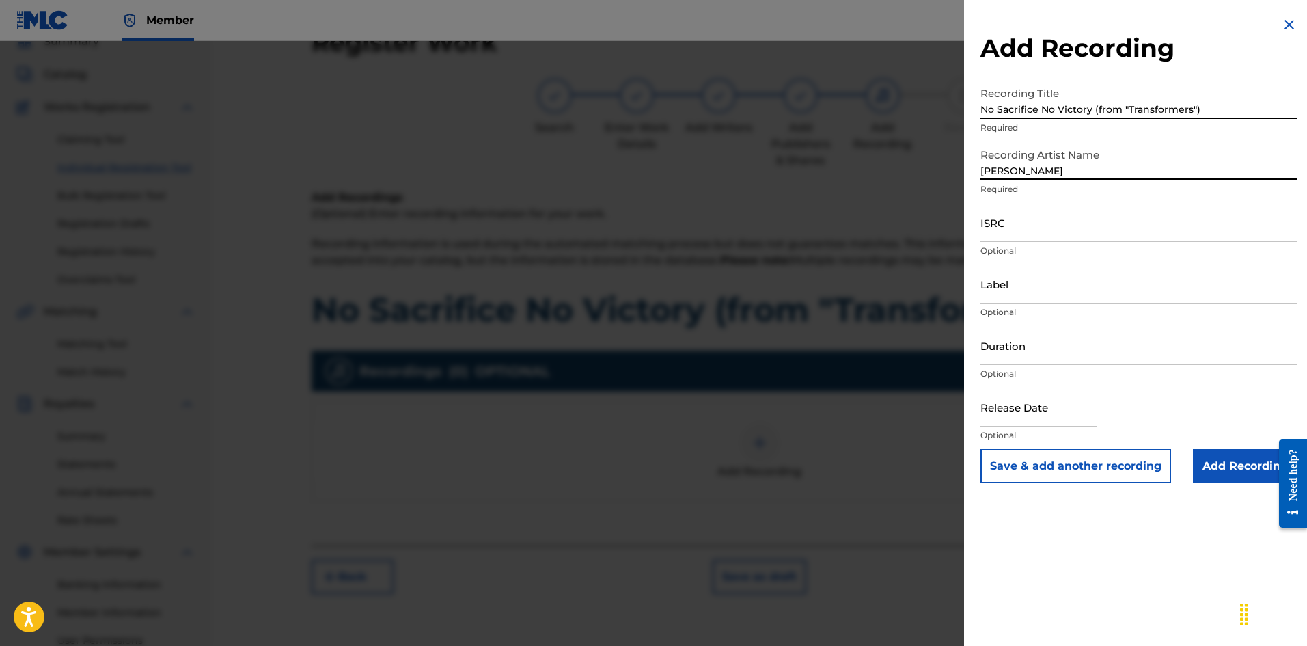
click at [1035, 225] on input "ISRC" at bounding box center [1139, 222] width 317 height 39
click at [1040, 228] on input "ISRC" at bounding box center [1139, 222] width 317 height 39
paste input "QZWFV2572686"
type input "QZWFV2572686"
click at [1225, 474] on input "Add Recording" at bounding box center [1245, 466] width 105 height 34
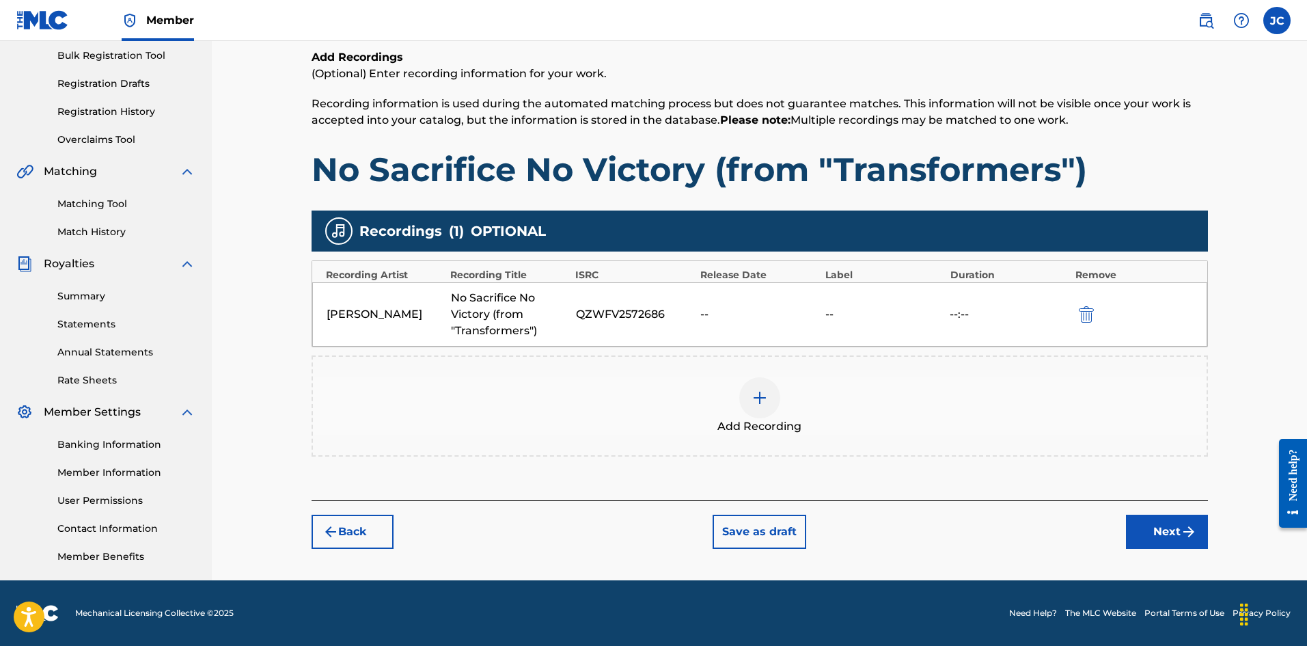
click at [1177, 529] on button "Next" at bounding box center [1167, 532] width 82 height 34
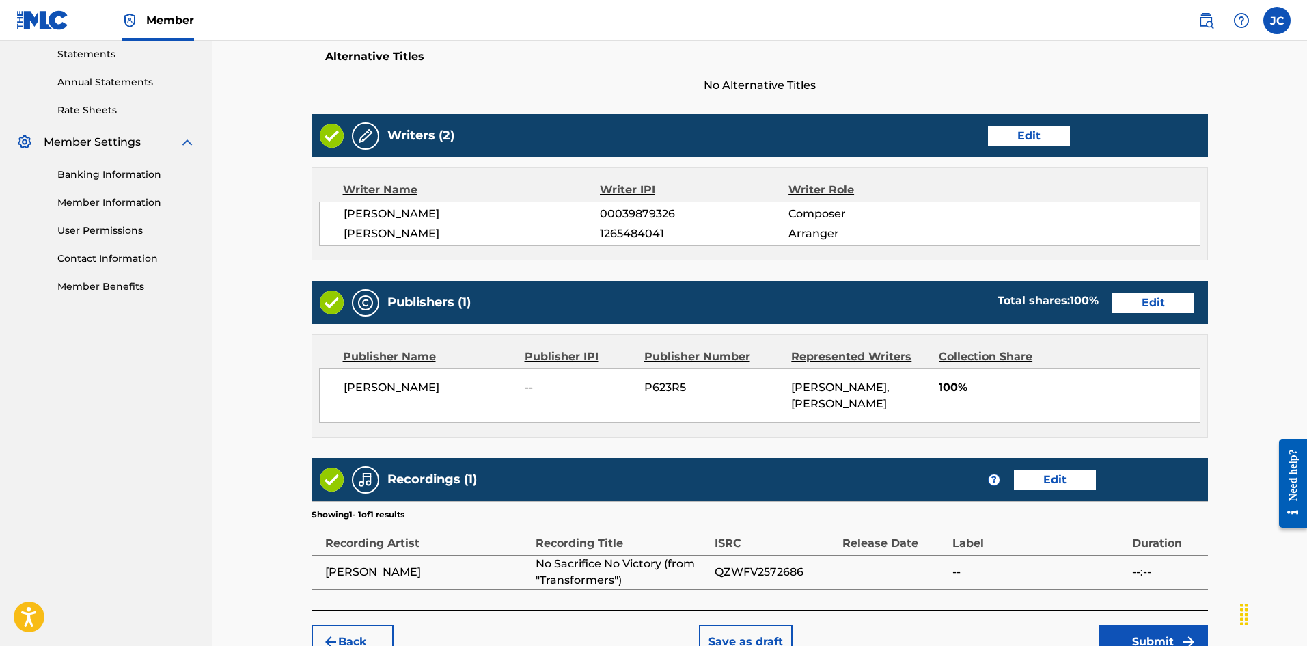
scroll to position [564, 0]
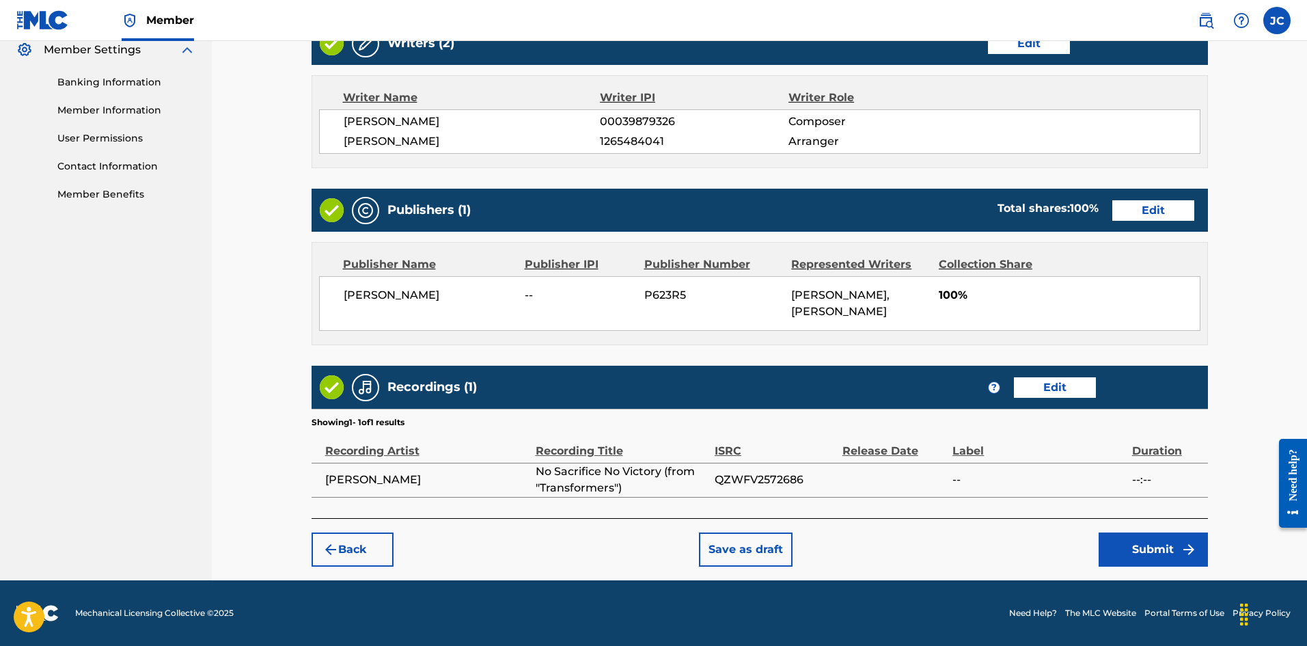
click at [1155, 535] on button "Submit" at bounding box center [1153, 549] width 109 height 34
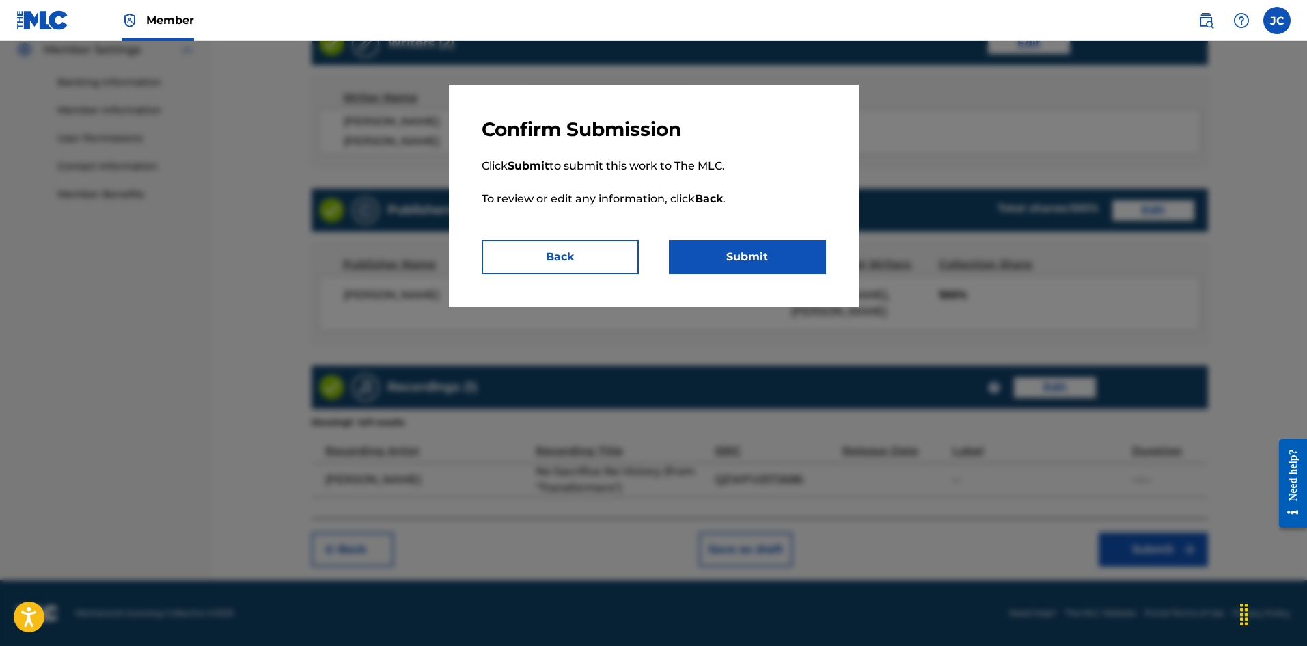
click at [678, 250] on button "Submit" at bounding box center [747, 257] width 157 height 34
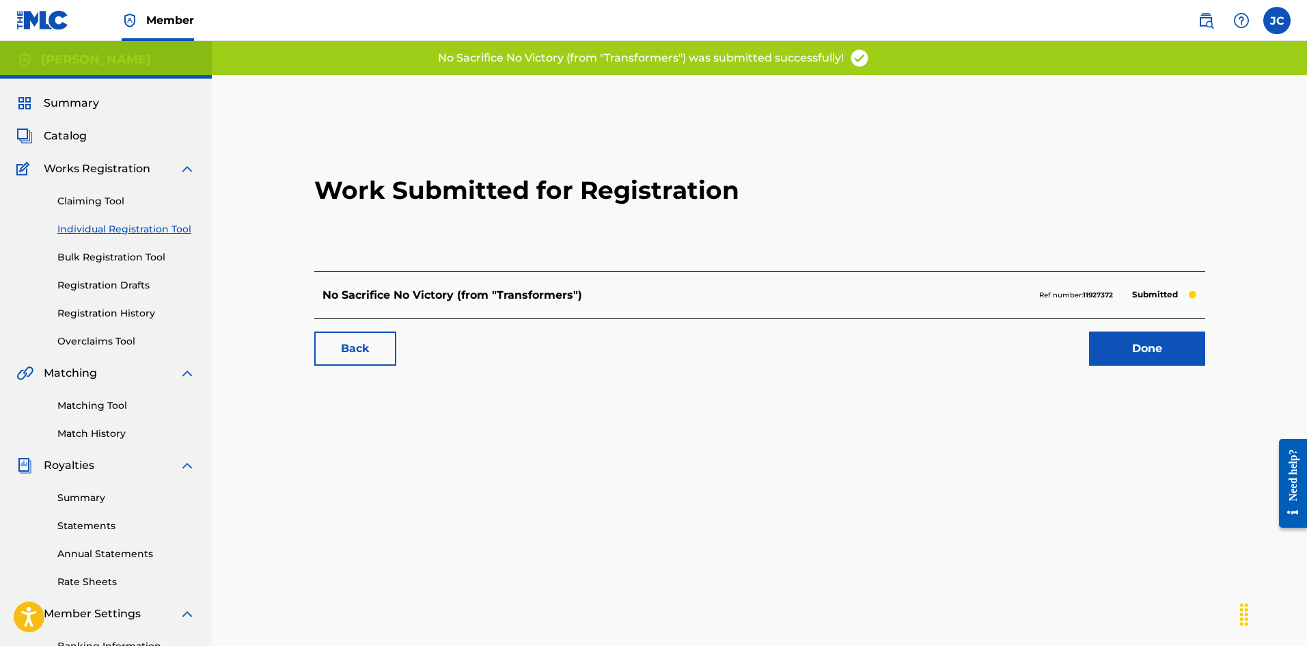
click at [1136, 338] on link "Done" at bounding box center [1147, 348] width 116 height 34
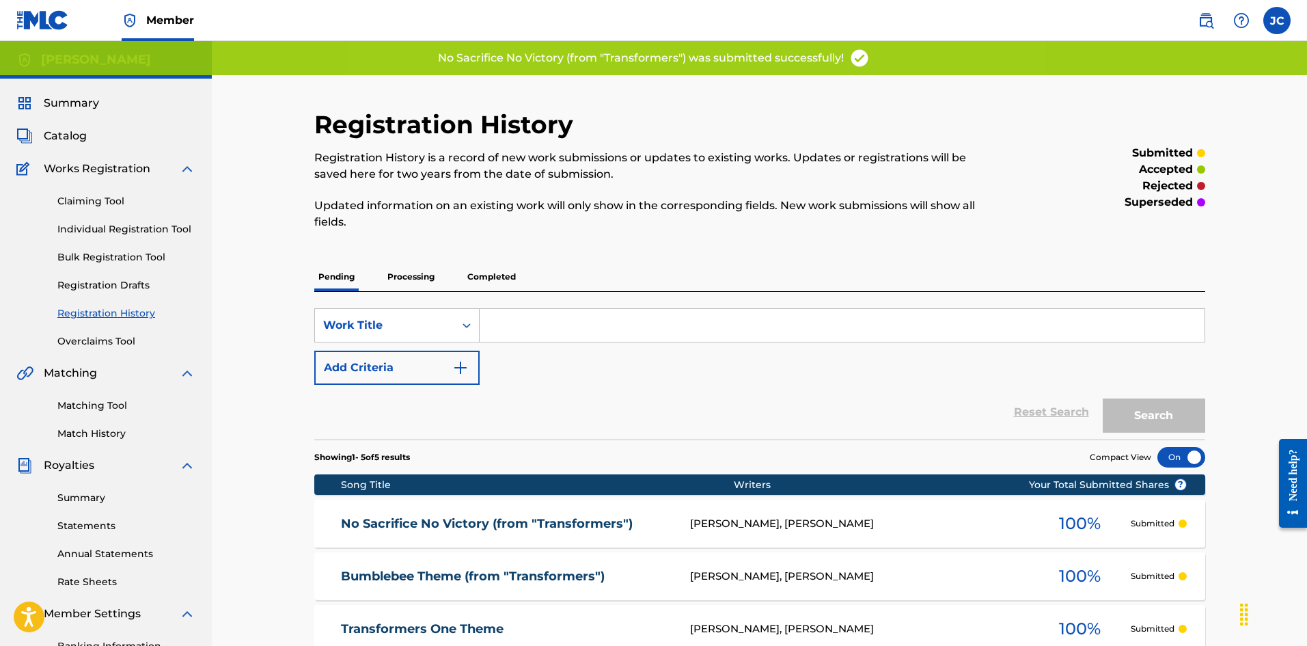
click at [98, 228] on link "Individual Registration Tool" at bounding box center [126, 229] width 138 height 14
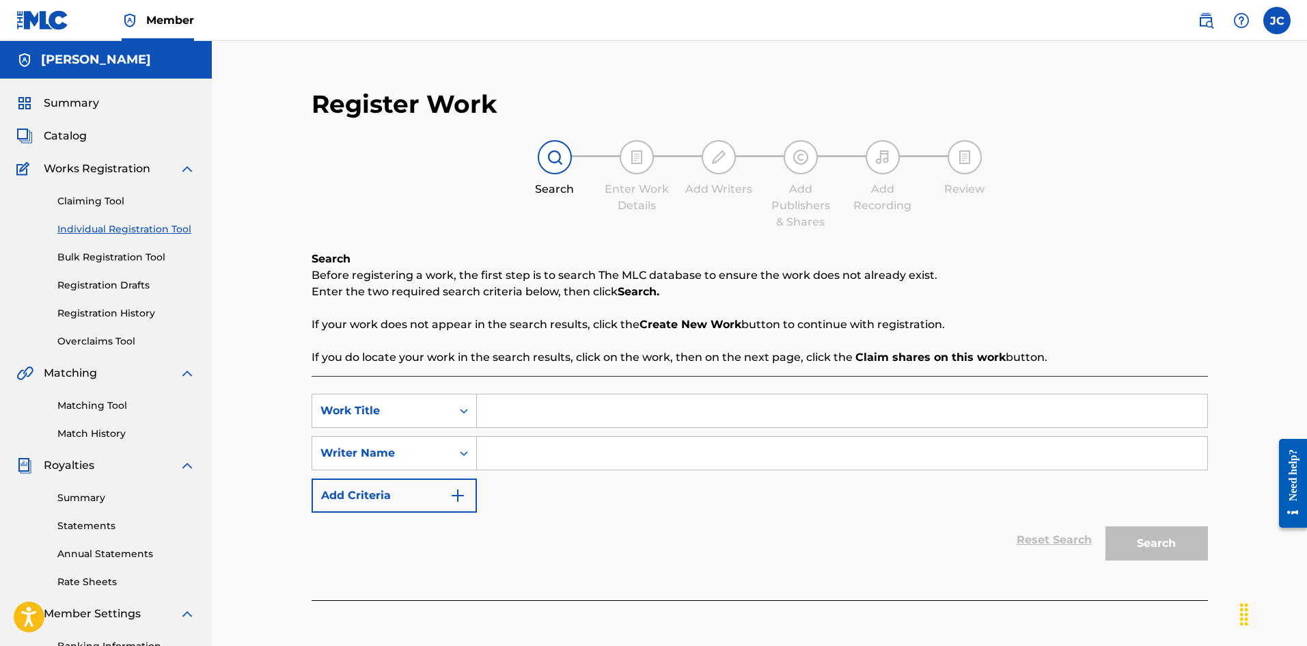
click at [524, 402] on input "Search Form" at bounding box center [842, 410] width 730 height 33
paste input "Autobots Theme (from "Transformers")"
type input "Autobots Theme (from "Transformers")"
drag, startPoint x: 544, startPoint y: 451, endPoint x: 578, endPoint y: 463, distance: 36.3
click at [545, 451] on input "Search Form" at bounding box center [842, 453] width 730 height 33
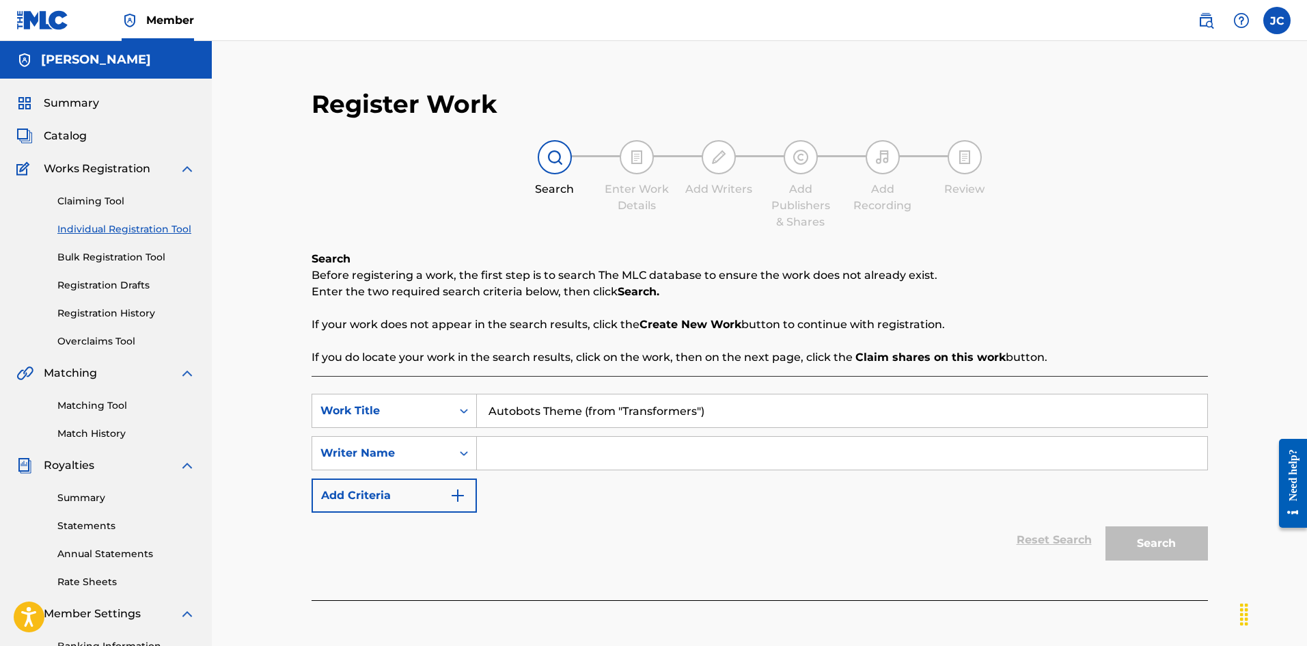
type input "[PERSON_NAME]"
click at [1166, 545] on button "Search" at bounding box center [1157, 543] width 102 height 34
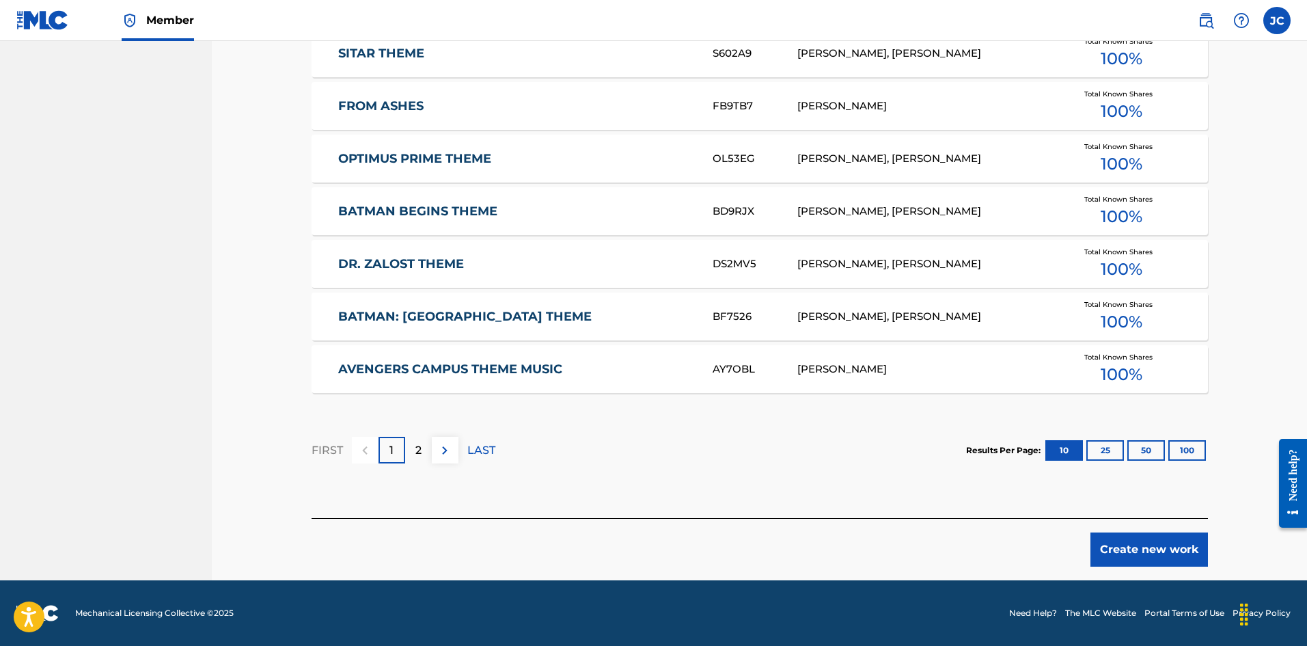
click at [1173, 556] on button "Create new work" at bounding box center [1150, 549] width 118 height 34
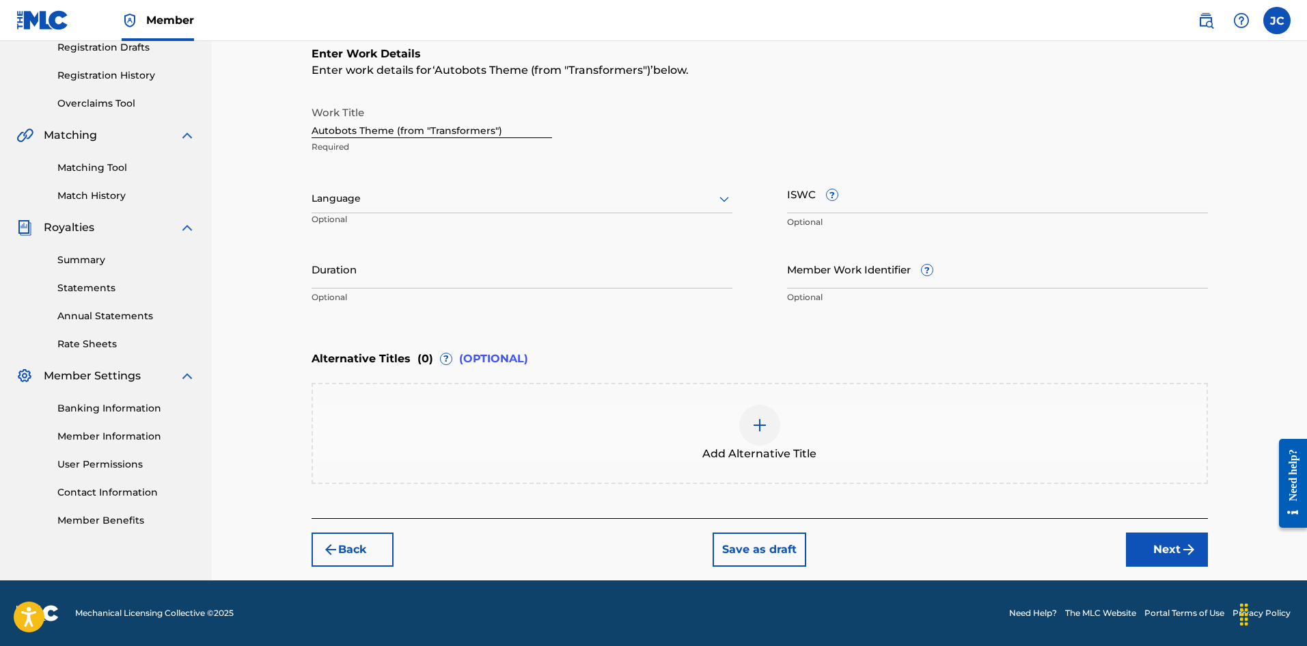
scroll to position [238, 0]
click at [1204, 547] on button "Next" at bounding box center [1167, 549] width 82 height 34
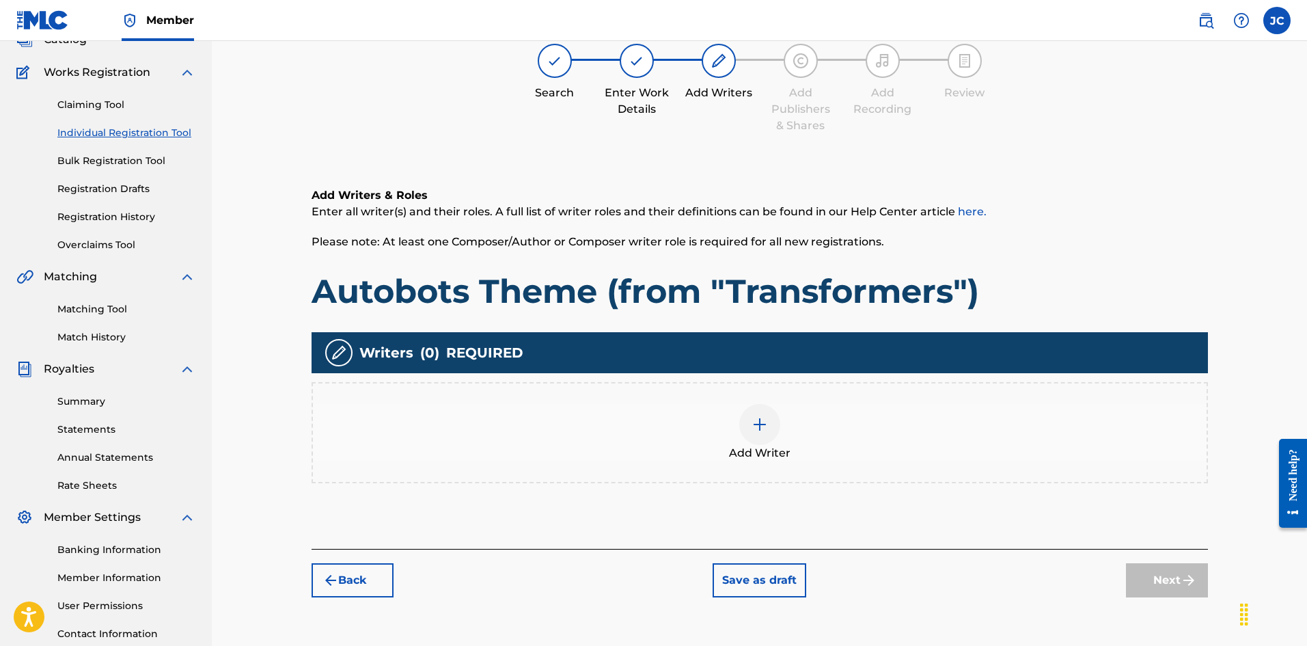
scroll to position [61, 0]
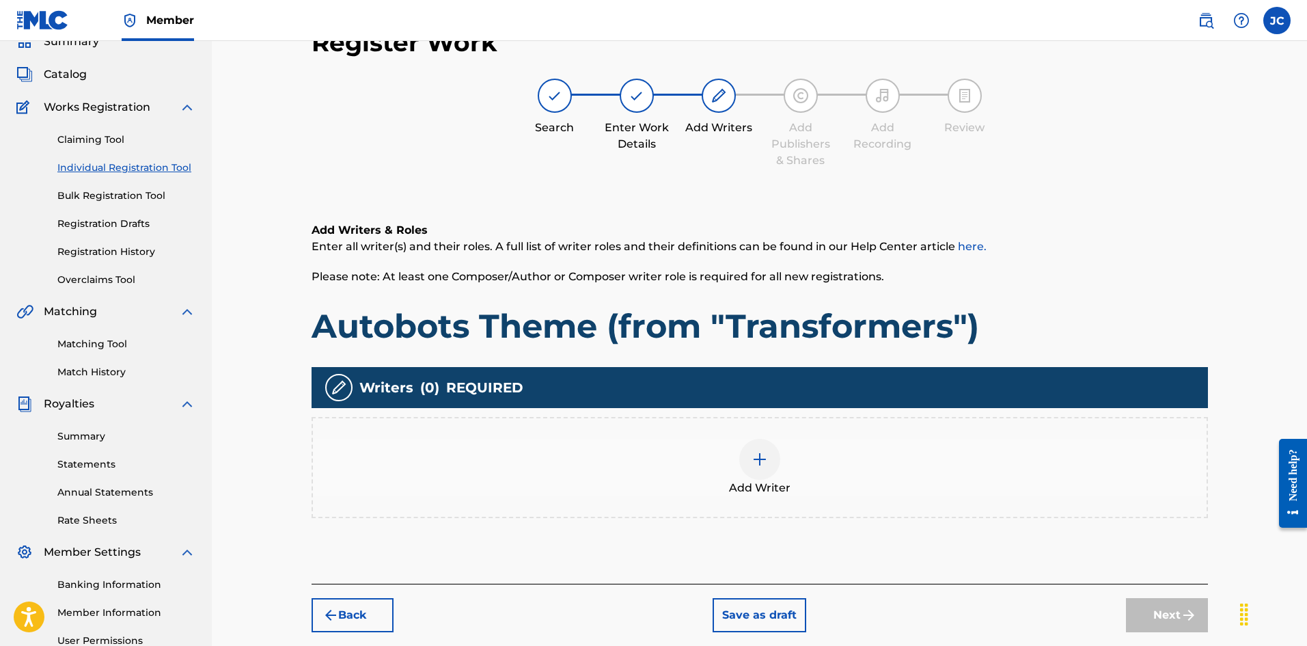
click at [709, 478] on div "Add Writer" at bounding box center [760, 467] width 894 height 57
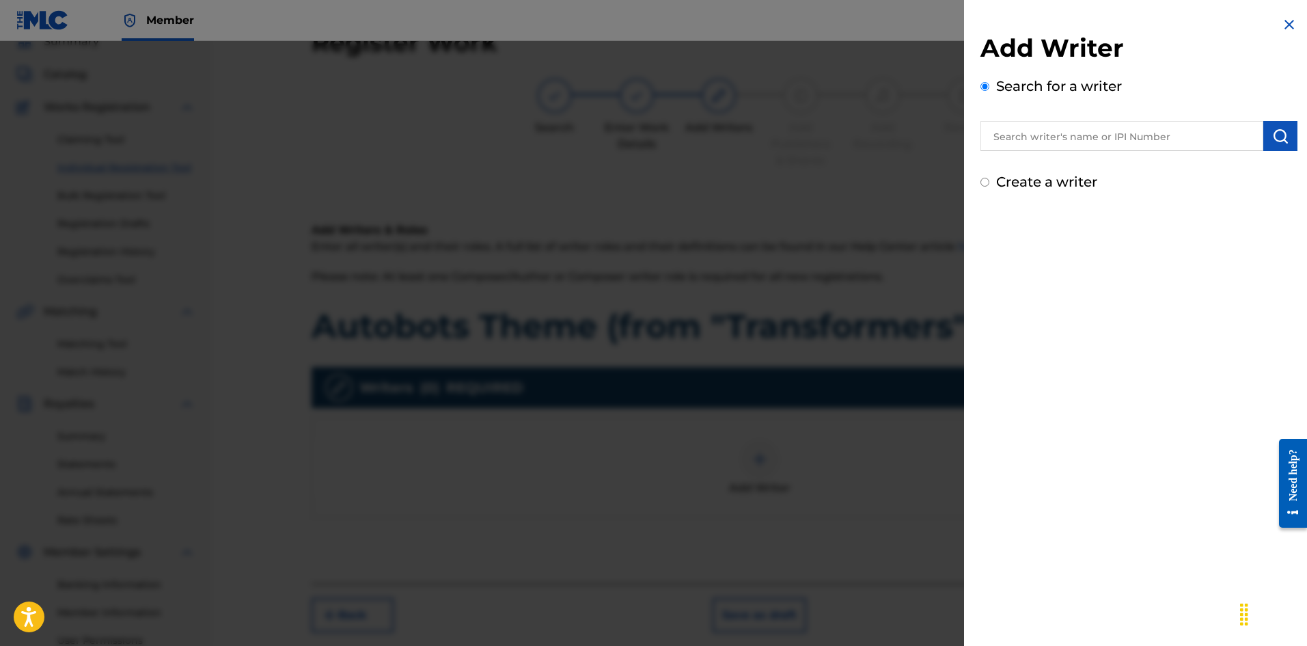
click at [1019, 144] on input "text" at bounding box center [1122, 136] width 283 height 30
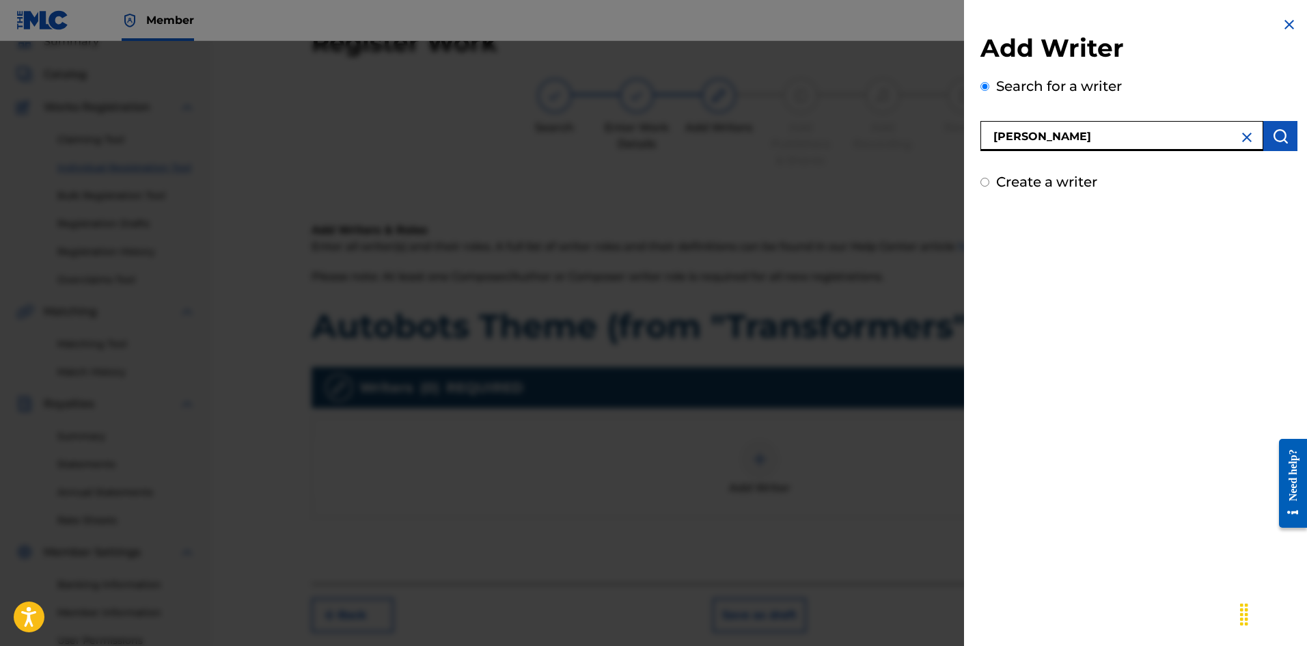
type input "[PERSON_NAME]"
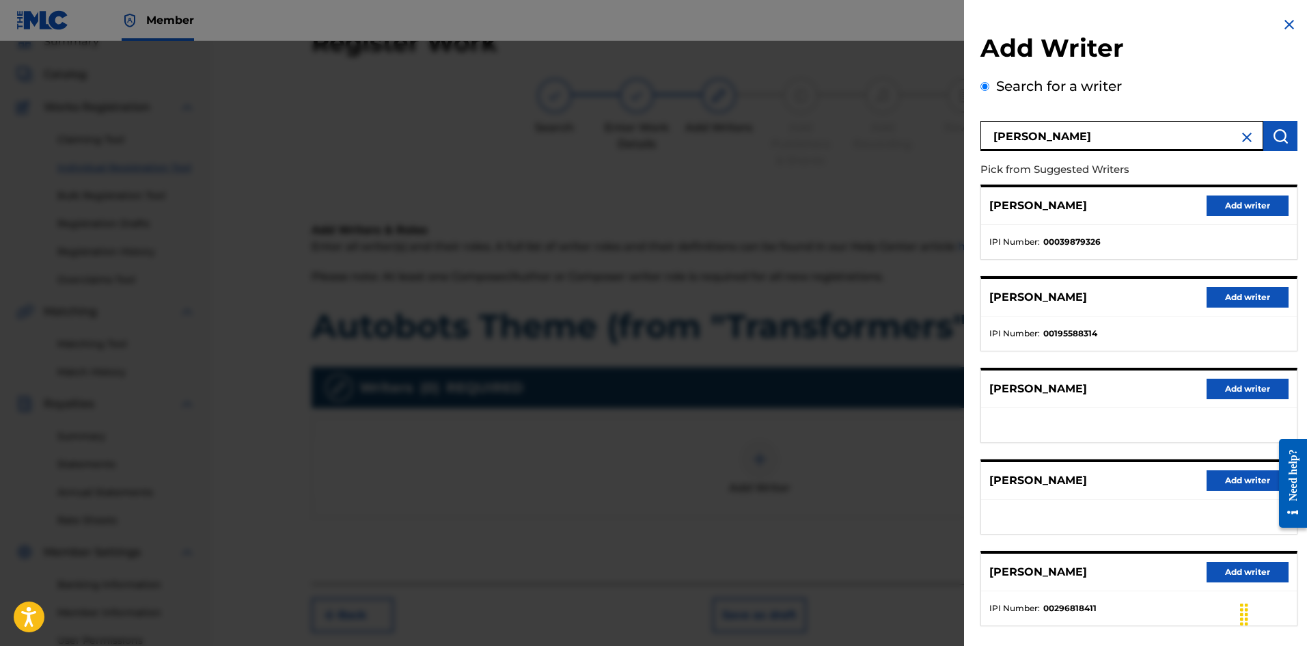
click at [1241, 216] on div "[PERSON_NAME] Add writer" at bounding box center [1139, 206] width 316 height 38
click at [1237, 208] on button "Add writer" at bounding box center [1248, 205] width 82 height 20
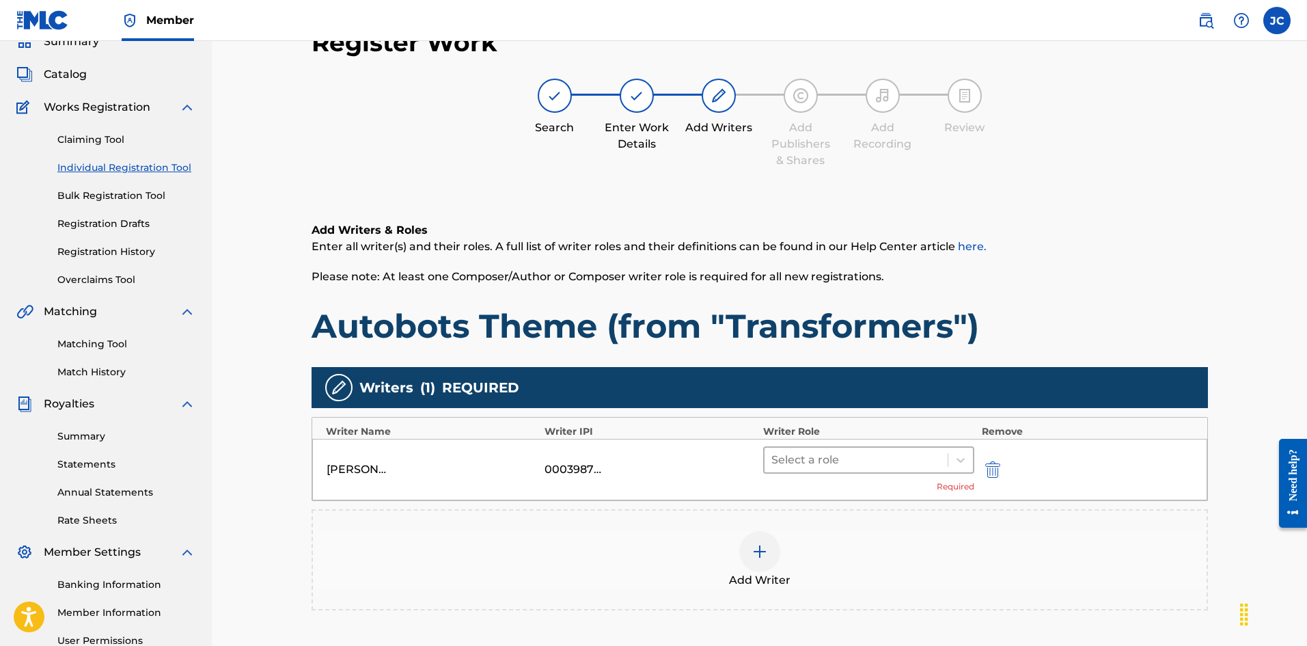
click at [900, 463] on div at bounding box center [856, 459] width 170 height 19
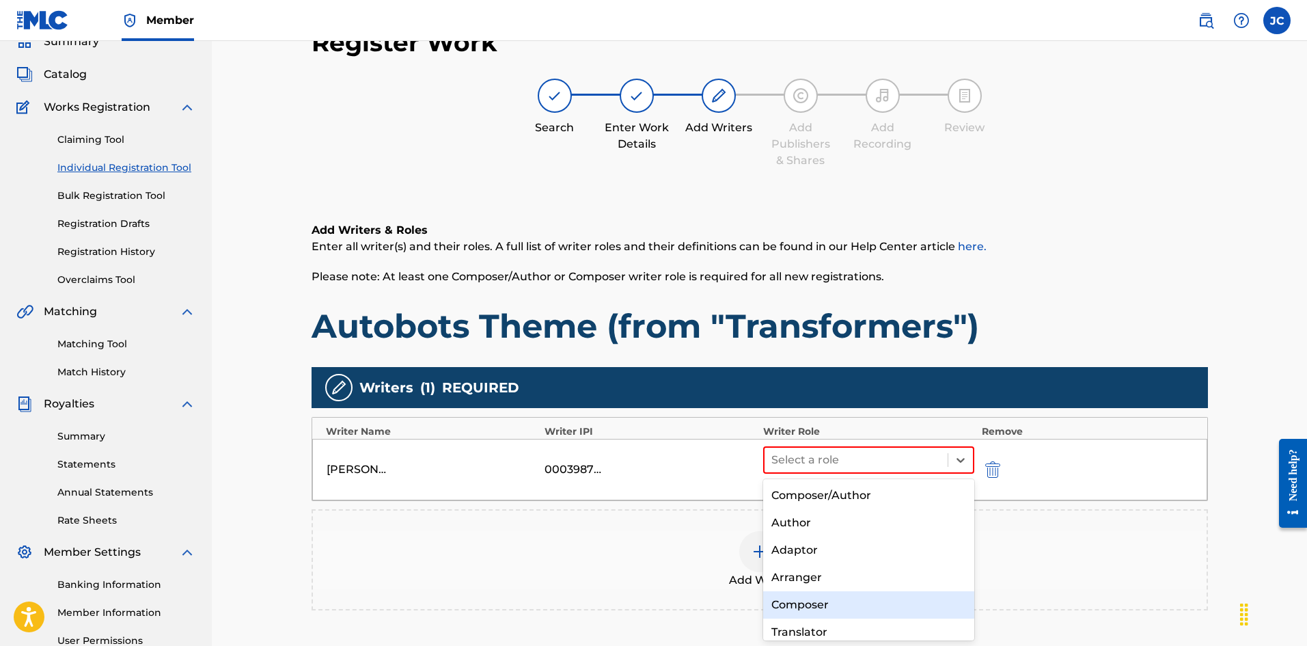
click at [861, 599] on div "Composer" at bounding box center [869, 604] width 212 height 27
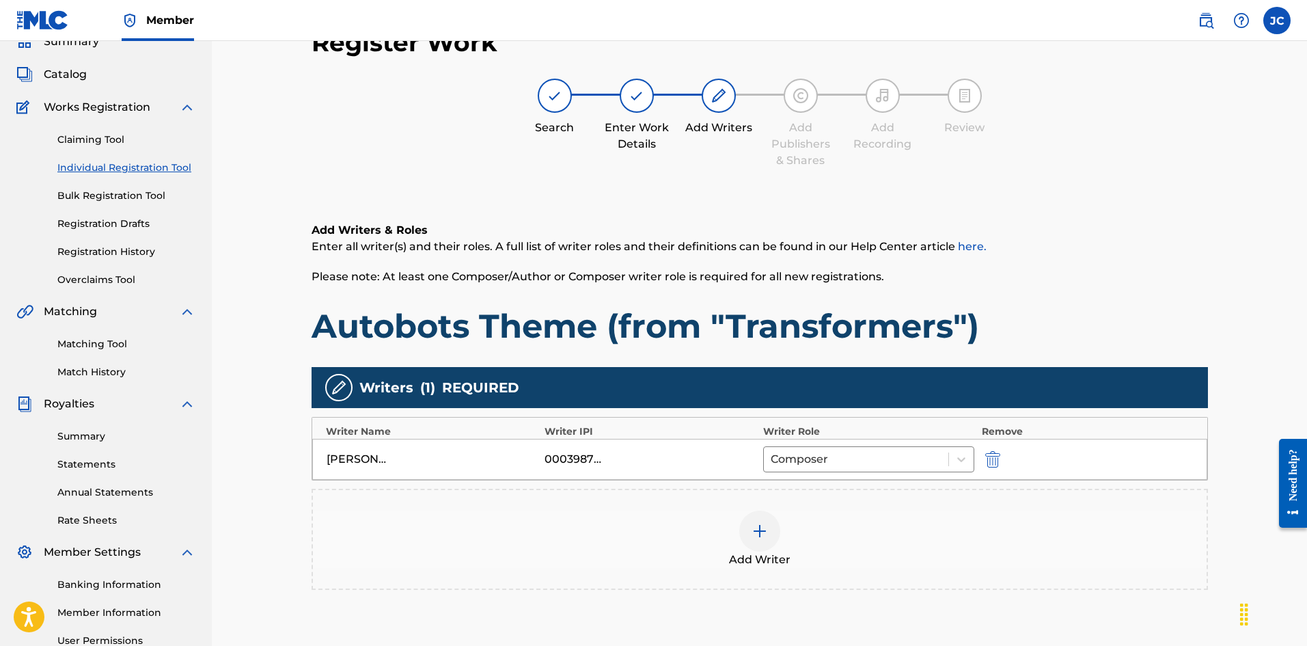
click at [823, 556] on div "Add Writer" at bounding box center [760, 538] width 894 height 57
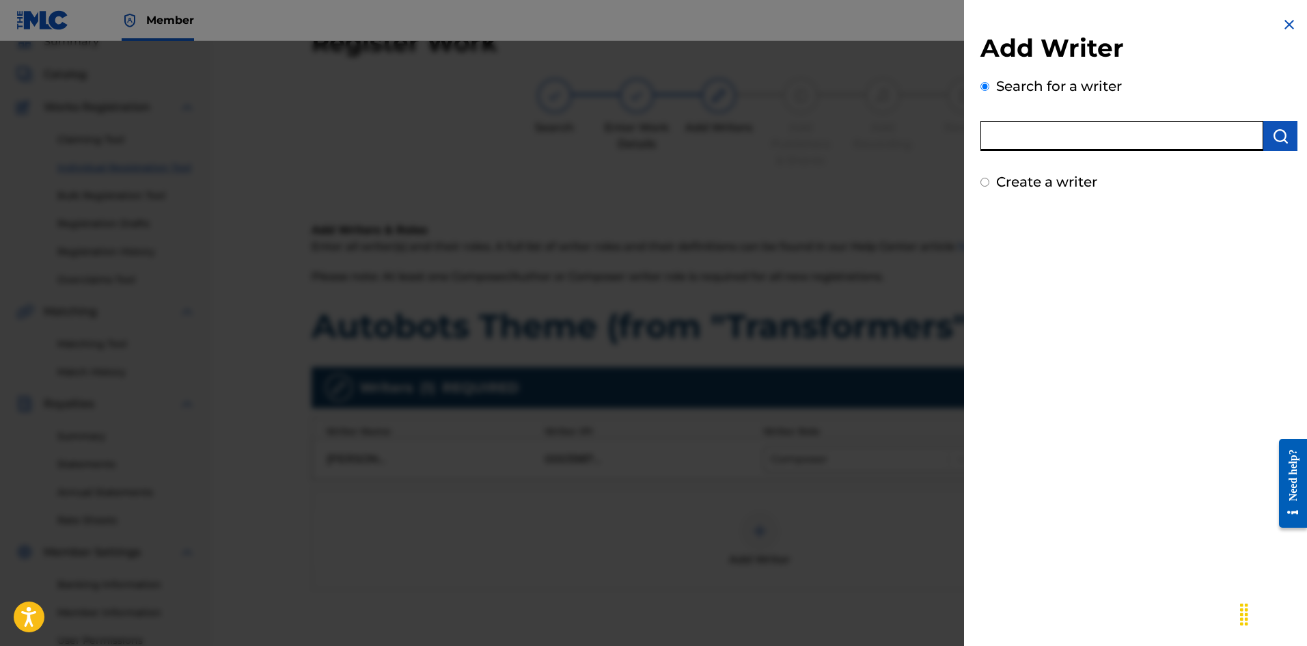
click at [1110, 146] on input "text" at bounding box center [1122, 136] width 283 height 30
click at [983, 183] on input "Create a writer" at bounding box center [985, 182] width 9 height 9
radio input "false"
radio input "true"
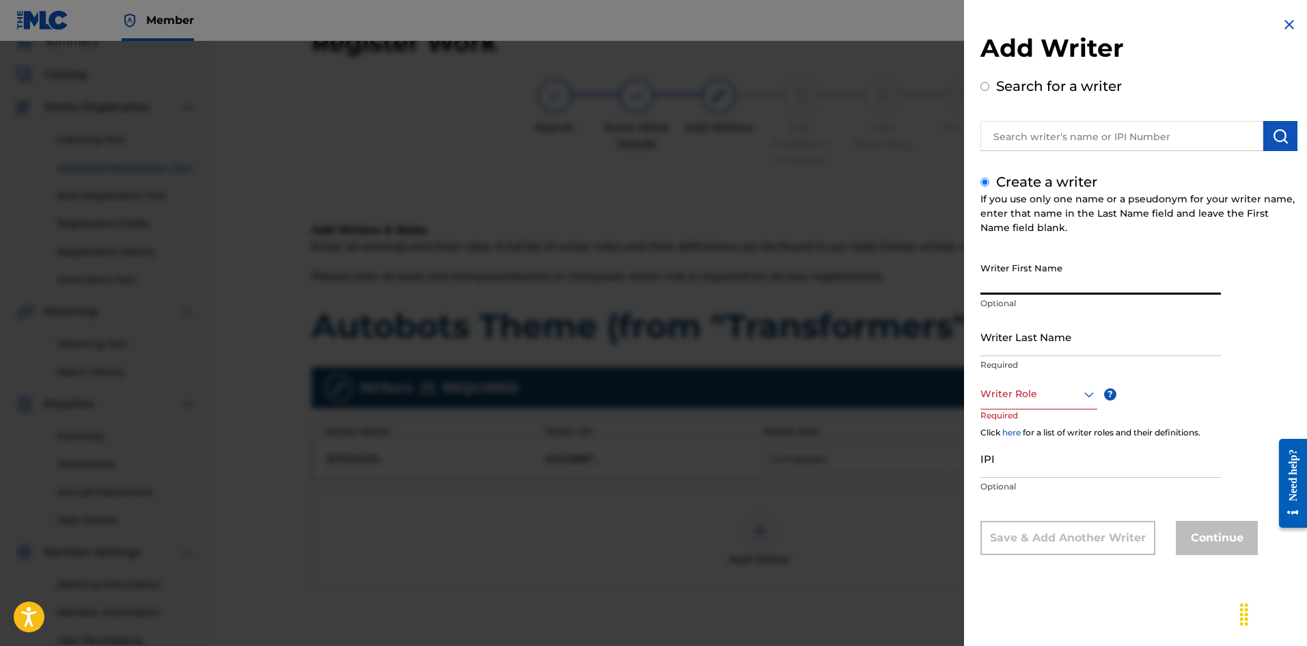
click at [1032, 269] on input "Writer First Name" at bounding box center [1101, 275] width 241 height 39
type input "[PERSON_NAME]"
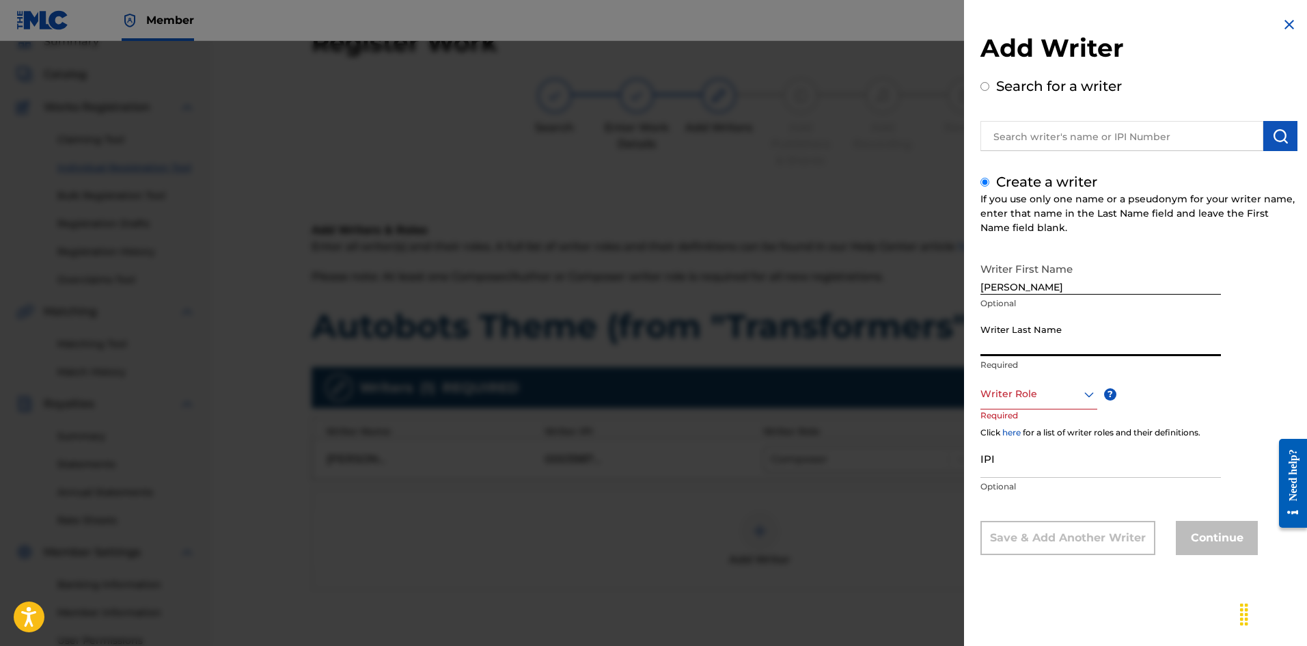
click at [1049, 345] on input "Writer Last Name" at bounding box center [1101, 336] width 241 height 39
type input "[PERSON_NAME]"
click at [1014, 398] on div at bounding box center [1039, 393] width 117 height 17
click at [1011, 543] on div "Composer" at bounding box center [1038, 547] width 115 height 31
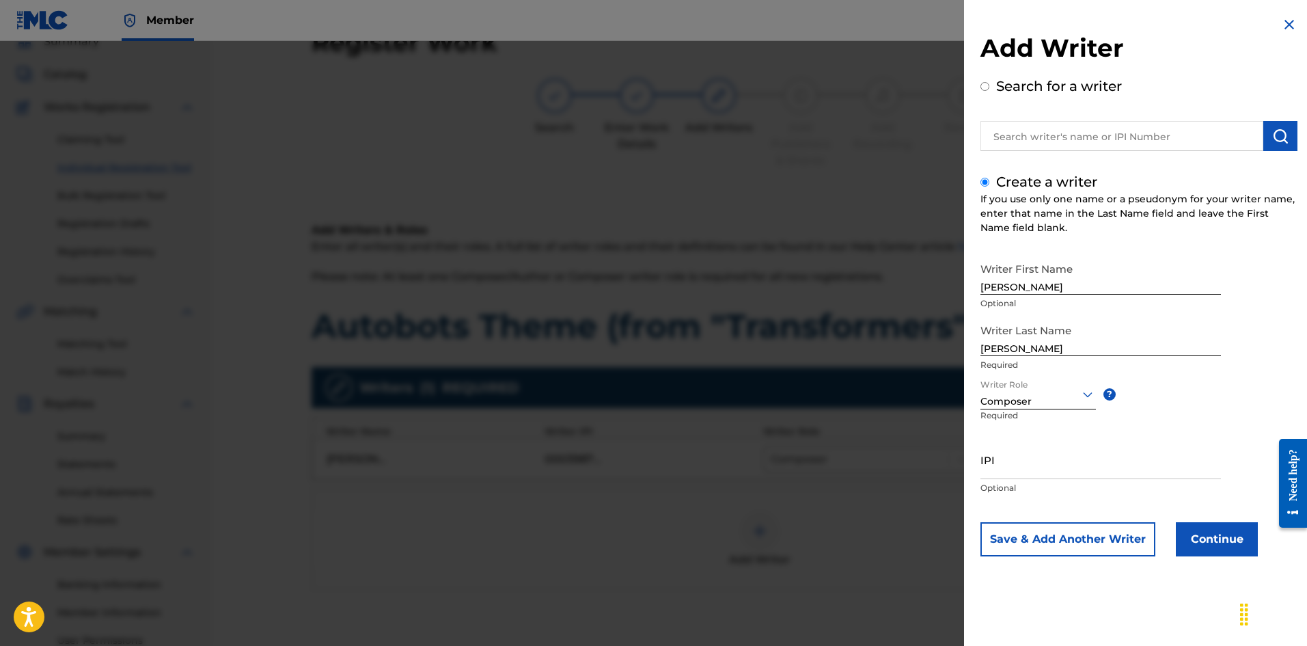
click at [1025, 400] on div at bounding box center [1038, 393] width 115 height 17
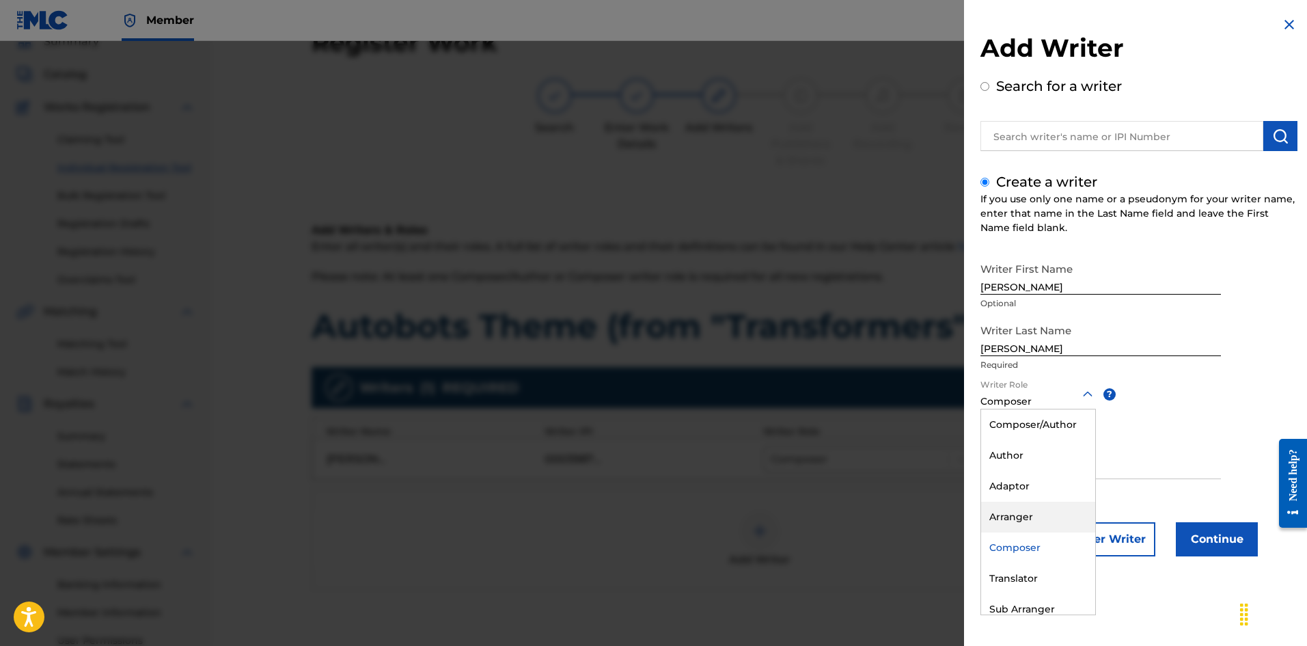
click at [1024, 511] on div "Arranger" at bounding box center [1038, 517] width 114 height 31
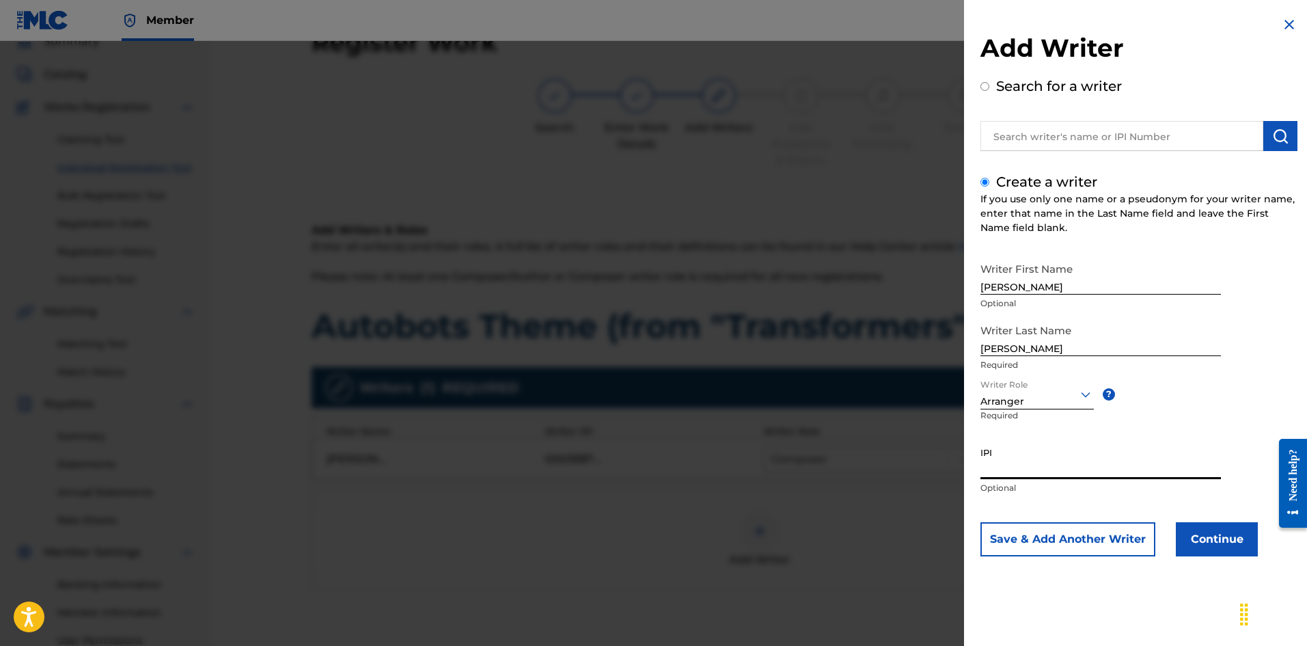
click at [1027, 461] on input "IPI" at bounding box center [1101, 459] width 241 height 39
type input "1265484041"
click at [1206, 551] on button "Continue" at bounding box center [1217, 539] width 82 height 34
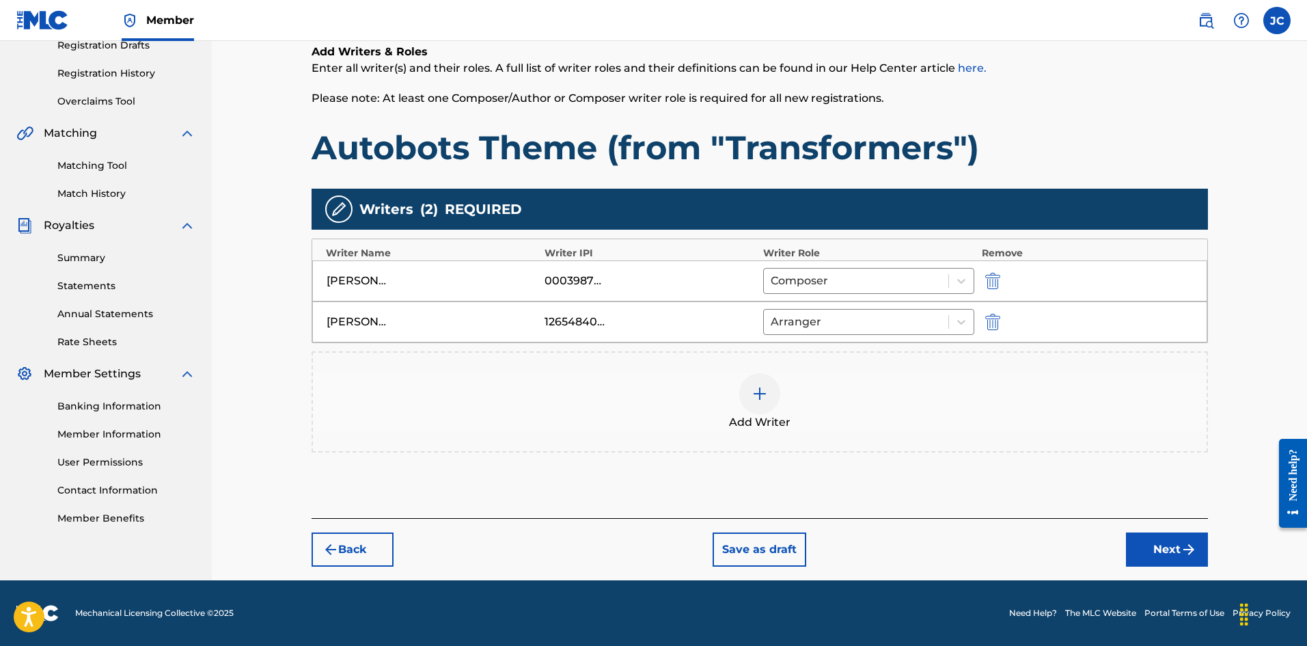
click at [1155, 559] on button "Next" at bounding box center [1167, 549] width 82 height 34
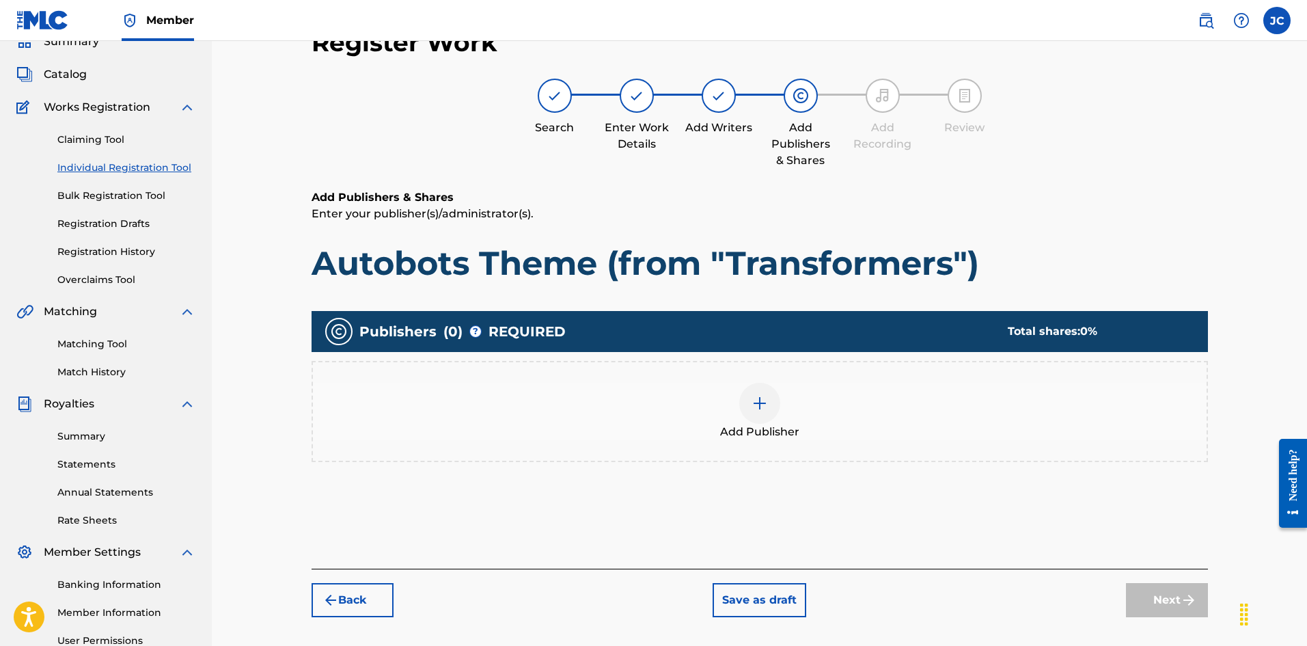
click at [801, 437] on div "Add Publisher" at bounding box center [760, 411] width 894 height 57
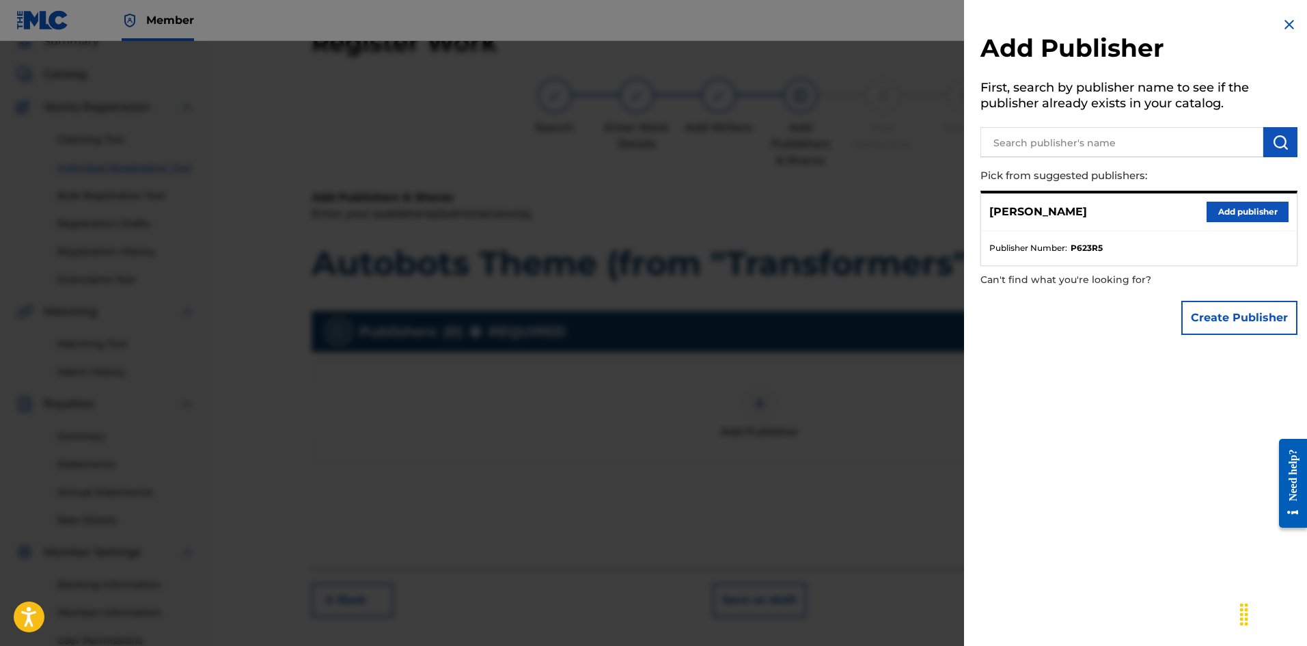
click at [1237, 215] on button "Add publisher" at bounding box center [1248, 212] width 82 height 20
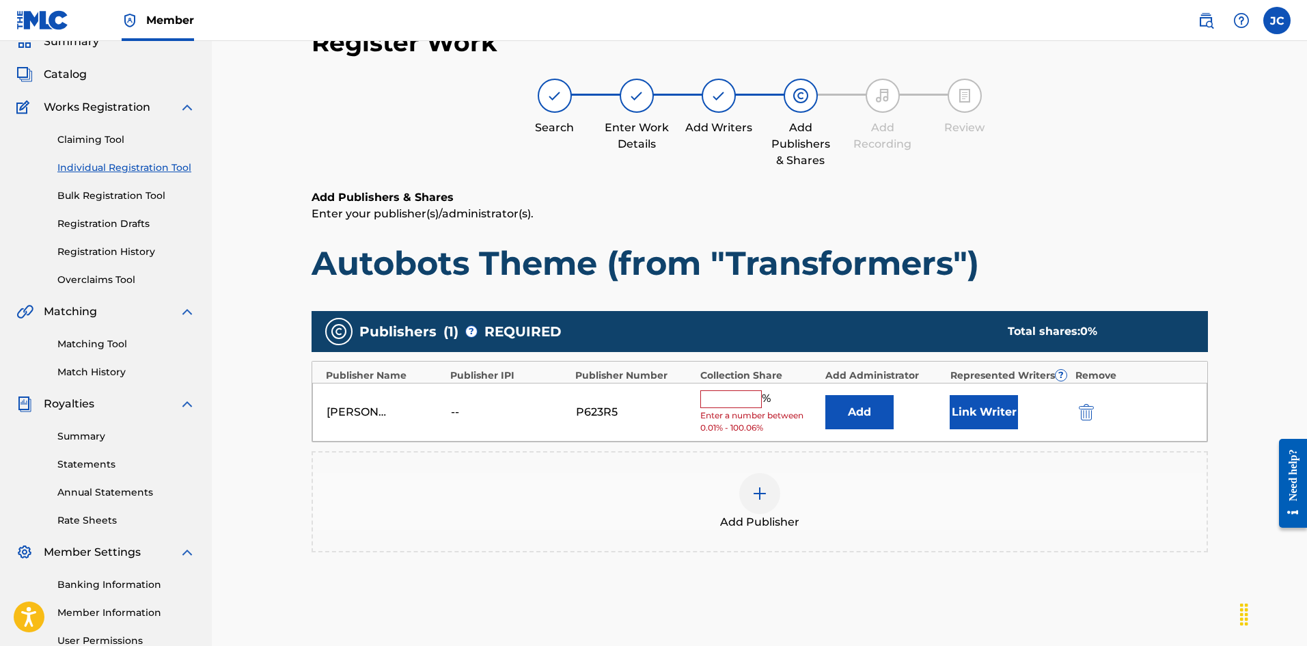
drag, startPoint x: 685, startPoint y: 368, endPoint x: 735, endPoint y: 409, distance: 64.7
click at [685, 372] on div "Publisher Number" at bounding box center [634, 375] width 118 height 14
click at [736, 409] on div "% Enter a number between 0.01% - 100.06%" at bounding box center [759, 412] width 118 height 44
click at [722, 406] on input "text" at bounding box center [730, 399] width 61 height 18
type input "100"
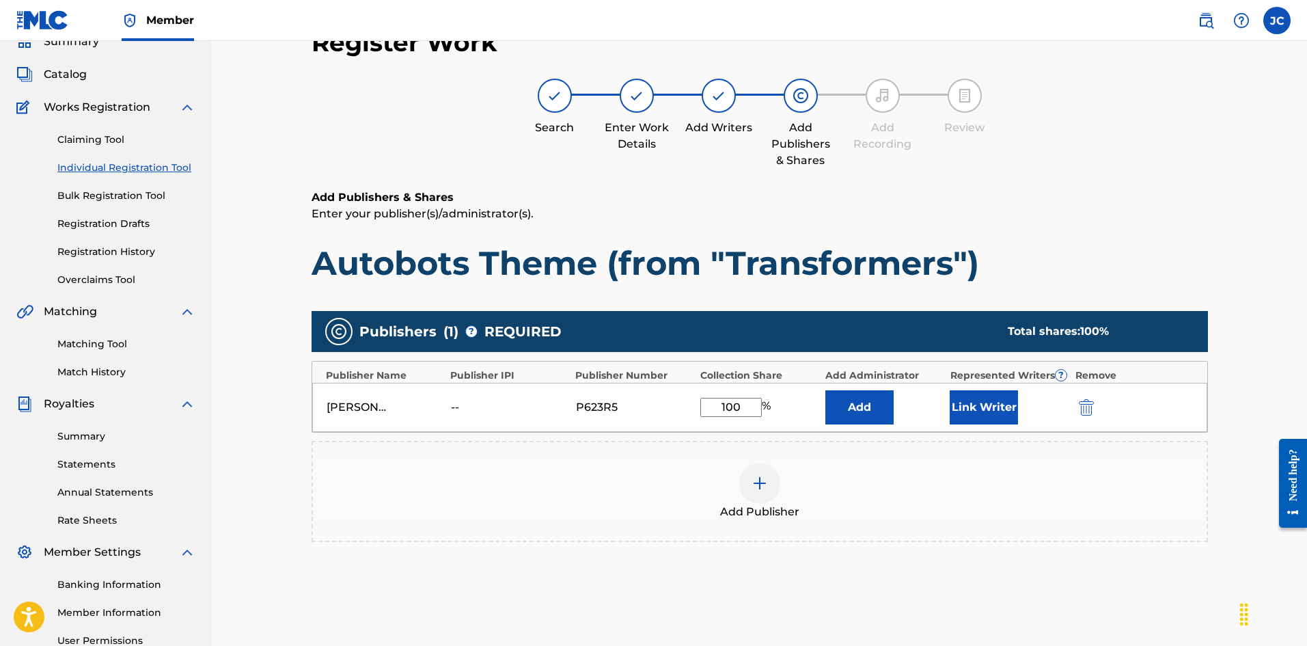
click at [967, 417] on button "Link Writer" at bounding box center [984, 407] width 68 height 34
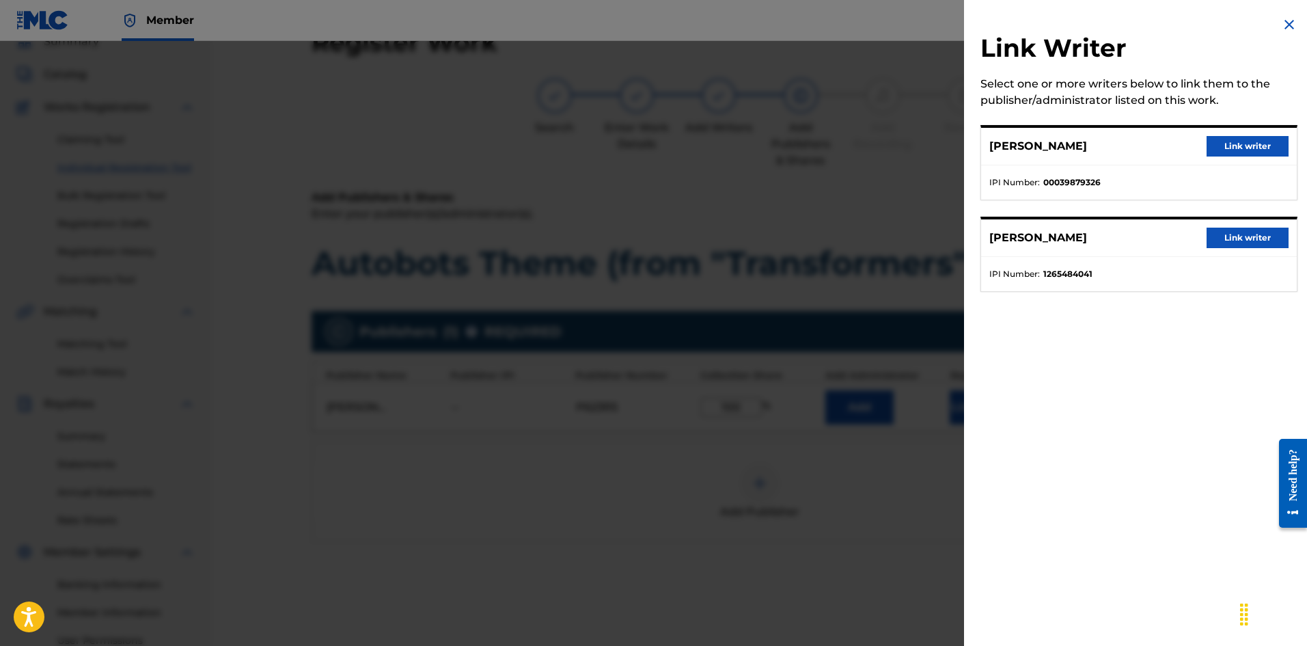
drag, startPoint x: 1227, startPoint y: 143, endPoint x: 1096, endPoint y: 314, distance: 215.4
click at [1228, 147] on button "Link writer" at bounding box center [1248, 146] width 82 height 20
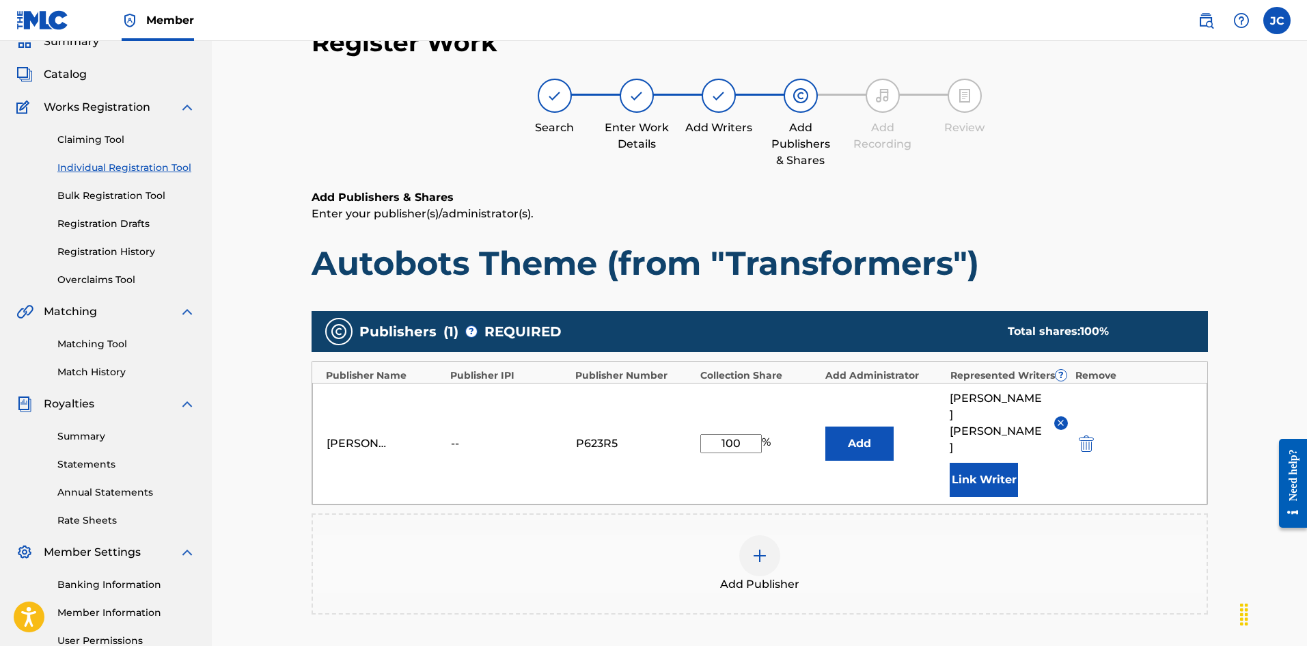
click at [995, 463] on button "Link Writer" at bounding box center [984, 480] width 68 height 34
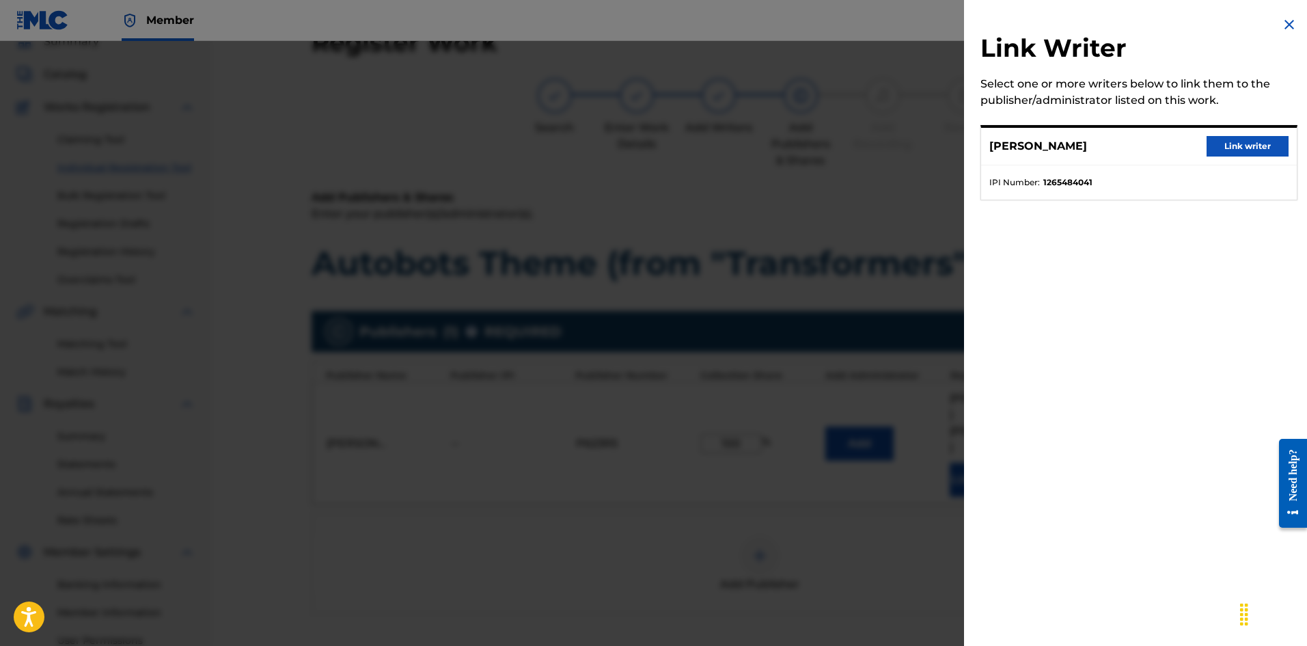
click at [1254, 153] on button "Link writer" at bounding box center [1248, 146] width 82 height 20
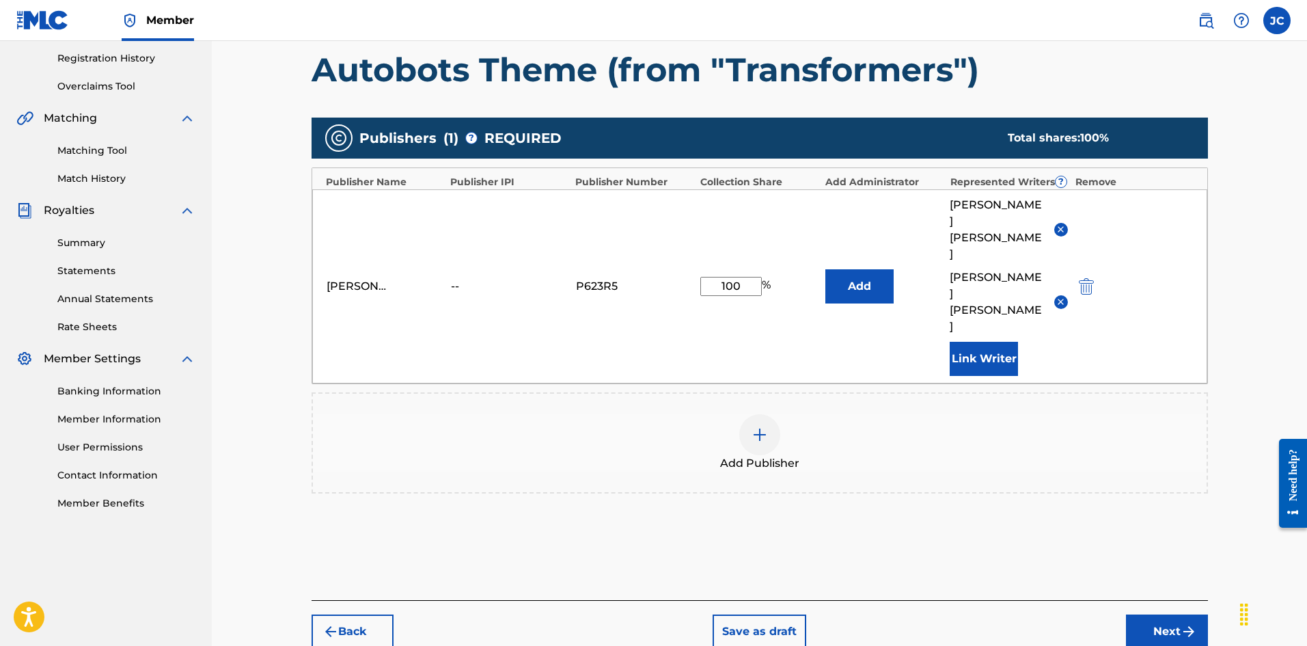
click at [1170, 614] on button "Next" at bounding box center [1167, 631] width 82 height 34
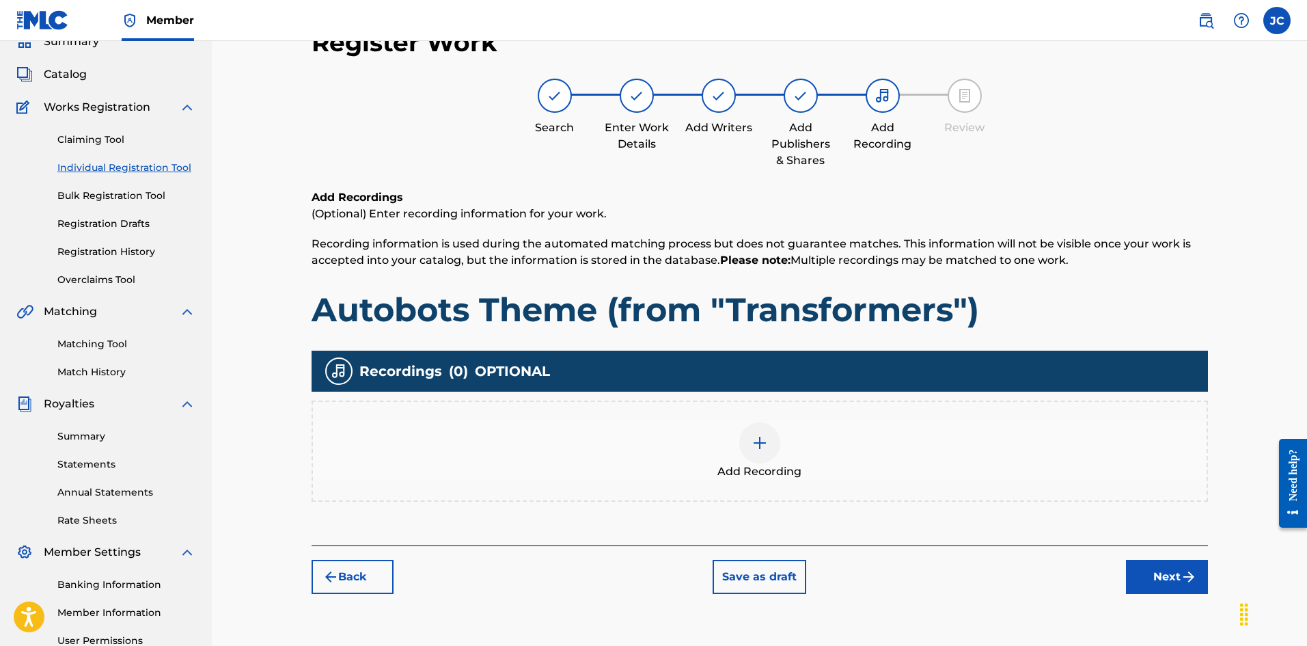
click at [868, 438] on div "Add Recording" at bounding box center [760, 450] width 894 height 57
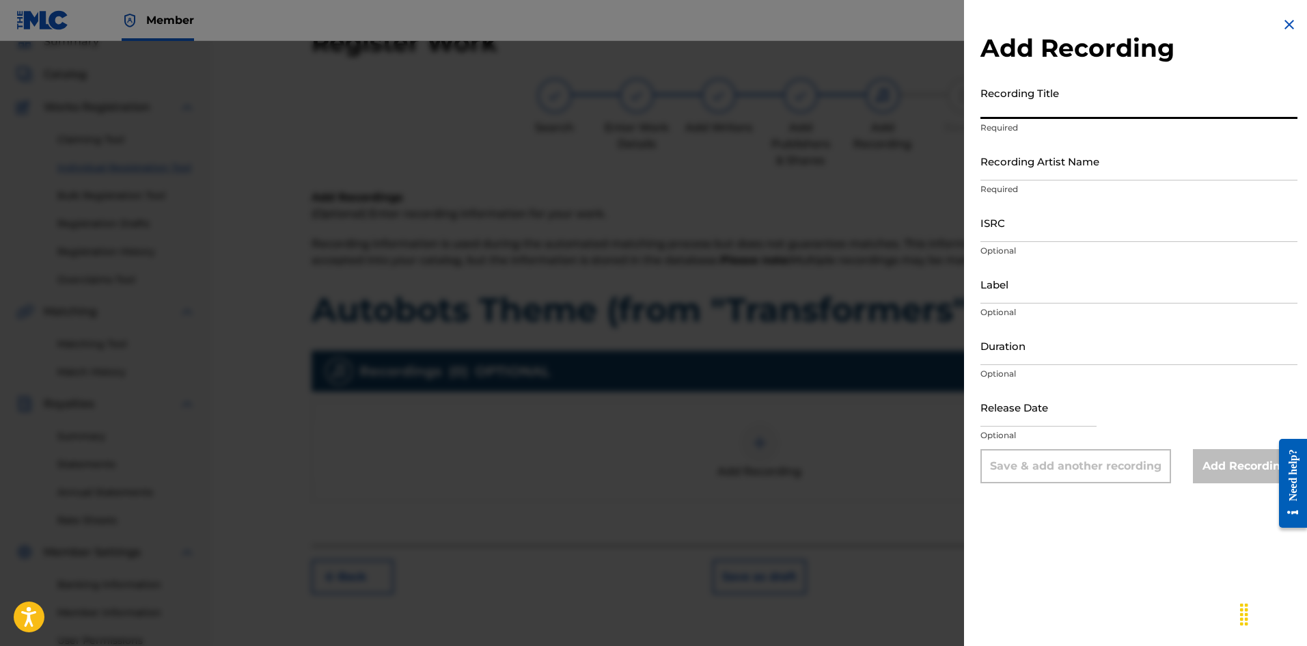
click at [1060, 117] on input "Recording Title" at bounding box center [1139, 99] width 317 height 39
paste input "Autobots Theme (from "Transformers")"
type input "Autobots Theme (from "Transformers")"
click at [1063, 167] on input "Recording Artist Name" at bounding box center [1139, 160] width 317 height 39
type input "[PERSON_NAME]"
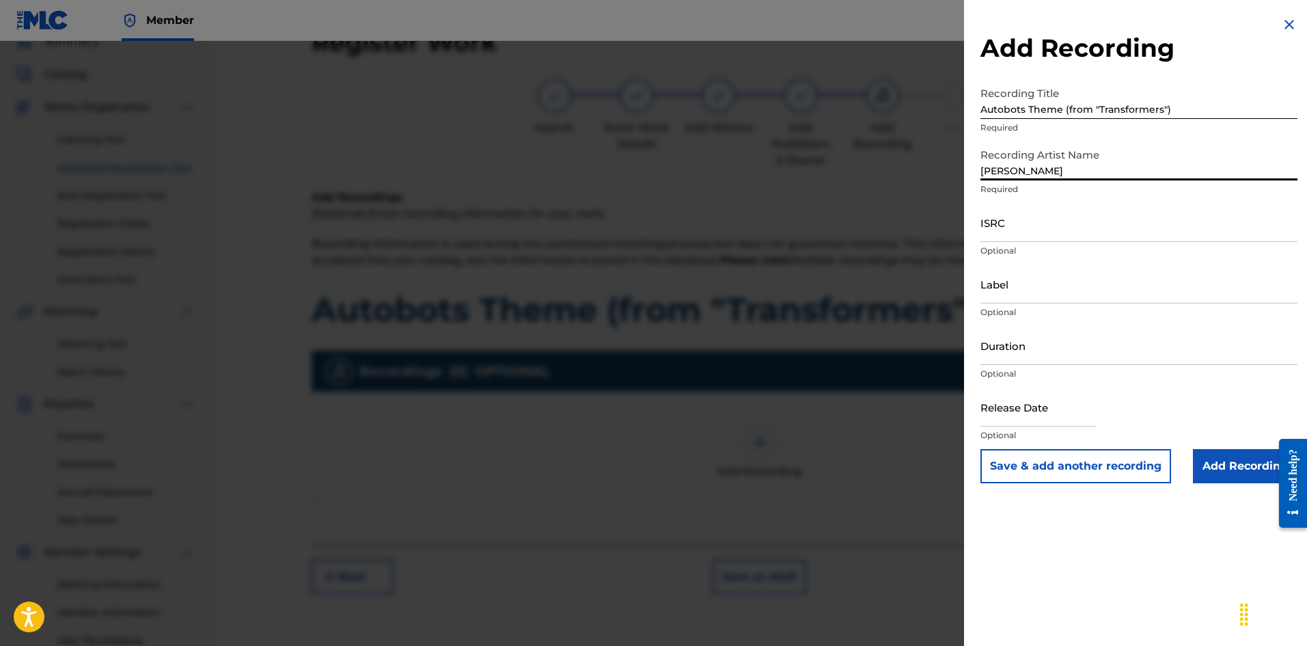
drag, startPoint x: 1052, startPoint y: 233, endPoint x: 925, endPoint y: 217, distance: 127.4
click at [1052, 233] on input "ISRC" at bounding box center [1139, 222] width 317 height 39
click at [1028, 220] on input "ISRC" at bounding box center [1139, 222] width 317 height 39
paste input "QZWFV2572682"
type input "QZWFV2572682"
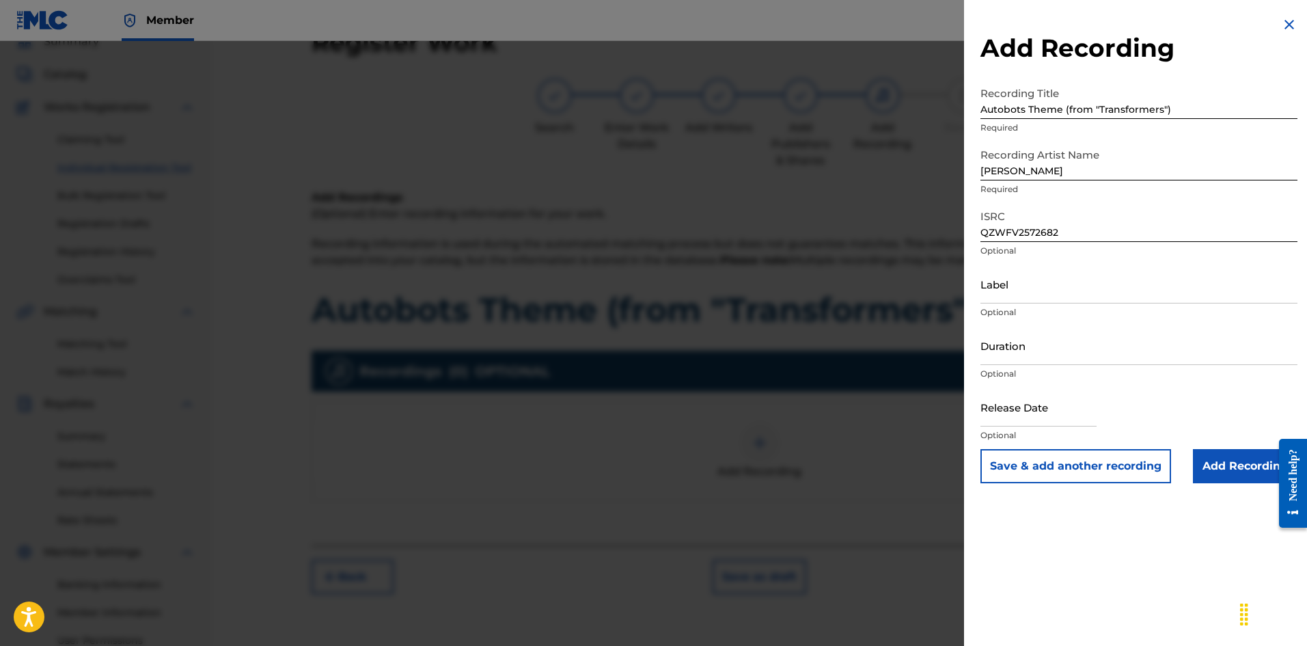
click at [1237, 458] on input "Add Recording" at bounding box center [1245, 466] width 105 height 34
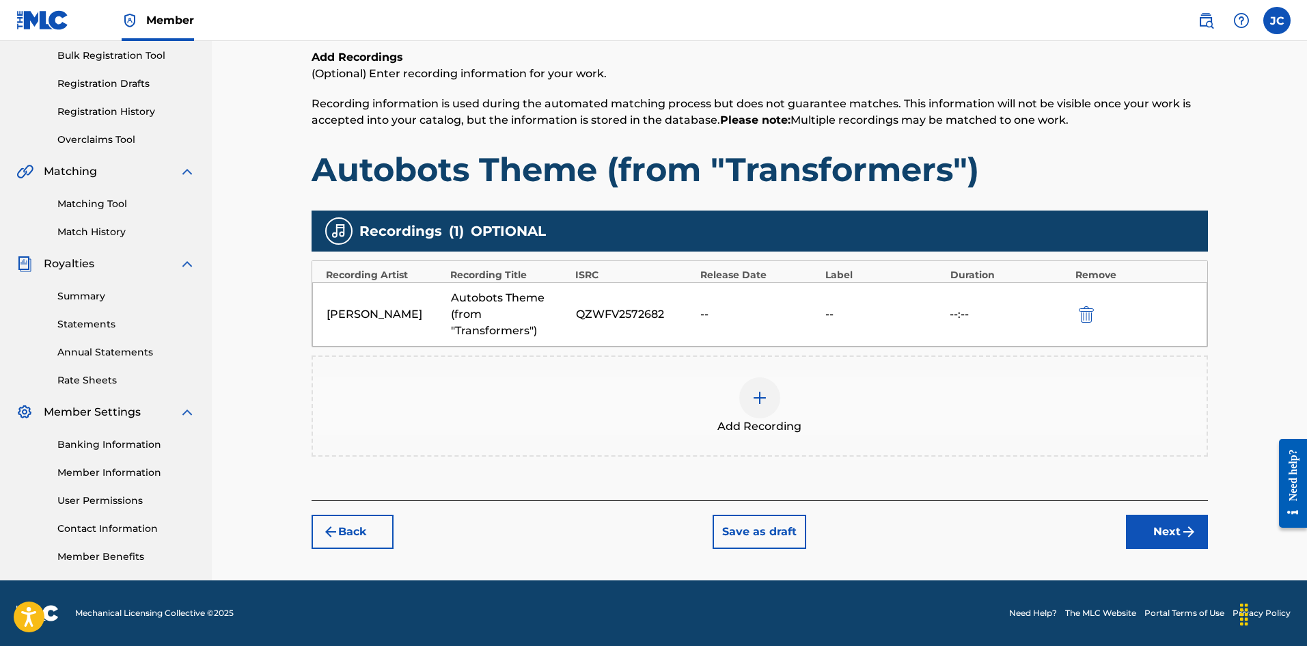
click at [1140, 519] on button "Next" at bounding box center [1167, 532] width 82 height 34
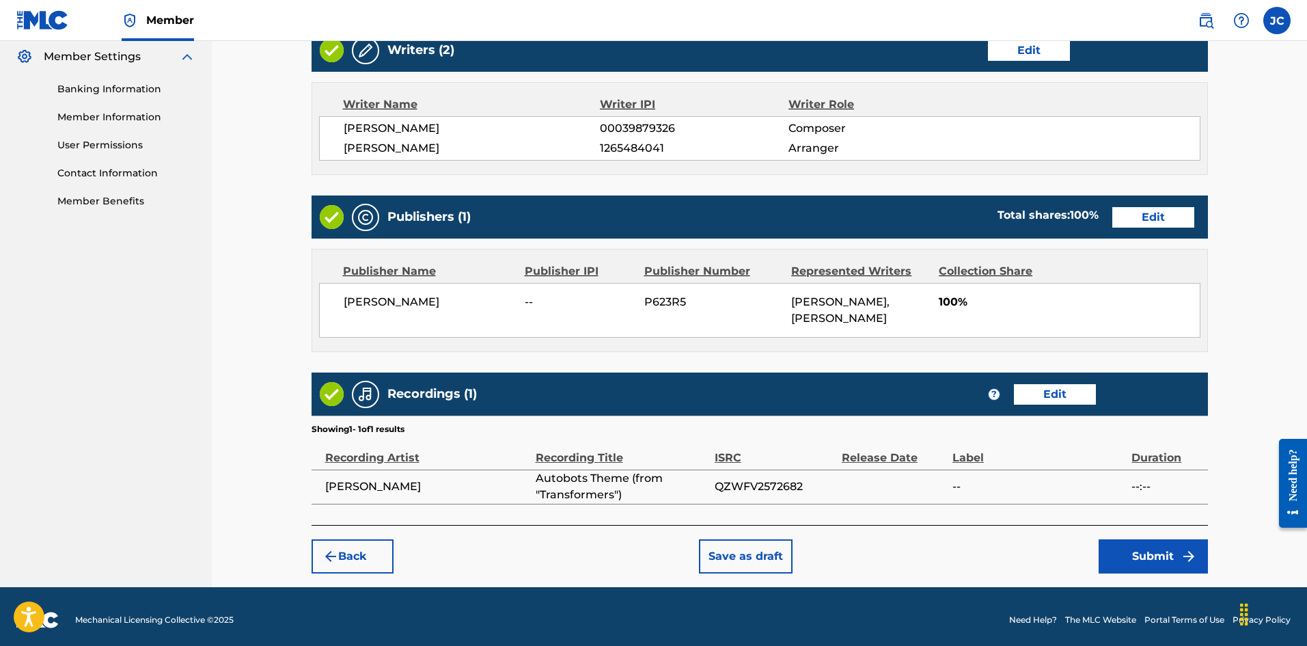
scroll to position [564, 0]
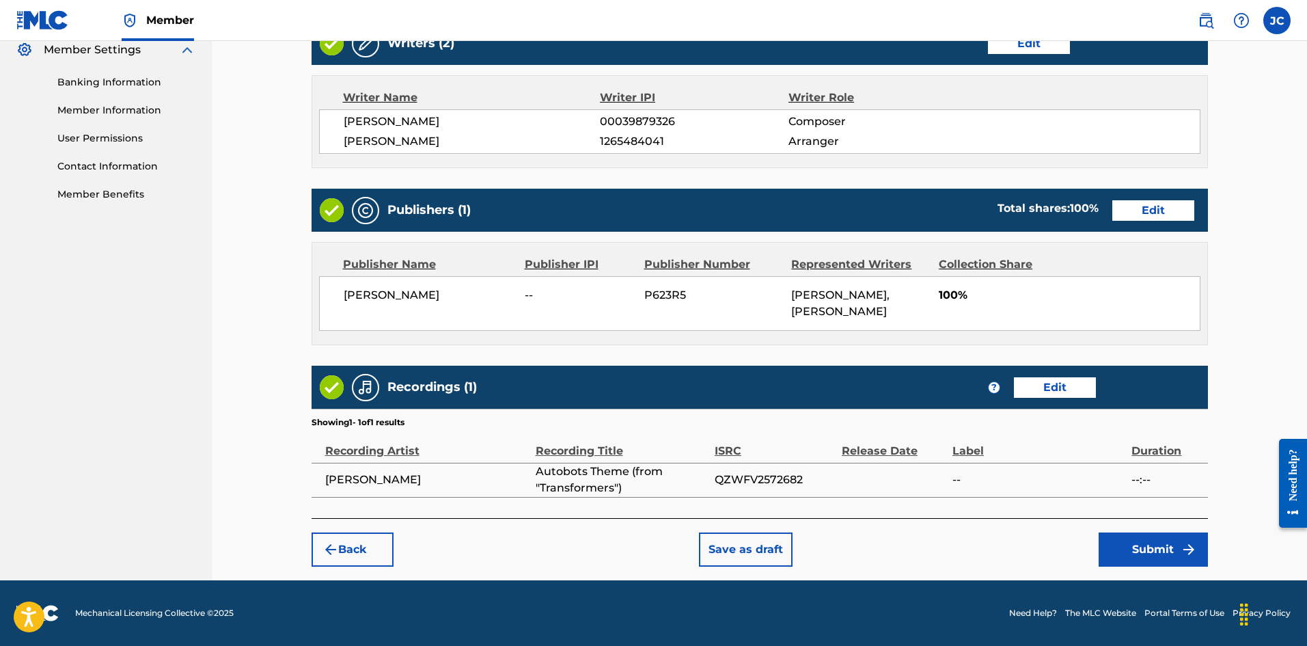
click at [1195, 558] on button "Submit" at bounding box center [1153, 549] width 109 height 34
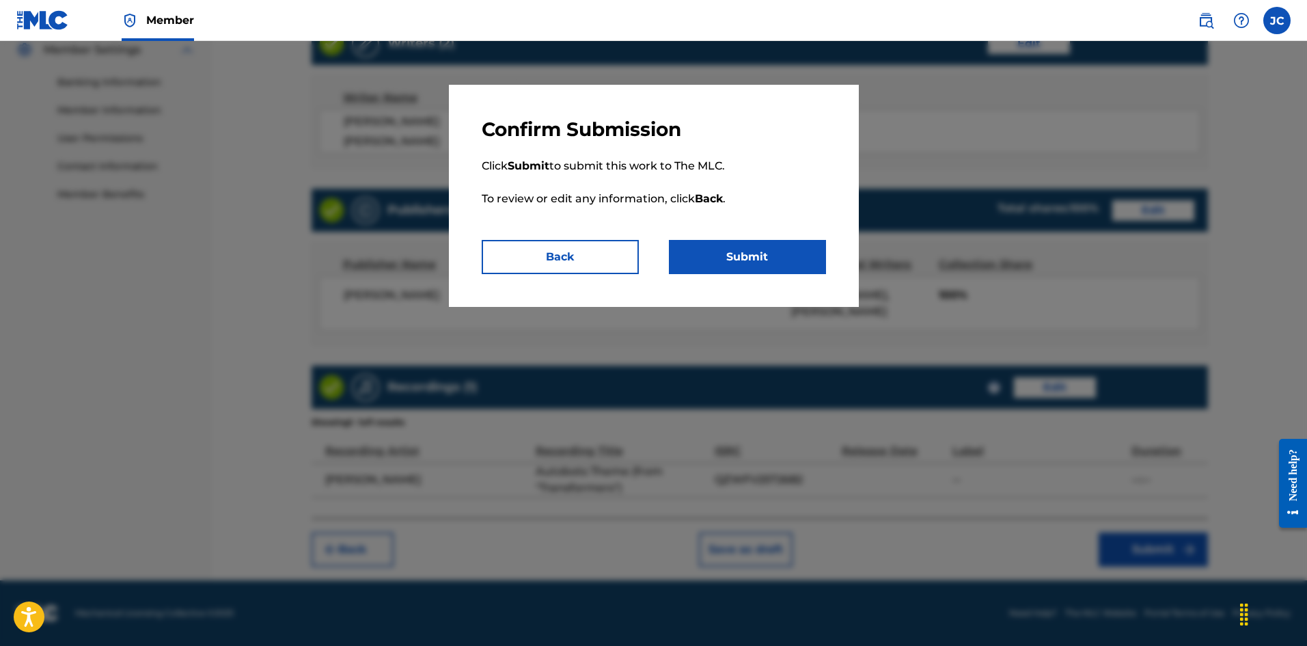
click at [722, 269] on button "Submit" at bounding box center [747, 257] width 157 height 34
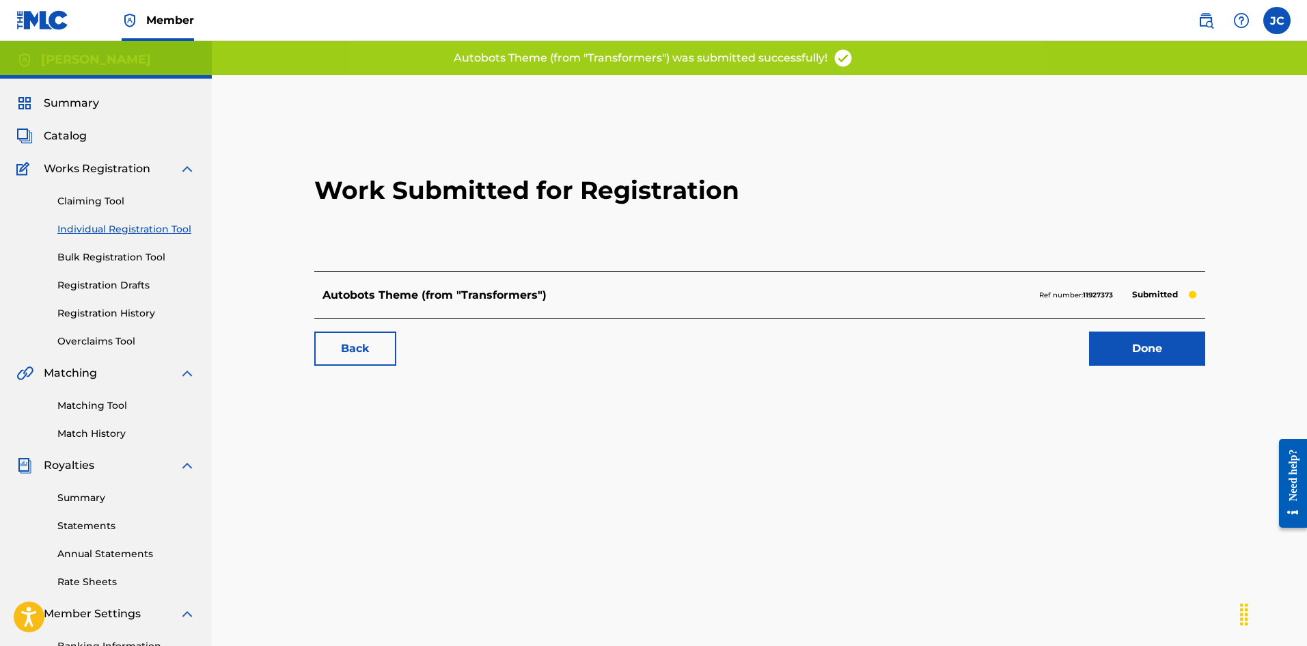
click at [1164, 352] on link "Done" at bounding box center [1147, 348] width 116 height 34
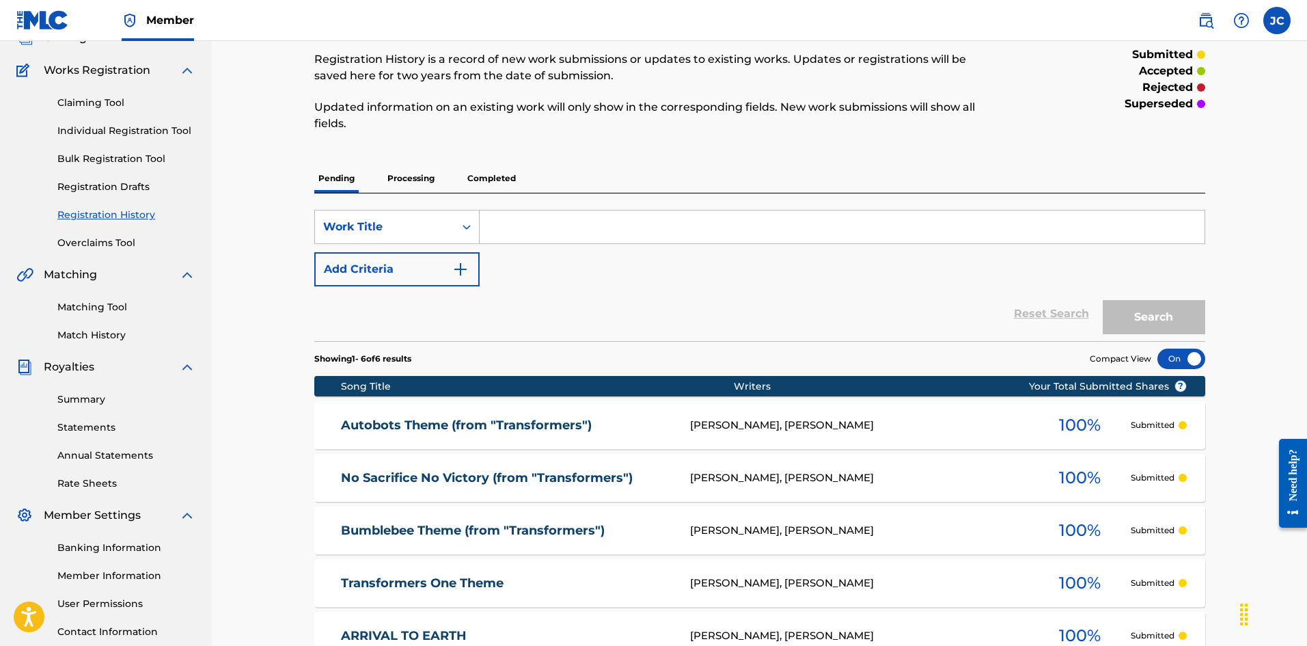
scroll to position [68, 0]
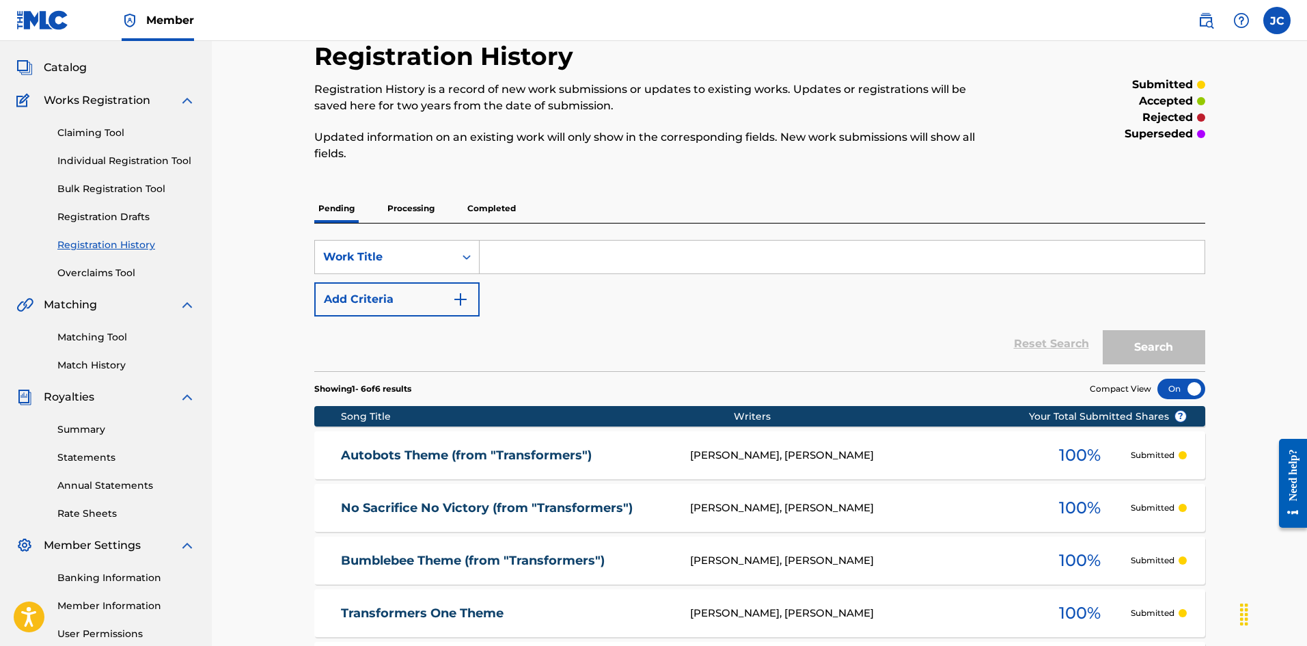
click at [78, 70] on span "Catalog" at bounding box center [65, 67] width 43 height 16
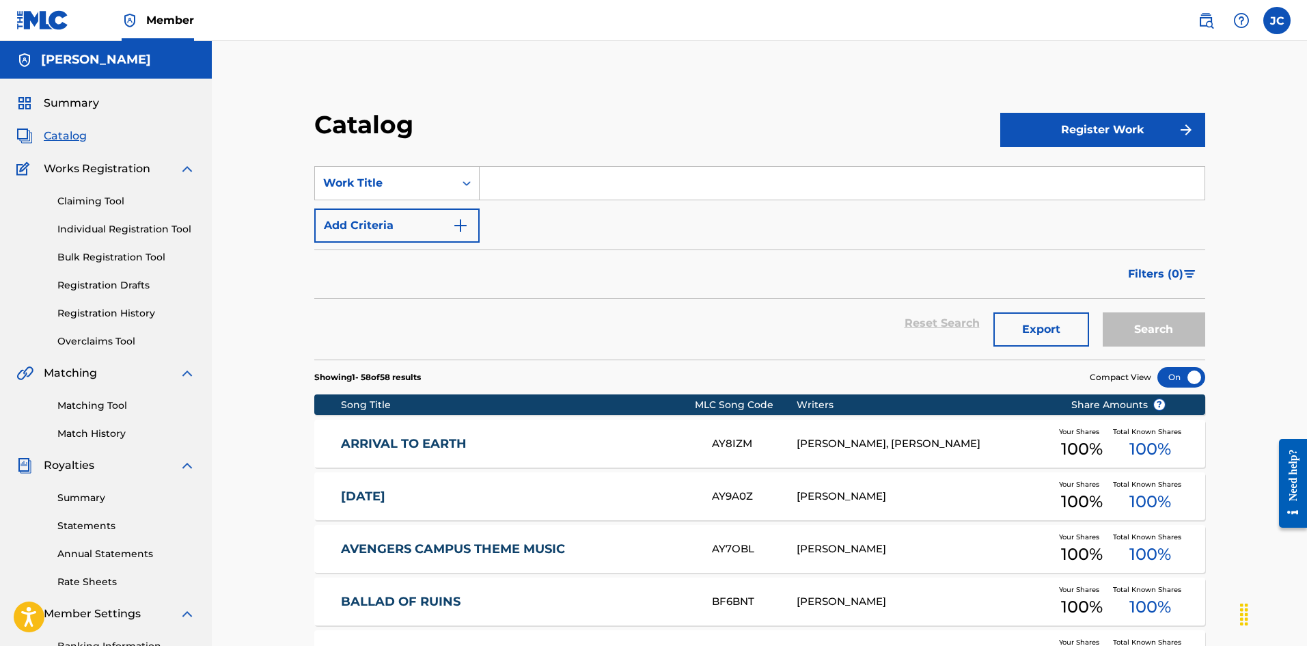
click at [110, 232] on link "Individual Registration Tool" at bounding box center [126, 229] width 138 height 14
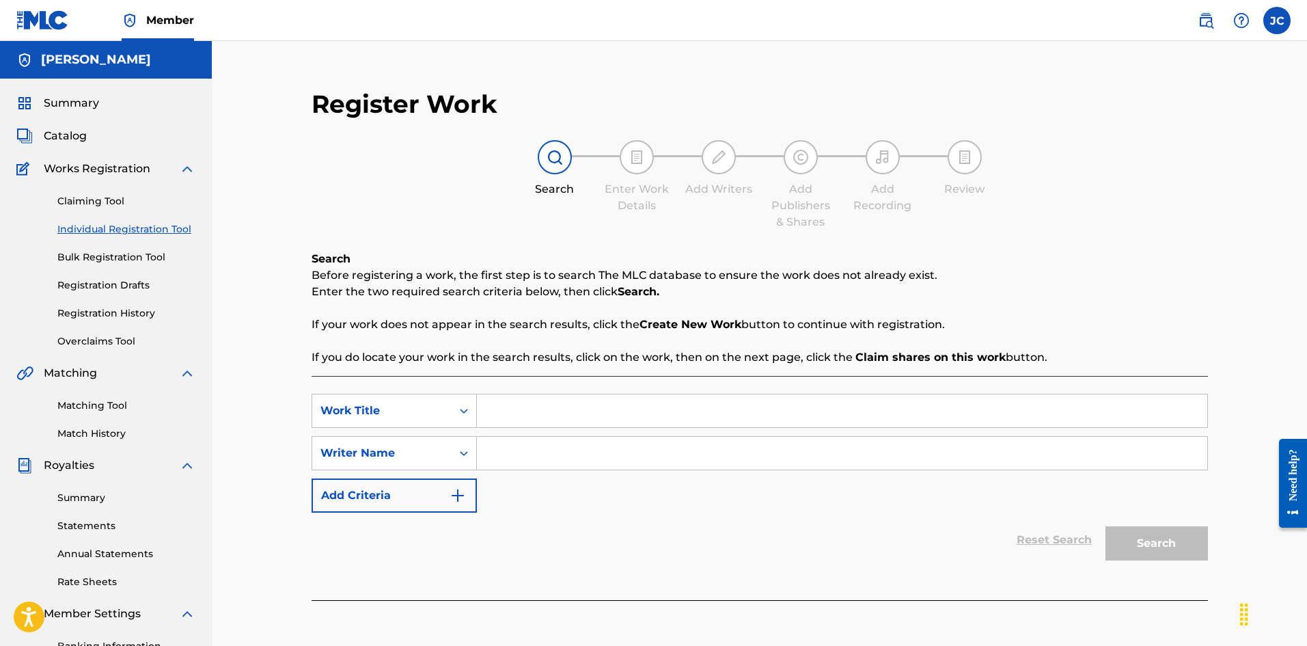
click at [632, 422] on input "Search Form" at bounding box center [842, 410] width 730 height 33
click at [599, 416] on input "Search Form" at bounding box center [842, 410] width 730 height 33
click at [543, 409] on input "Search Form" at bounding box center [842, 410] width 730 height 33
click at [130, 225] on link "Individual Registration Tool" at bounding box center [126, 229] width 138 height 14
click at [529, 413] on input "Search Form" at bounding box center [842, 410] width 730 height 33
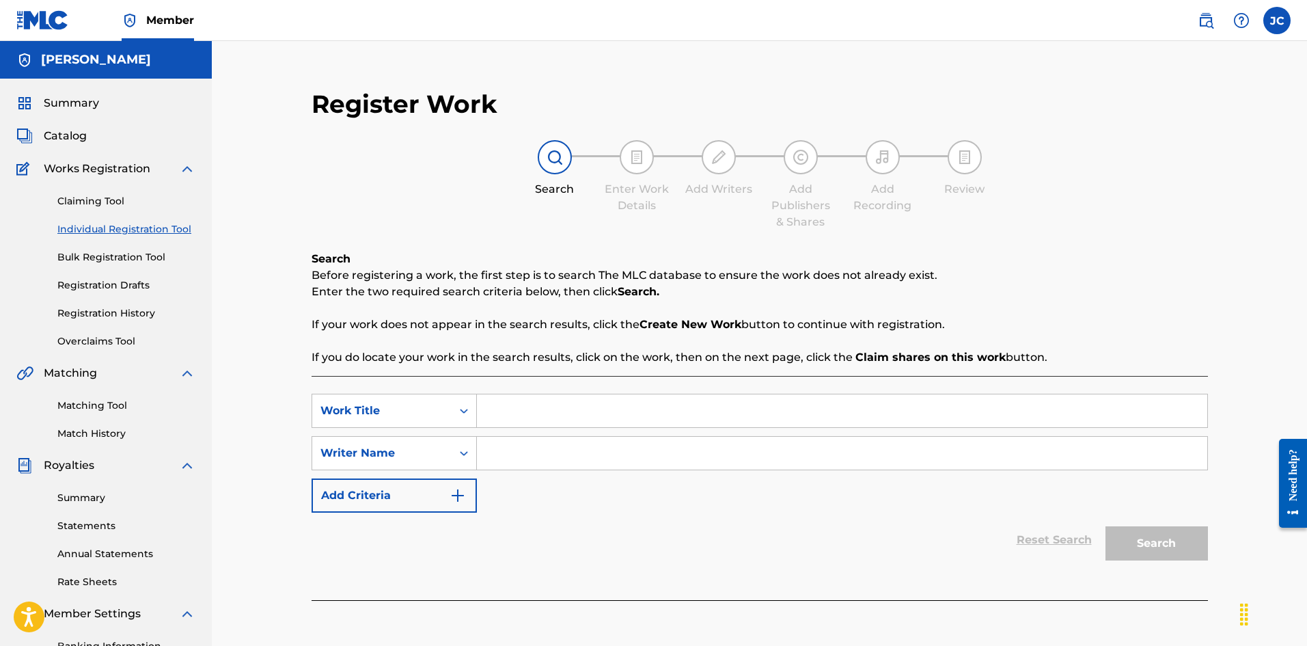
click at [515, 415] on input "Search Form" at bounding box center [842, 410] width 730 height 33
paste input "Autobots Reunite (from "Transformers: Age of Extinction")"
type input "Autobots Reunite (from "Transformers: Age of Extinction")"
click at [549, 458] on input "Search Form" at bounding box center [842, 453] width 730 height 33
type input "[PERSON_NAME]"
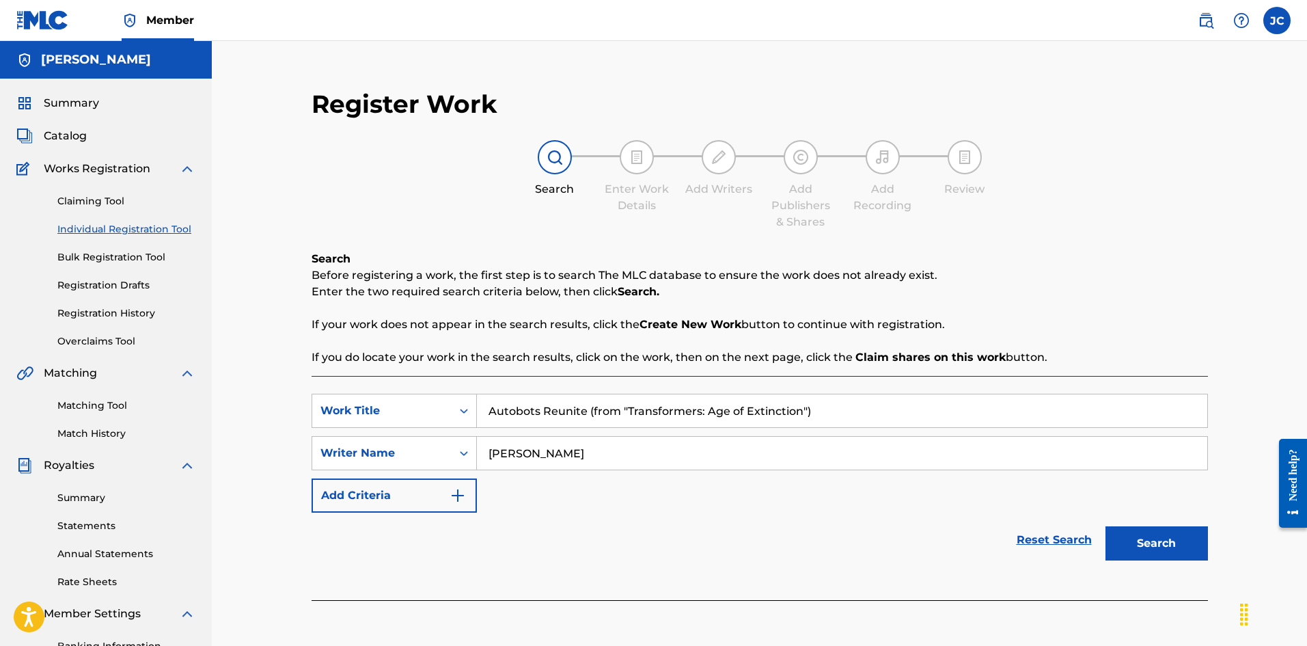
click at [1167, 540] on button "Search" at bounding box center [1157, 543] width 102 height 34
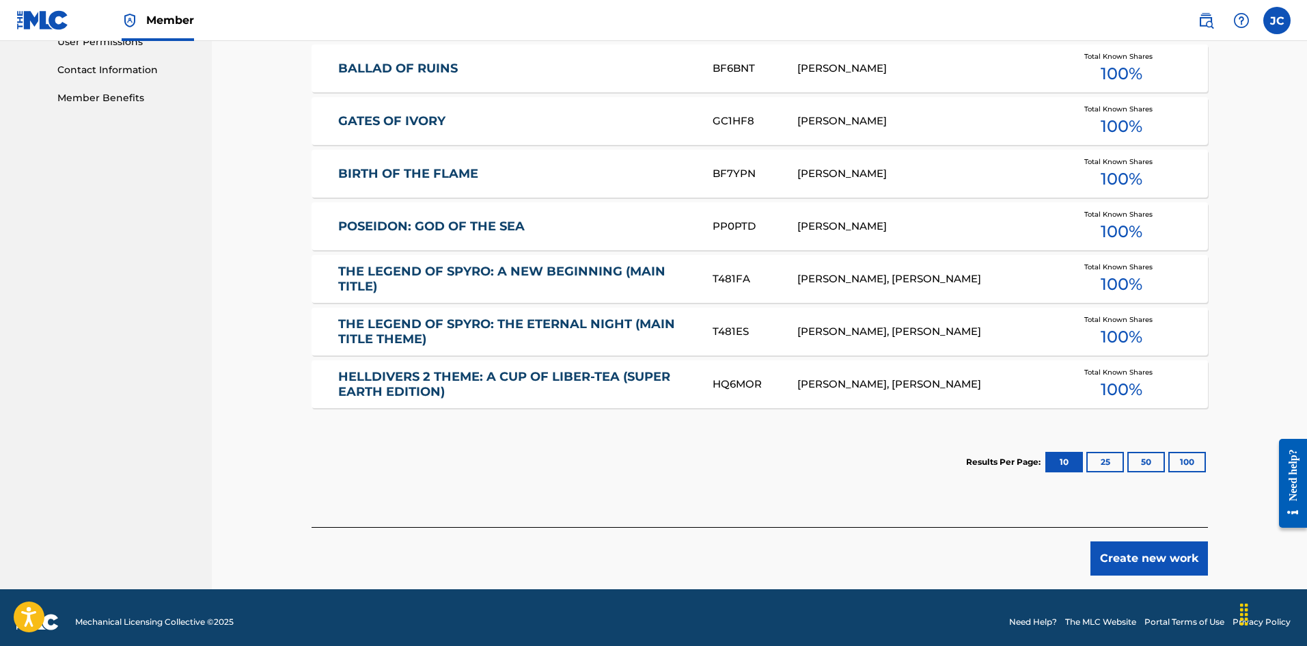
scroll to position [669, 0]
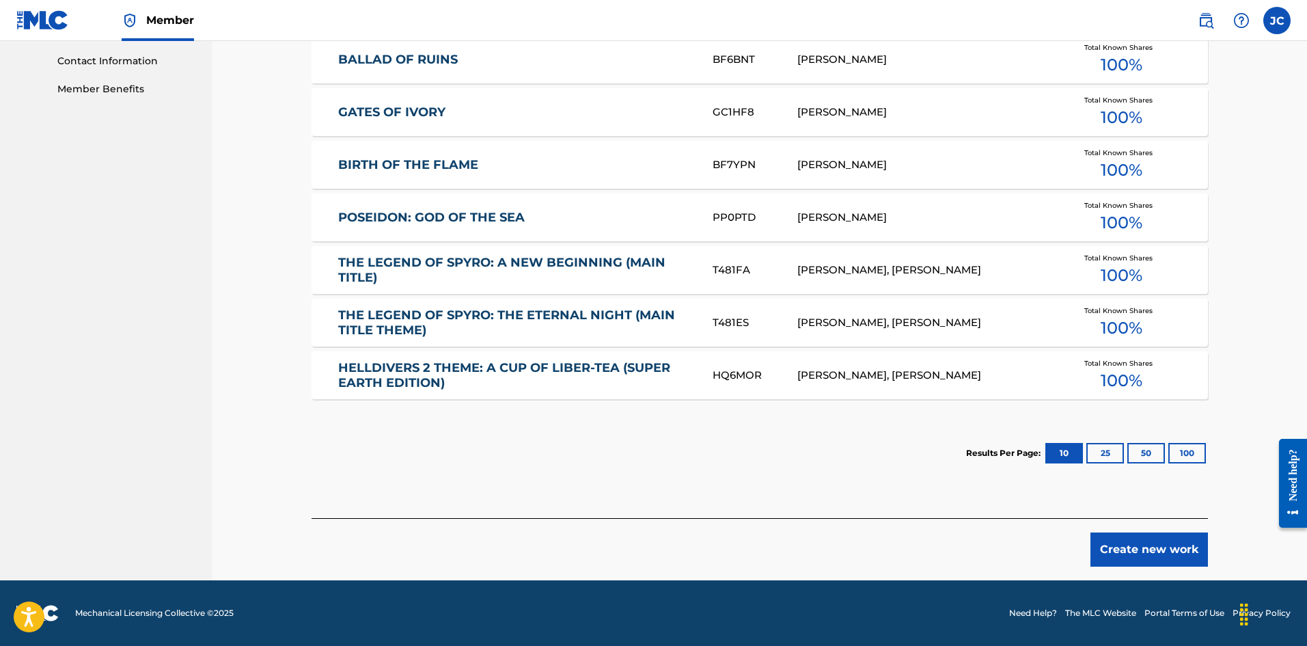
click at [1166, 551] on button "Create new work" at bounding box center [1150, 549] width 118 height 34
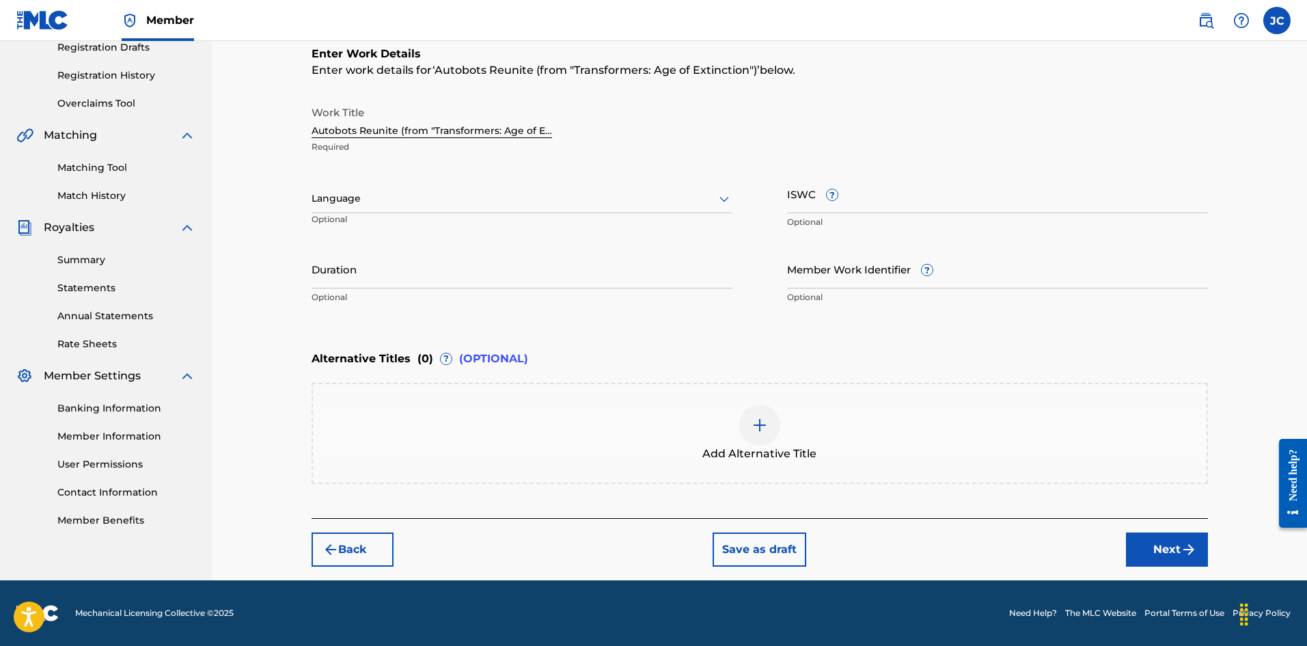
click at [1183, 544] on img "submit" at bounding box center [1189, 549] width 16 height 16
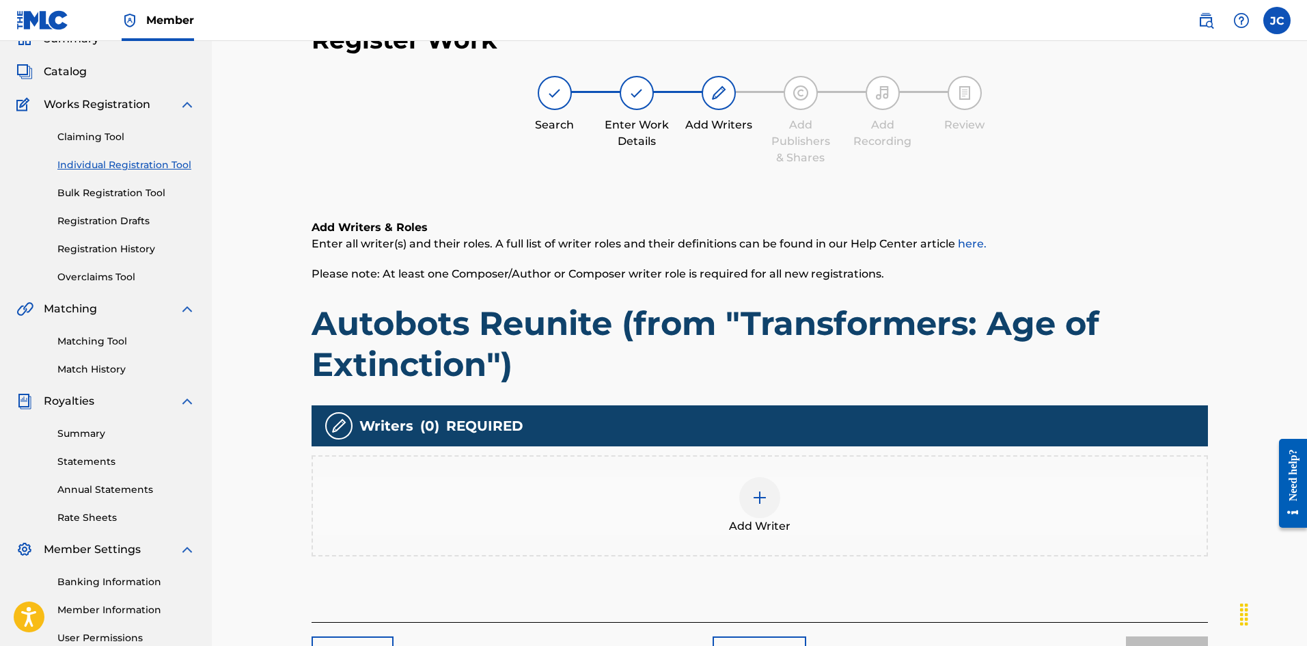
scroll to position [61, 0]
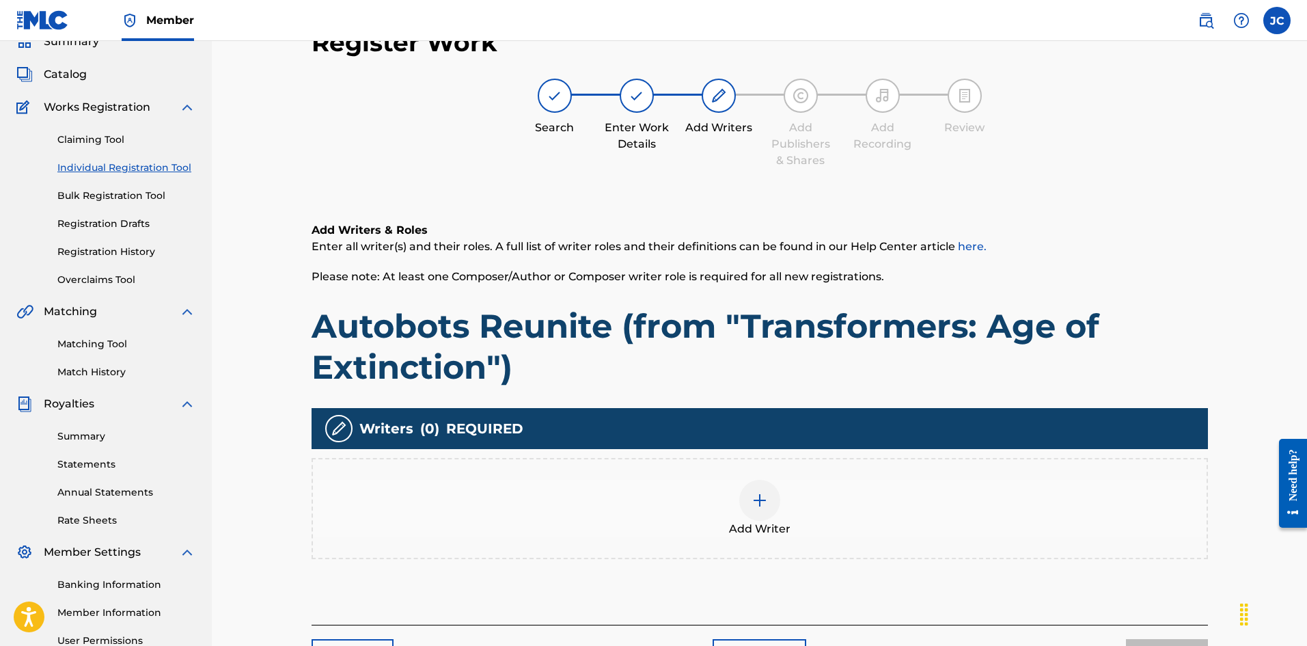
click at [705, 504] on div "Add Writer" at bounding box center [760, 508] width 894 height 57
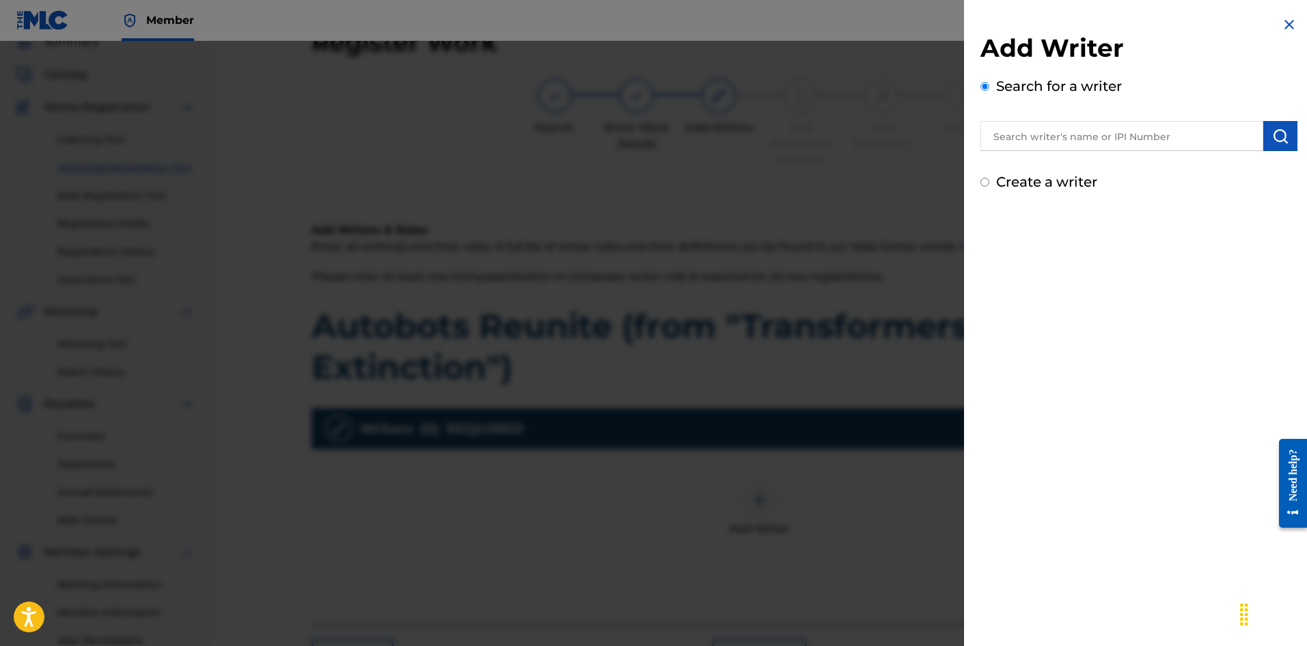
click at [1100, 152] on div "Add Writer Search for a writer Create a writer" at bounding box center [1139, 112] width 317 height 159
click at [1081, 146] on input "text" at bounding box center [1122, 136] width 283 height 30
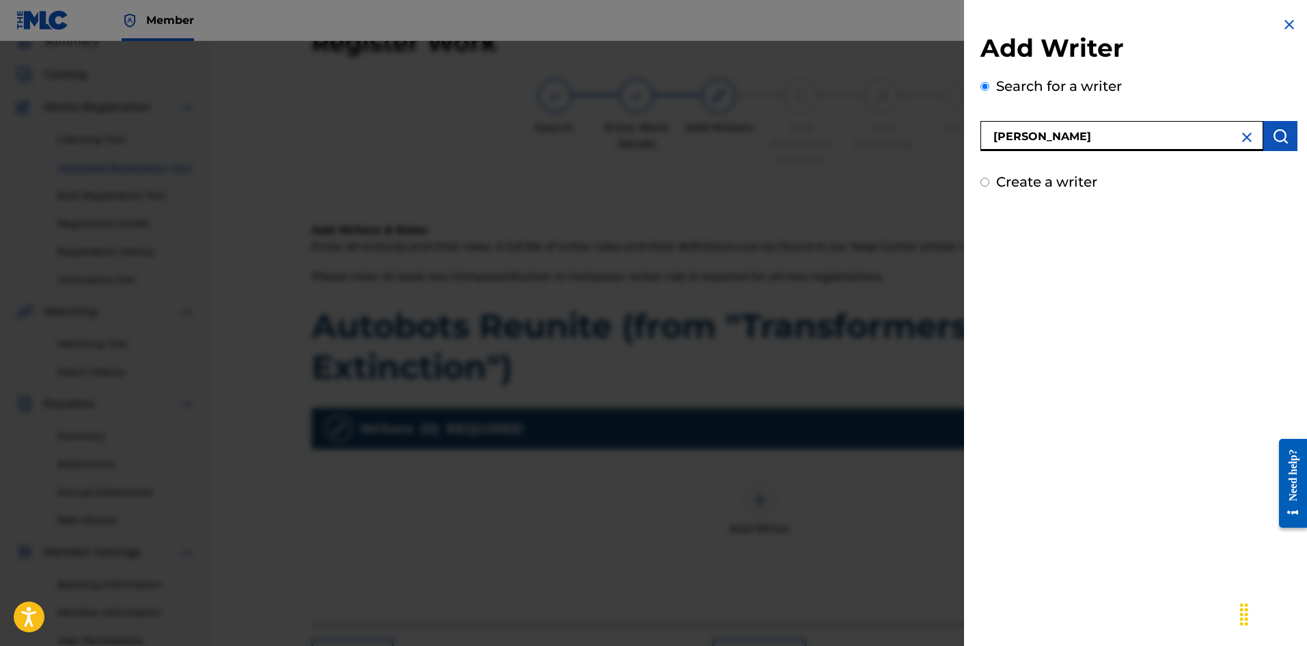
type input "[PERSON_NAME]"
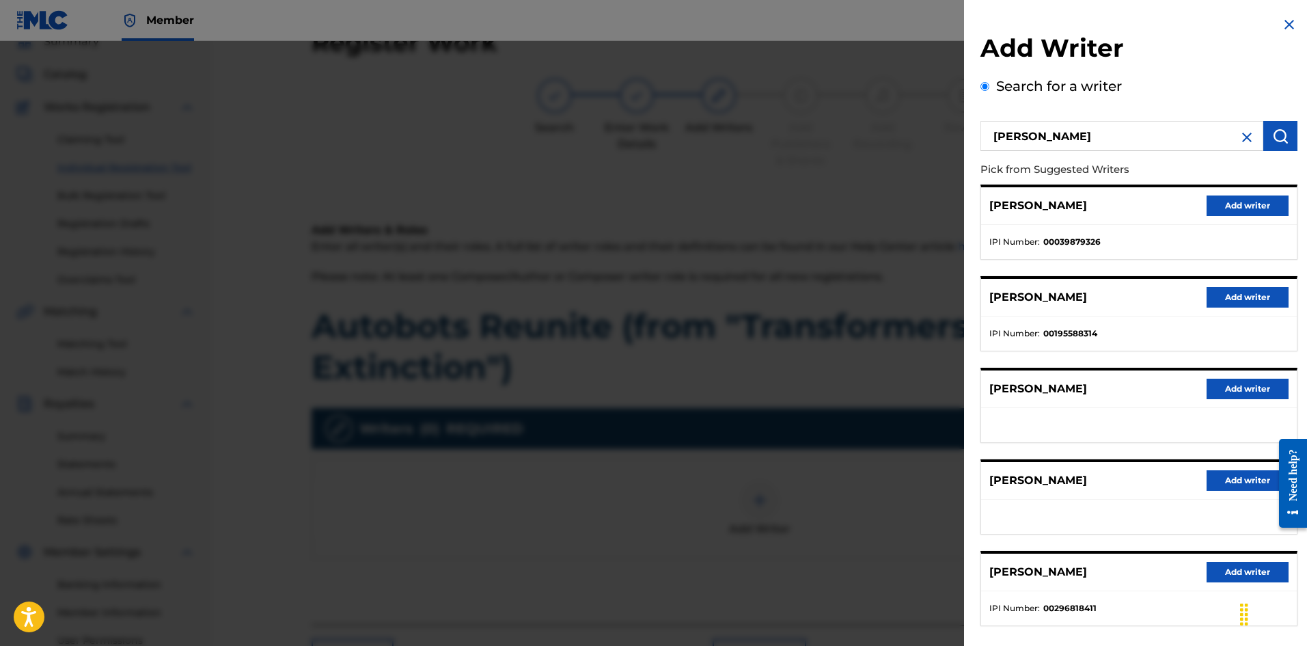
click at [1235, 207] on button "Add writer" at bounding box center [1248, 205] width 82 height 20
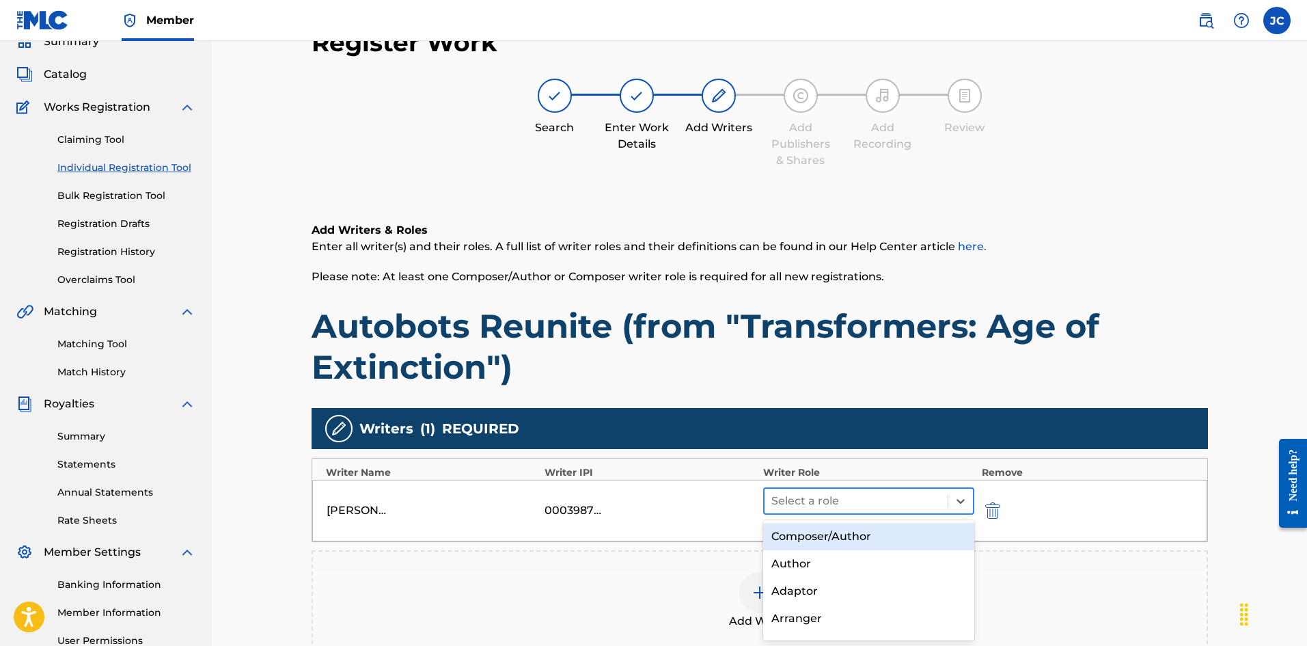
click at [872, 495] on div at bounding box center [856, 500] width 170 height 19
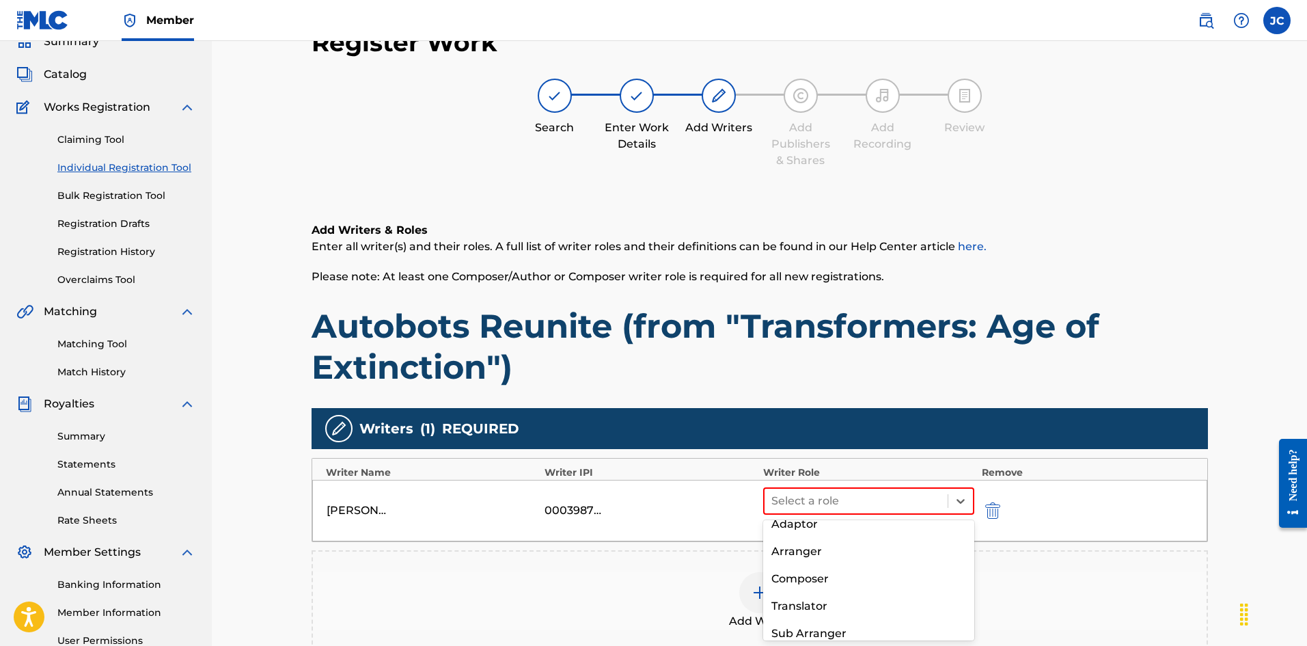
scroll to position [68, 0]
click at [821, 567] on div "Composer" at bounding box center [869, 577] width 212 height 27
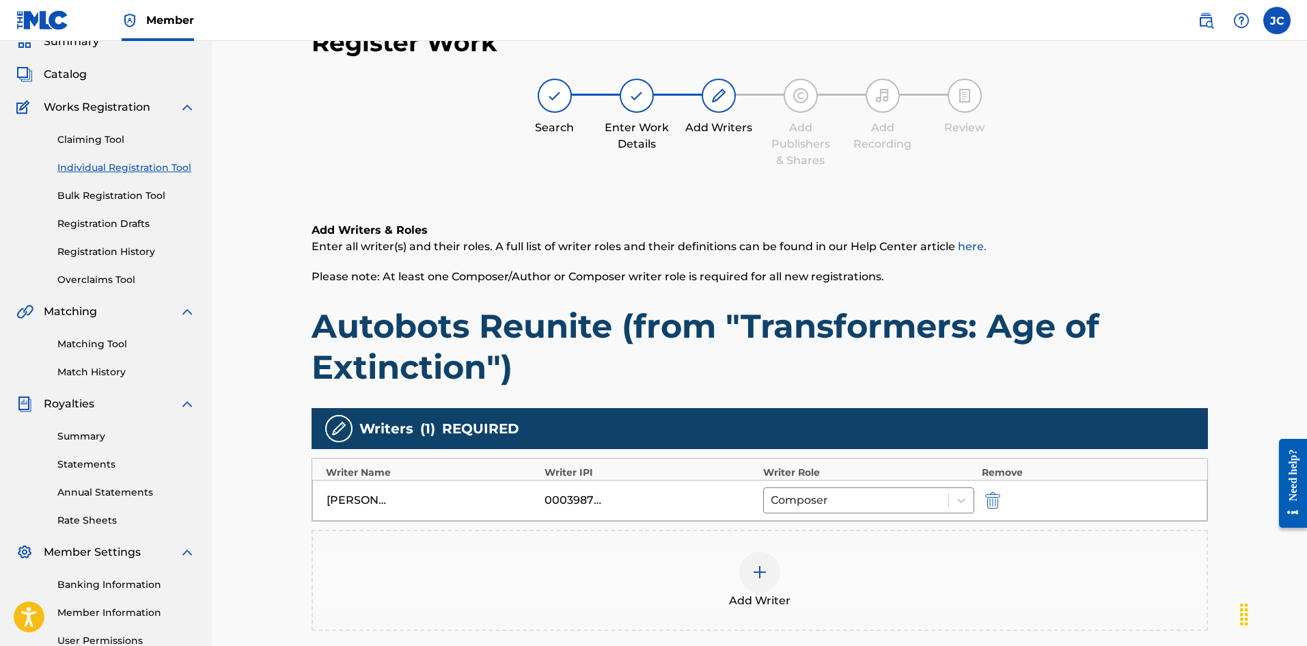
click at [781, 563] on div "Add Writer" at bounding box center [760, 579] width 894 height 57
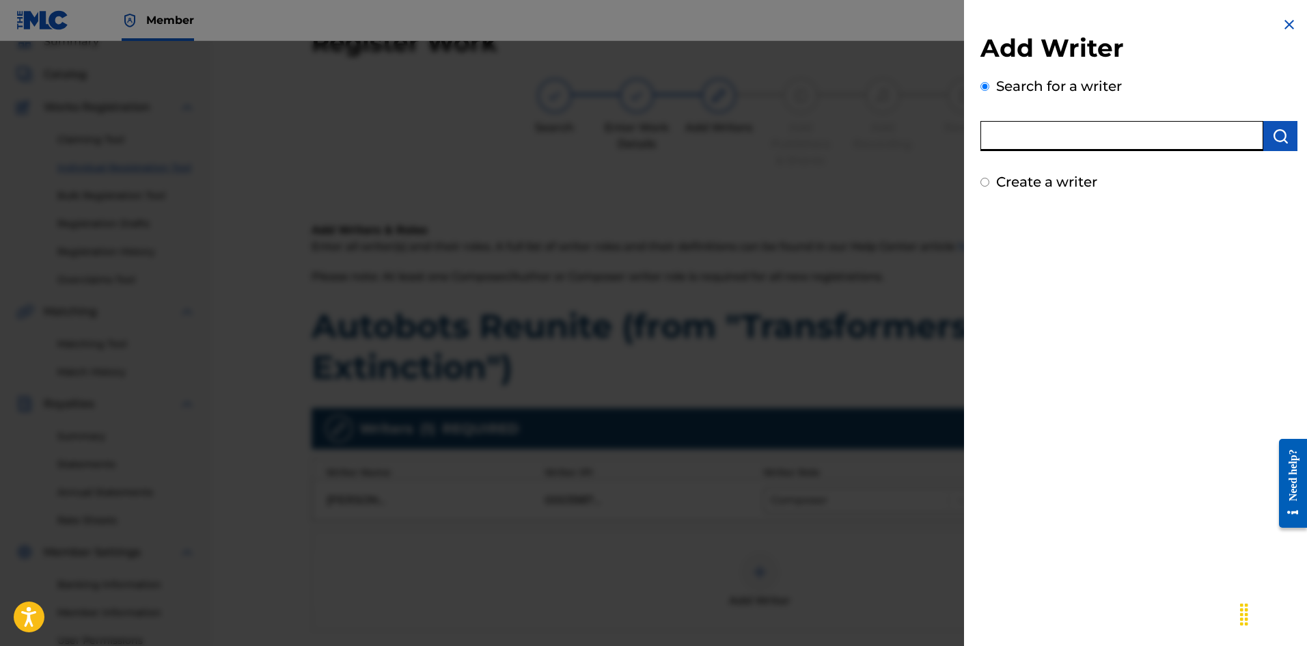
click at [1114, 143] on input "text" at bounding box center [1122, 136] width 283 height 30
click at [982, 184] on input "Create a writer" at bounding box center [985, 182] width 9 height 9
radio input "false"
radio input "true"
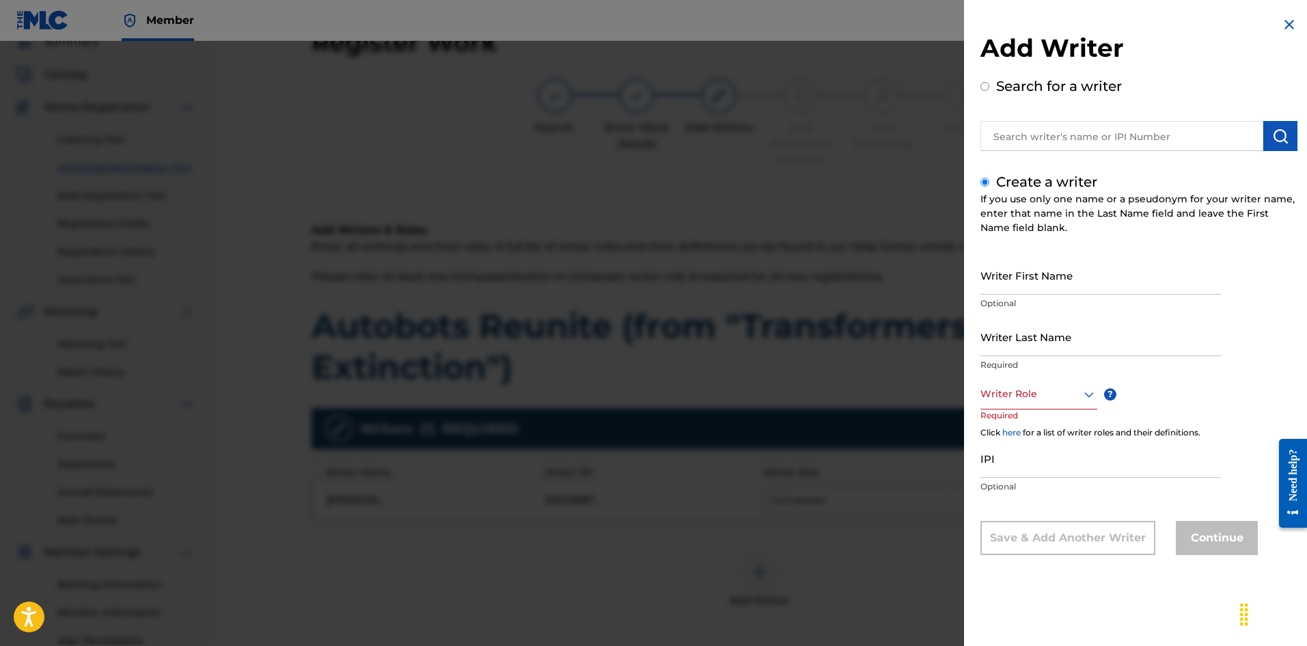
click at [1031, 265] on input "Writer First Name" at bounding box center [1101, 275] width 241 height 39
type input "[PERSON_NAME]"
click at [1047, 338] on input "Writer Last Name" at bounding box center [1101, 336] width 241 height 39
type input "[PERSON_NAME]"
click at [1038, 394] on div at bounding box center [1039, 393] width 117 height 17
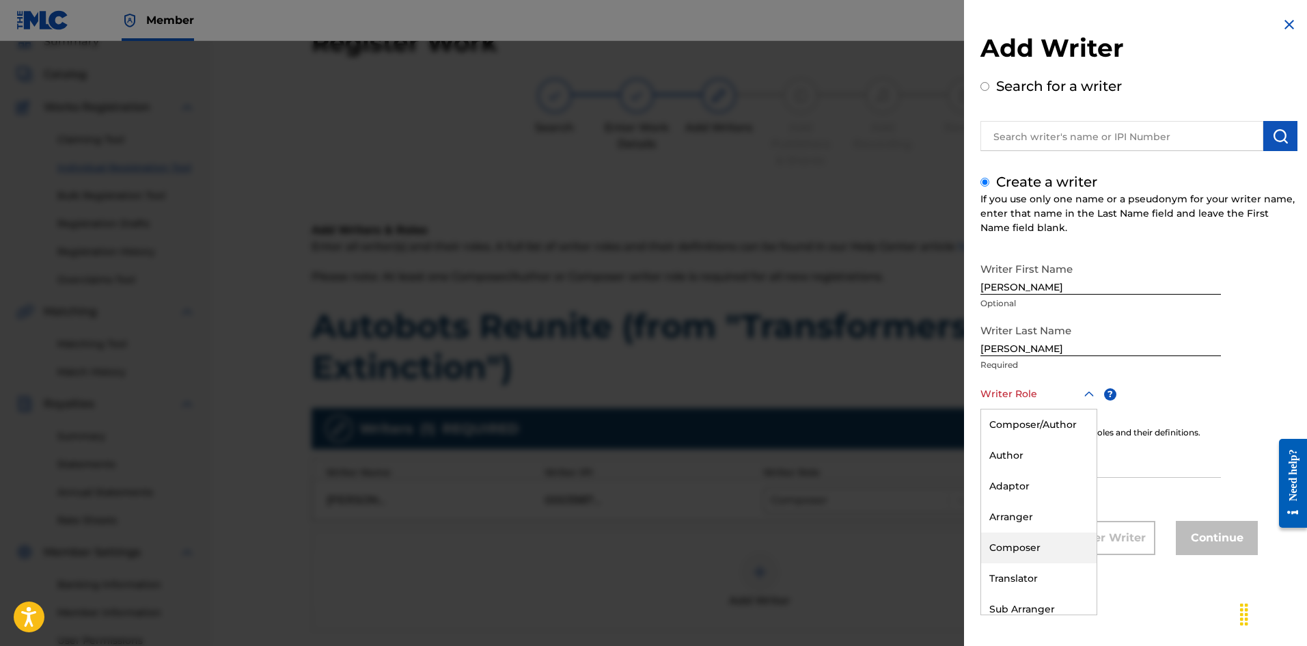
click at [1027, 540] on div "Composer" at bounding box center [1038, 547] width 115 height 31
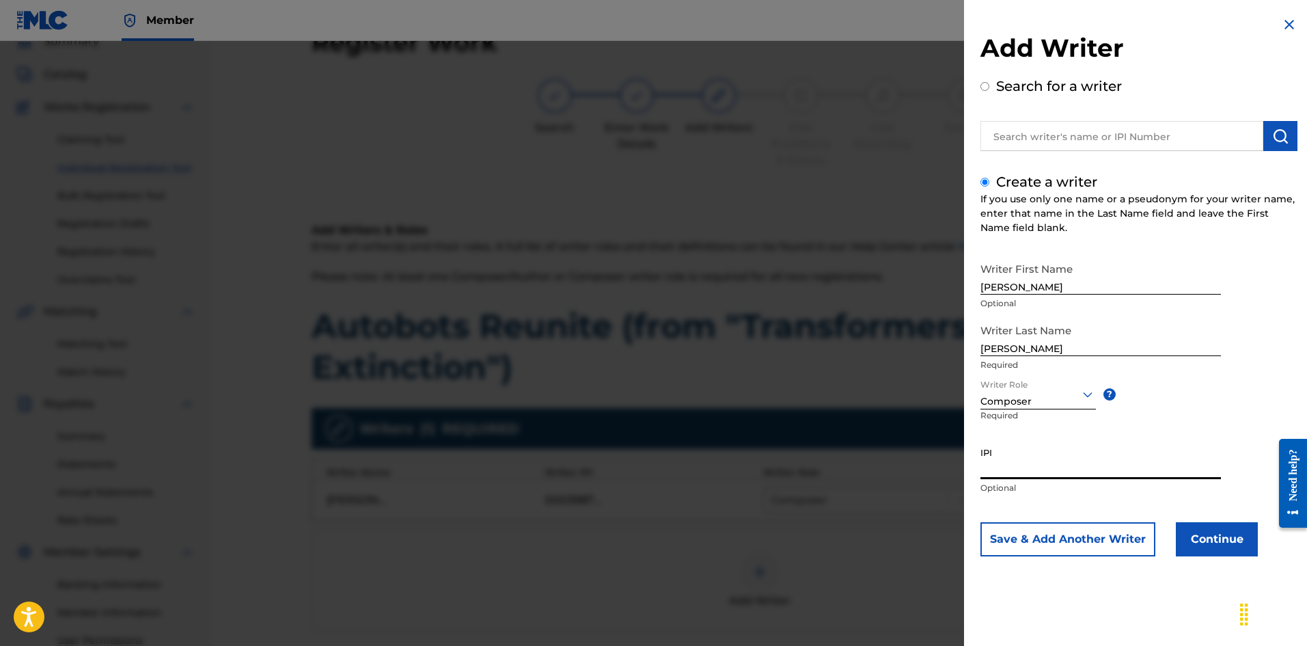
click at [1037, 469] on input "IPI" at bounding box center [1101, 459] width 241 height 39
type input "1265484041"
click at [1207, 547] on button "Continue" at bounding box center [1217, 539] width 82 height 34
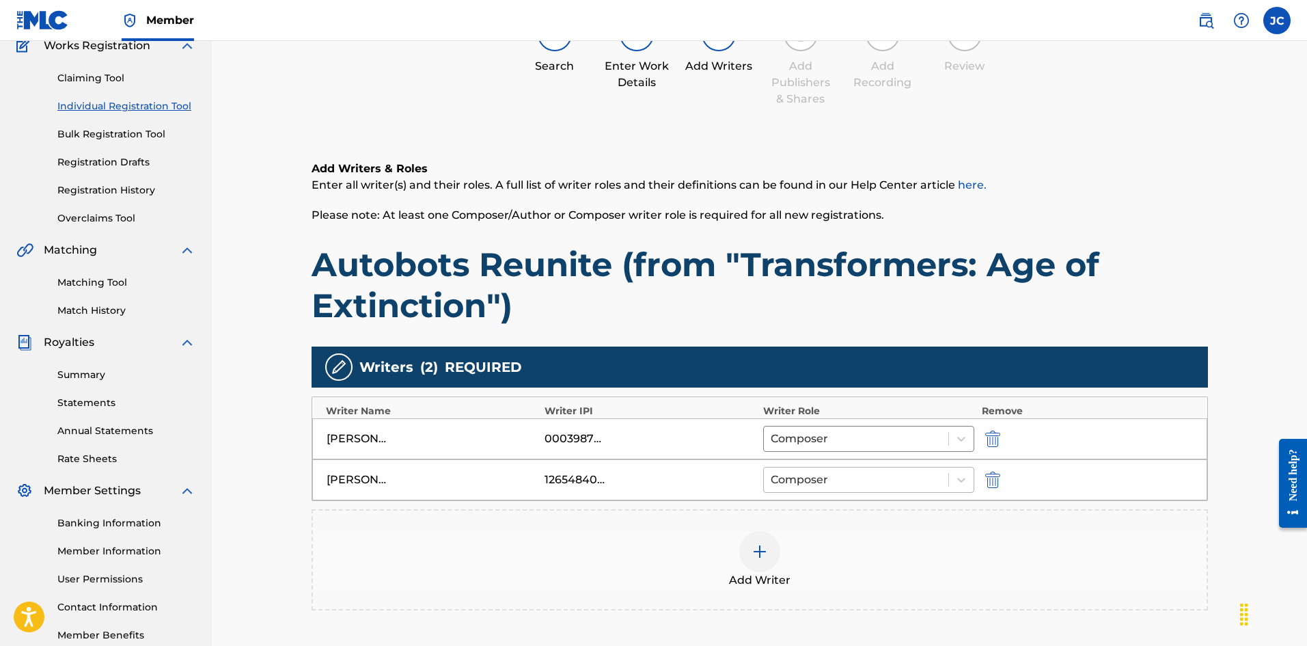
scroll to position [266, 0]
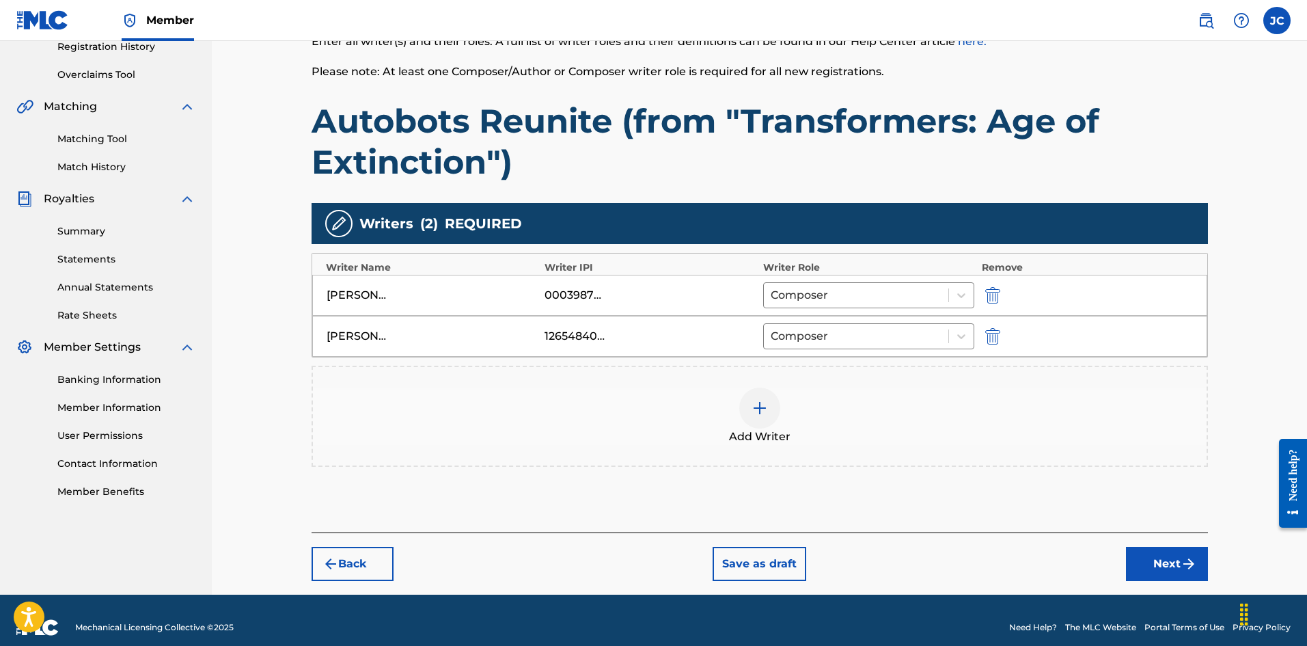
click at [1192, 570] on img "submit" at bounding box center [1189, 564] width 16 height 16
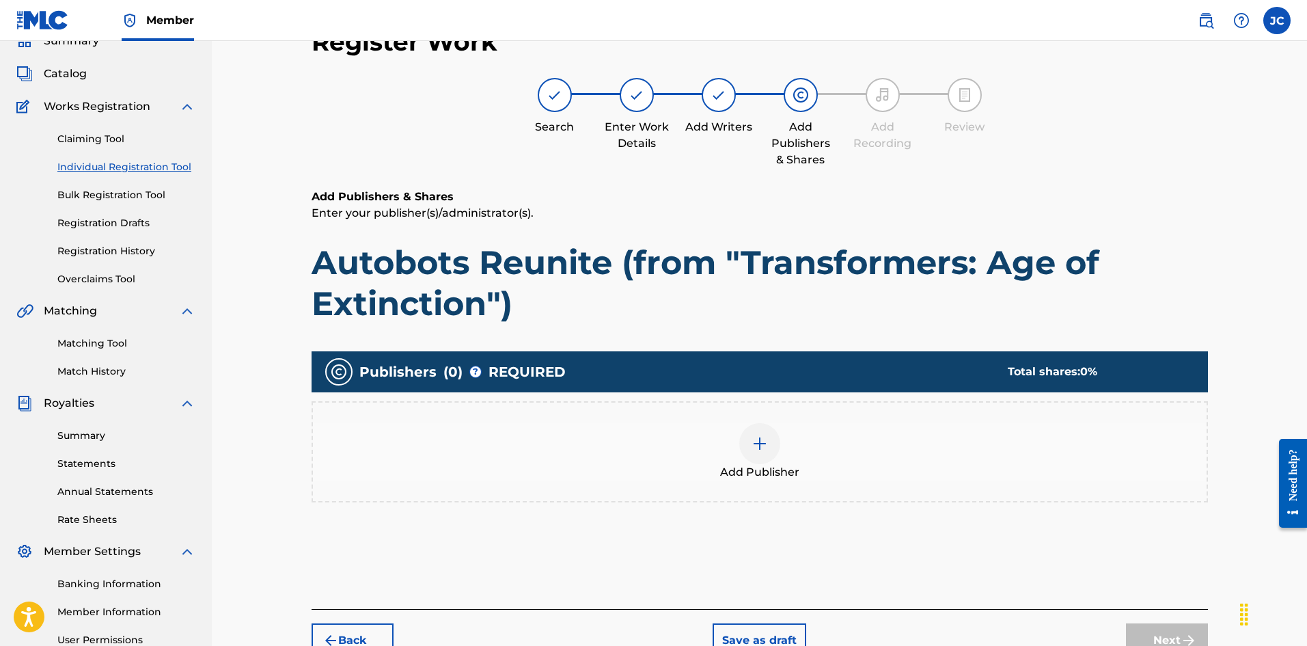
scroll to position [61, 0]
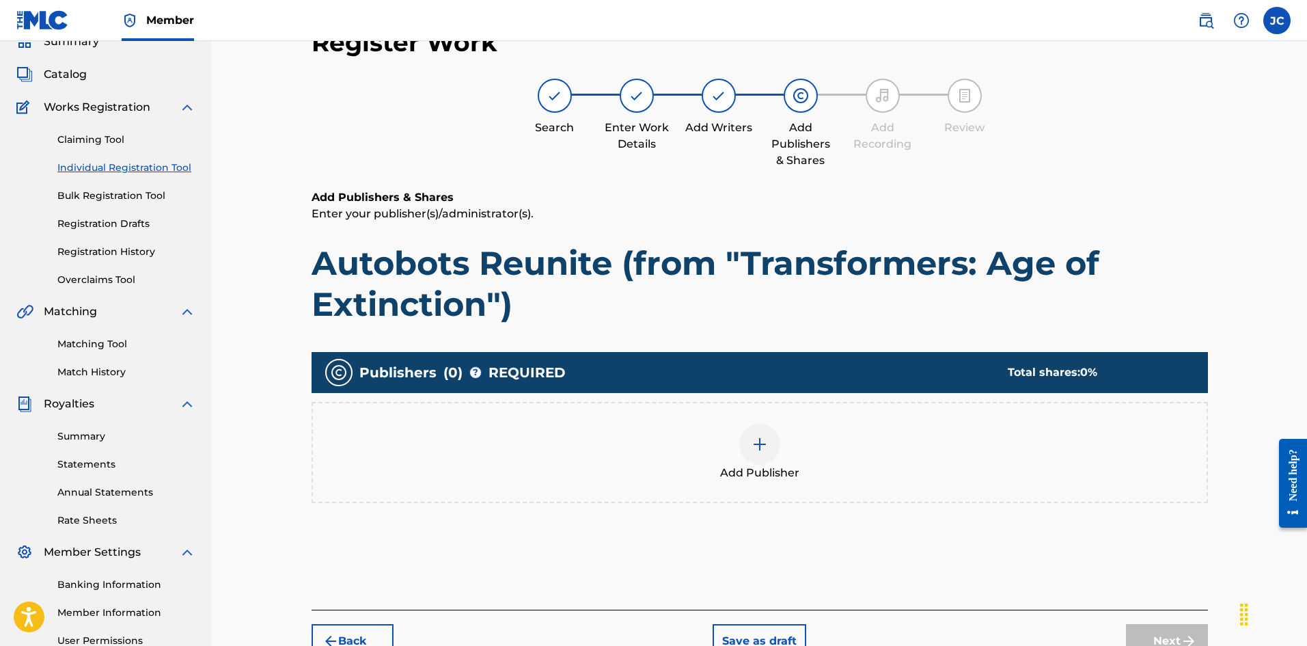
click at [776, 456] on div at bounding box center [759, 444] width 41 height 41
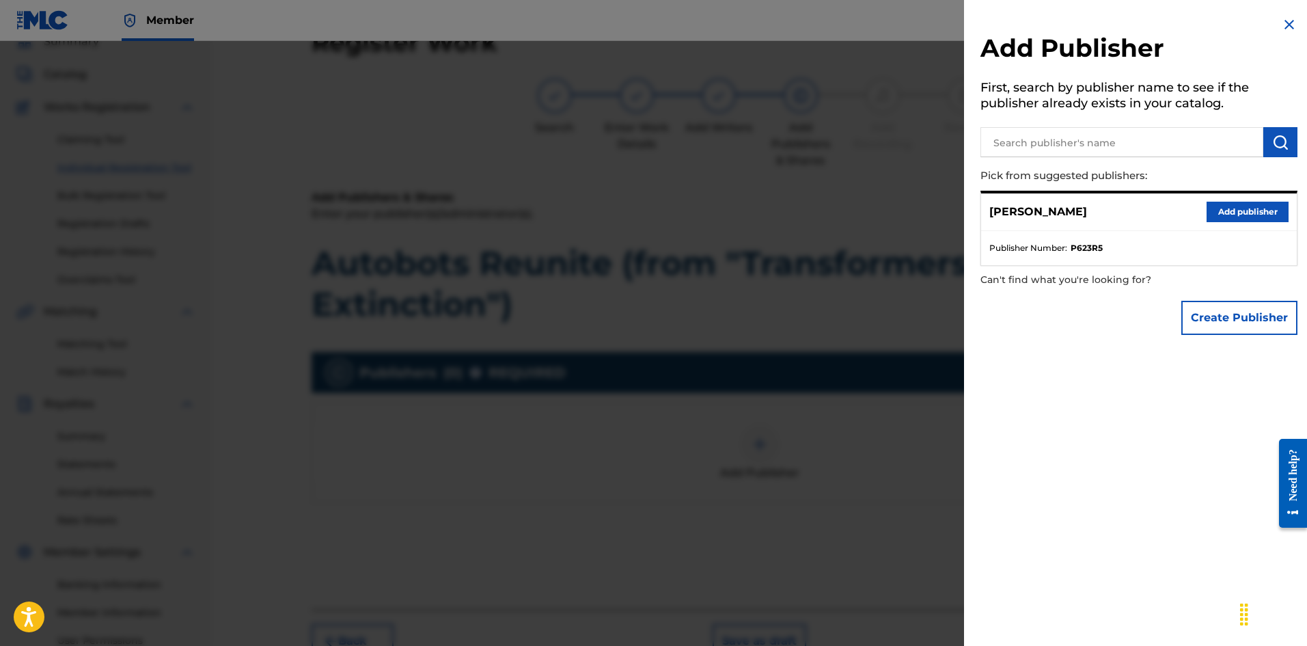
click at [1244, 208] on button "Add publisher" at bounding box center [1248, 212] width 82 height 20
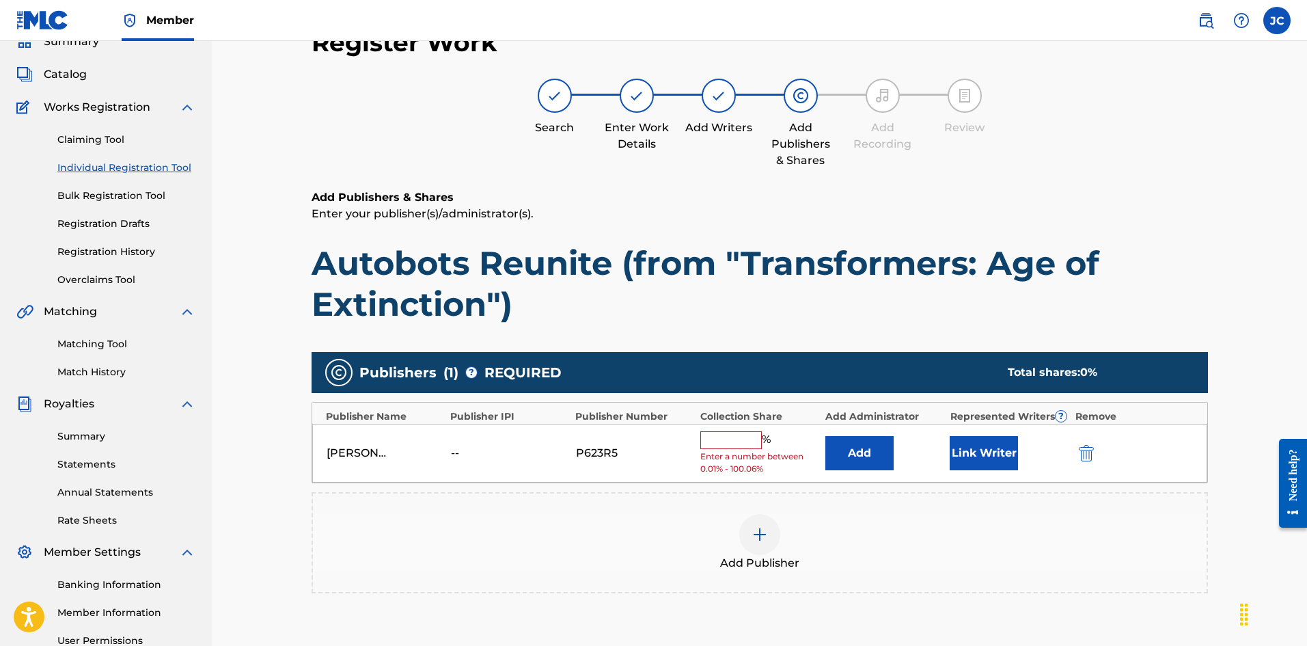
click at [748, 434] on input "text" at bounding box center [730, 440] width 61 height 18
type input "100"
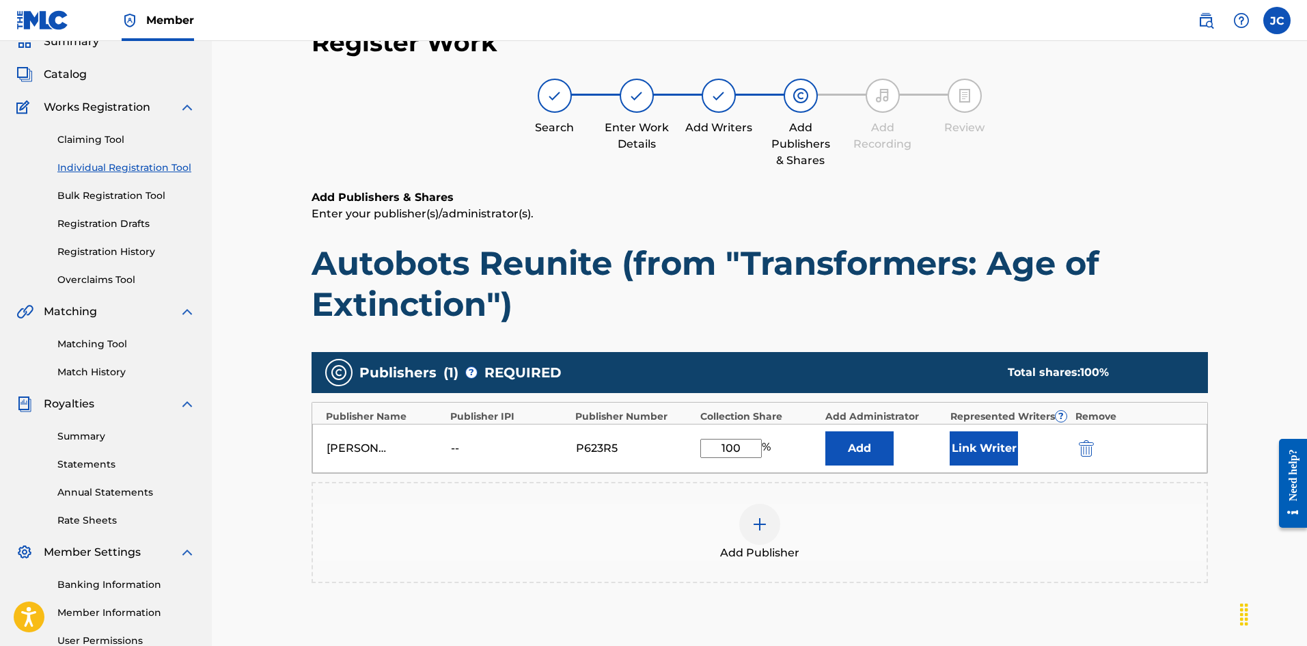
click at [965, 451] on button "Link Writer" at bounding box center [984, 448] width 68 height 34
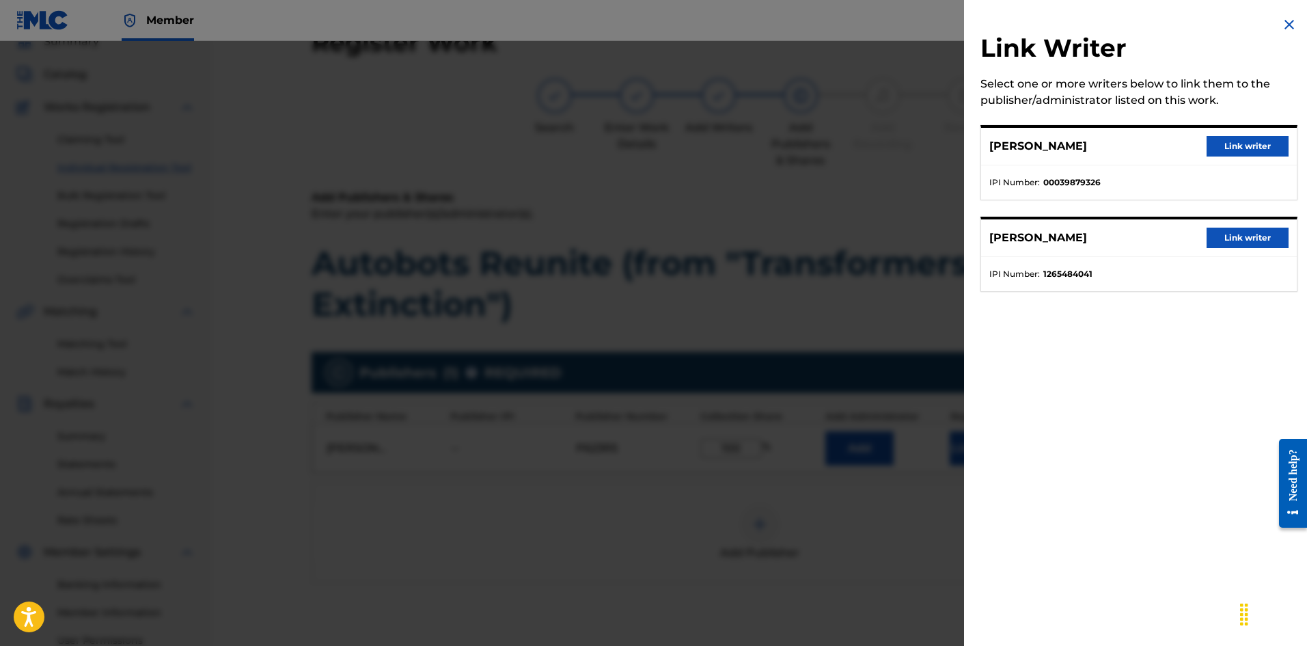
click at [1225, 150] on button "Link writer" at bounding box center [1248, 146] width 82 height 20
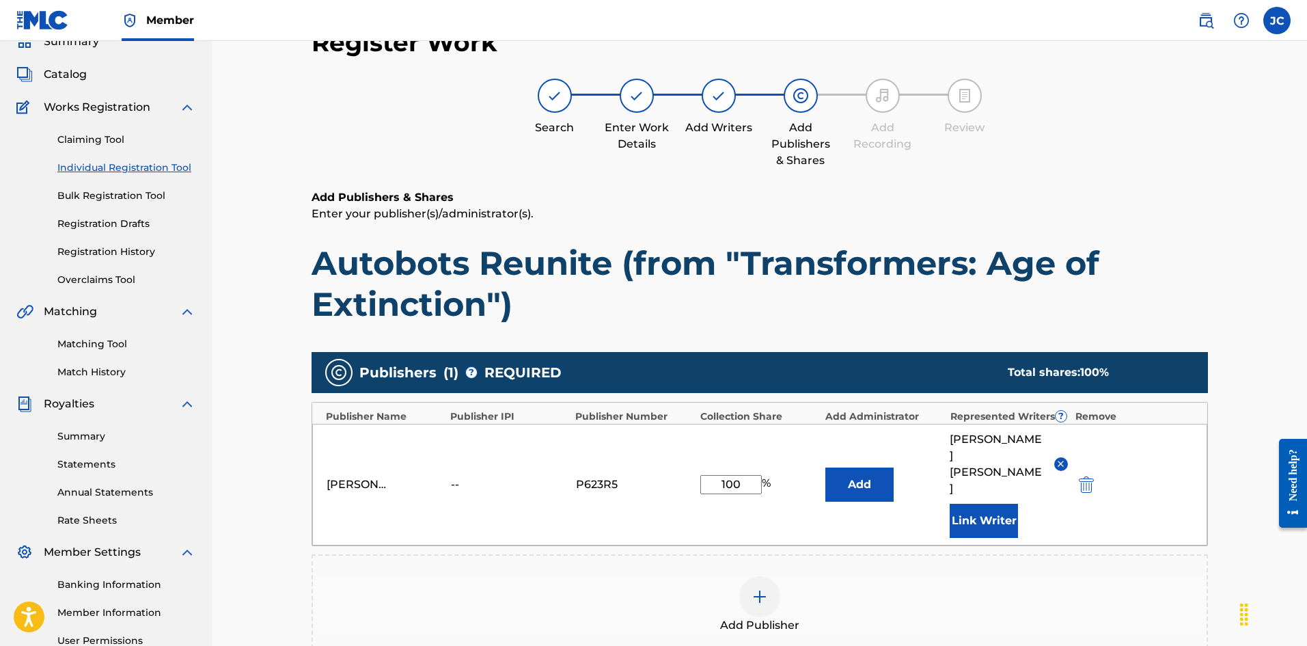
click at [1003, 504] on button "Link Writer" at bounding box center [984, 521] width 68 height 34
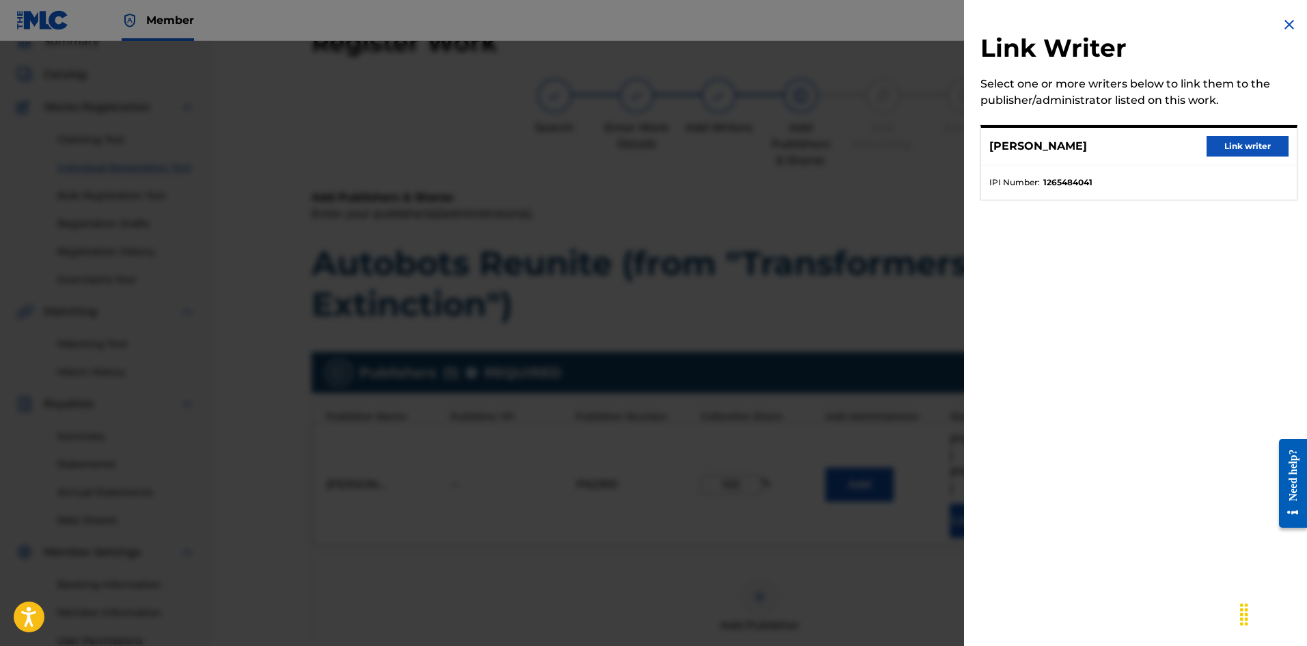
click at [1238, 137] on button "Link writer" at bounding box center [1248, 146] width 82 height 20
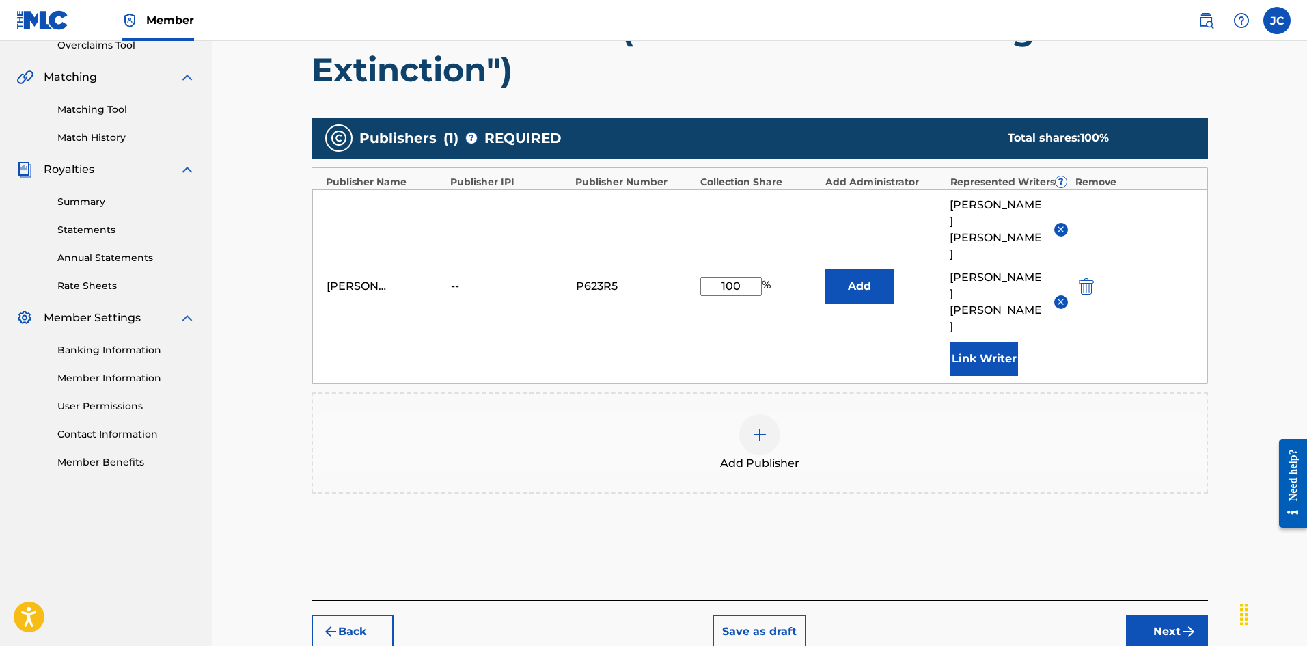
click at [1151, 614] on button "Next" at bounding box center [1167, 631] width 82 height 34
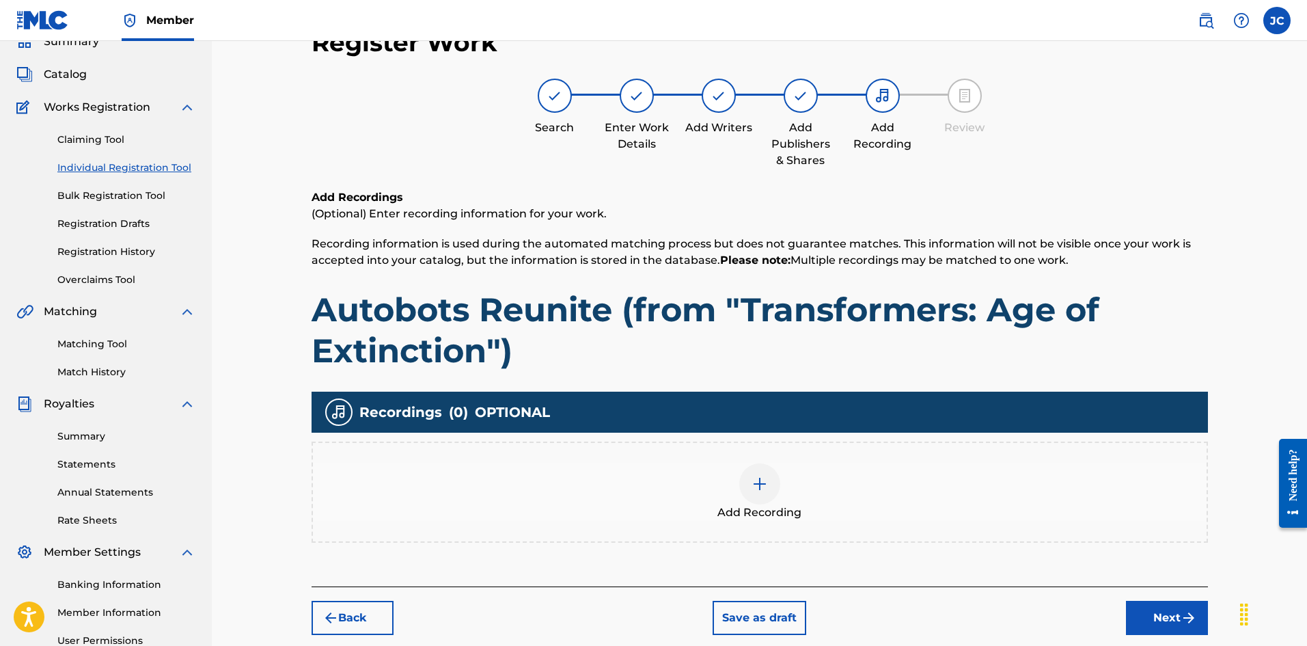
click at [920, 493] on div "Add Recording" at bounding box center [760, 491] width 894 height 57
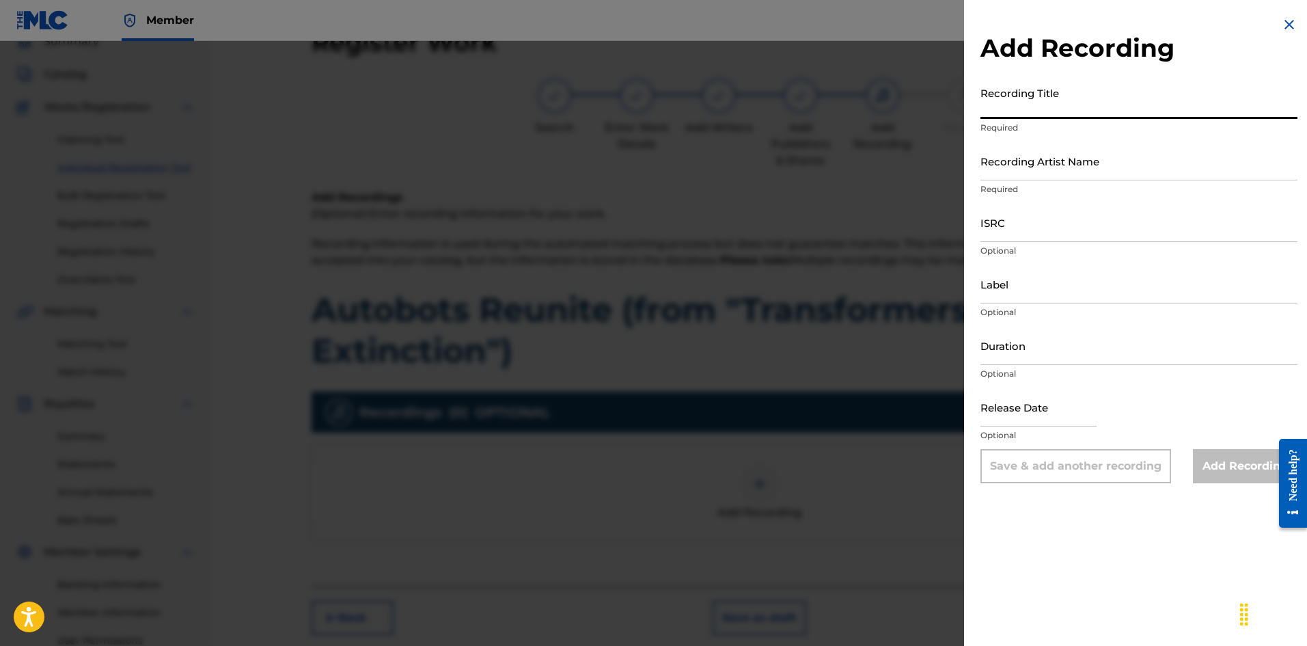
click at [1052, 104] on input "Recording Title" at bounding box center [1139, 99] width 317 height 39
paste input "Autobots Reunite (from "Transformers: Age of Extinction")"
type input "Autobots Reunite (from "Transformers: Age of Extinction")"
click at [1045, 174] on input "Recording Artist Name" at bounding box center [1139, 160] width 317 height 39
type input "[PERSON_NAME]"
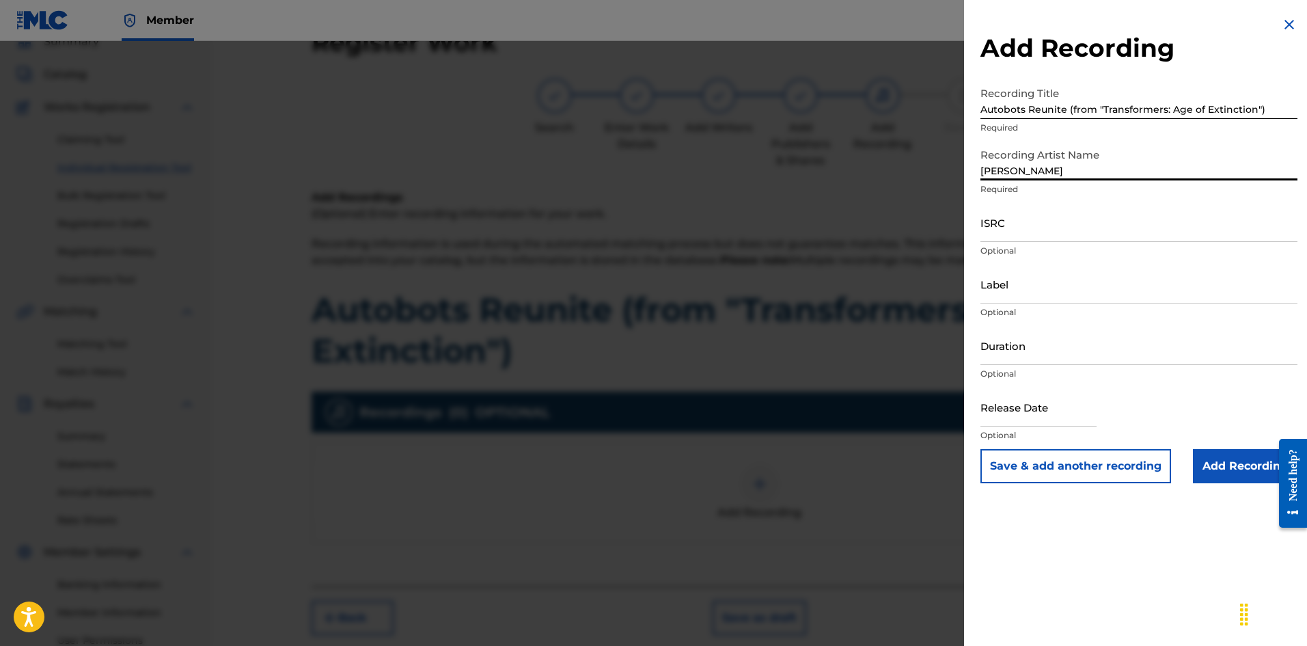
drag, startPoint x: 1022, startPoint y: 234, endPoint x: 1009, endPoint y: 228, distance: 13.8
click at [1022, 234] on input "ISRC" at bounding box center [1139, 222] width 317 height 39
click at [1019, 227] on input "ISRC" at bounding box center [1139, 222] width 317 height 39
paste input "QZWFV2572688"
type input "QZWFV2572688"
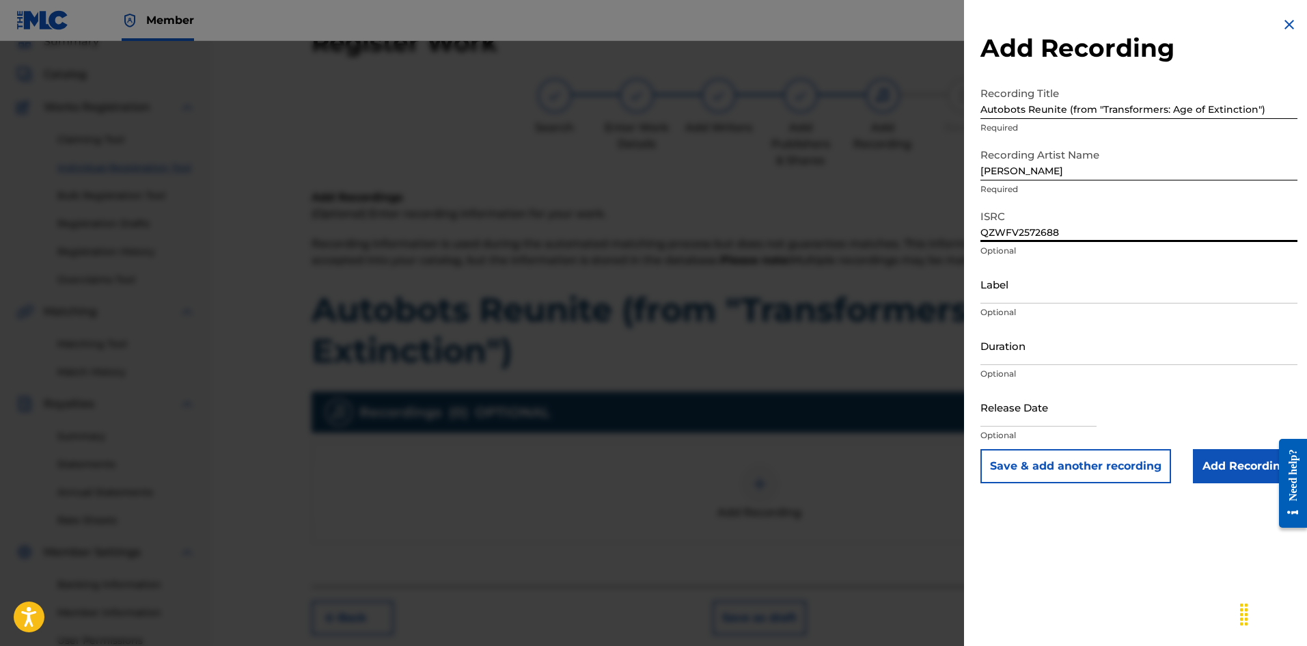
click at [1111, 474] on button "Save & add another recording" at bounding box center [1076, 466] width 191 height 34
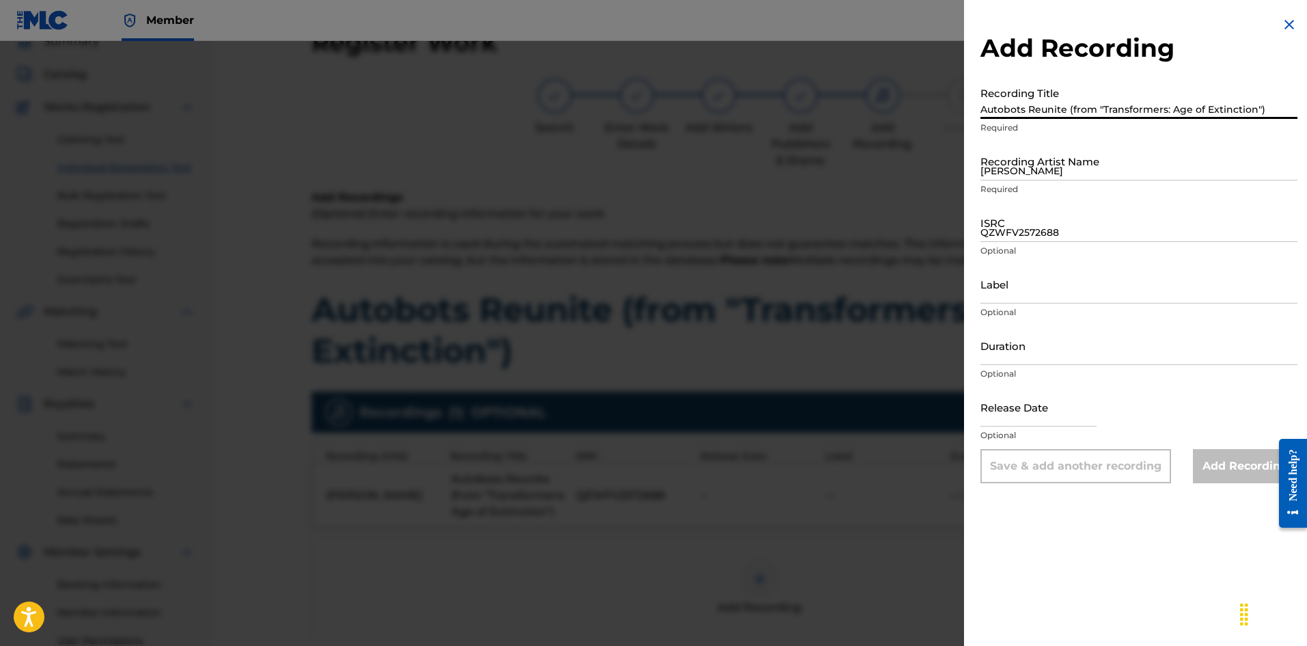
click at [1041, 103] on input "Autobots Reunite (from "Transformers: Age of Extinction")" at bounding box center [1139, 99] width 317 height 39
paste input "Autobots Reunite (from "Transformers: Age of Extinction")"
type input "Autobots Reunite (from "Transformers: Age of Extinction")"
click at [1091, 156] on input "[PERSON_NAME]" at bounding box center [1139, 160] width 317 height 39
type input "[PERSON_NAME]"
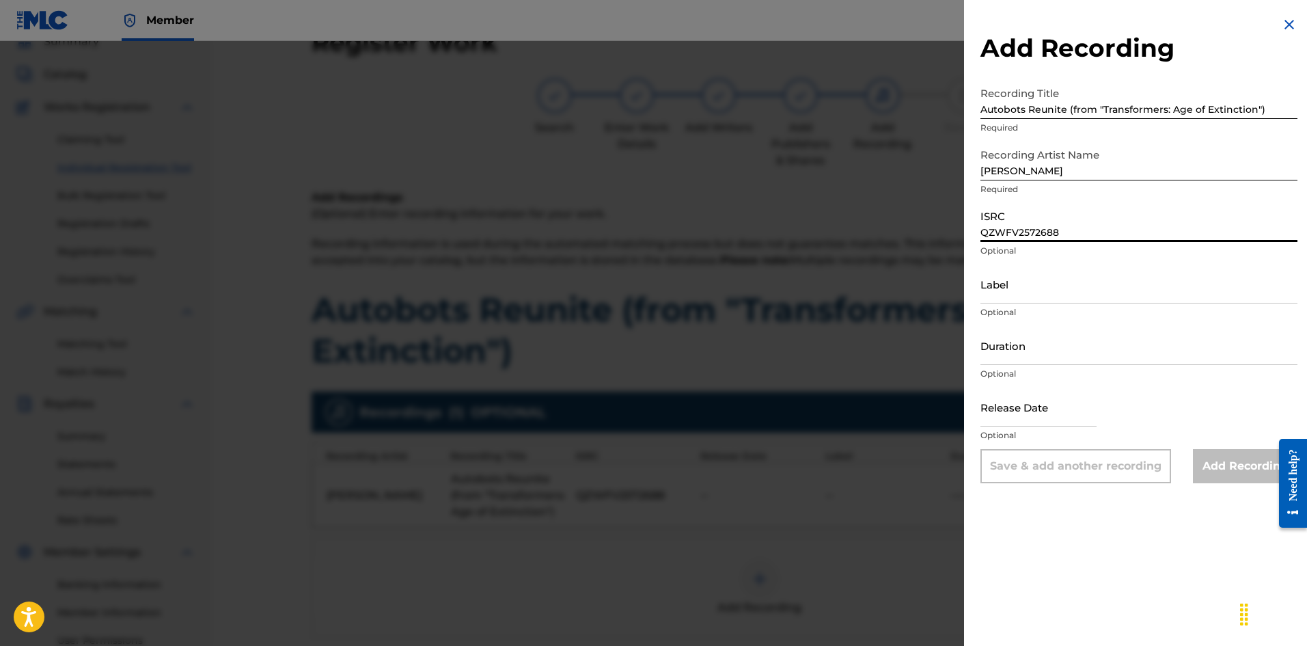
click at [1075, 224] on input "QZWFV2572688" at bounding box center [1139, 222] width 317 height 39
click at [1065, 230] on input "QZWFV2572688" at bounding box center [1139, 222] width 317 height 39
paste input "QZDA72570379"
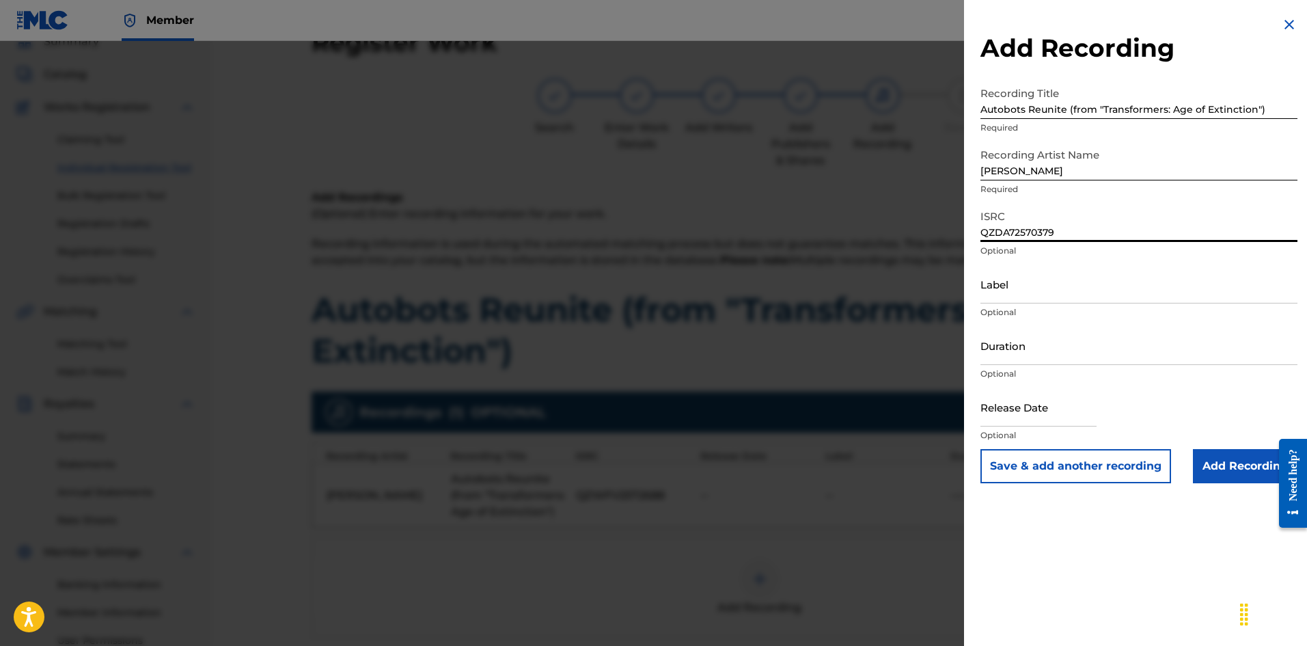
type input "QZDA72570379"
click at [1232, 463] on input "Add Recording" at bounding box center [1245, 466] width 105 height 34
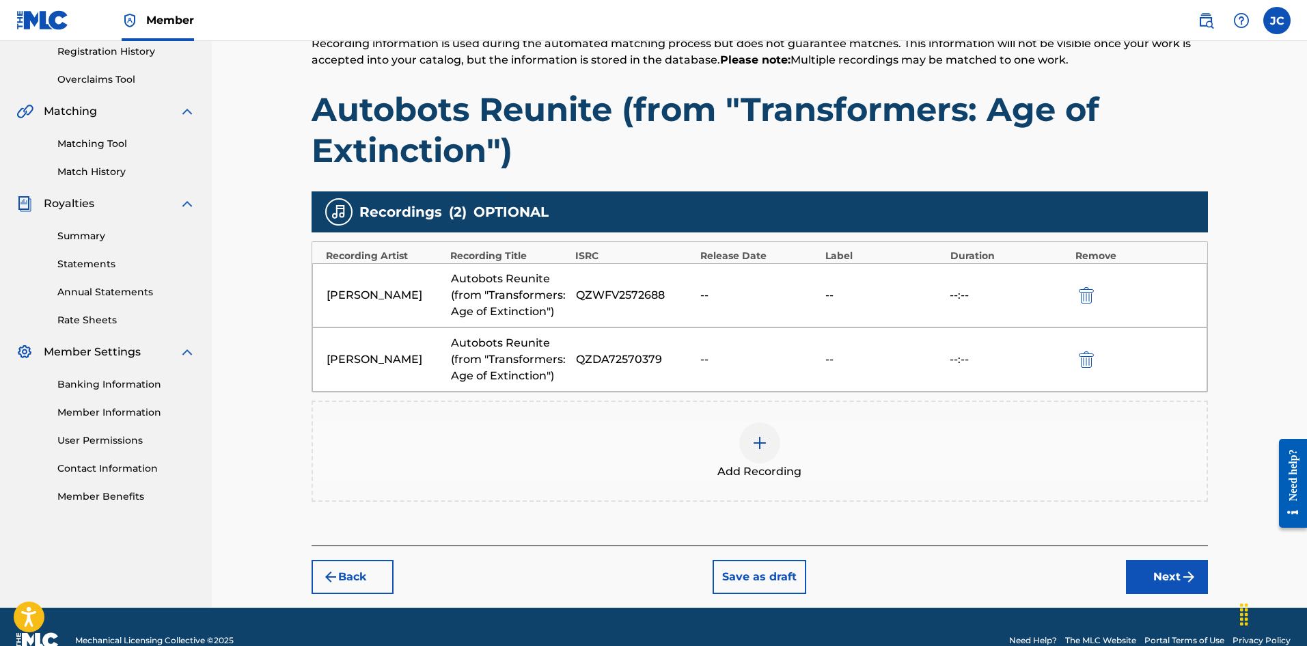
scroll to position [266, 0]
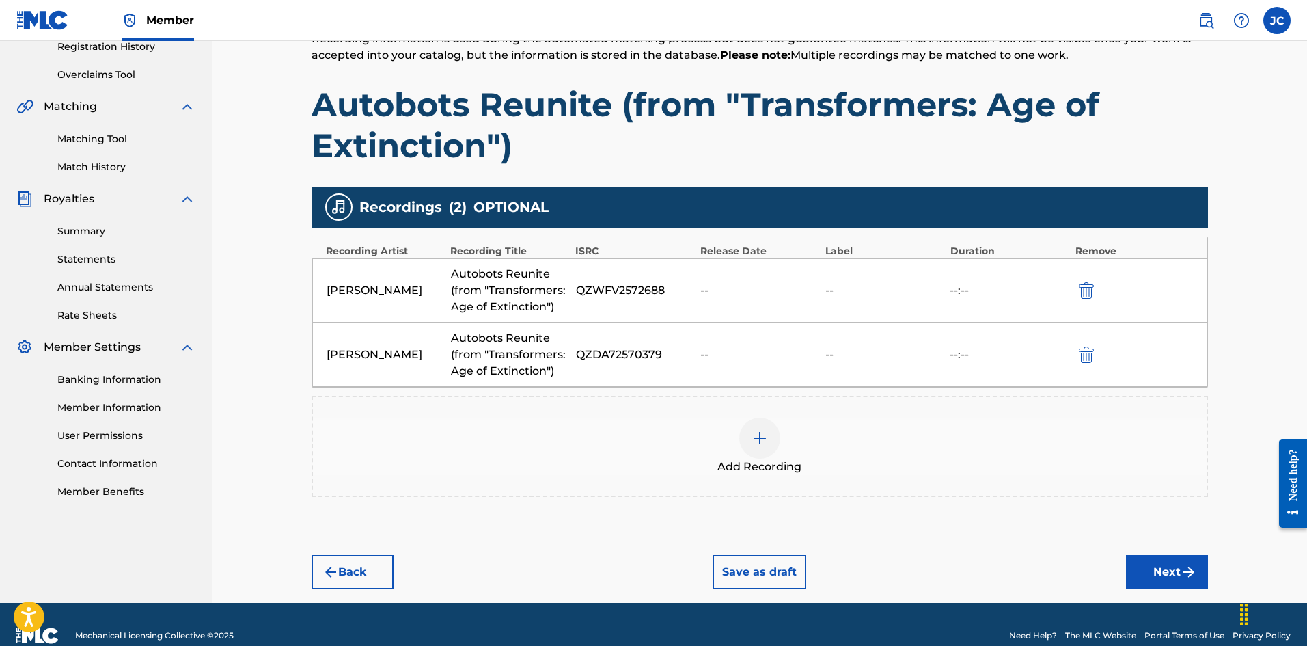
click at [1181, 568] on img "submit" at bounding box center [1189, 572] width 16 height 16
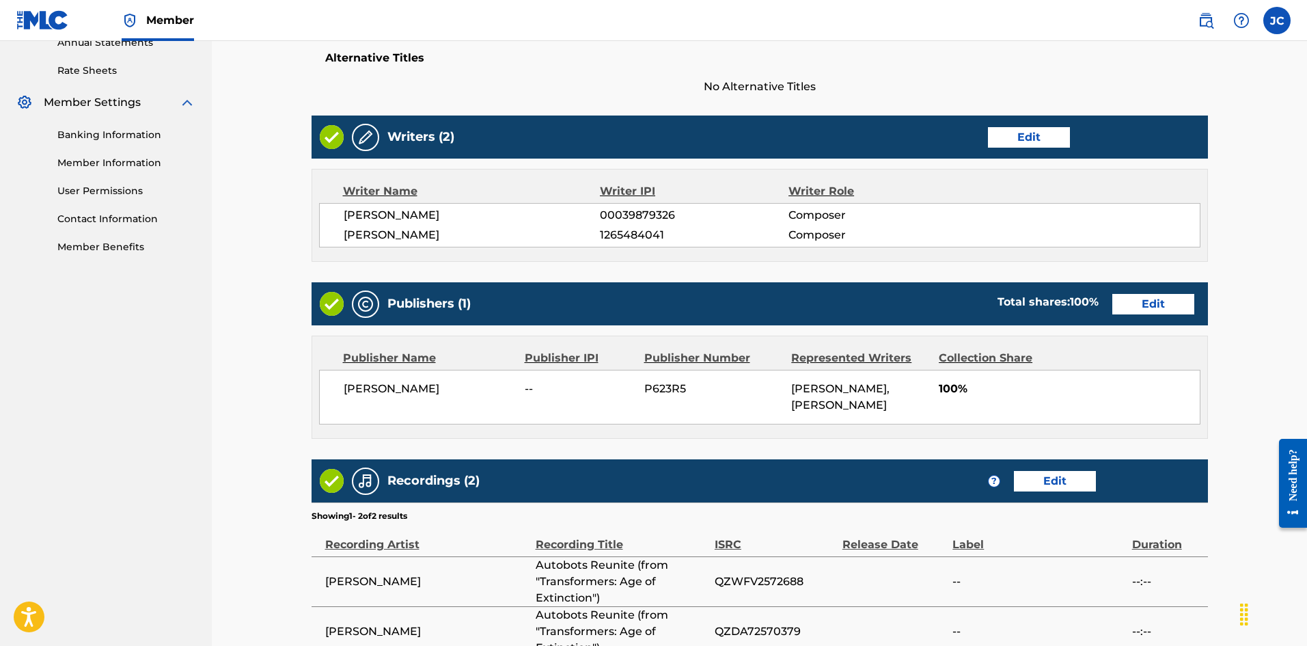
scroll to position [670, 0]
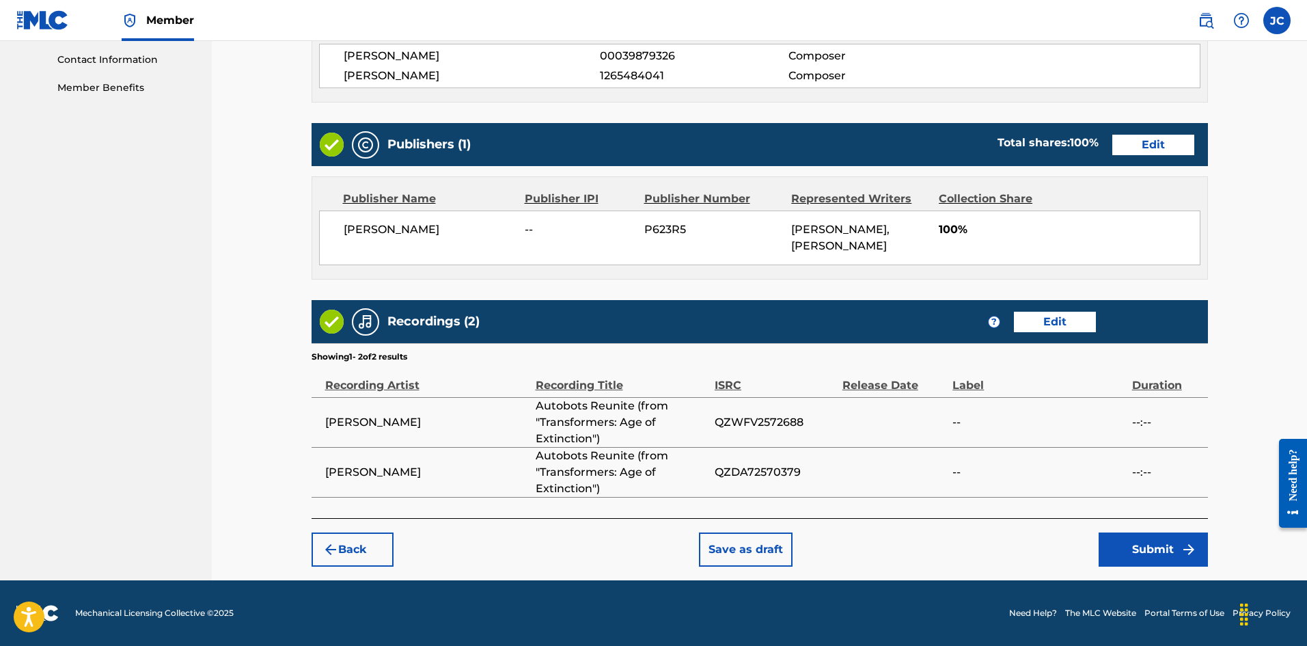
click at [1154, 538] on button "Submit" at bounding box center [1153, 549] width 109 height 34
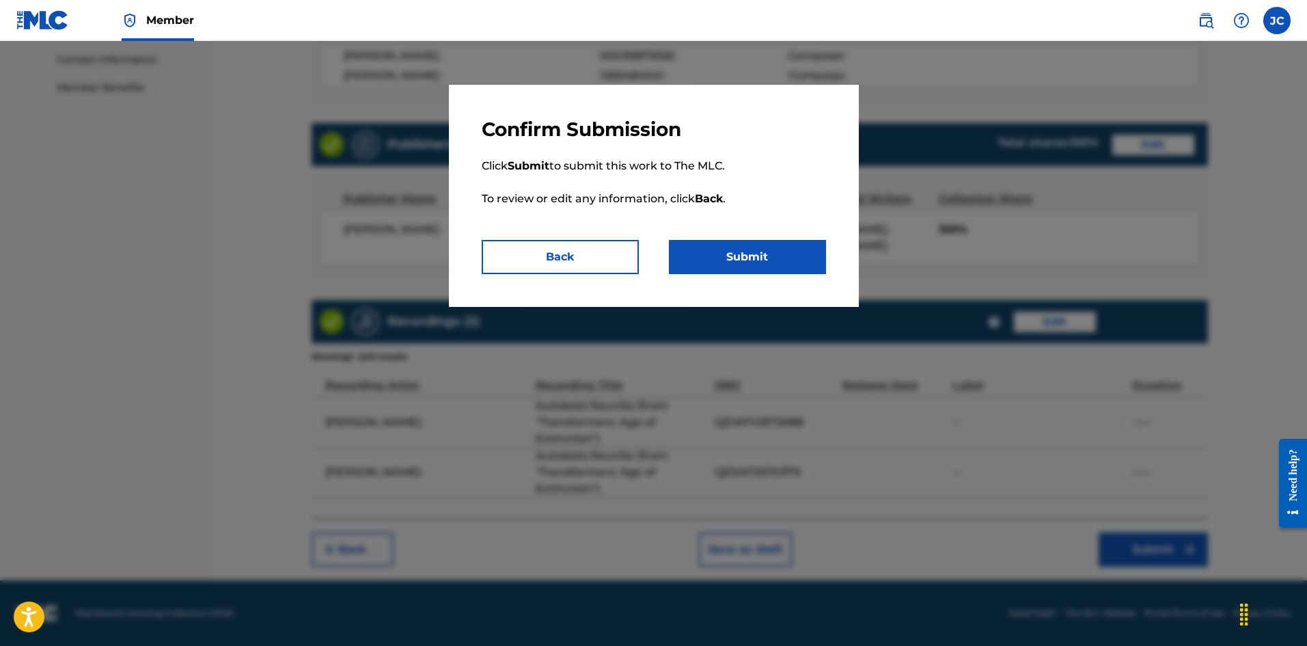
click at [750, 260] on button "Submit" at bounding box center [747, 257] width 157 height 34
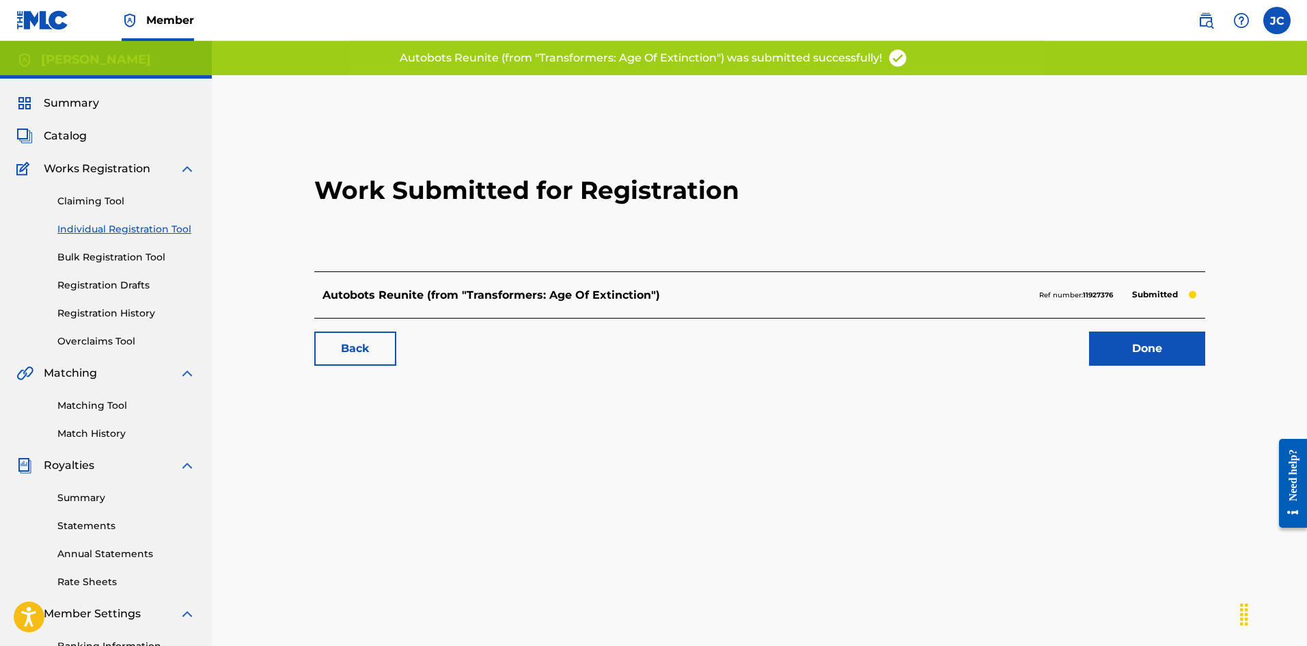
click at [1136, 353] on link "Done" at bounding box center [1147, 348] width 116 height 34
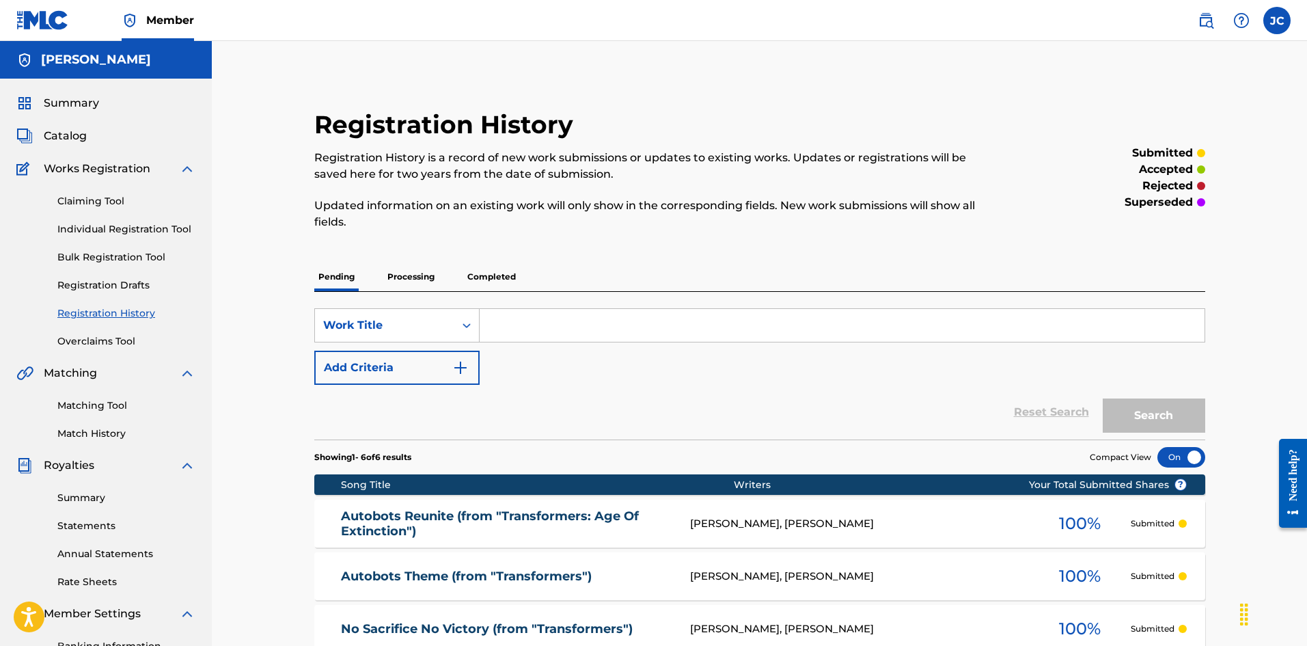
click at [68, 133] on span "Catalog" at bounding box center [65, 136] width 43 height 16
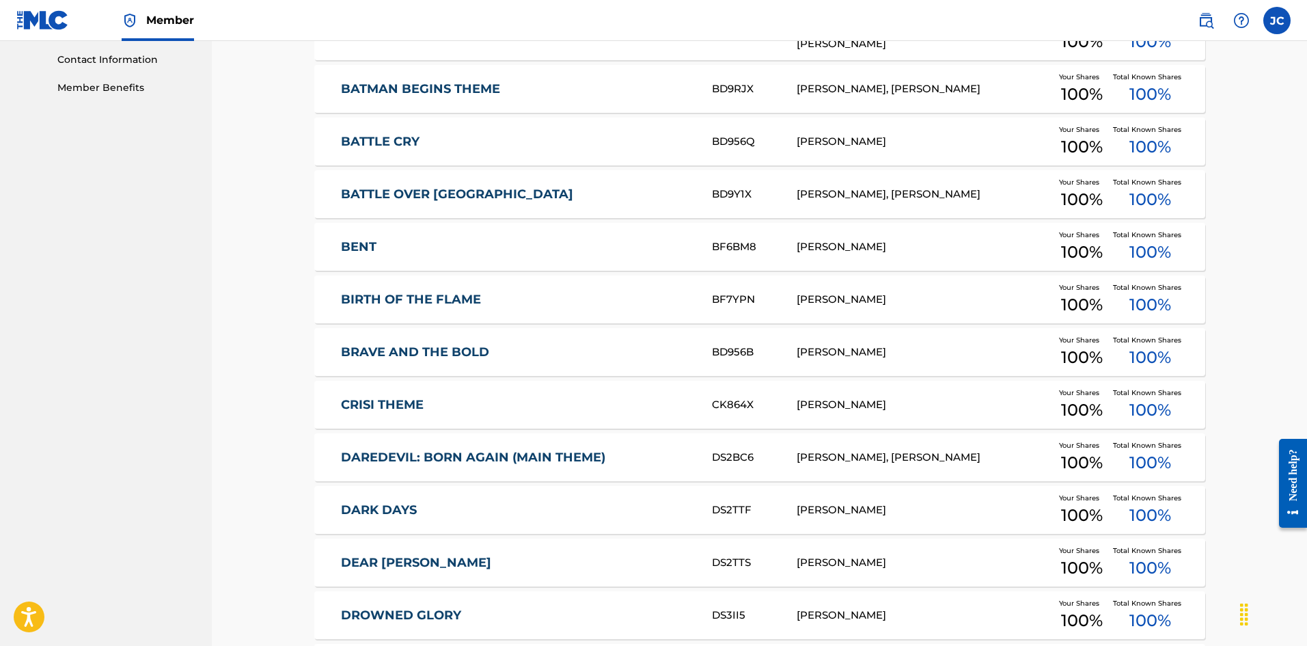
scroll to position [683, 0]
